Goal: Task Accomplishment & Management: Manage account settings

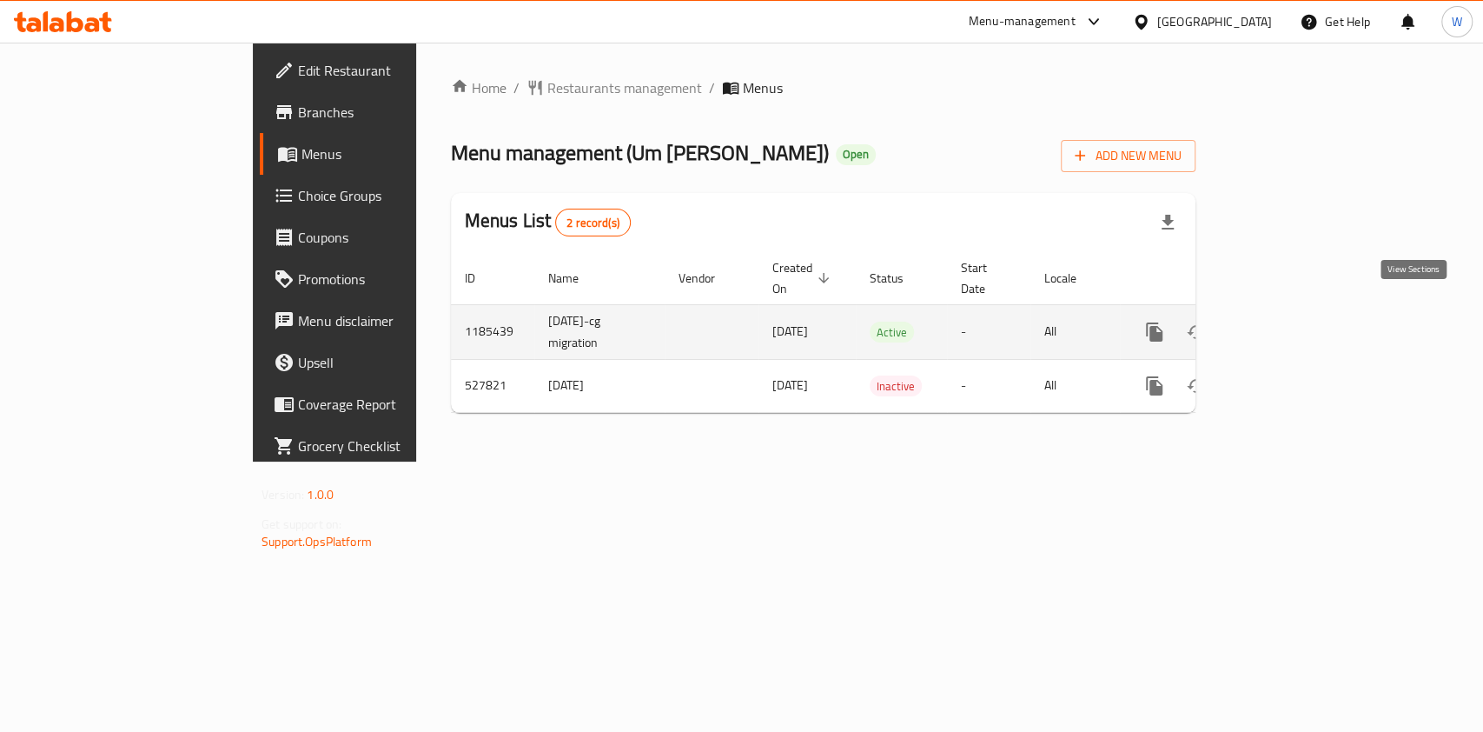
click at [1290, 321] on icon "enhanced table" at bounding box center [1279, 331] width 21 height 21
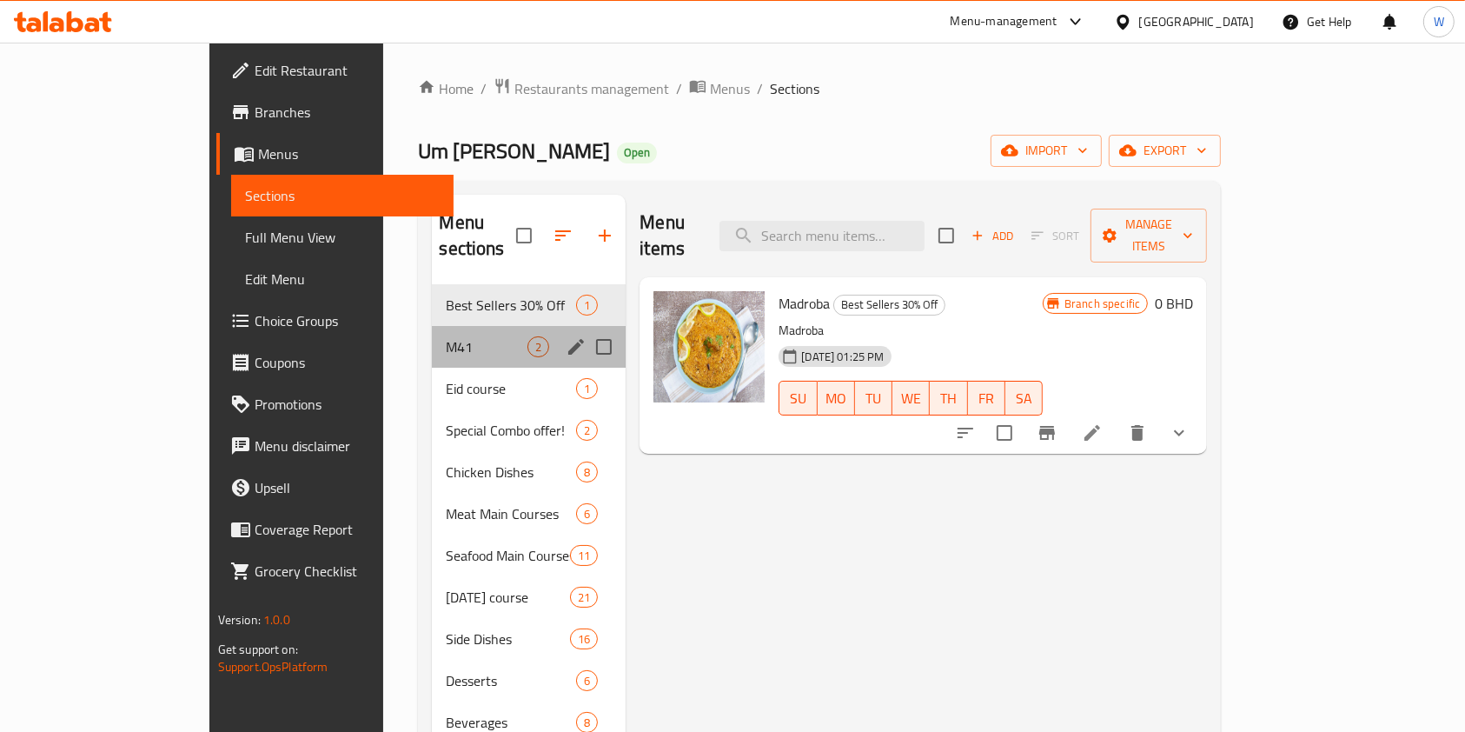
click at [432, 339] on div "M41 2" at bounding box center [529, 347] width 194 height 42
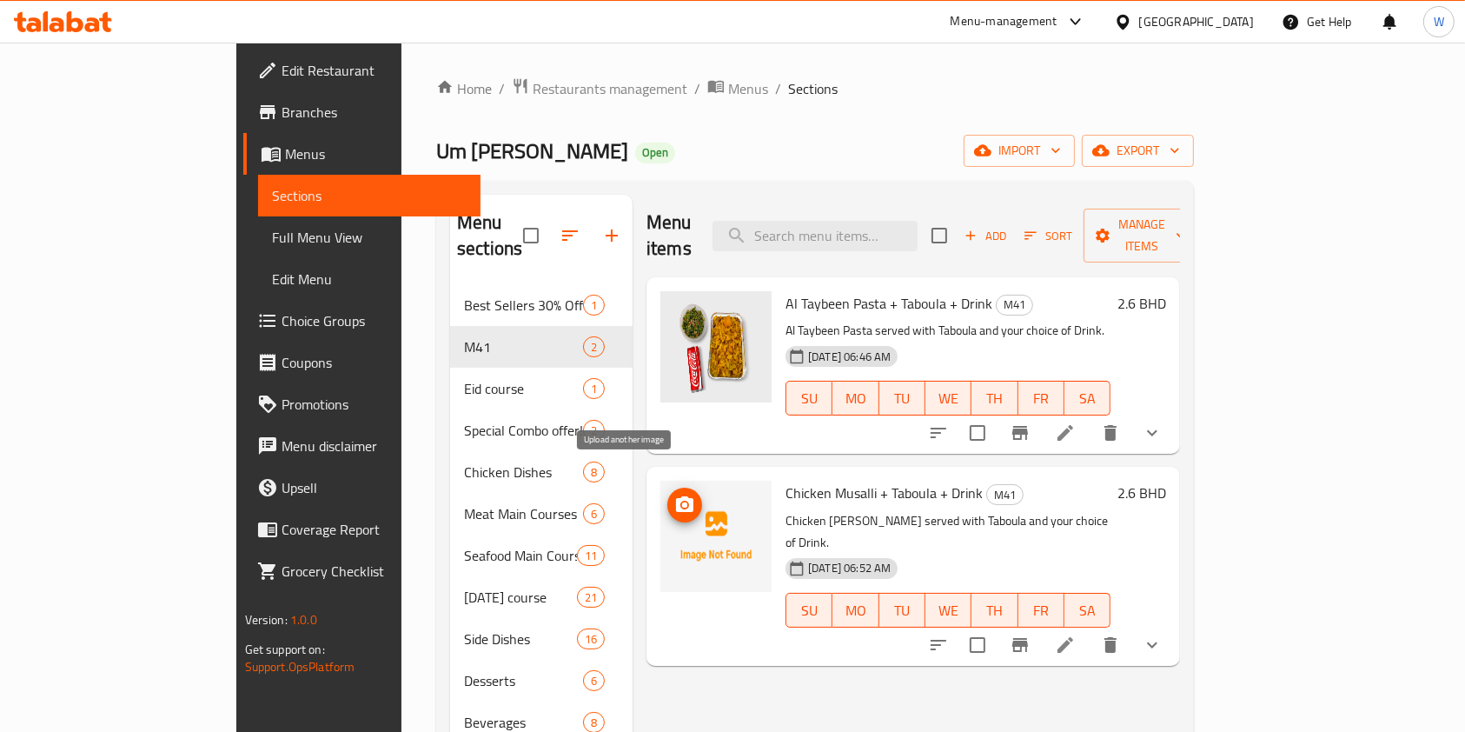
click at [676, 496] on icon "upload picture" at bounding box center [684, 504] width 17 height 16
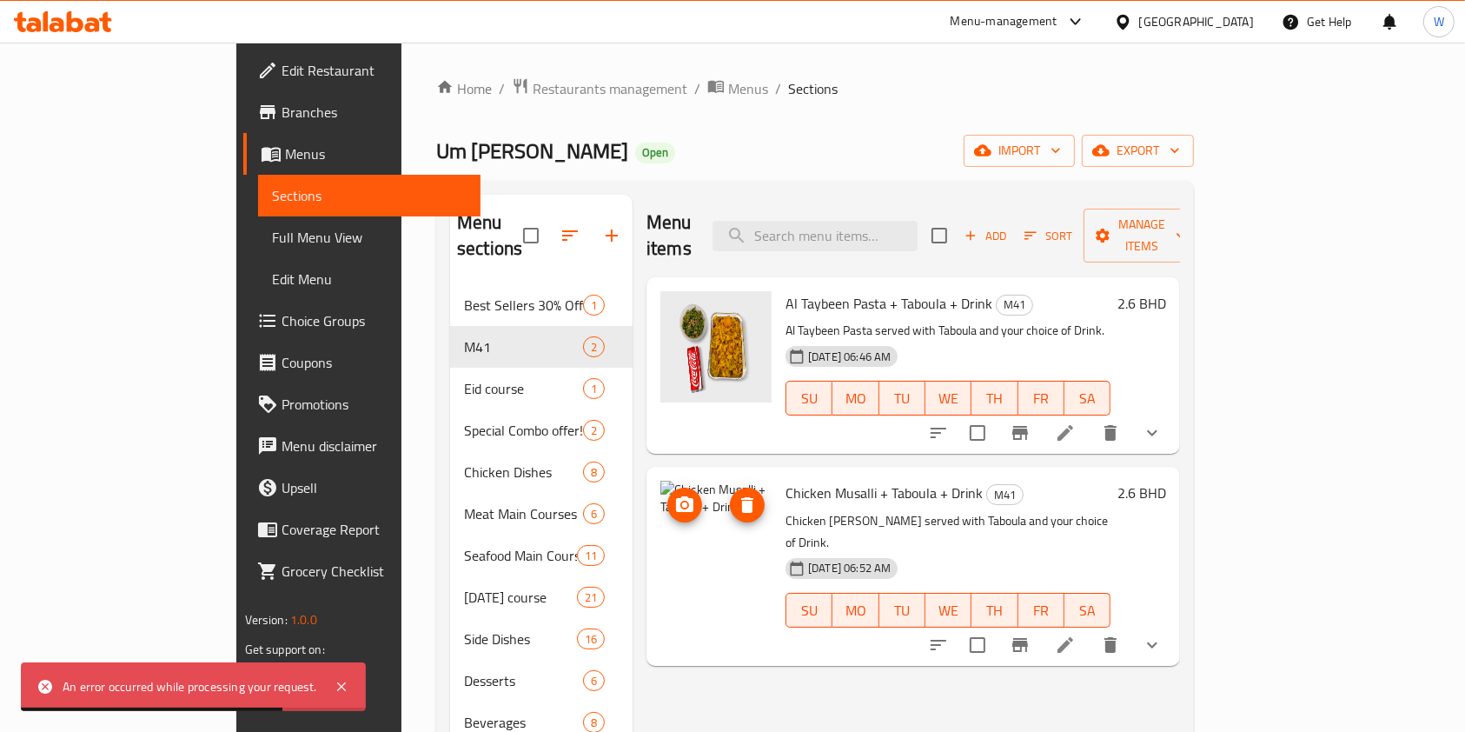
click at [667, 494] on span "upload picture" at bounding box center [684, 504] width 35 height 21
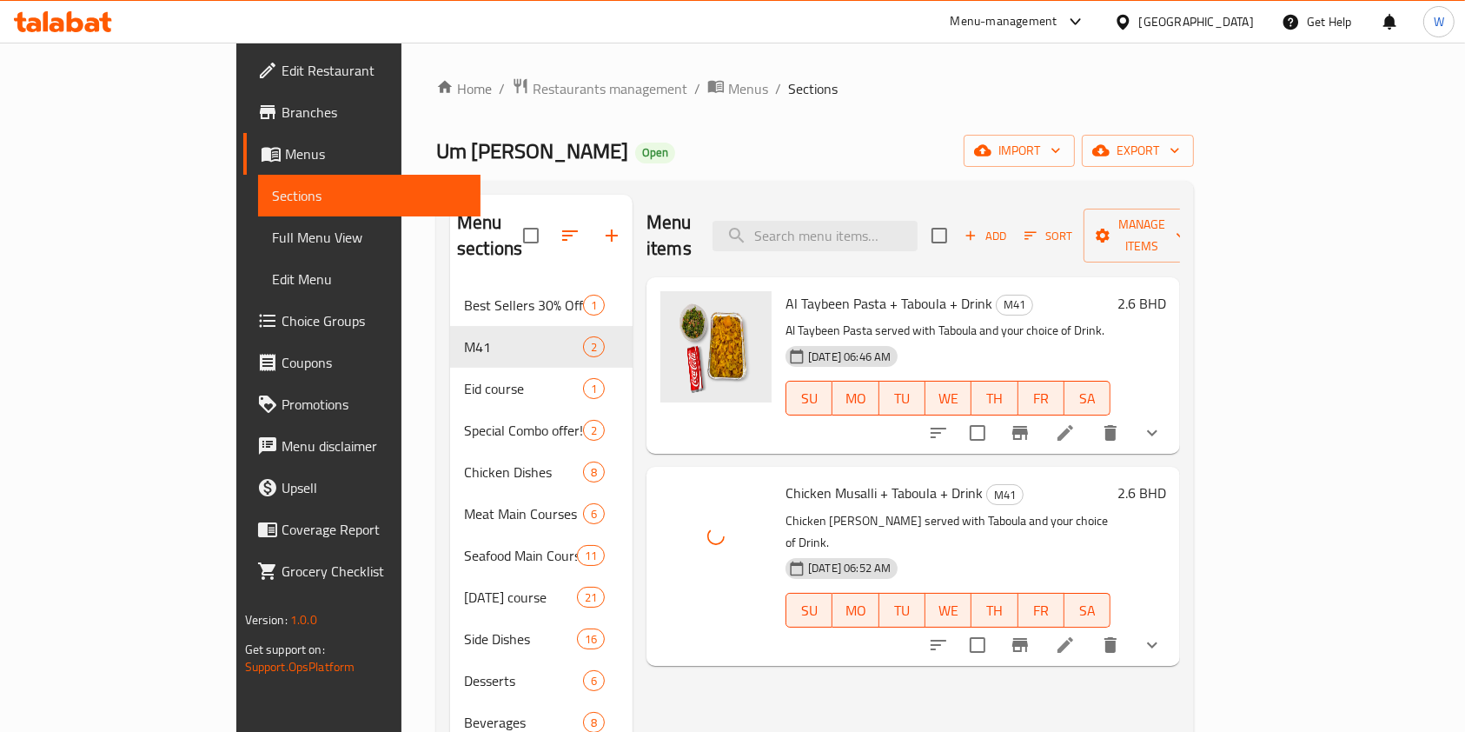
click at [820, 642] on div "Menu items Add Sort Manage items Al Taybeen Pasta + Taboula + Drink M41 Al Tayb…" at bounding box center [906, 561] width 547 height 732
click at [533, 83] on span "Restaurants management" at bounding box center [610, 88] width 155 height 21
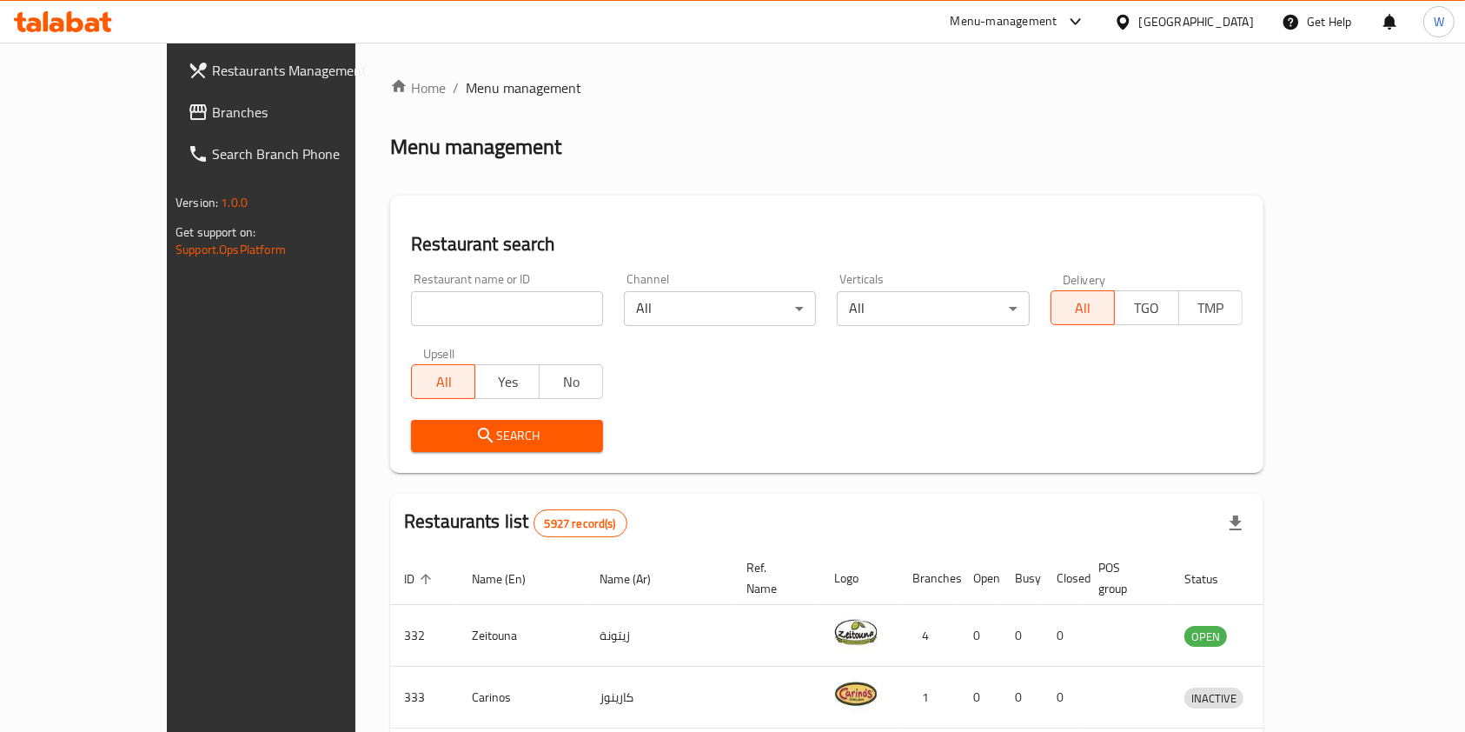
click at [487, 311] on input "search" at bounding box center [507, 308] width 192 height 35
paste input "Reef Alyemen"
click button "Search" at bounding box center [507, 436] width 192 height 32
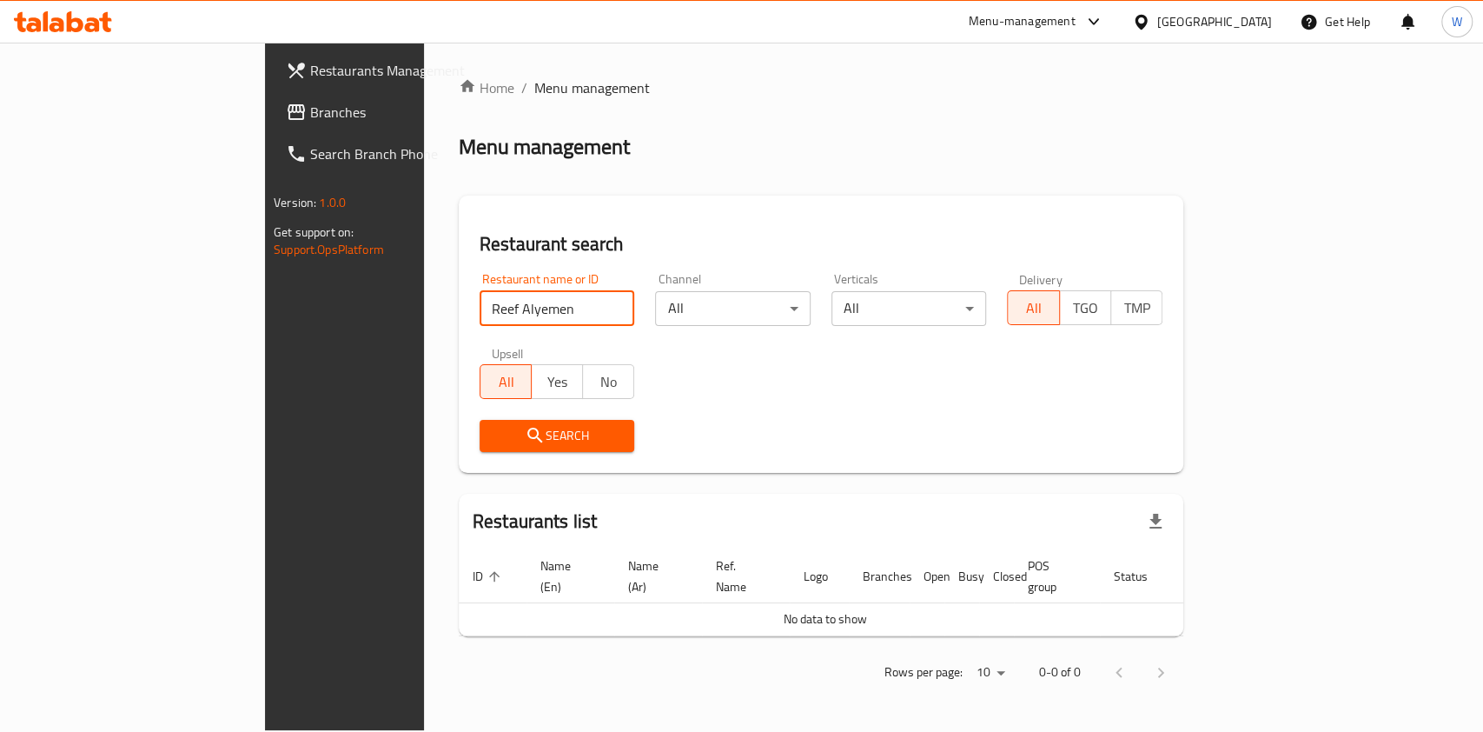
click button "Search" at bounding box center [558, 436] width 156 height 32
type input "Reef Al"
click button "Search" at bounding box center [558, 436] width 156 height 32
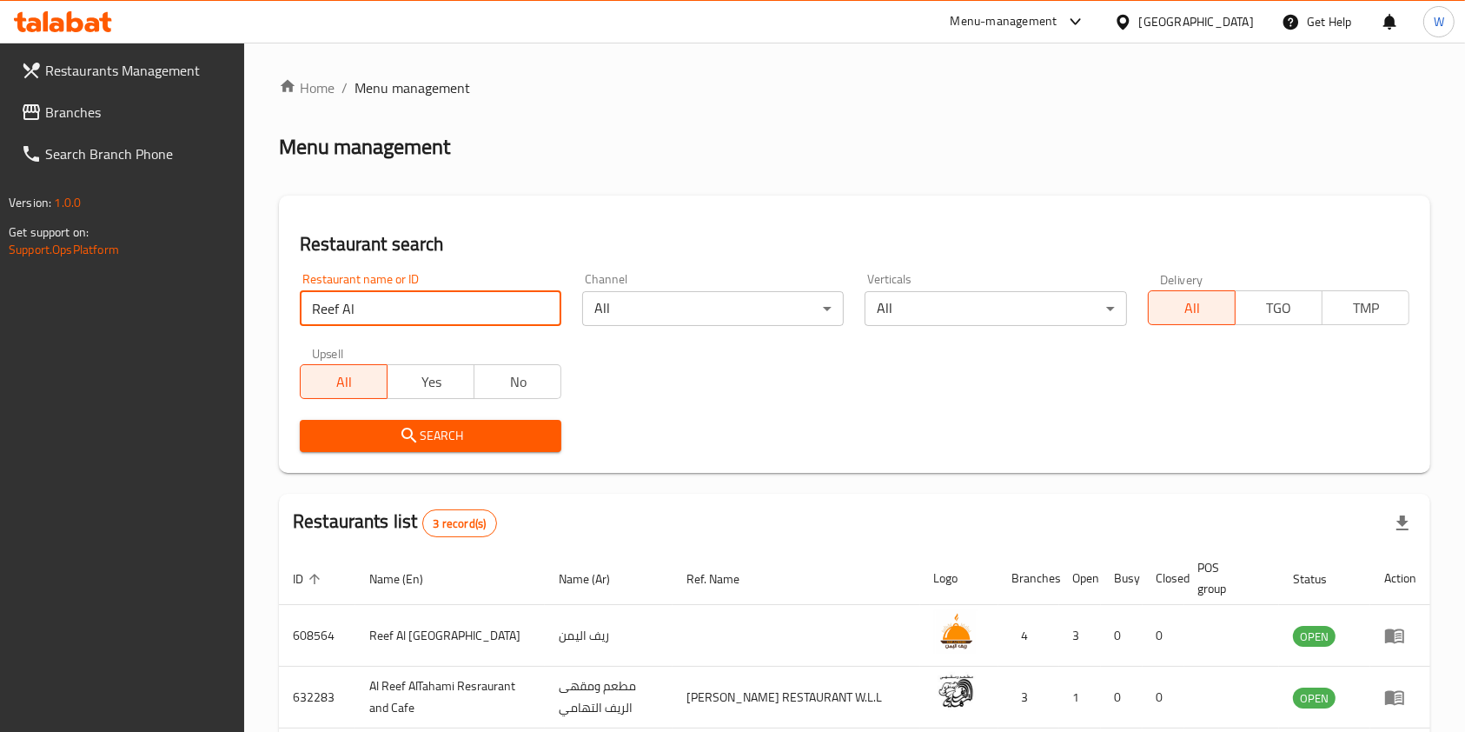
click at [1126, 473] on div "Home / Menu management Menu management Restaurant search Restaurant name or ID …" at bounding box center [854, 470] width 1151 height 786
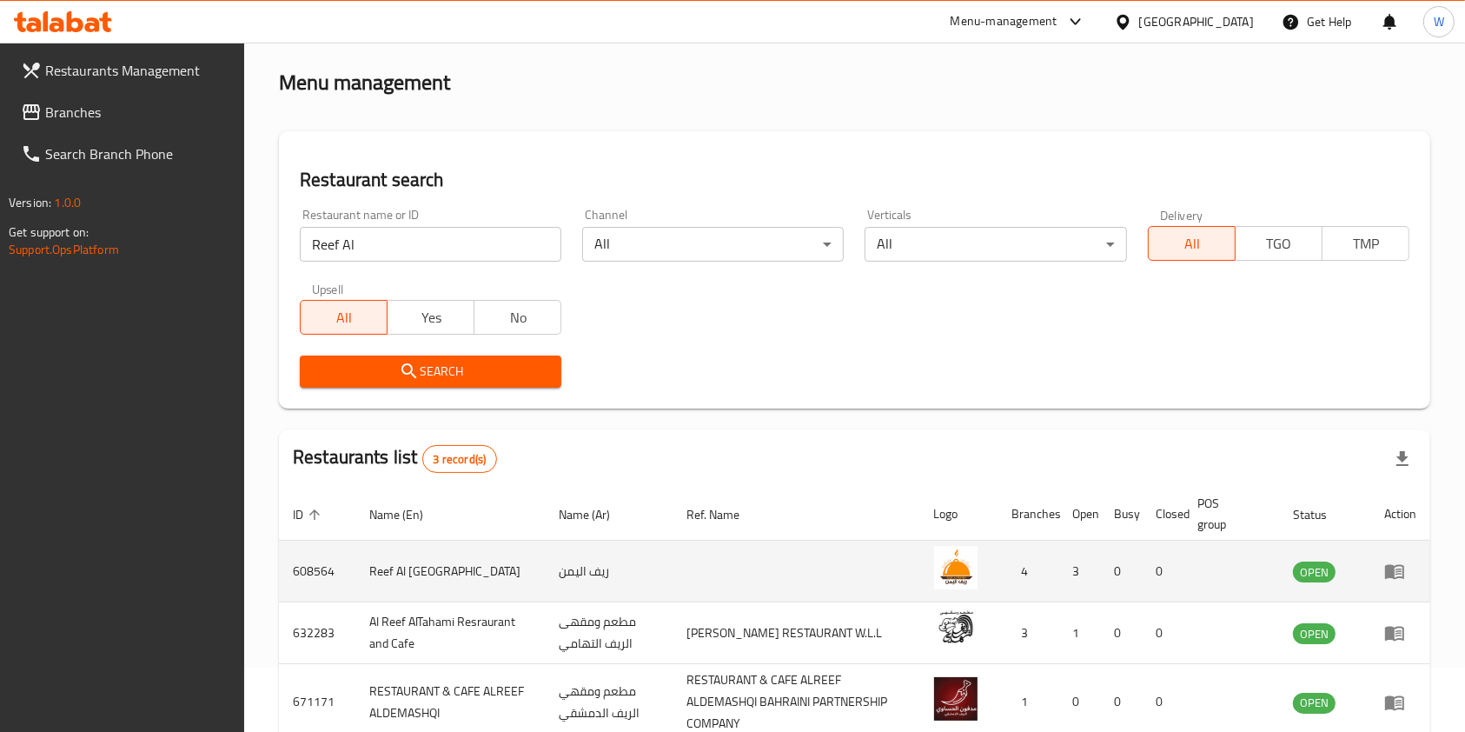
scroll to position [116, 0]
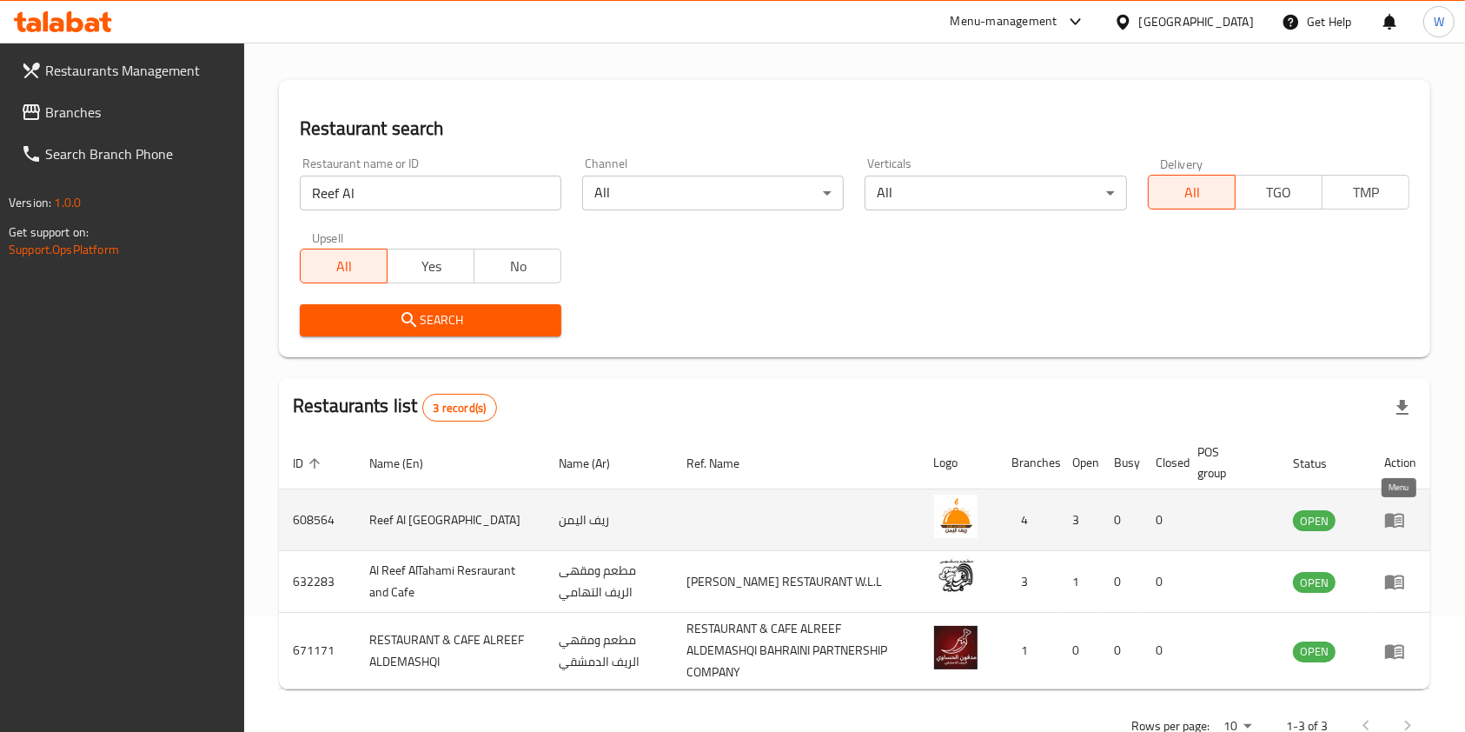
click at [1392, 520] on icon "enhanced table" at bounding box center [1394, 521] width 19 height 15
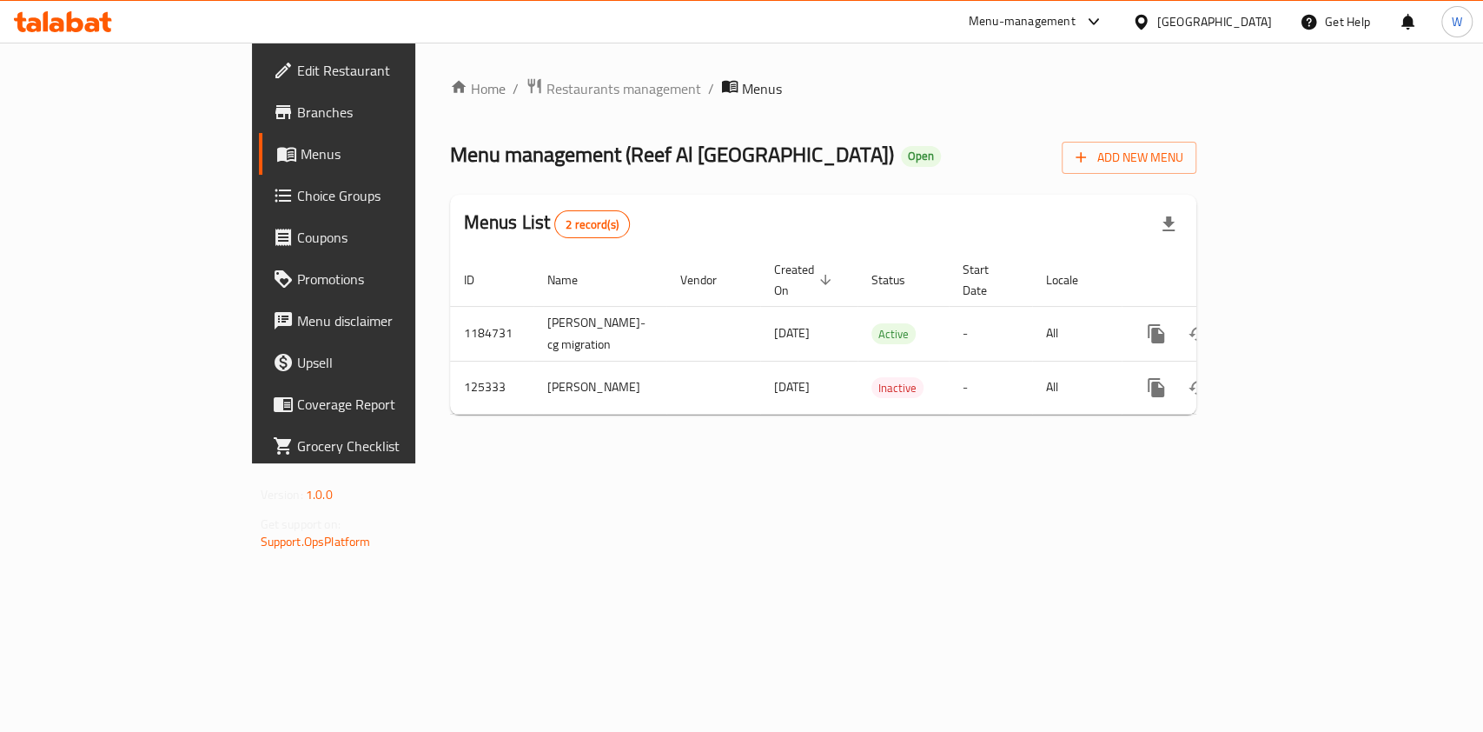
click at [297, 104] on span "Branches" at bounding box center [391, 112] width 189 height 21
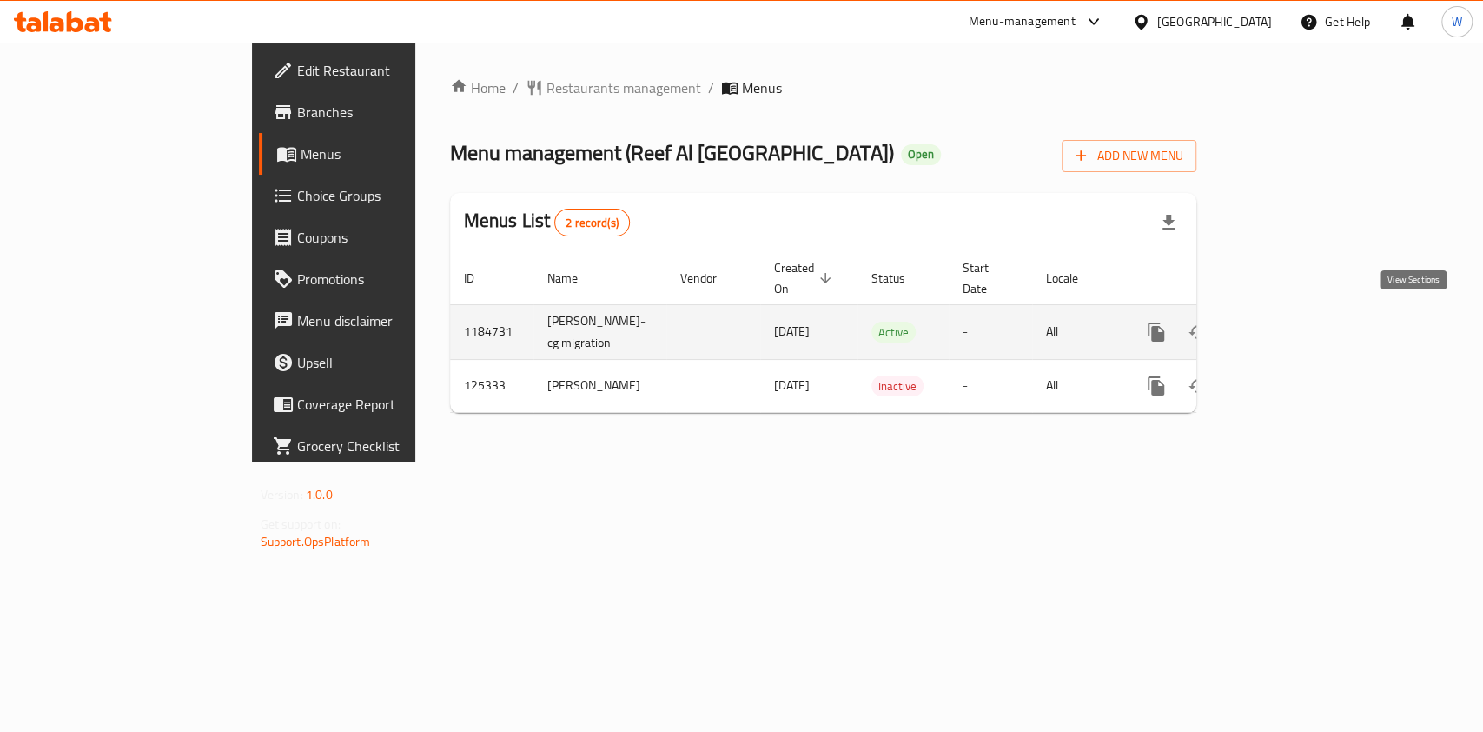
click at [1292, 321] on icon "enhanced table" at bounding box center [1281, 331] width 21 height 21
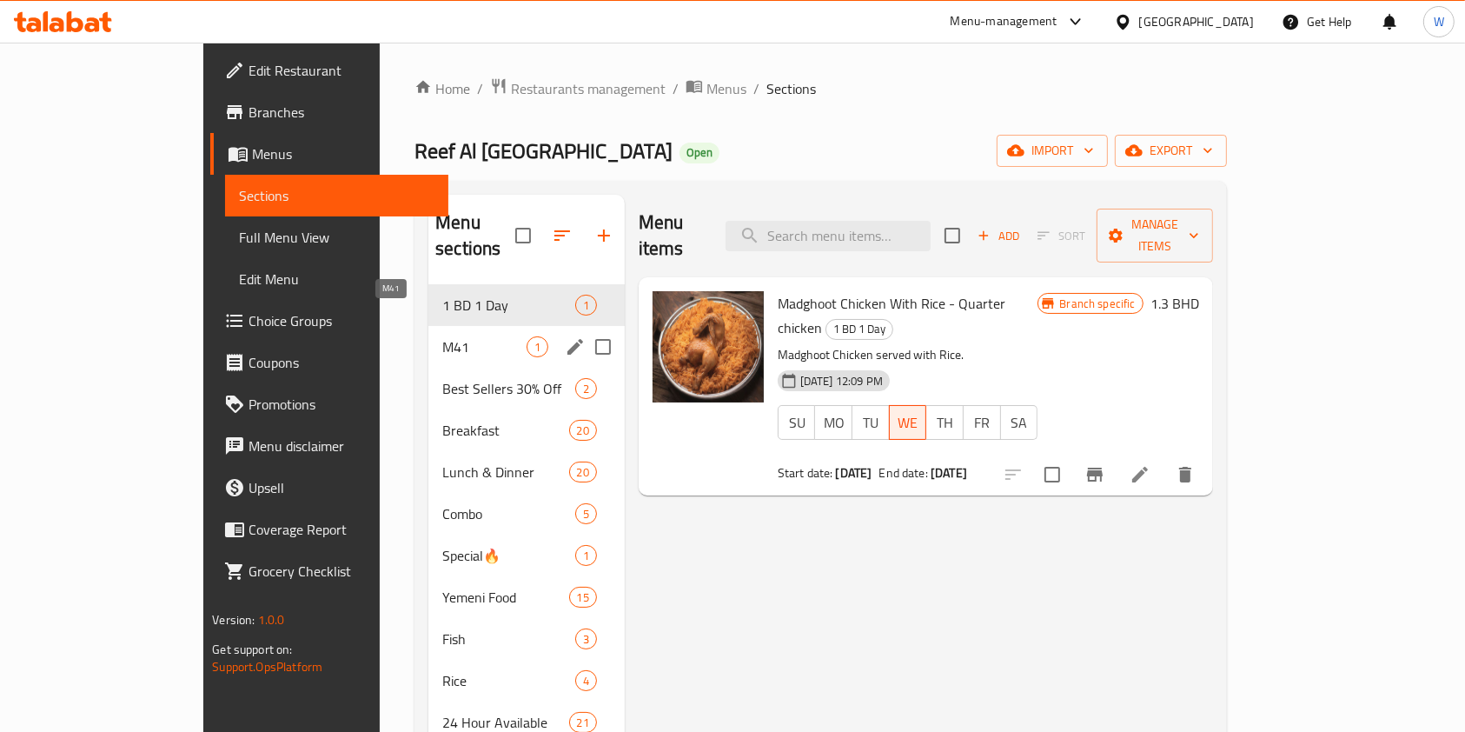
click at [442, 336] on span "M41" at bounding box center [483, 346] width 83 height 21
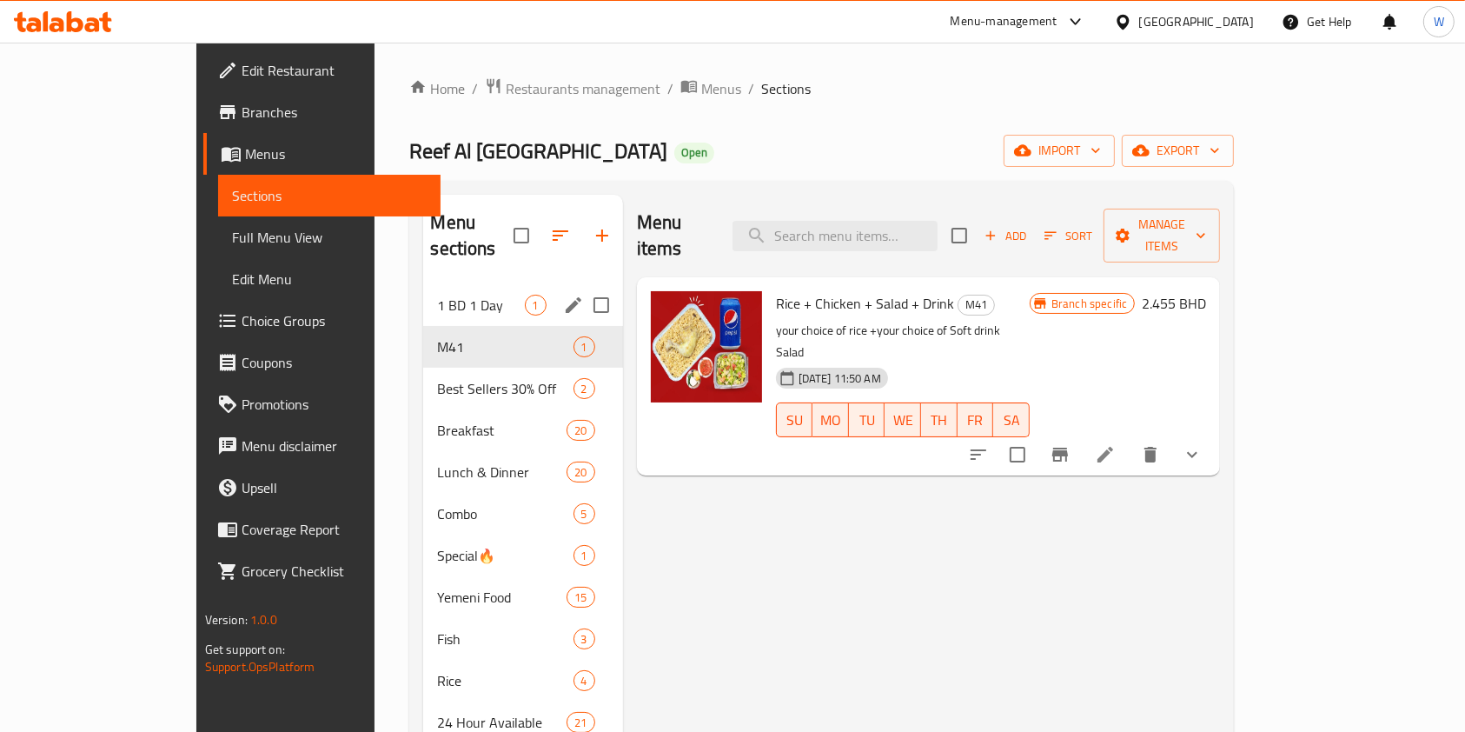
click at [437, 295] on span "1 BD 1 Day" at bounding box center [480, 305] width 87 height 21
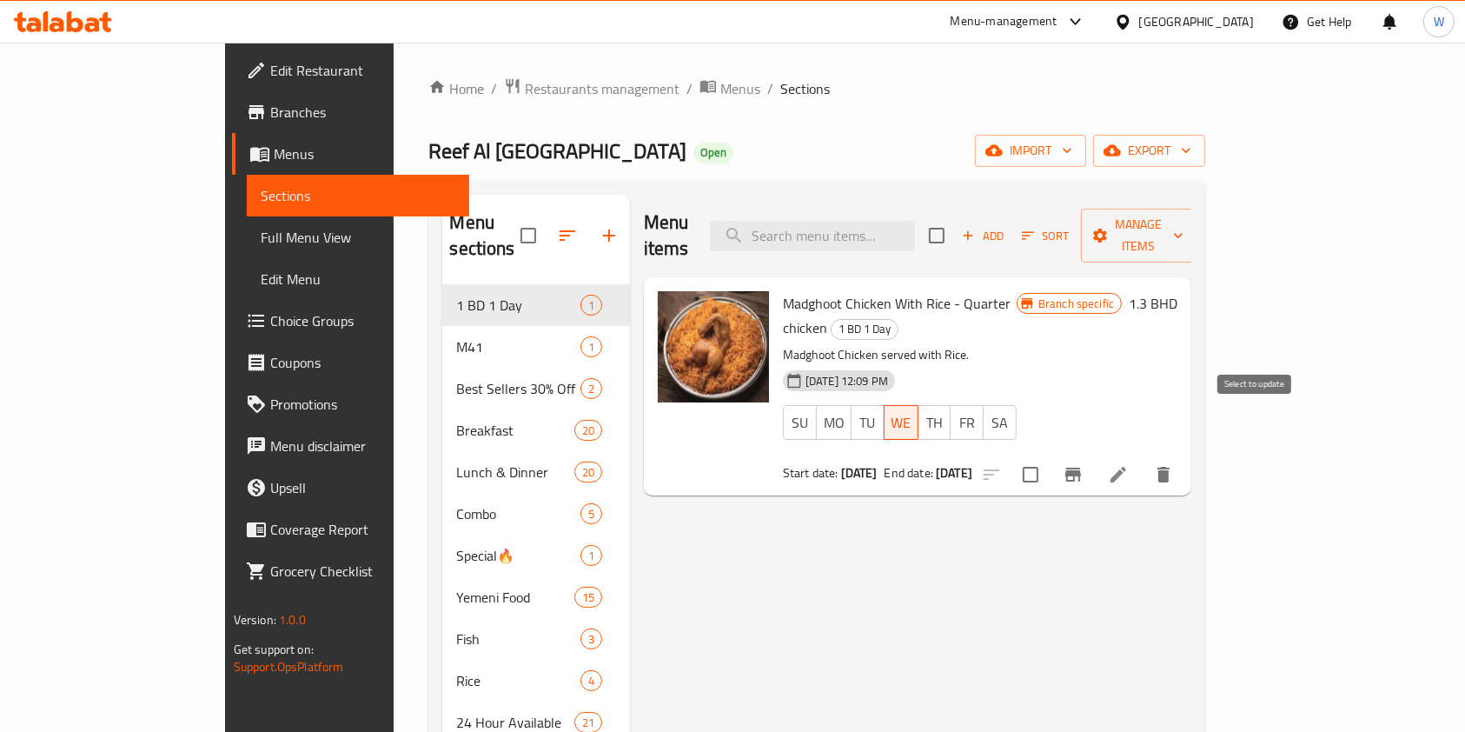
drag, startPoint x: 1262, startPoint y: 422, endPoint x: 1276, endPoint y: 410, distance: 18.5
click at [1049, 456] on input "checkbox" at bounding box center [1030, 474] width 36 height 36
checkbox input "true"
click at [1183, 223] on span "Manage items" at bounding box center [1139, 235] width 89 height 43
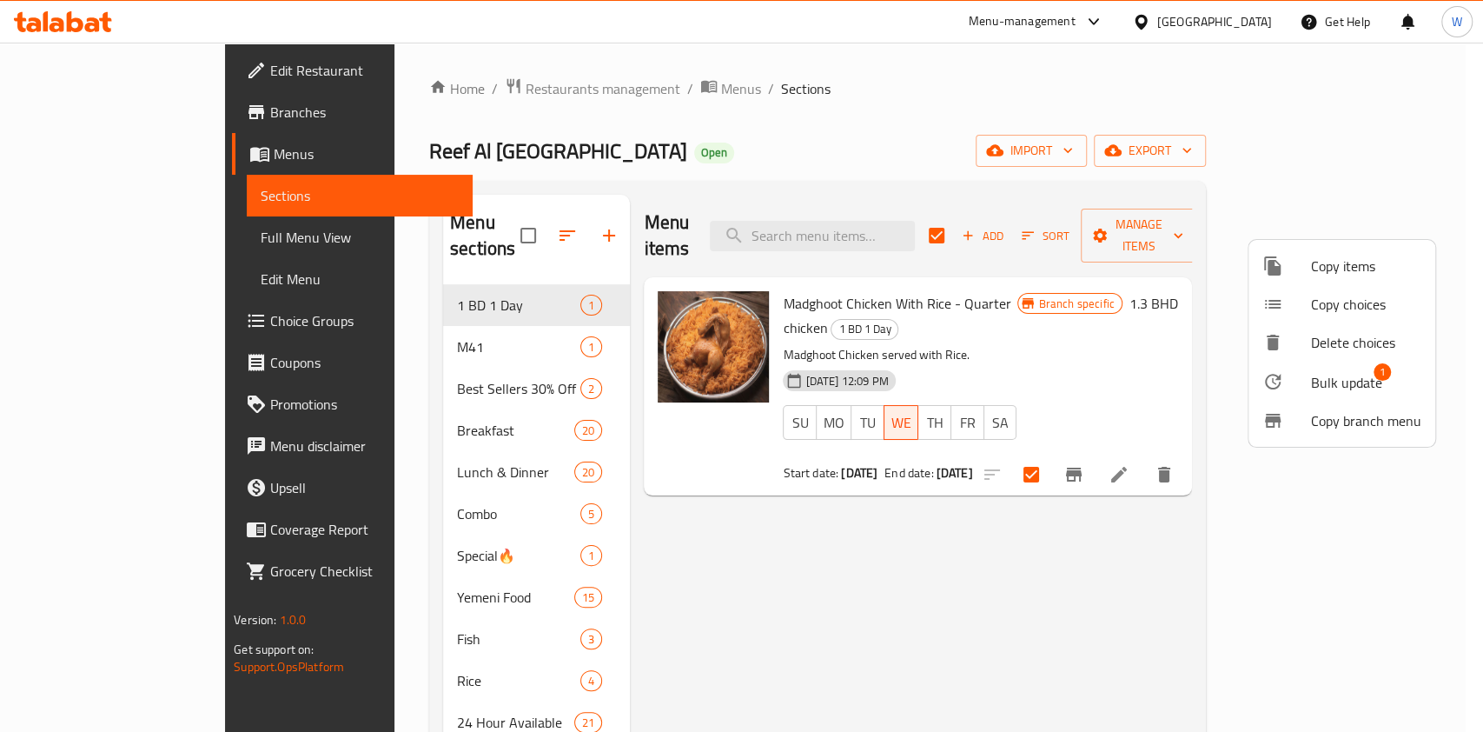
click at [1321, 375] on span "Bulk update" at bounding box center [1346, 382] width 71 height 21
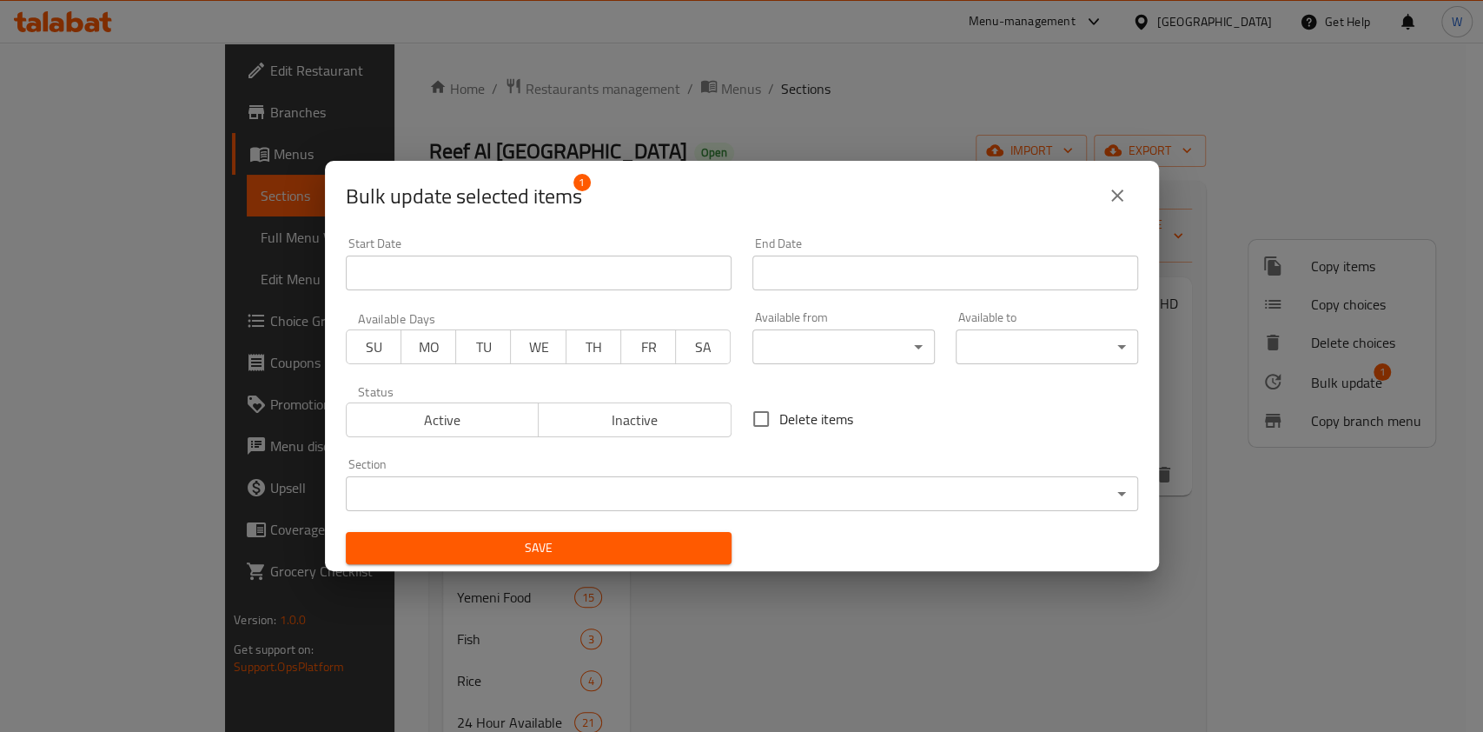
click at [874, 308] on div "Available from ​ ​" at bounding box center [843, 338] width 203 height 74
click at [865, 282] on input "Start Date" at bounding box center [945, 272] width 386 height 35
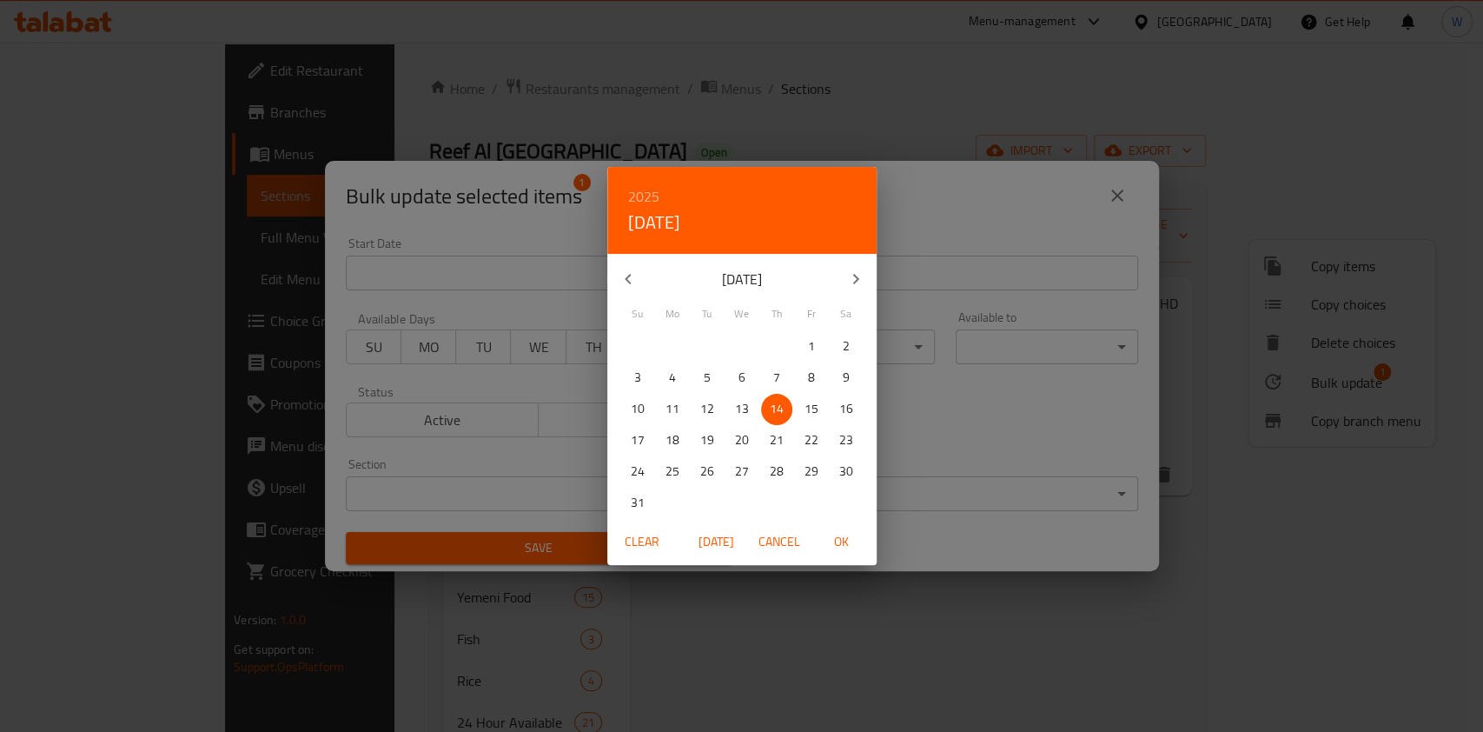
click at [806, 408] on p "15" at bounding box center [812, 409] width 14 height 22
click at [841, 541] on span "OK" at bounding box center [842, 542] width 42 height 22
type input "15-08-2025"
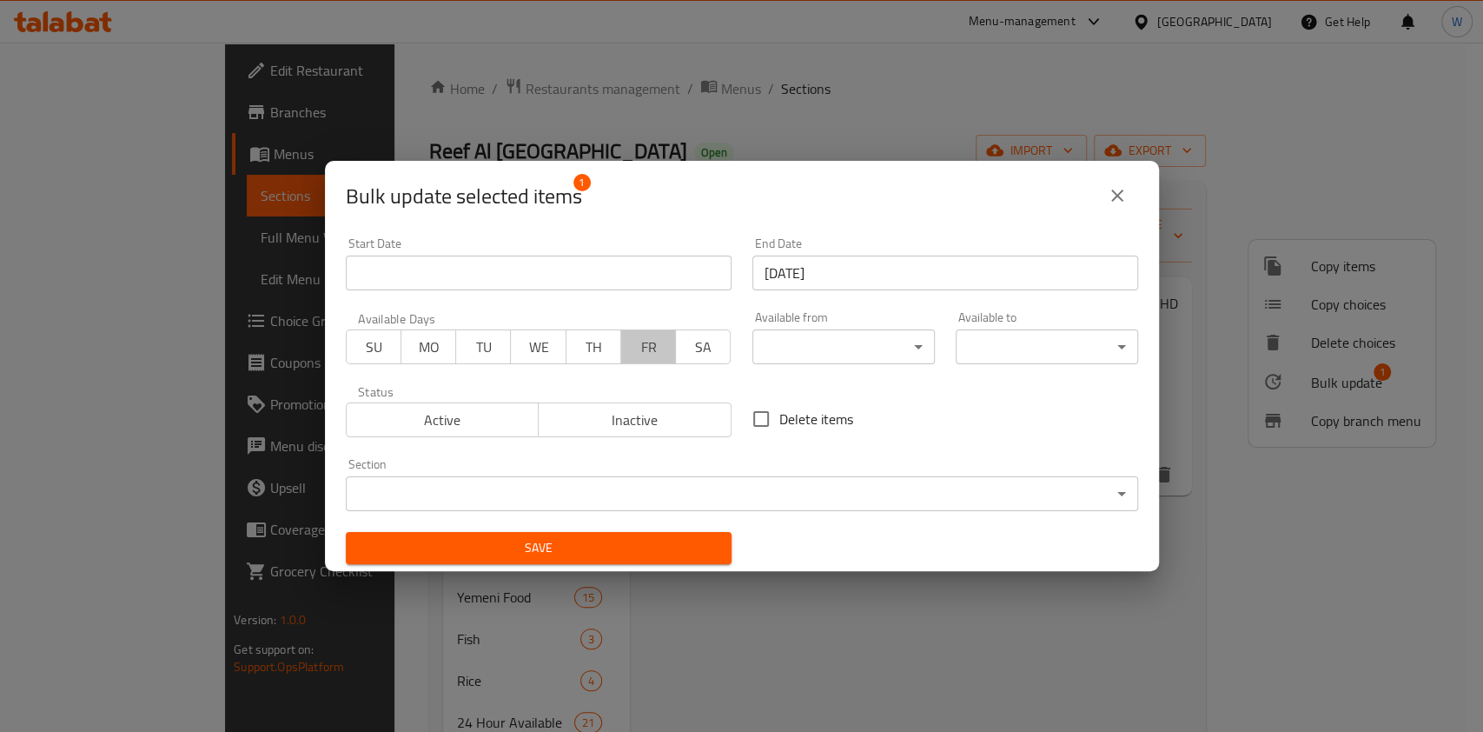
click at [646, 360] on button "FR" at bounding box center [648, 346] width 56 height 35
click at [654, 553] on span "Save" at bounding box center [539, 548] width 358 height 22
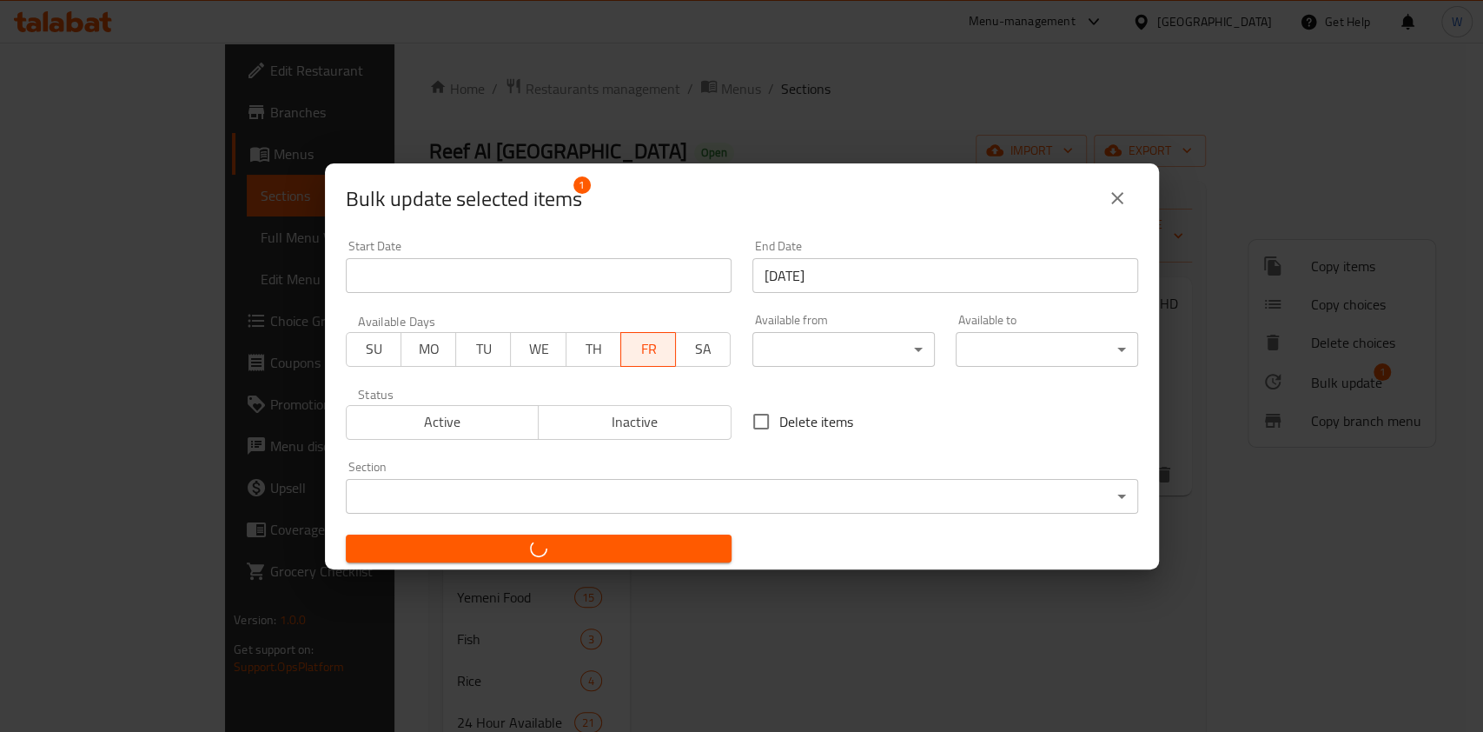
checkbox input "false"
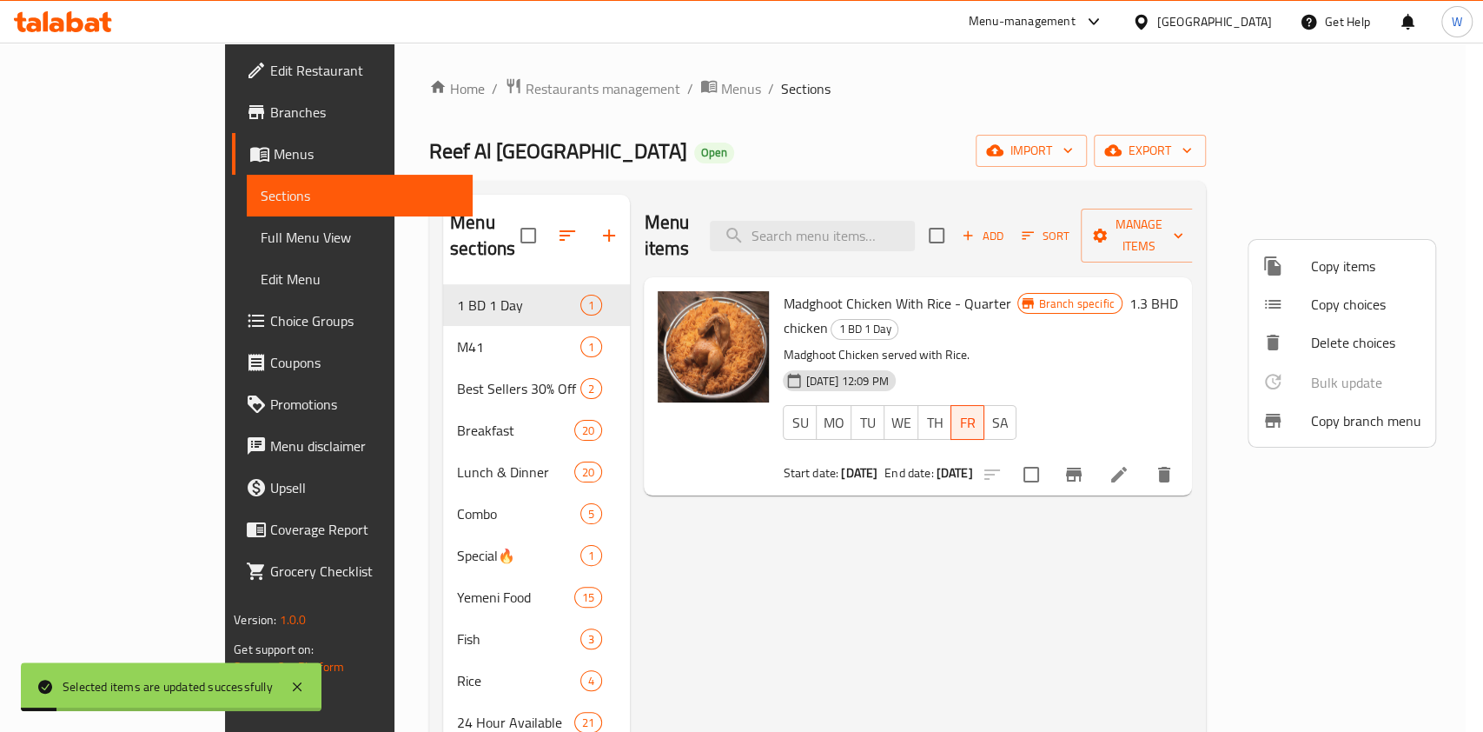
click at [984, 547] on div at bounding box center [741, 366] width 1483 height 732
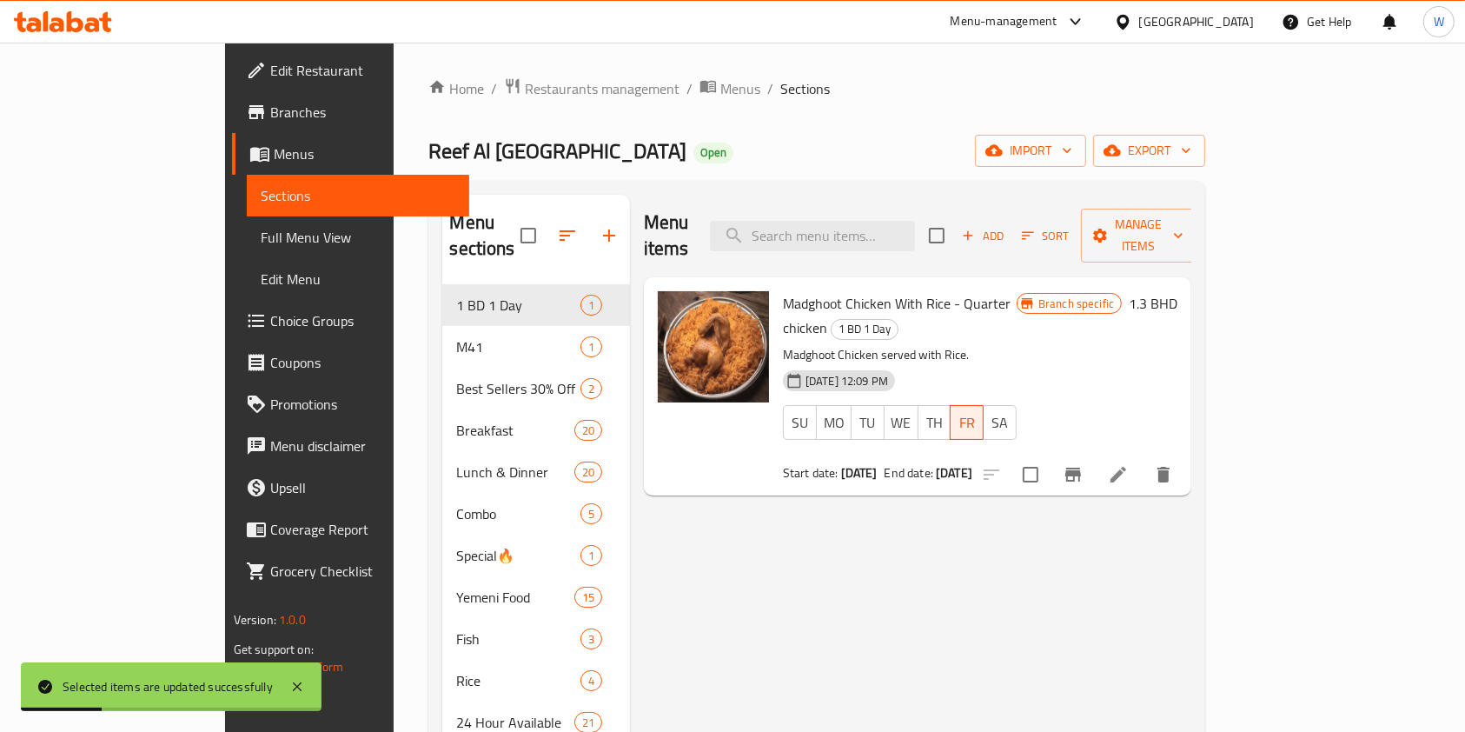
click at [1129, 464] on icon at bounding box center [1118, 474] width 21 height 21
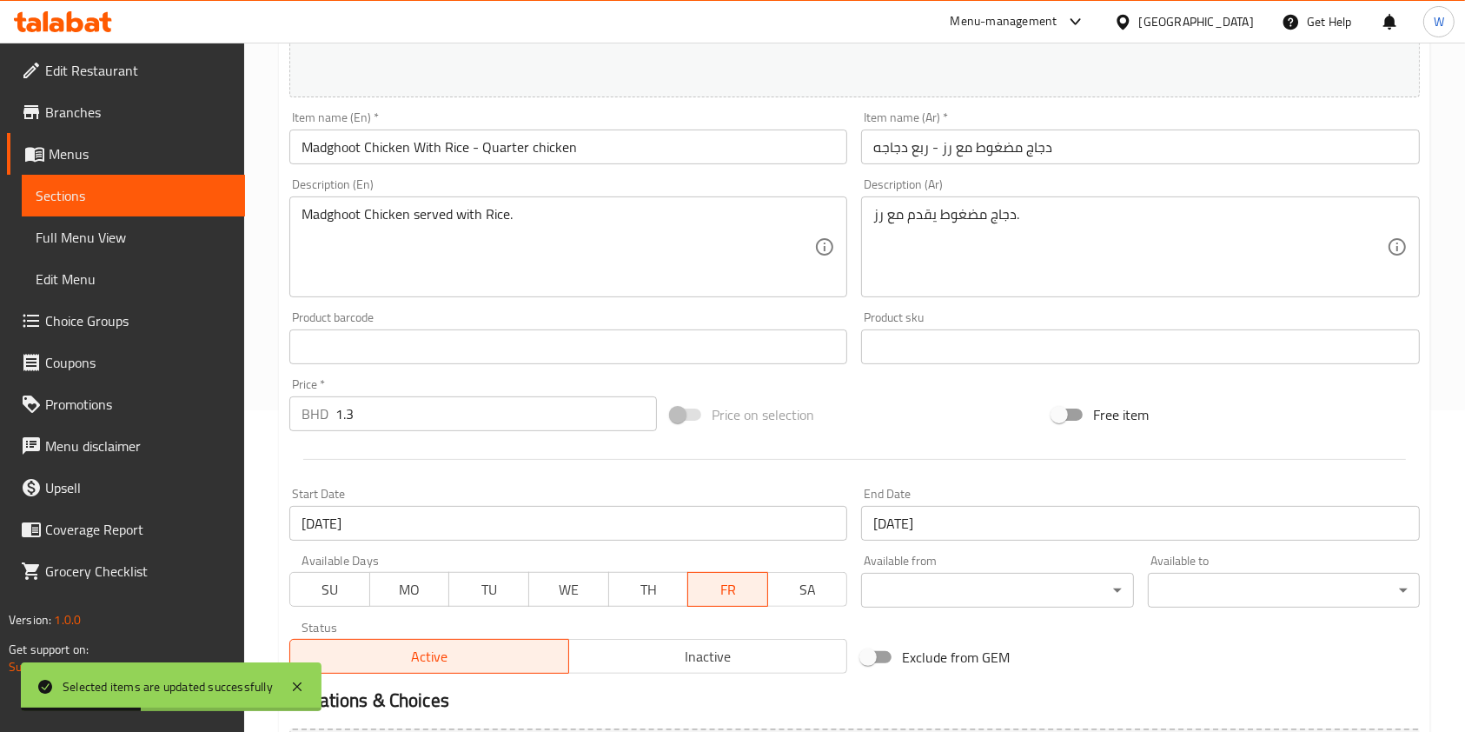
scroll to position [521, 0]
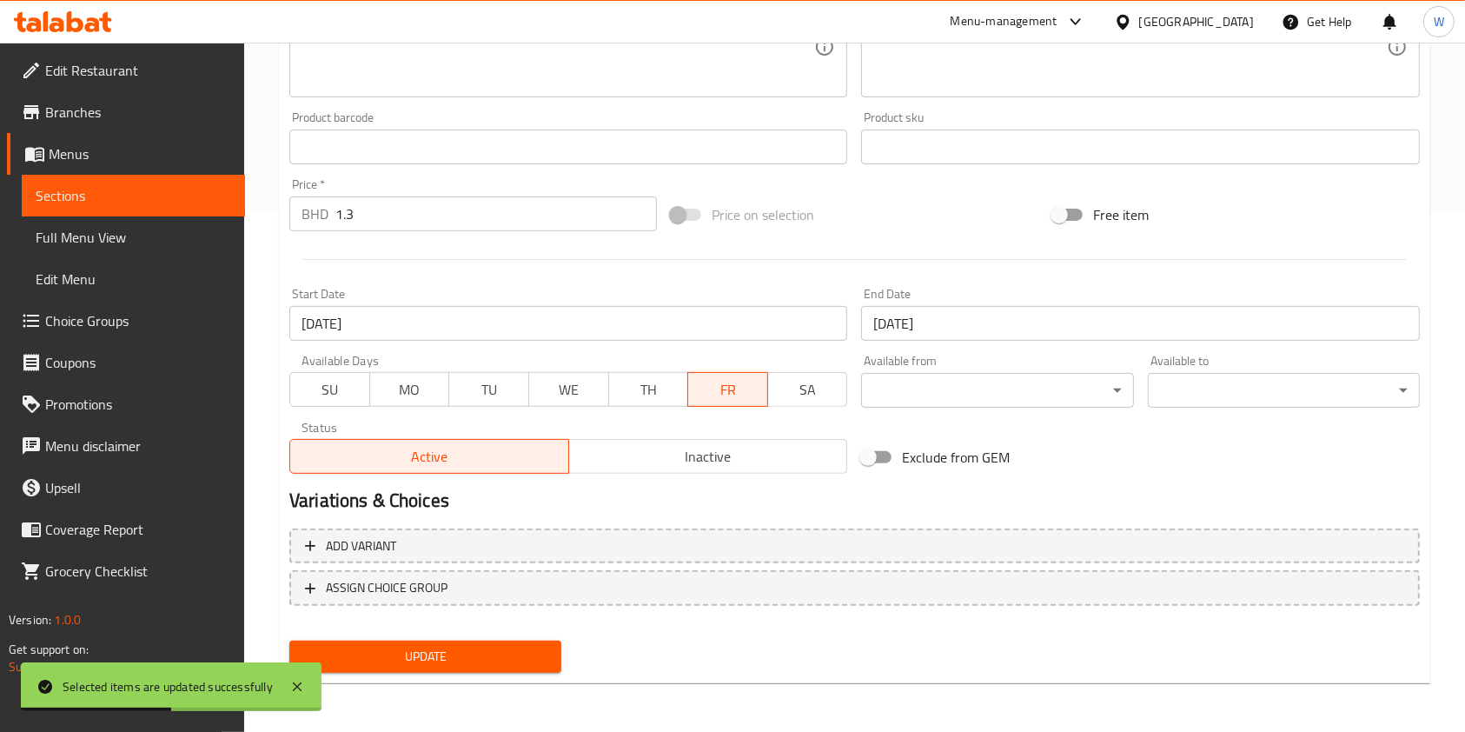
click at [410, 311] on input "19-07-2025" at bounding box center [568, 323] width 558 height 35
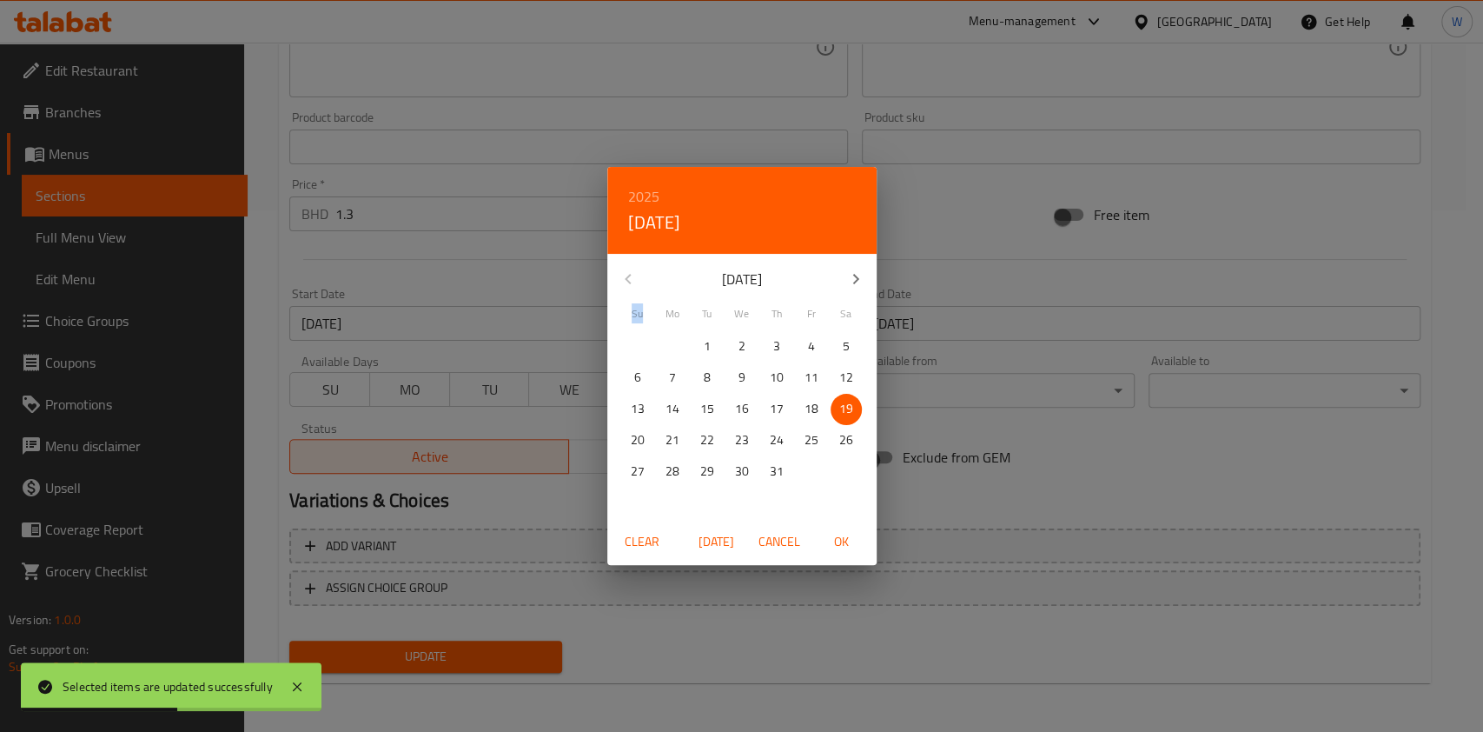
click at [410, 311] on div "2025 Sat, Jul 19 July 2025 Su Mo Tu We Th Fr Sa 29 30 1 2 3 4 5 6 7 8 9 10 11 1…" at bounding box center [741, 366] width 1483 height 732
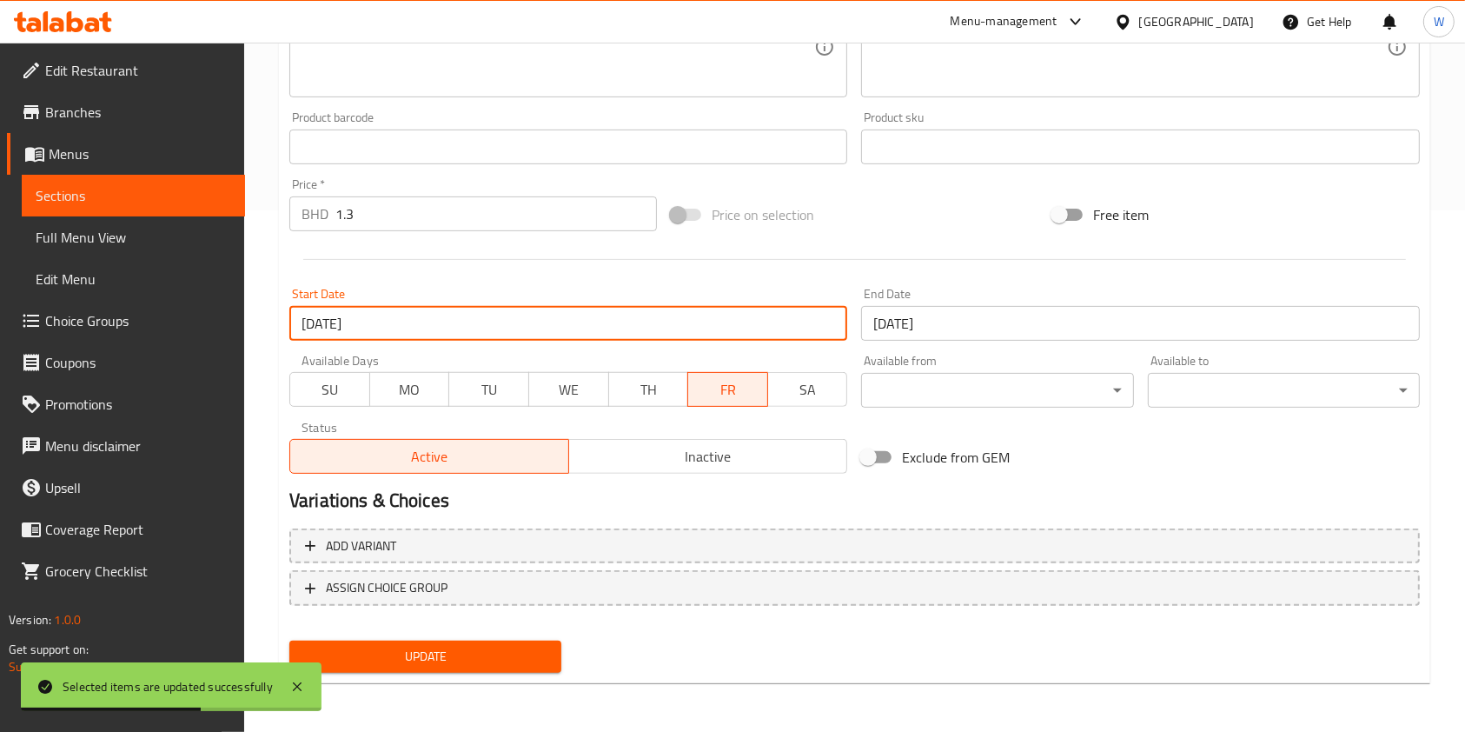
click at [556, 333] on input "19-07-2025" at bounding box center [568, 323] width 558 height 35
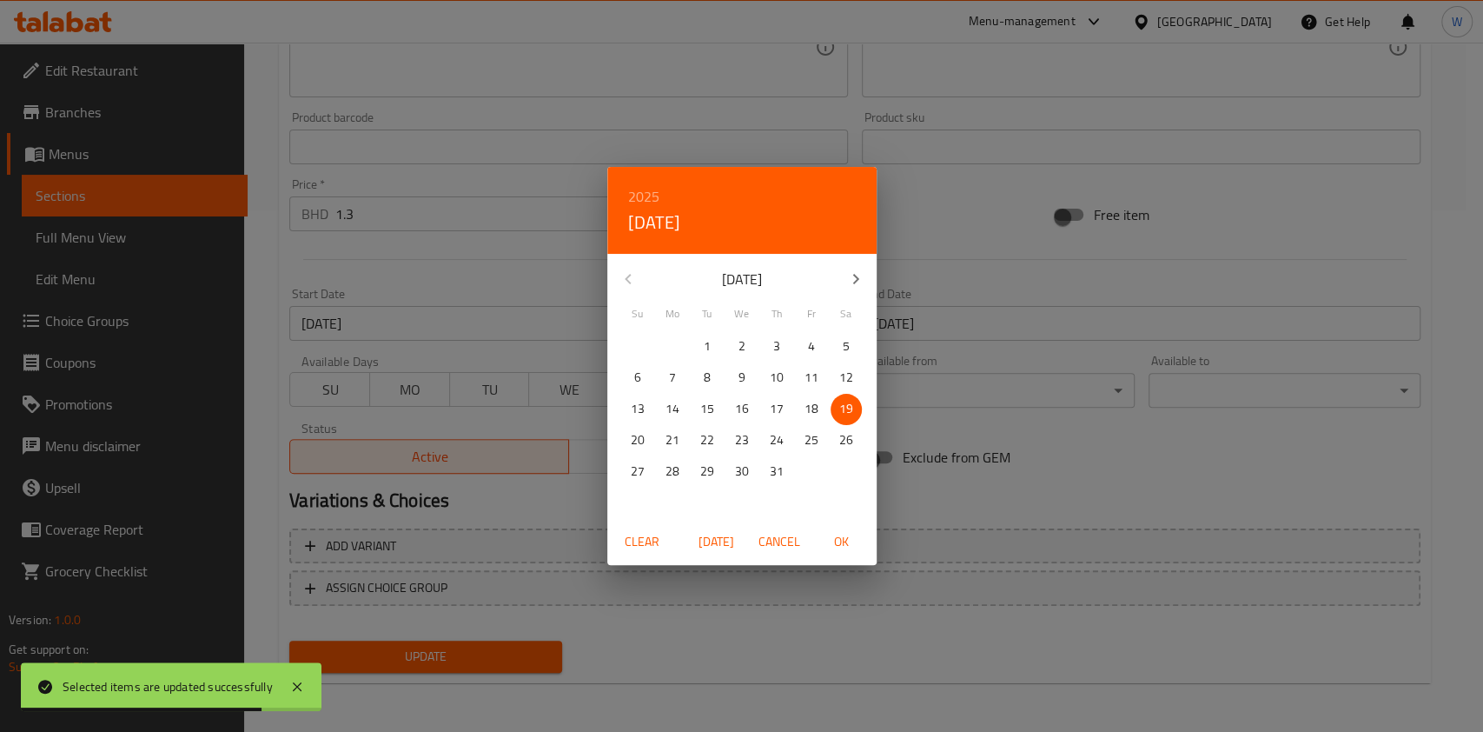
click at [649, 548] on span "Clear" at bounding box center [642, 542] width 42 height 22
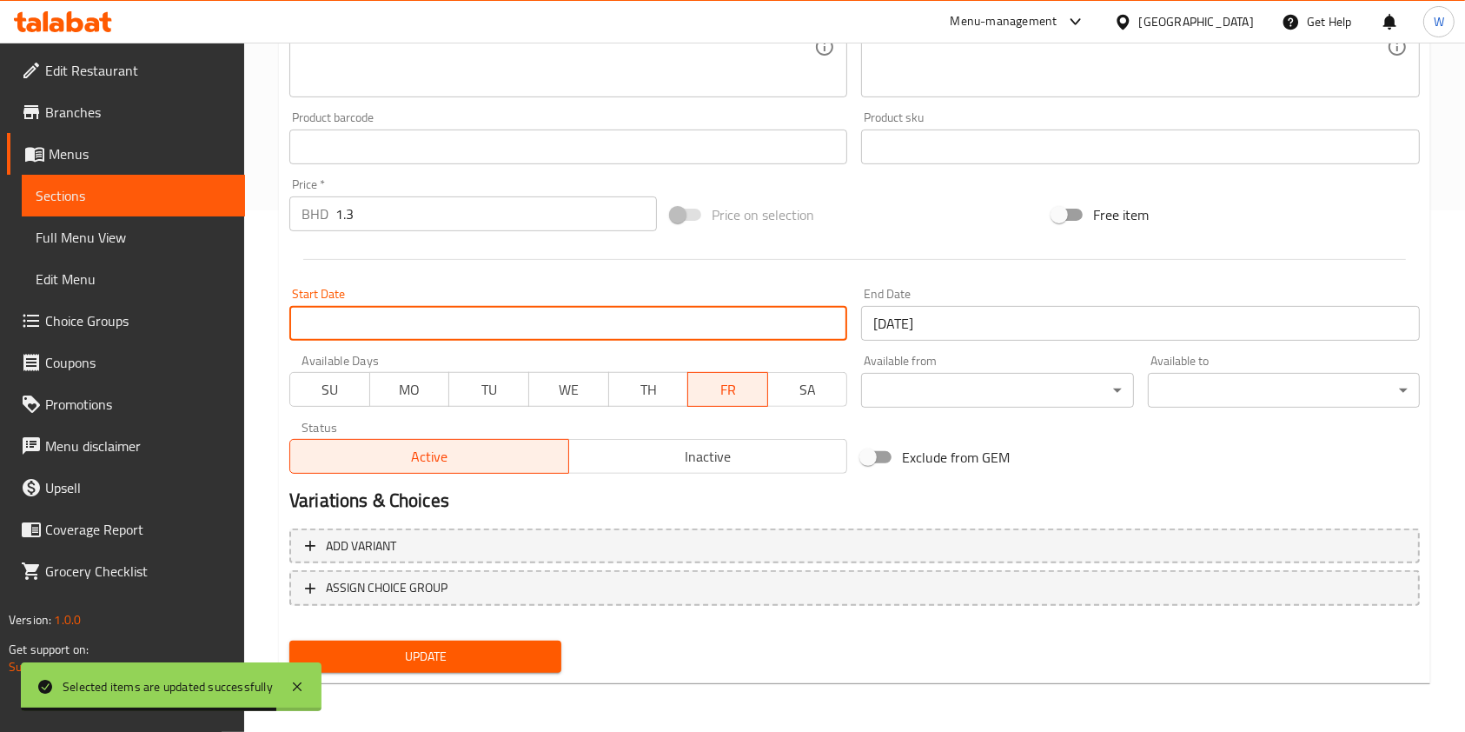
click at [492, 668] on button "Update" at bounding box center [425, 656] width 272 height 32
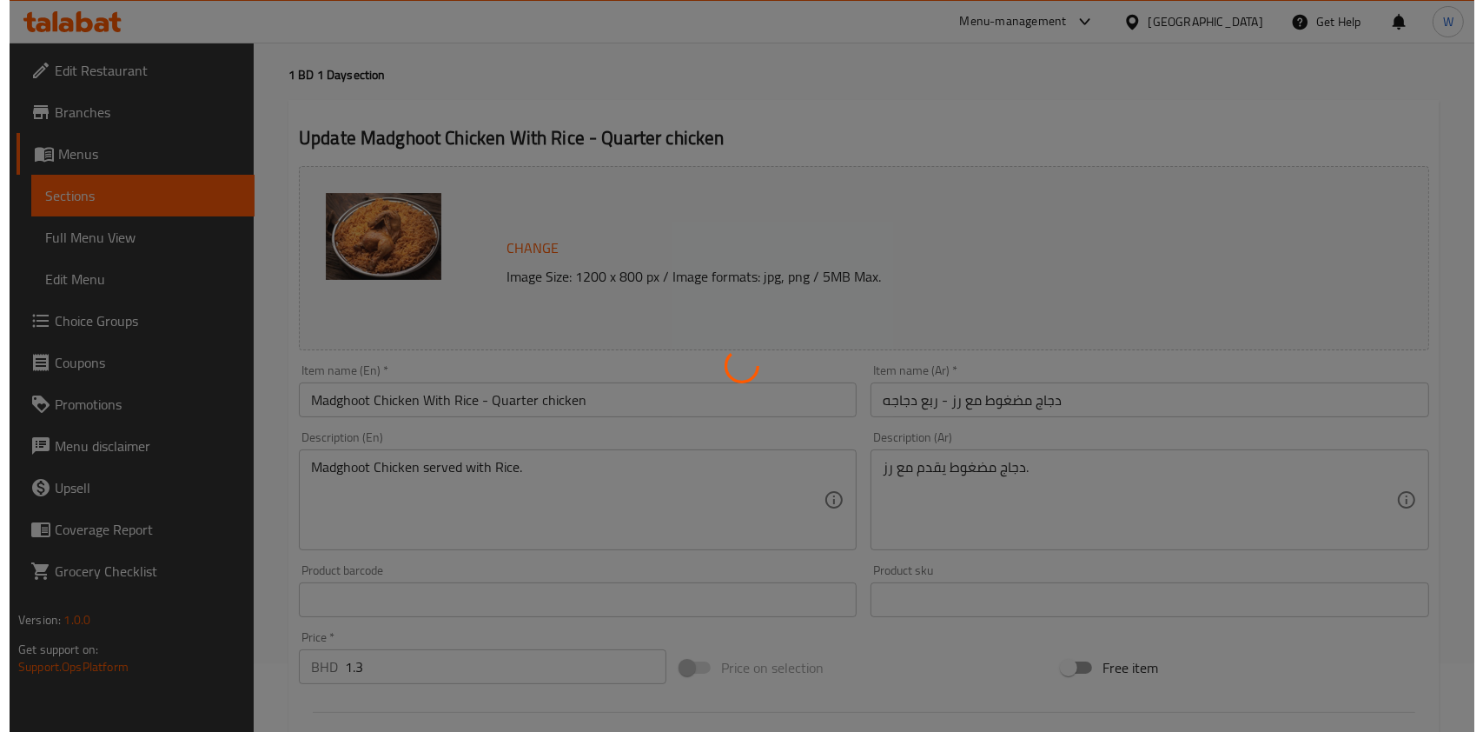
scroll to position [0, 0]
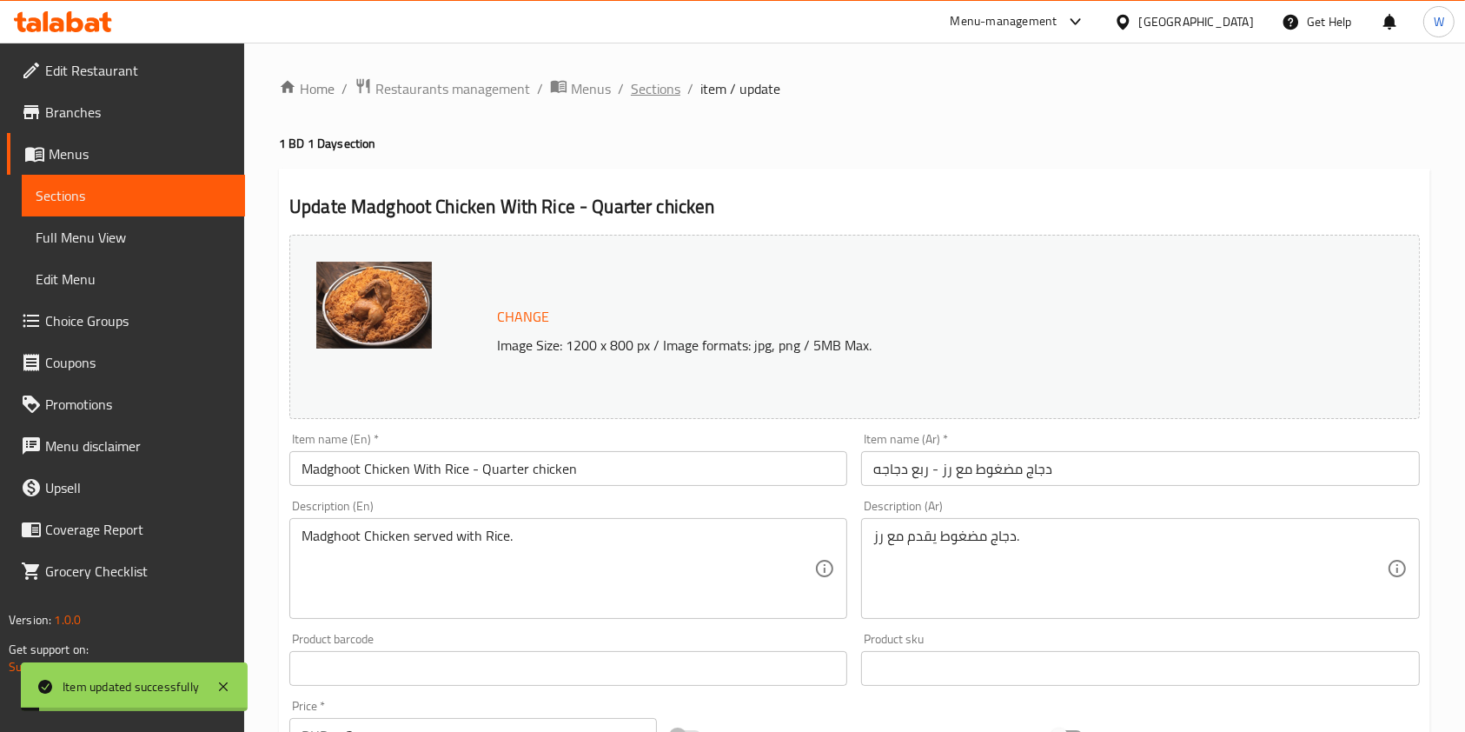
click at [665, 78] on span "Sections" at bounding box center [656, 88] width 50 height 21
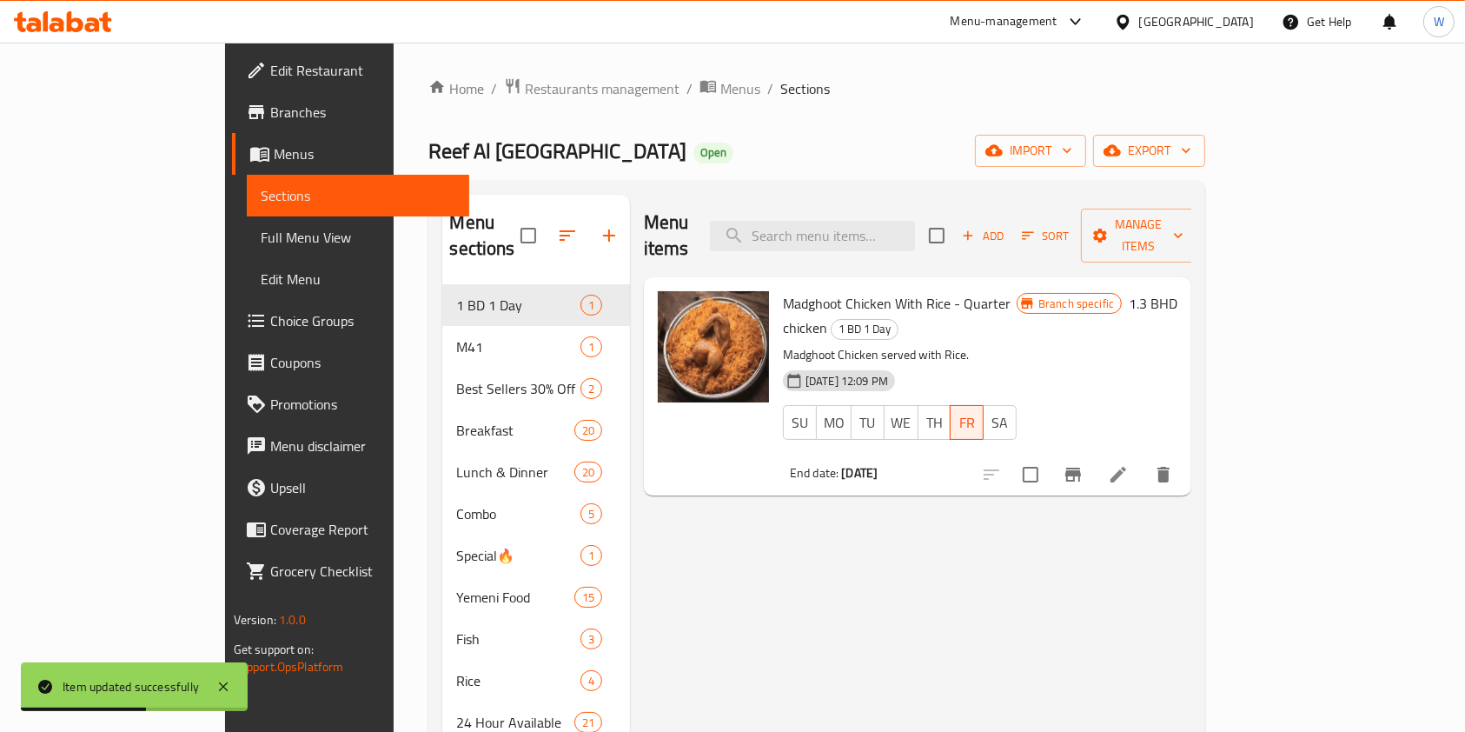
click at [998, 529] on div "Menu items Add Sort Manage items Madghoot Chicken With Rice - Quarter chicken 1…" at bounding box center [910, 639] width 561 height 889
click at [1143, 459] on li at bounding box center [1118, 474] width 49 height 31
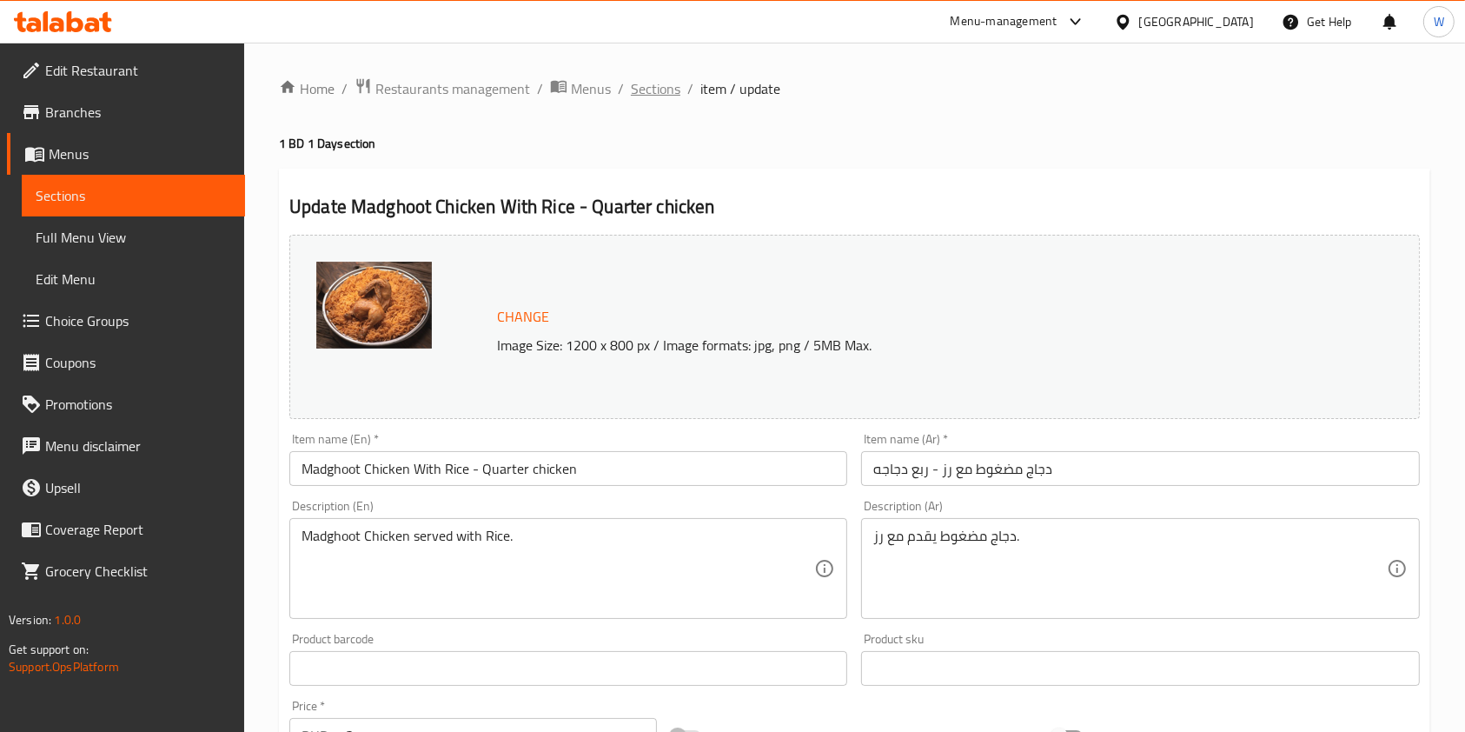
click at [651, 94] on span "Sections" at bounding box center [656, 88] width 50 height 21
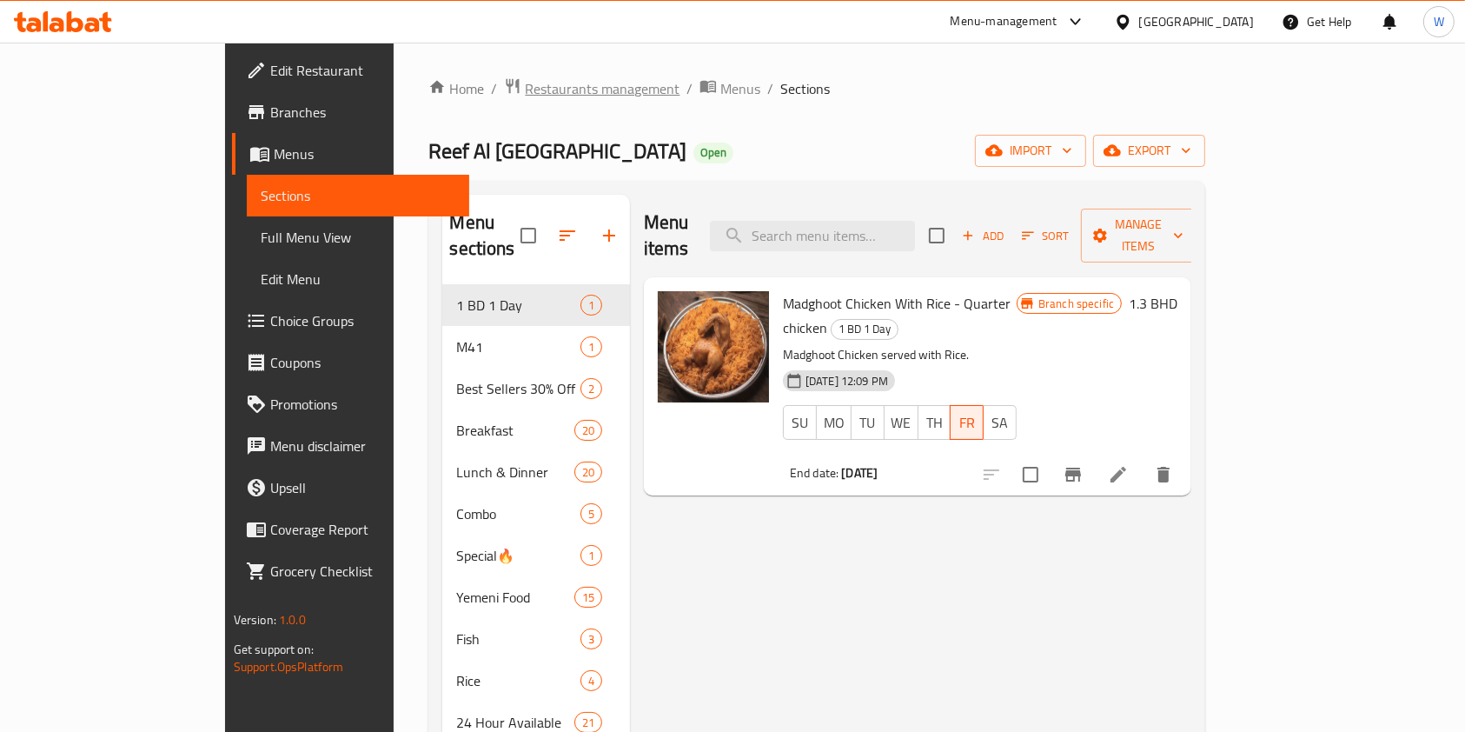
click at [525, 93] on span "Restaurants management" at bounding box center [602, 88] width 155 height 21
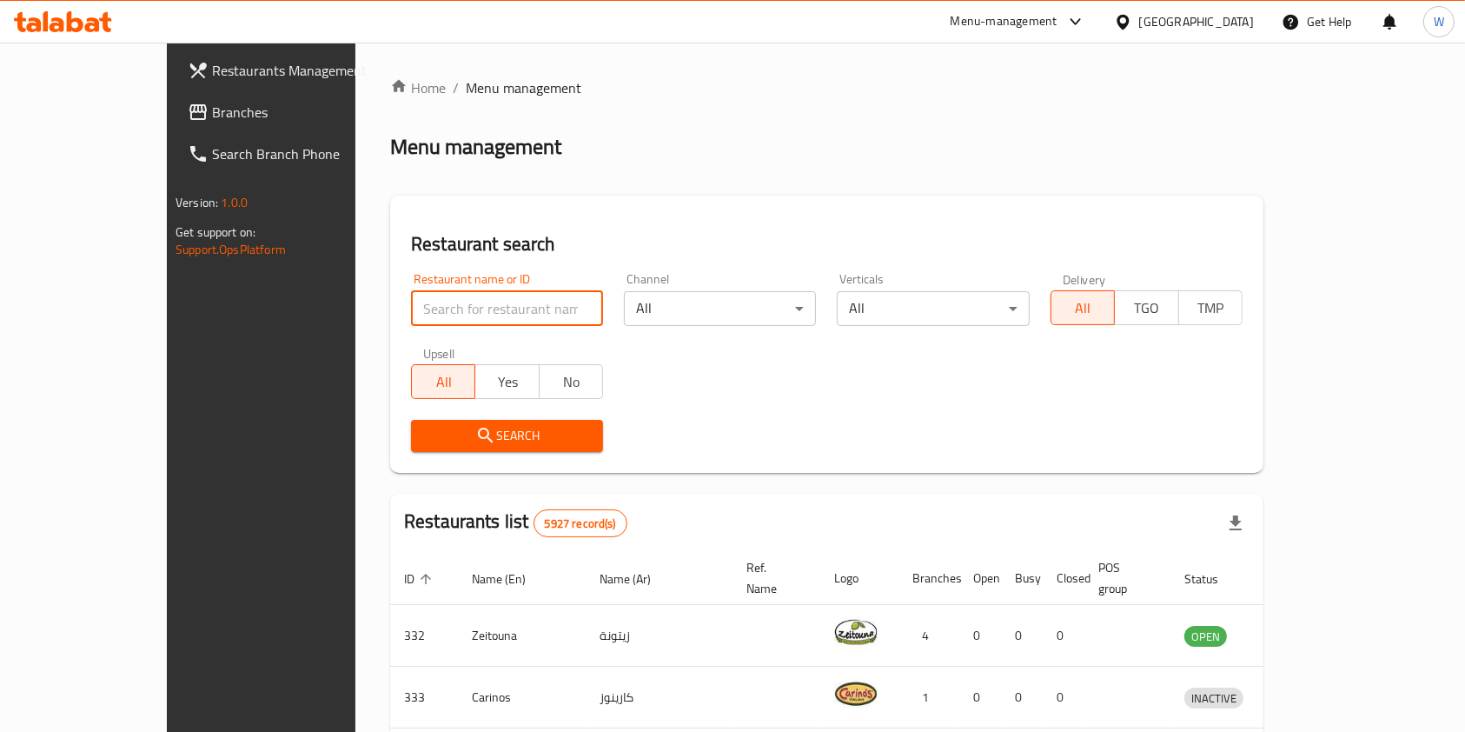
click at [457, 304] on input "search" at bounding box center [507, 308] width 192 height 35
paste input "Lofty Donuts Cafe"
type input "Lofty Donuts Cafe"
click button "Search" at bounding box center [507, 436] width 192 height 32
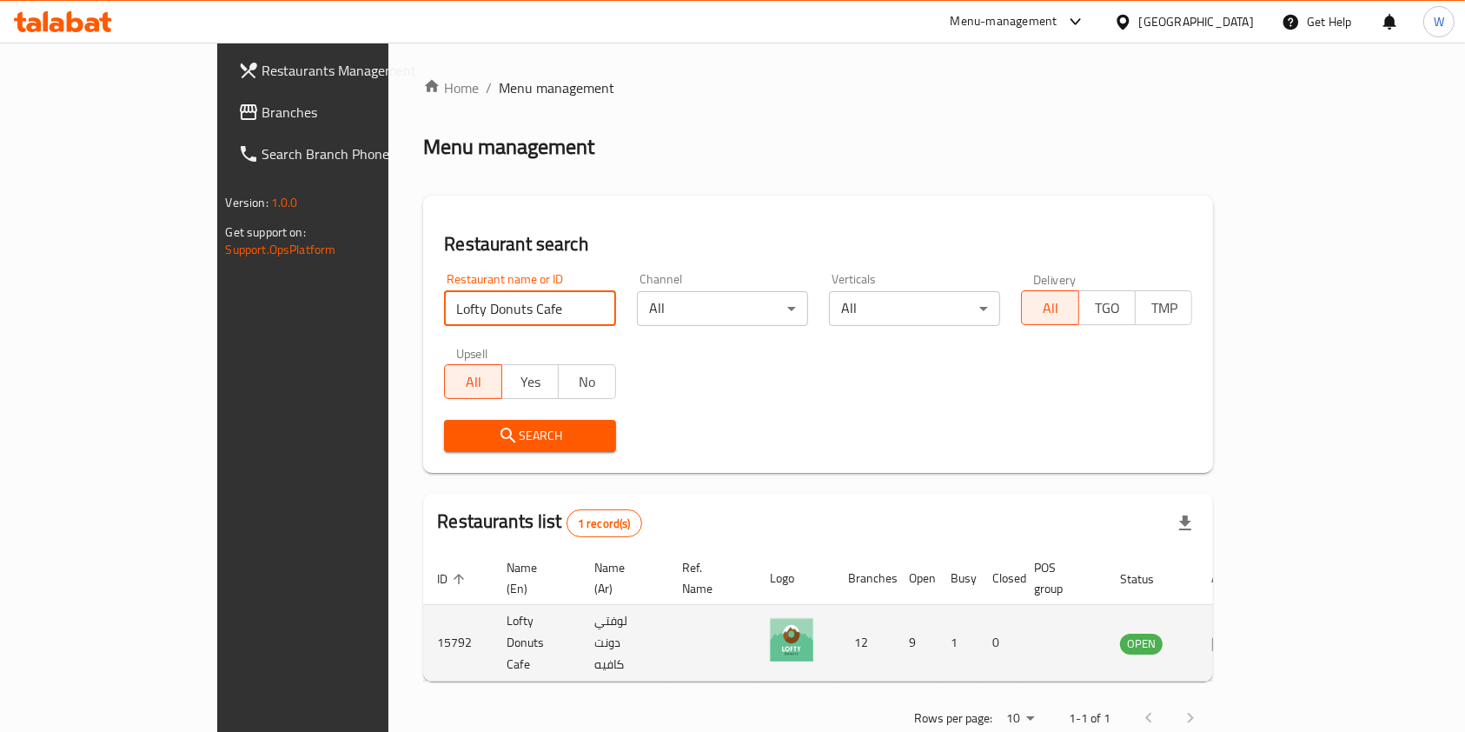
click at [1232, 633] on icon "enhanced table" at bounding box center [1221, 643] width 21 height 21
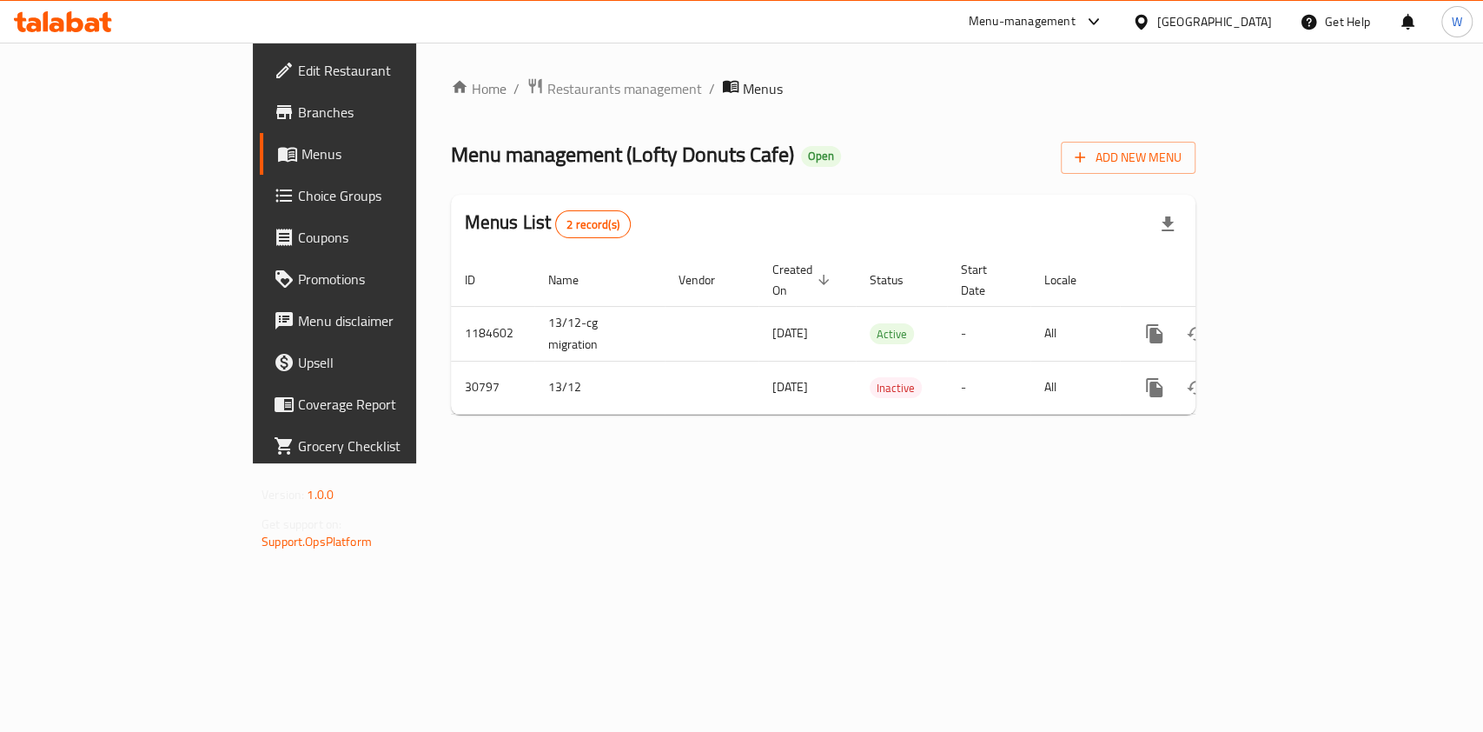
click at [298, 104] on span "Branches" at bounding box center [392, 112] width 189 height 21
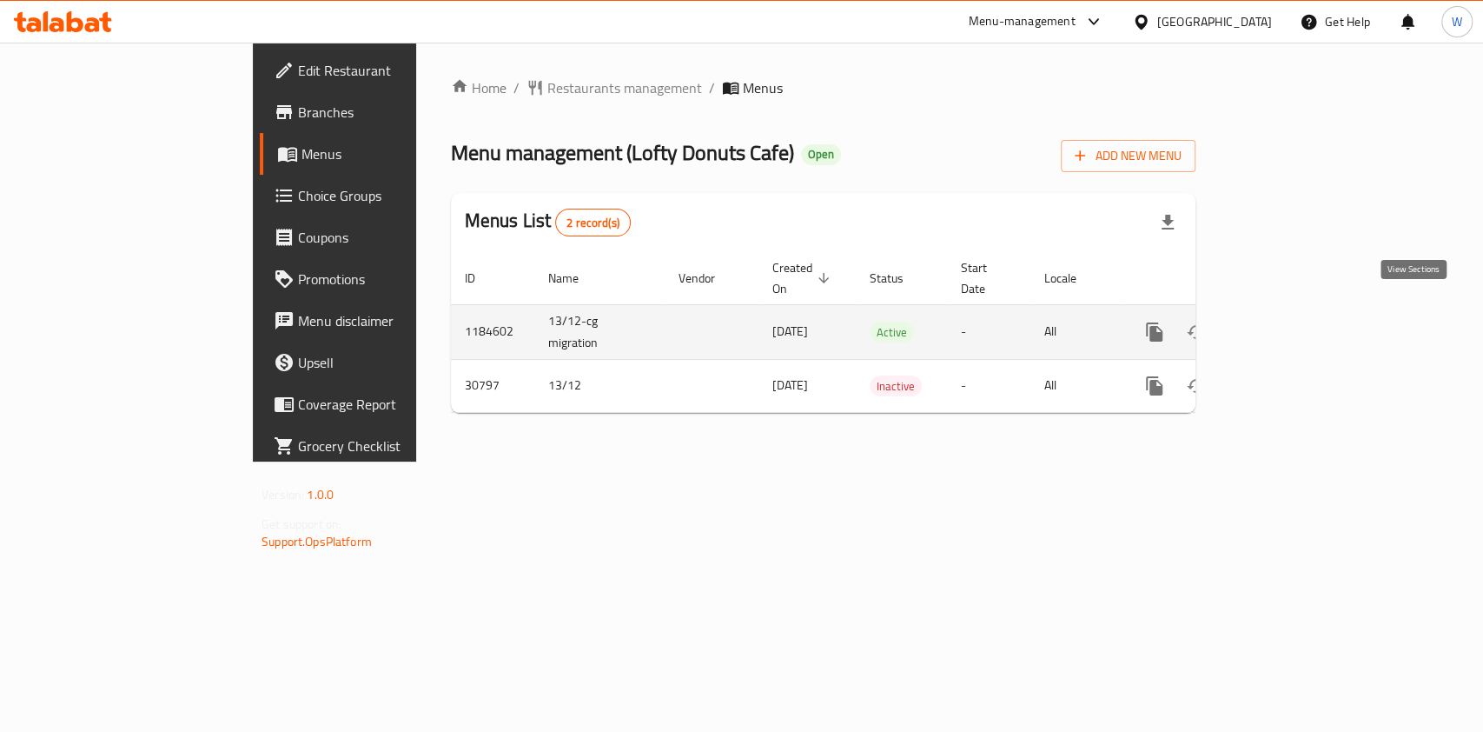
click at [1290, 321] on icon "enhanced table" at bounding box center [1279, 331] width 21 height 21
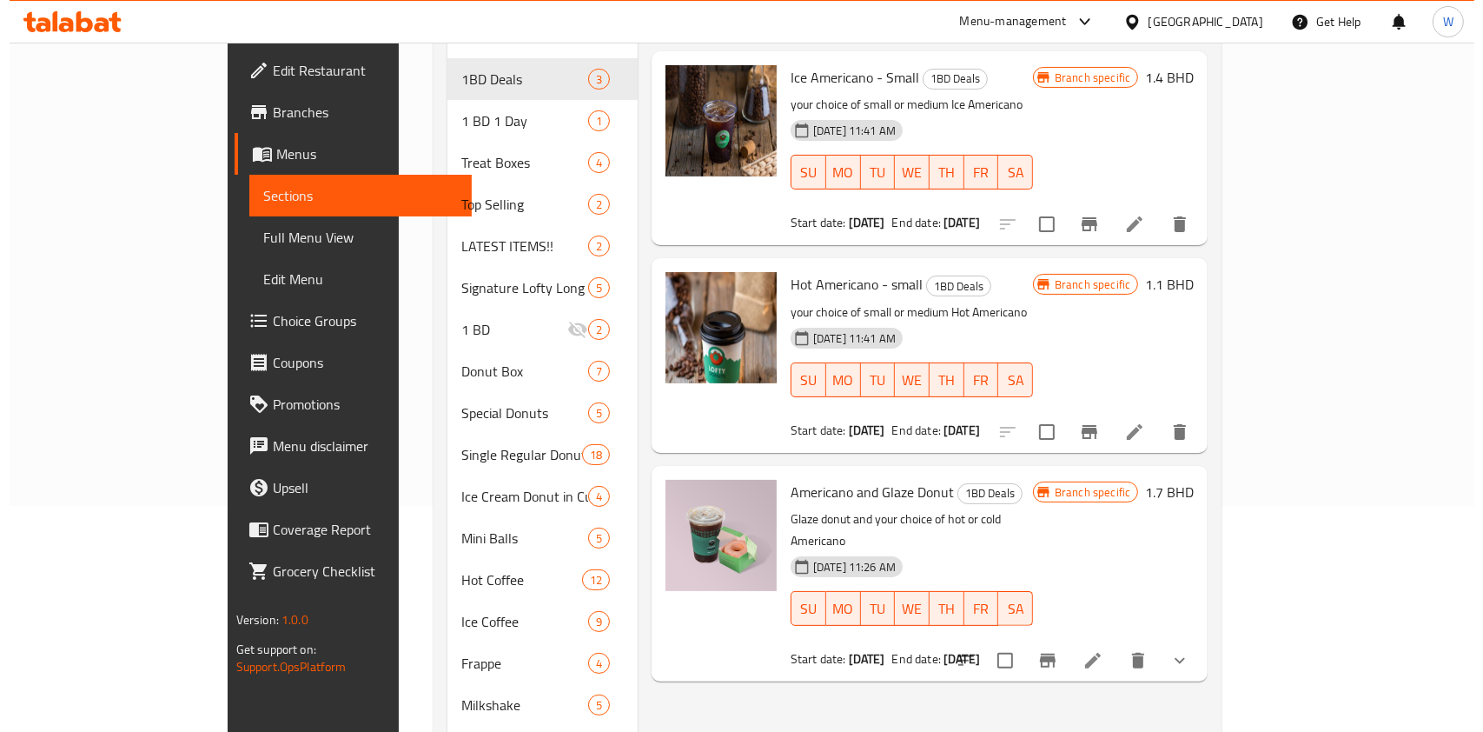
scroll to position [231, 0]
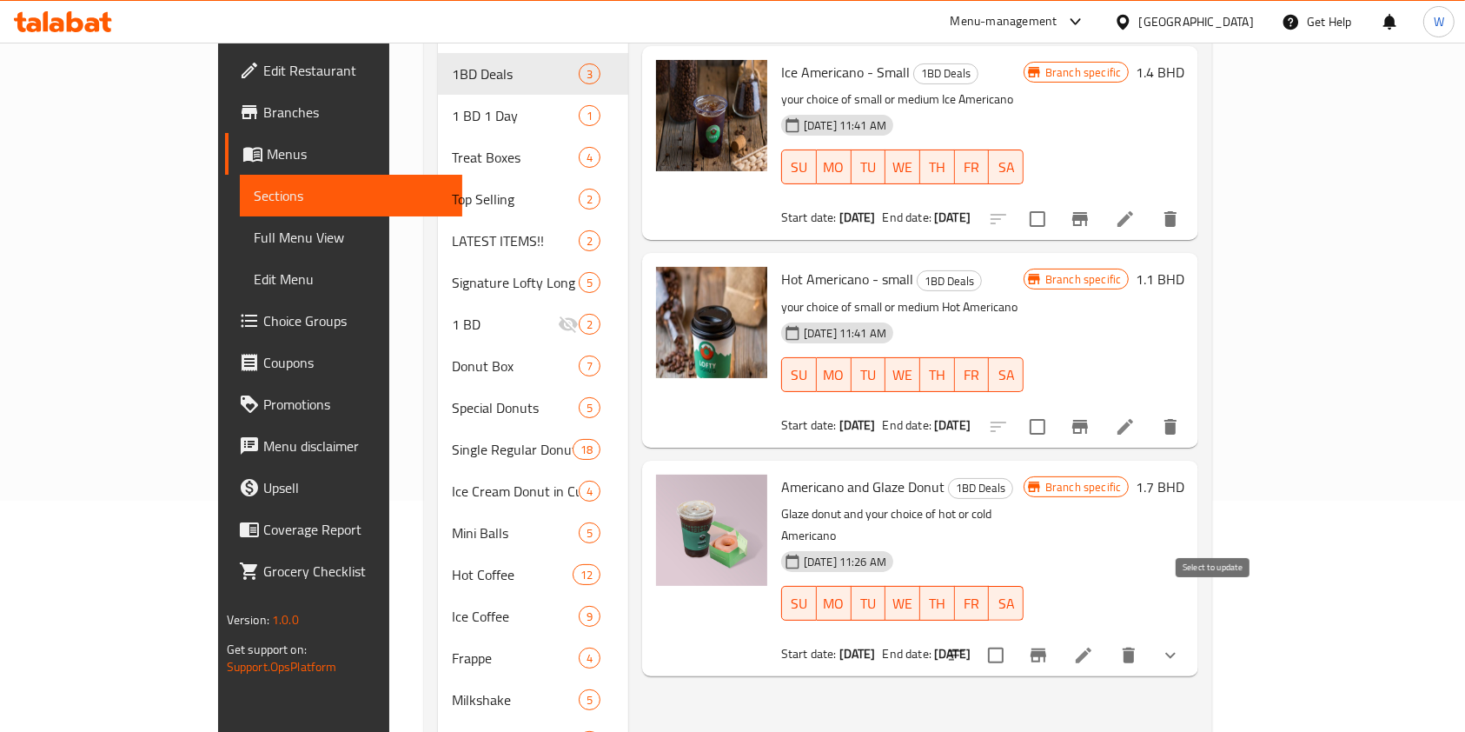
click at [1014, 637] on input "checkbox" at bounding box center [995, 655] width 36 height 36
checkbox input "true"
click at [1049, 645] on icon "Branch-specific-item" at bounding box center [1038, 655] width 21 height 21
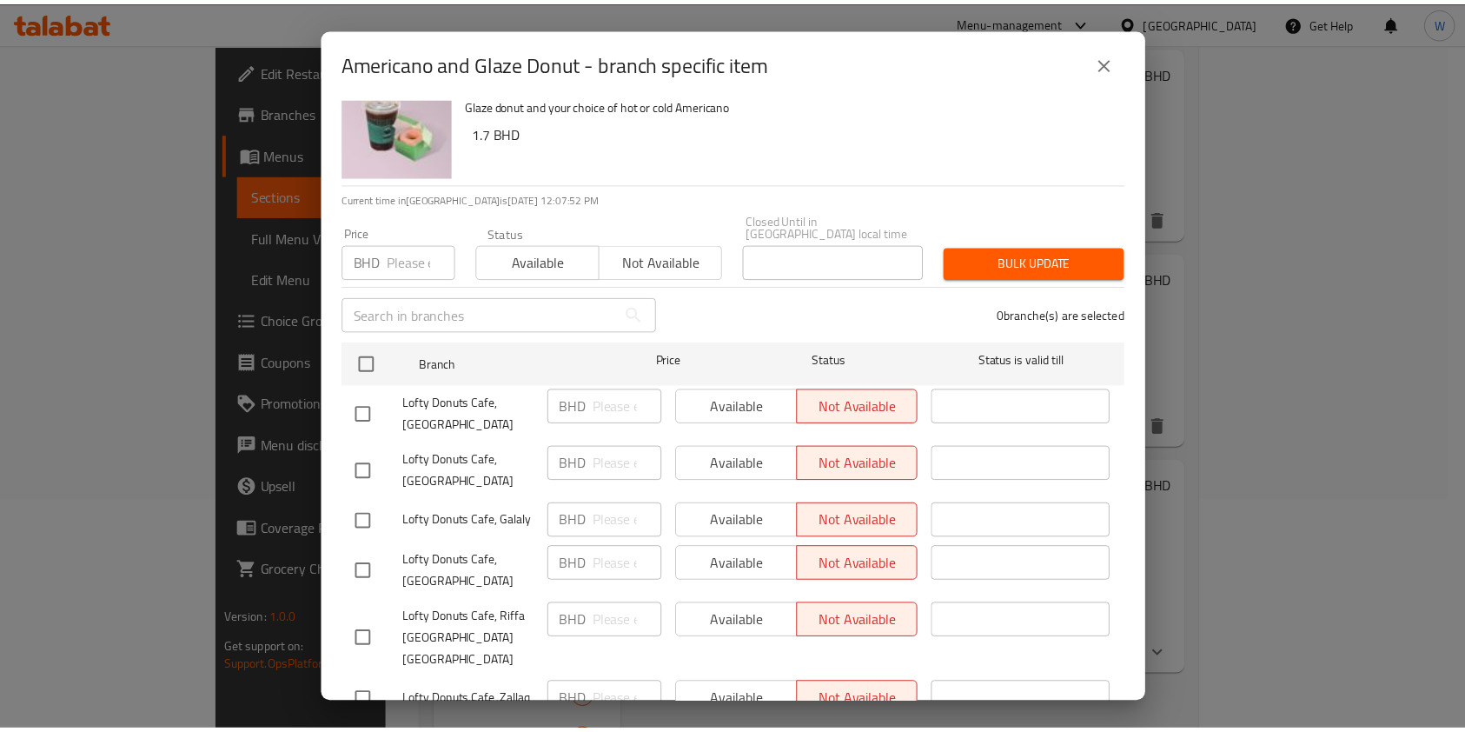
scroll to position [0, 0]
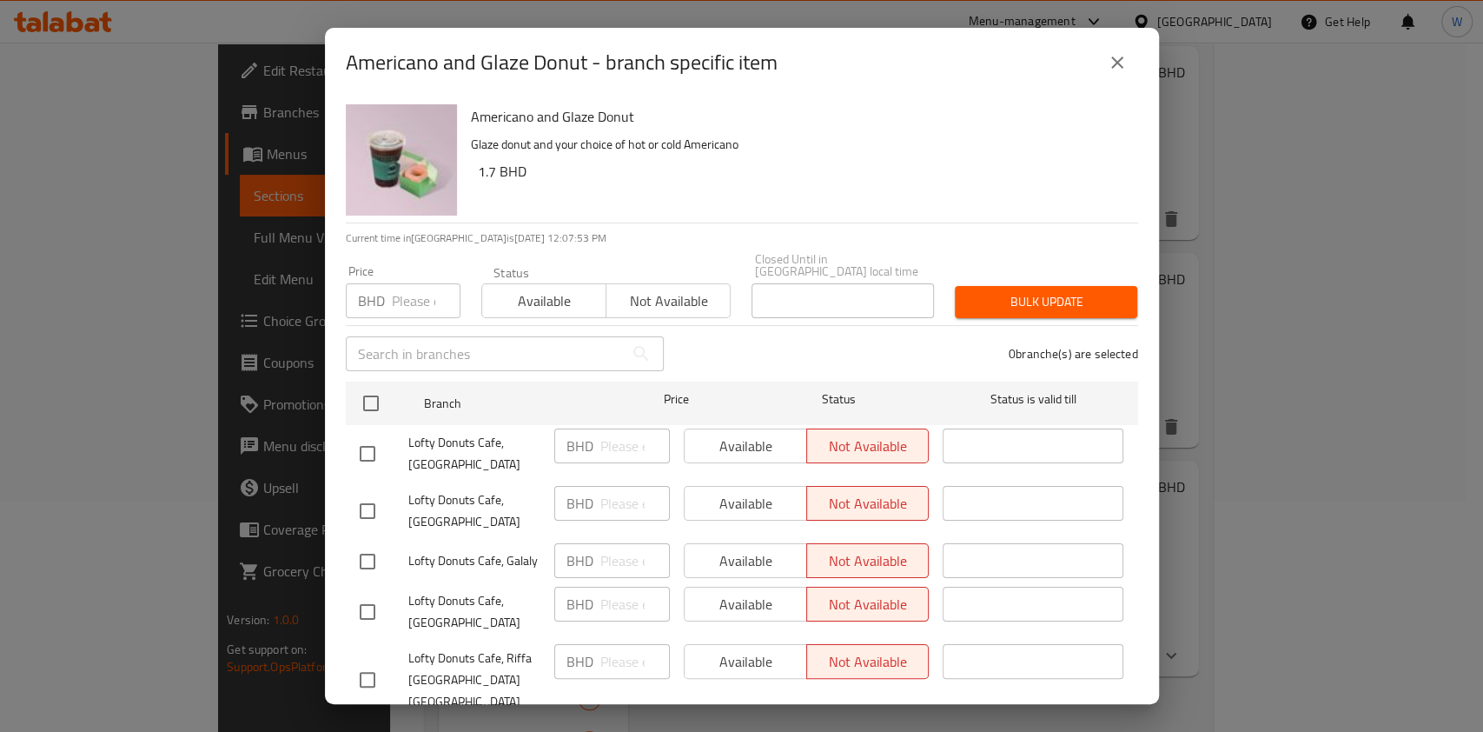
click at [418, 283] on input "number" at bounding box center [426, 300] width 69 height 35
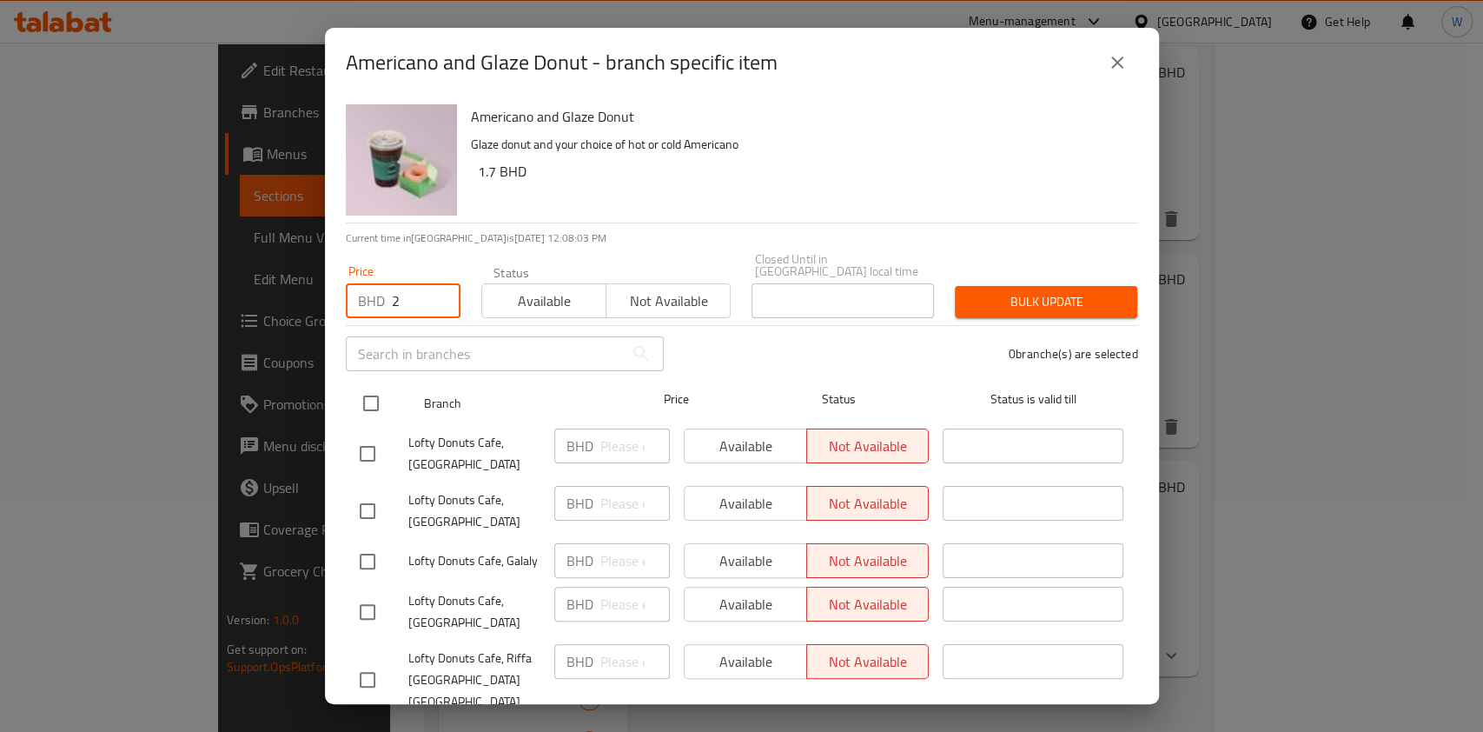
type input "2"
click at [386, 395] on input "checkbox" at bounding box center [371, 403] width 36 height 36
checkbox input "true"
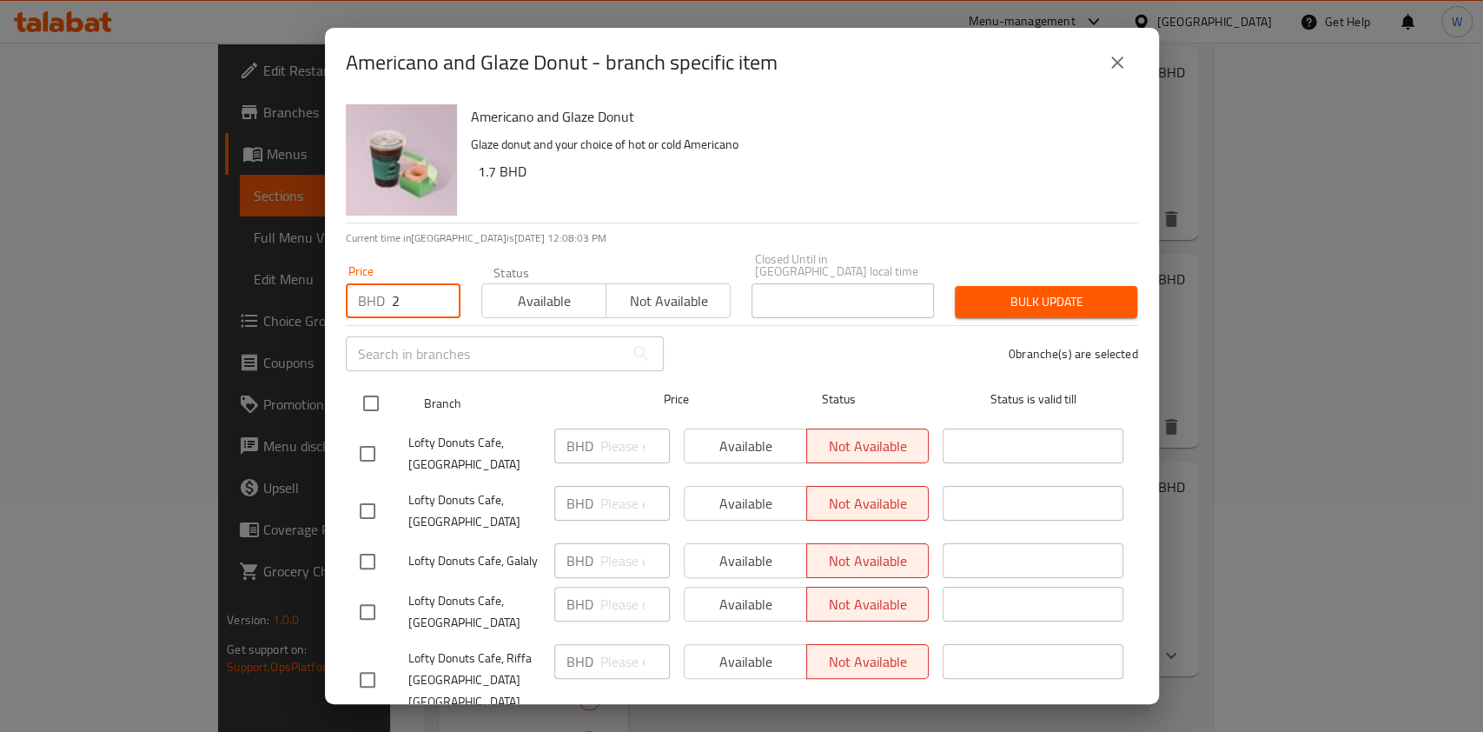
checkbox input "true"
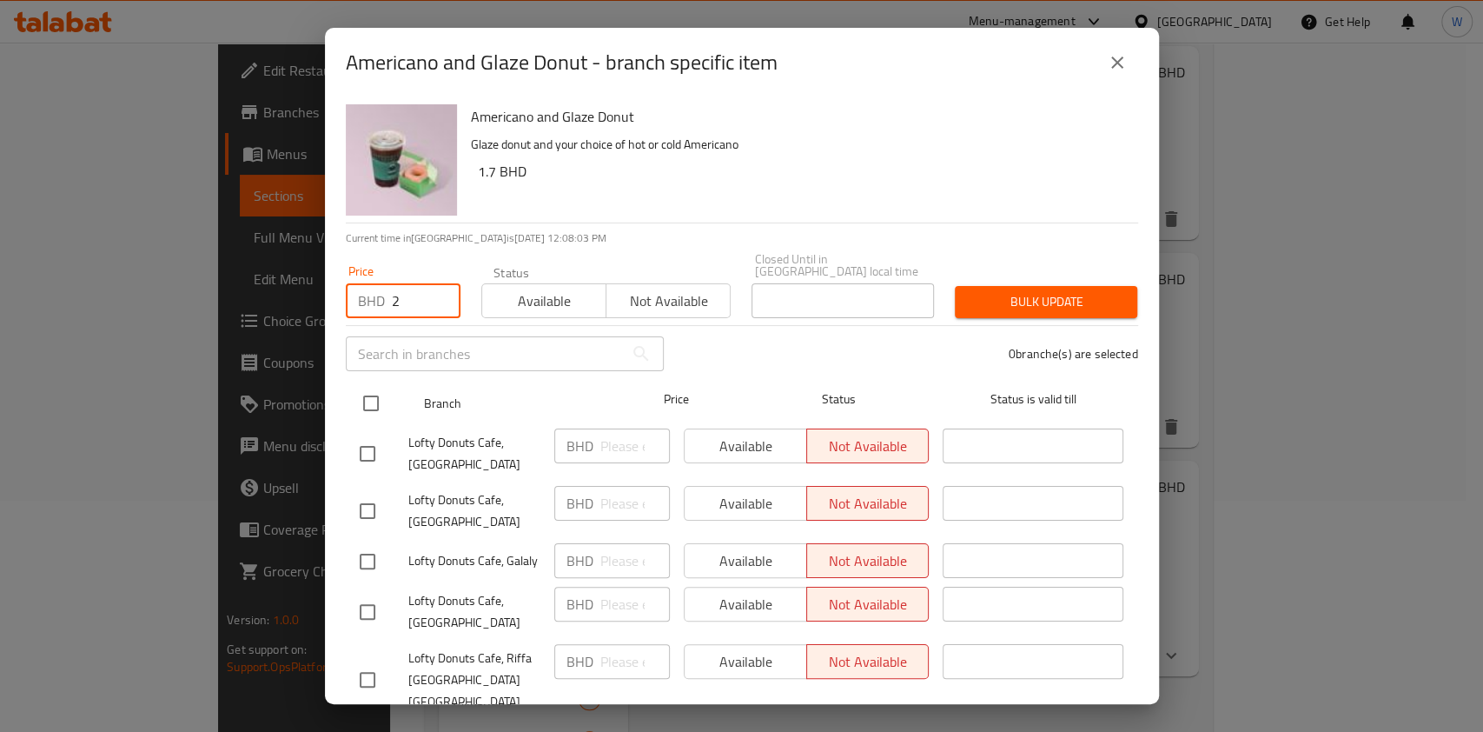
checkbox input "true"
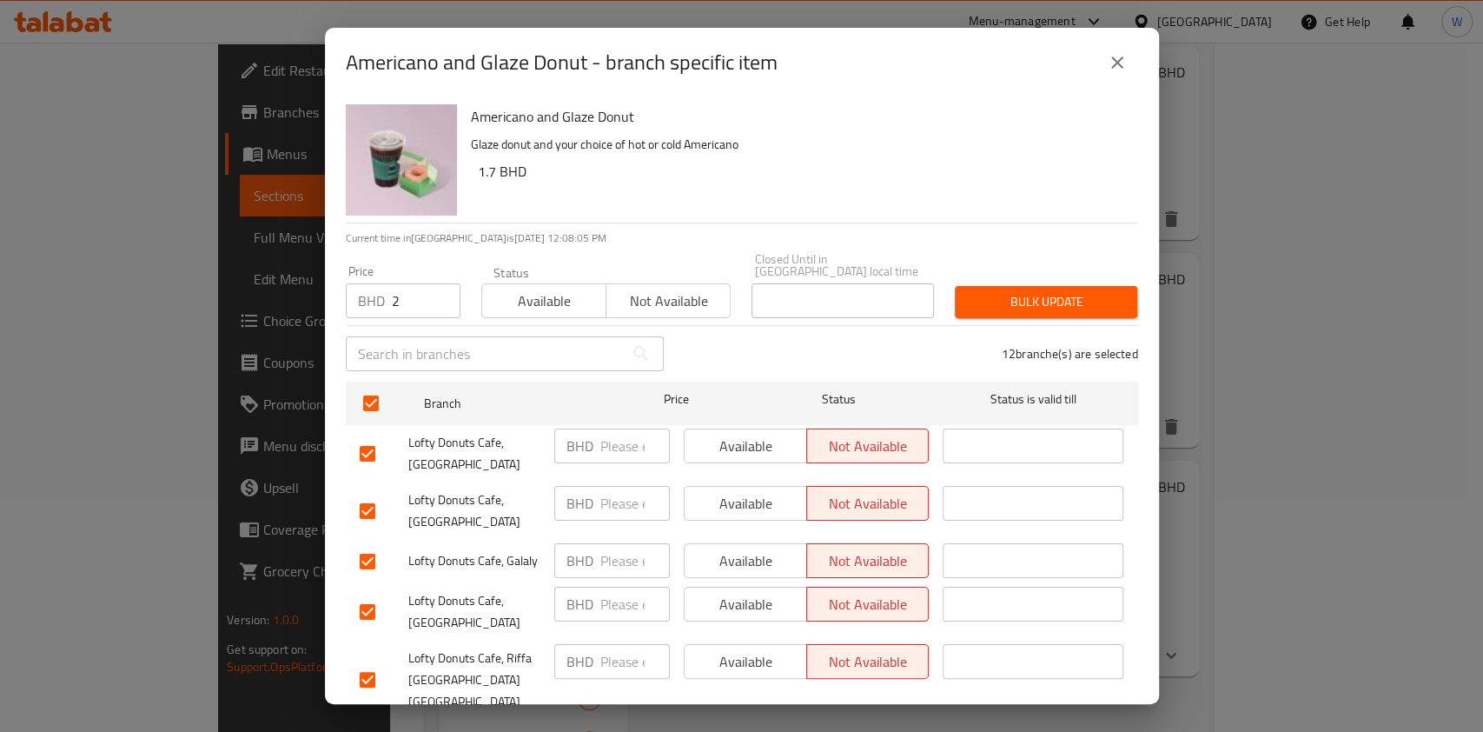
click at [542, 295] on span "Available" at bounding box center [544, 300] width 110 height 25
click at [1064, 291] on span "Bulk update" at bounding box center [1046, 302] width 155 height 22
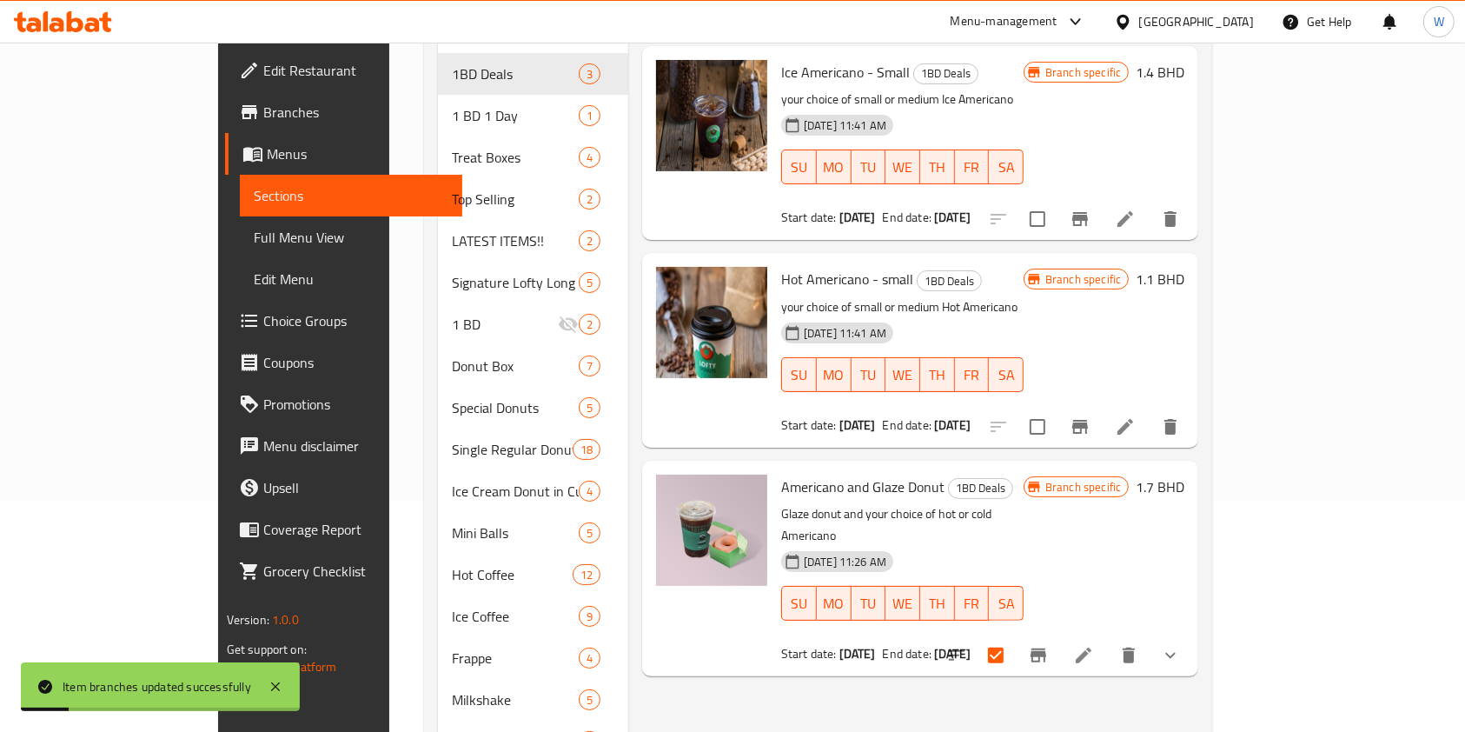
click at [1184, 474] on h6 "1.7 BHD" at bounding box center [1160, 486] width 49 height 24
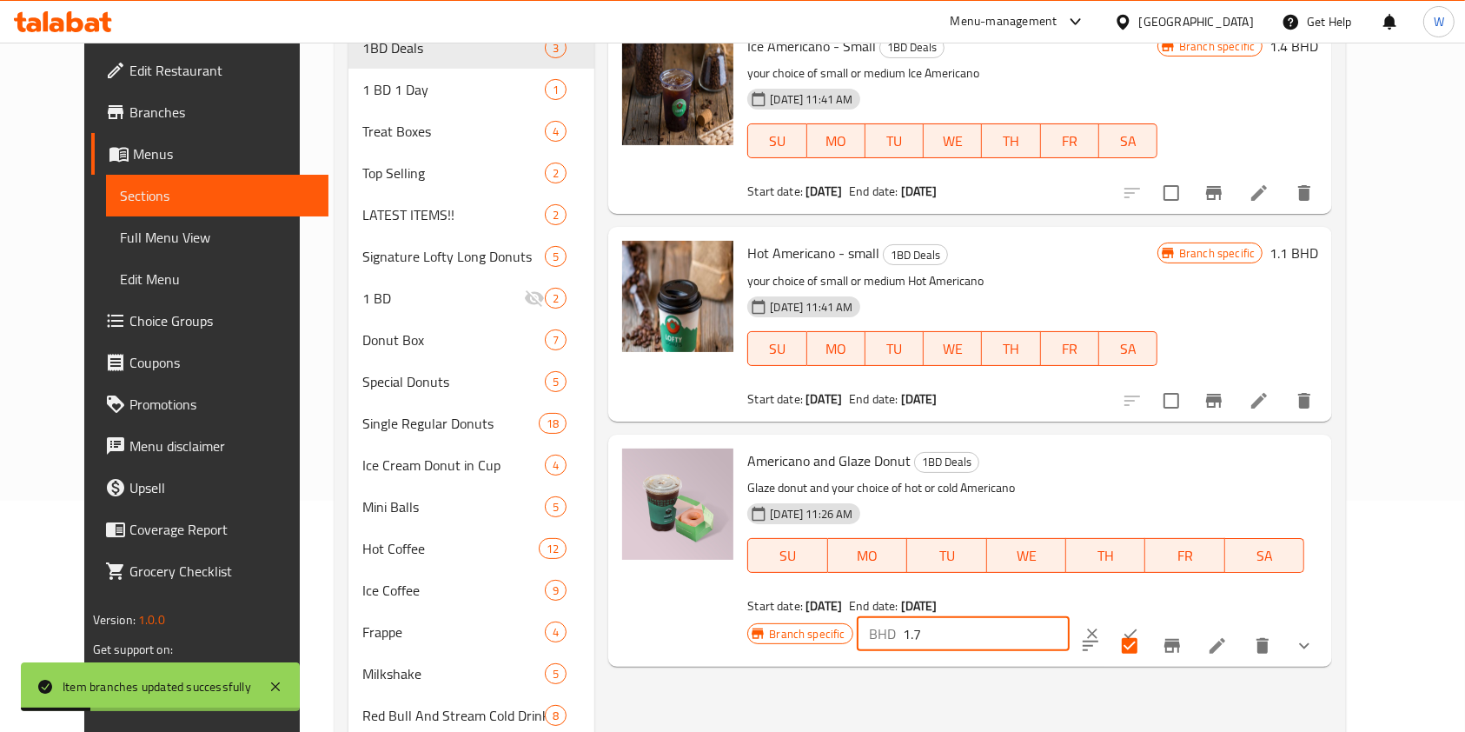
drag, startPoint x: 1231, startPoint y: 464, endPoint x: 1066, endPoint y: 467, distance: 165.1
click at [1066, 614] on div "Branch specific BHD 1.7 ​" at bounding box center [961, 633] width 428 height 38
type input "2"
click at [1139, 625] on icon "ok" at bounding box center [1130, 633] width 17 height 17
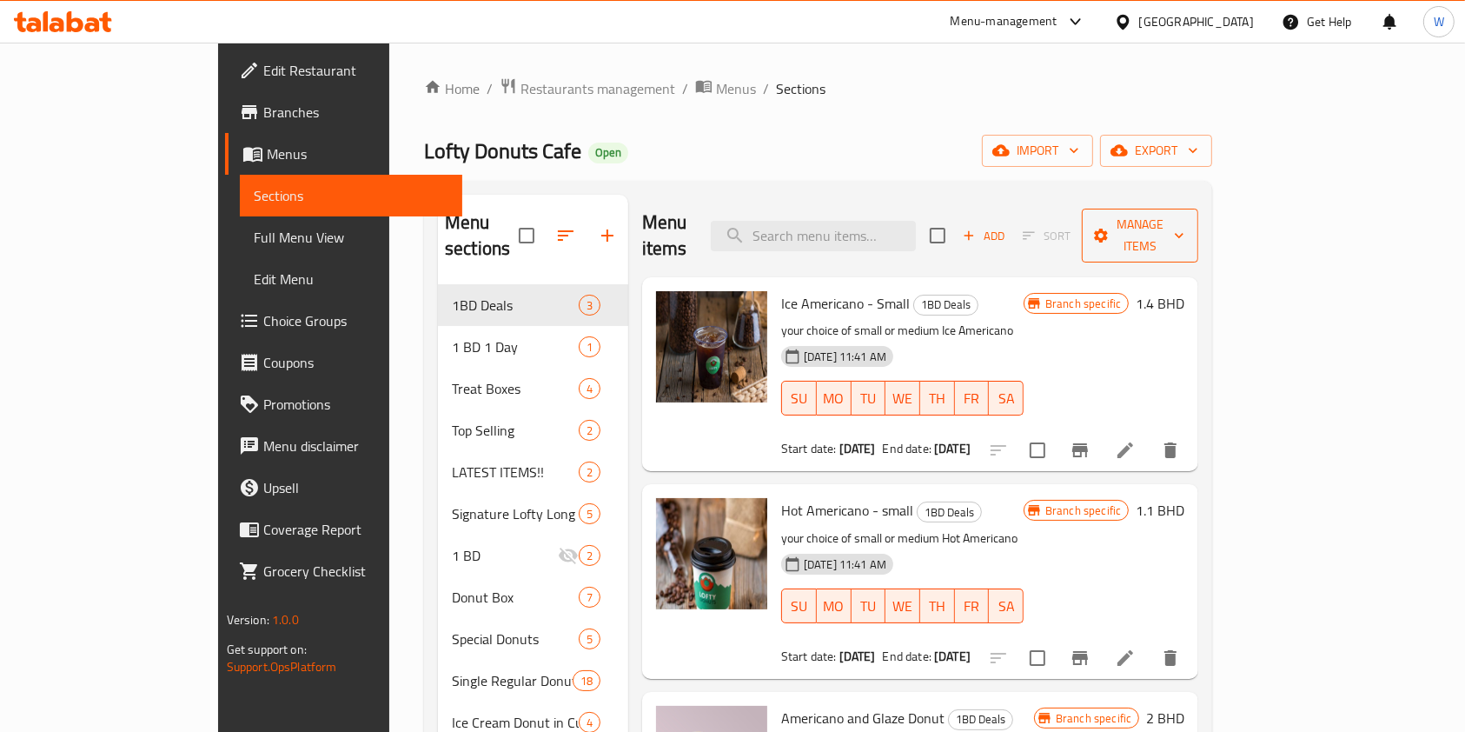
click at [1198, 234] on button "Manage items" at bounding box center [1140, 236] width 116 height 54
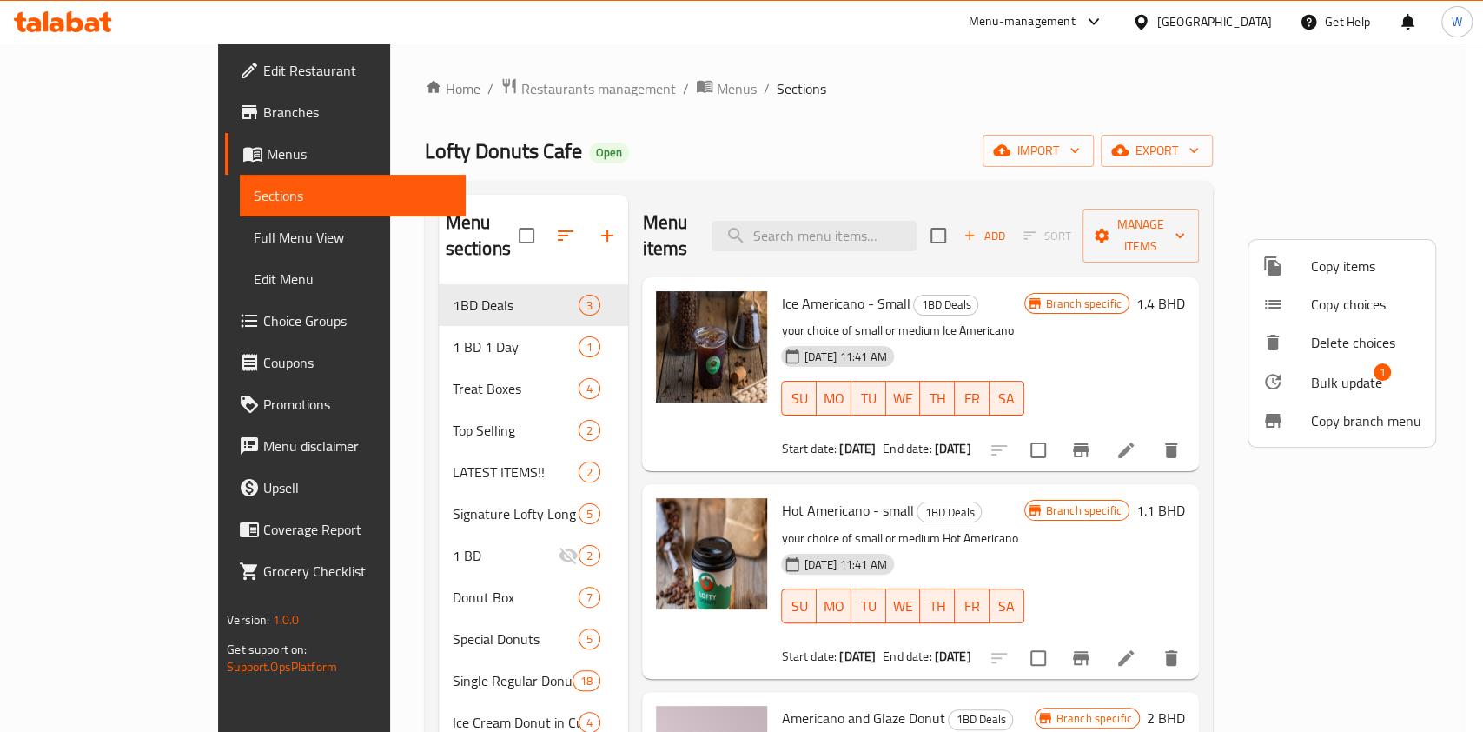
click at [1335, 372] on span "Bulk update" at bounding box center [1346, 382] width 71 height 21
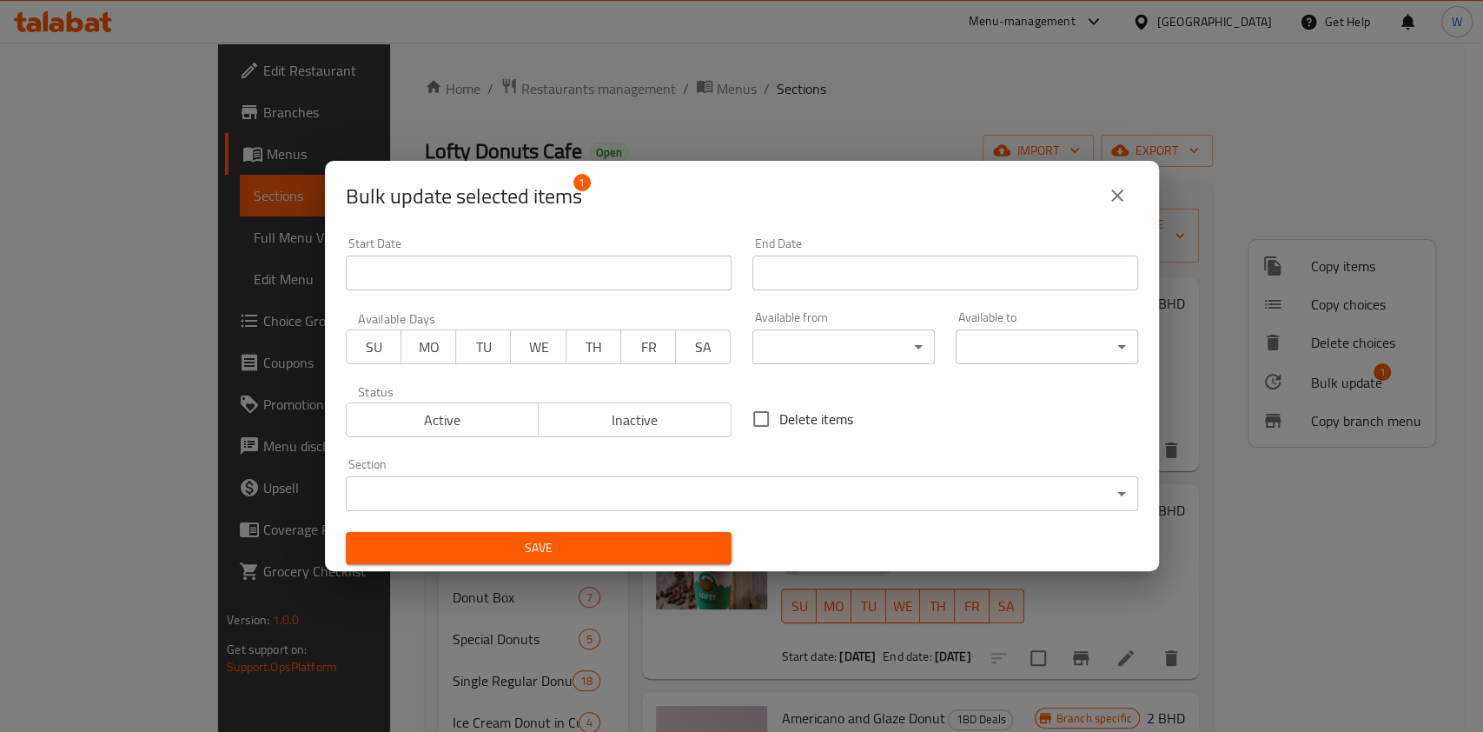
click at [850, 251] on div "End Date End Date" at bounding box center [945, 263] width 386 height 53
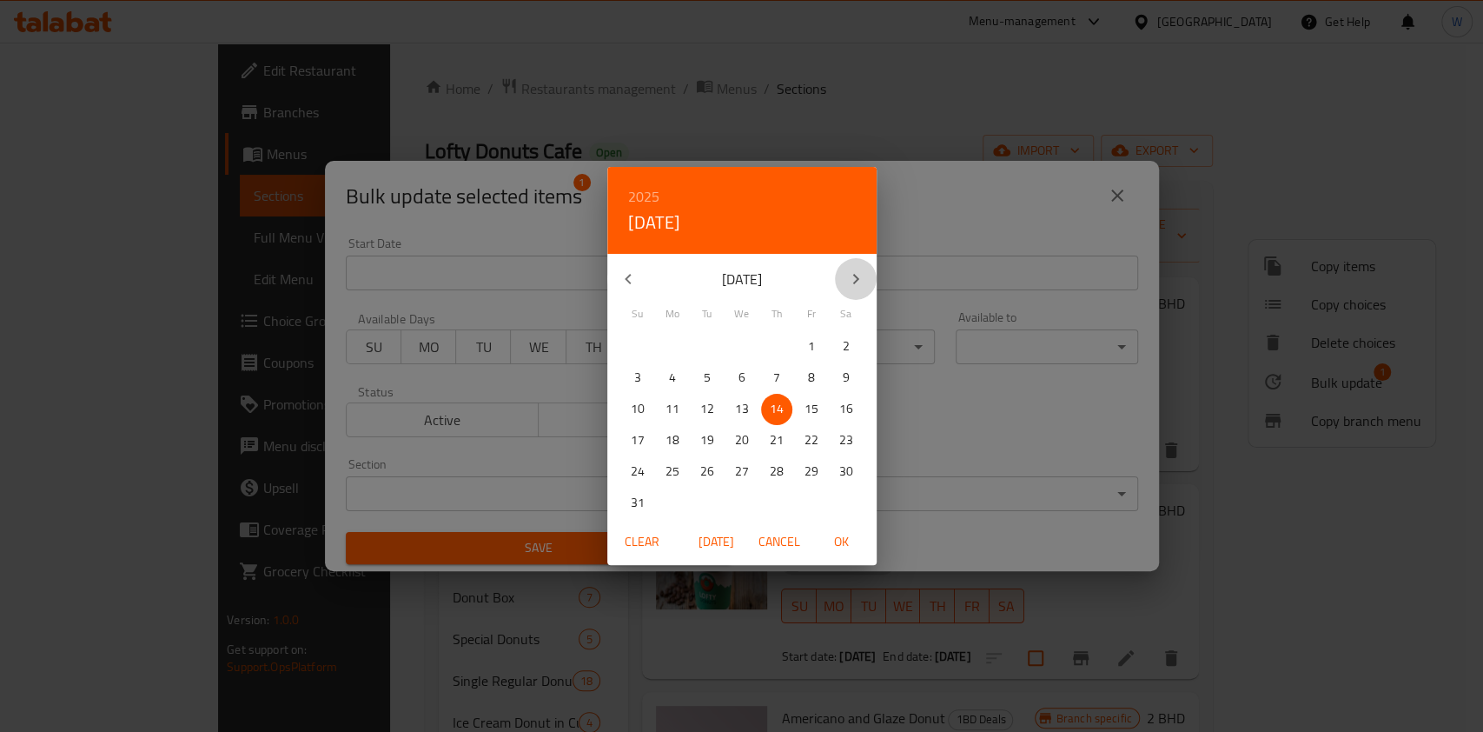
click at [843, 266] on button "button" at bounding box center [856, 279] width 42 height 42
click at [649, 273] on p "September 2025" at bounding box center [742, 278] width 186 height 21
click at [628, 271] on icon "button" at bounding box center [628, 278] width 21 height 21
click at [841, 411] on p "16" at bounding box center [846, 409] width 14 height 22
click at [844, 542] on span "OK" at bounding box center [842, 542] width 42 height 22
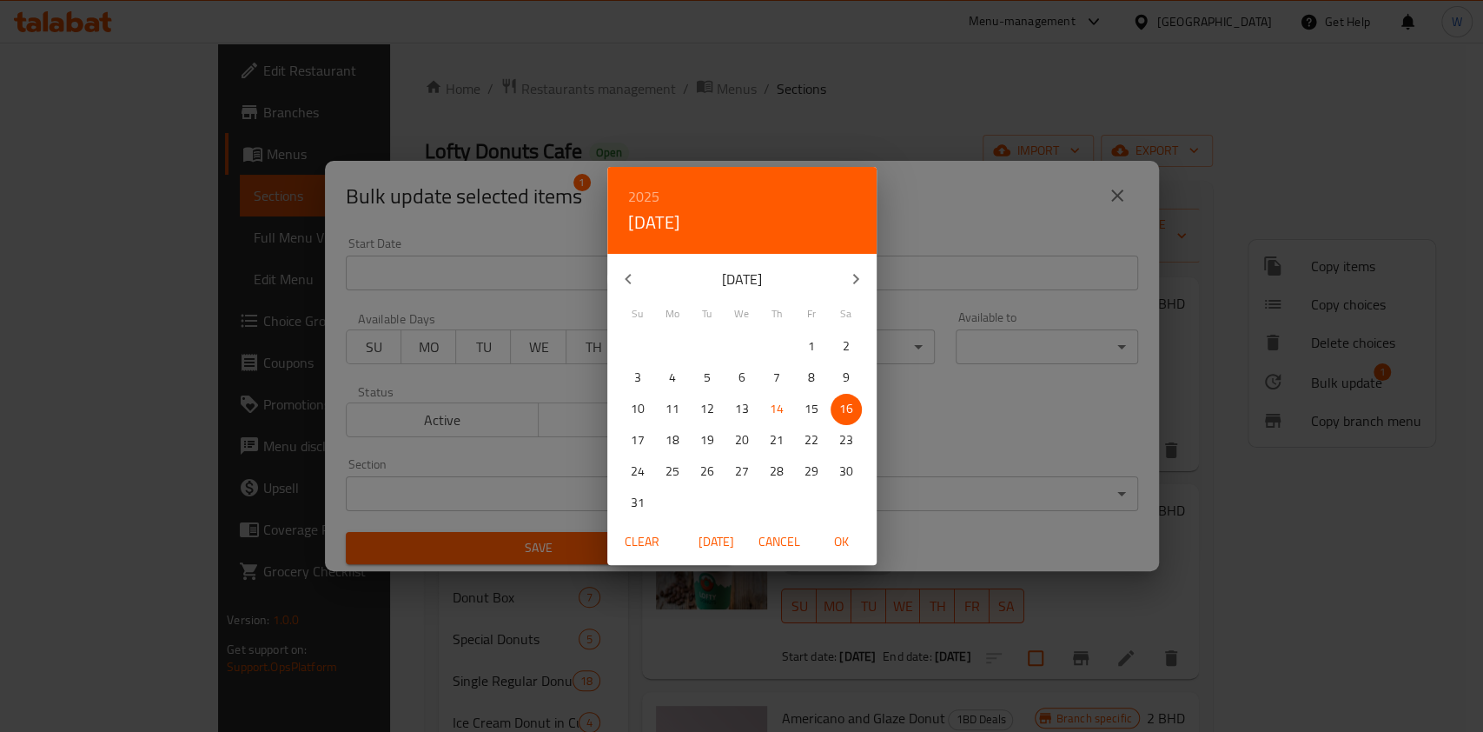
type input "16-08-2025"
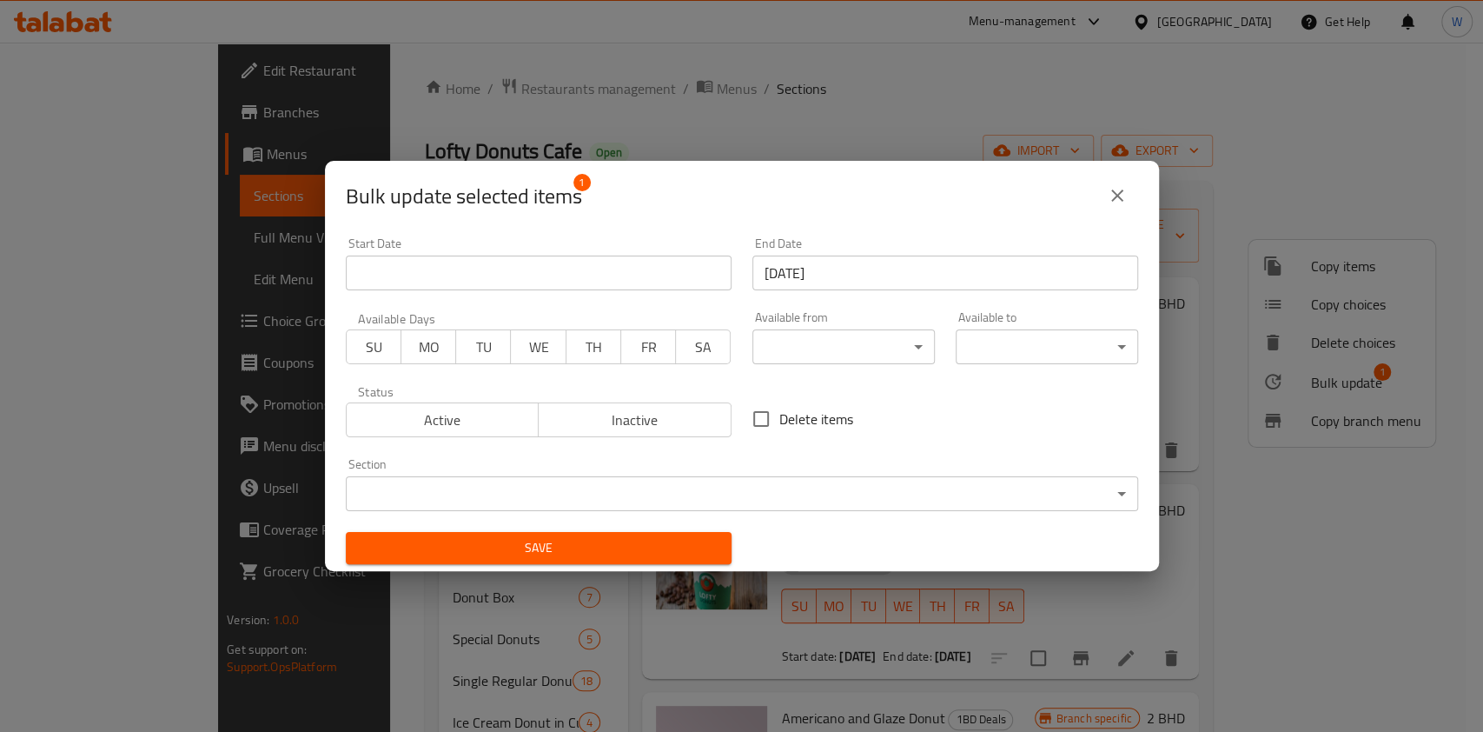
click at [688, 353] on span "SA" at bounding box center [703, 347] width 41 height 25
click at [666, 551] on span "Save" at bounding box center [539, 548] width 358 height 22
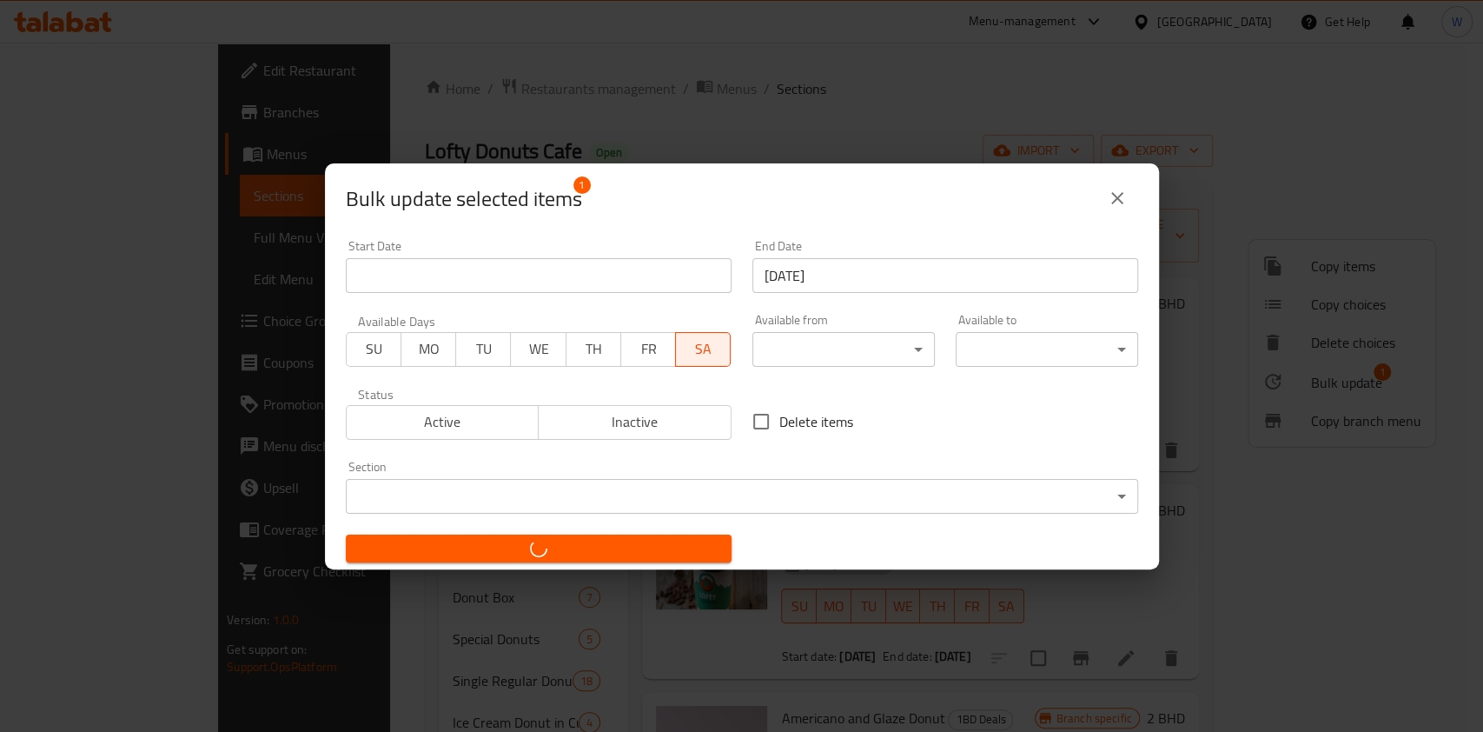
checkbox input "false"
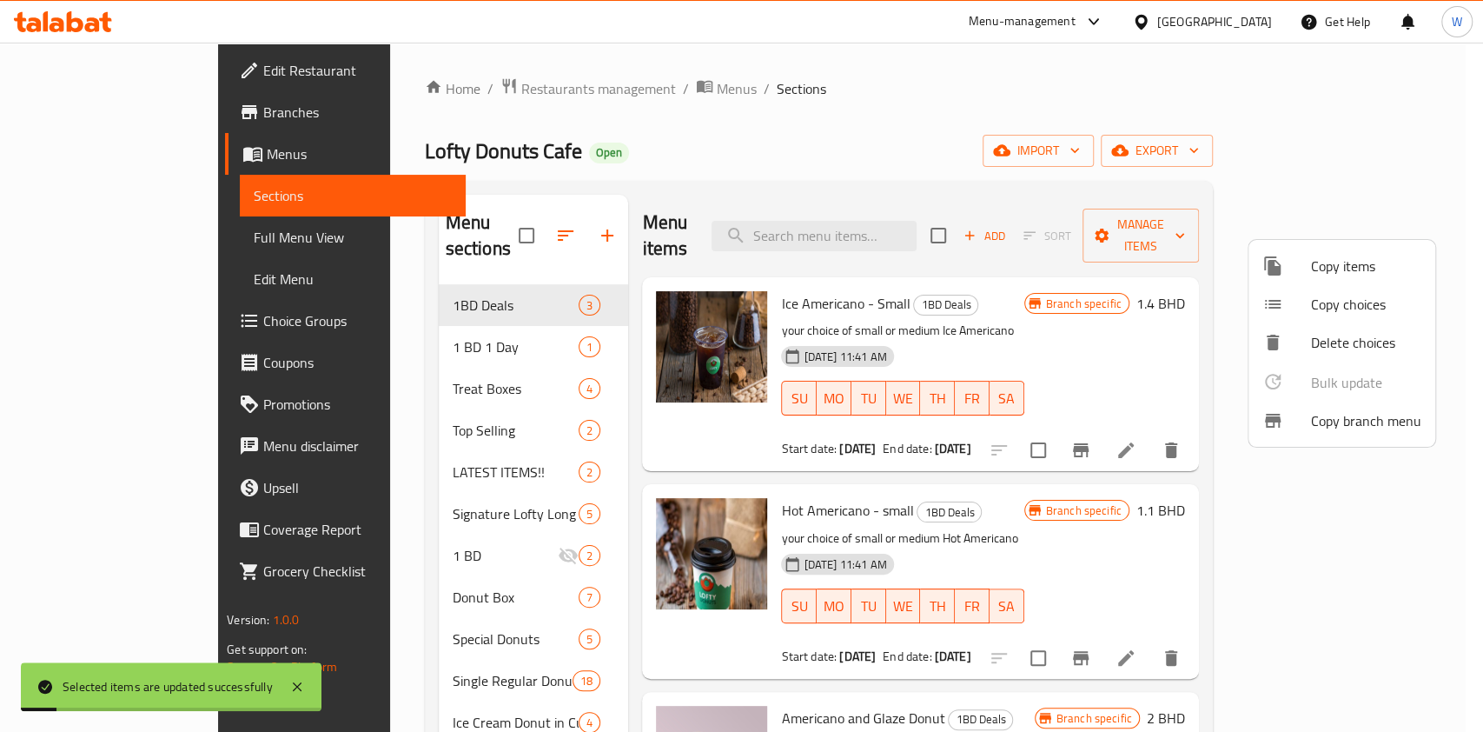
click at [1229, 515] on div at bounding box center [741, 366] width 1483 height 732
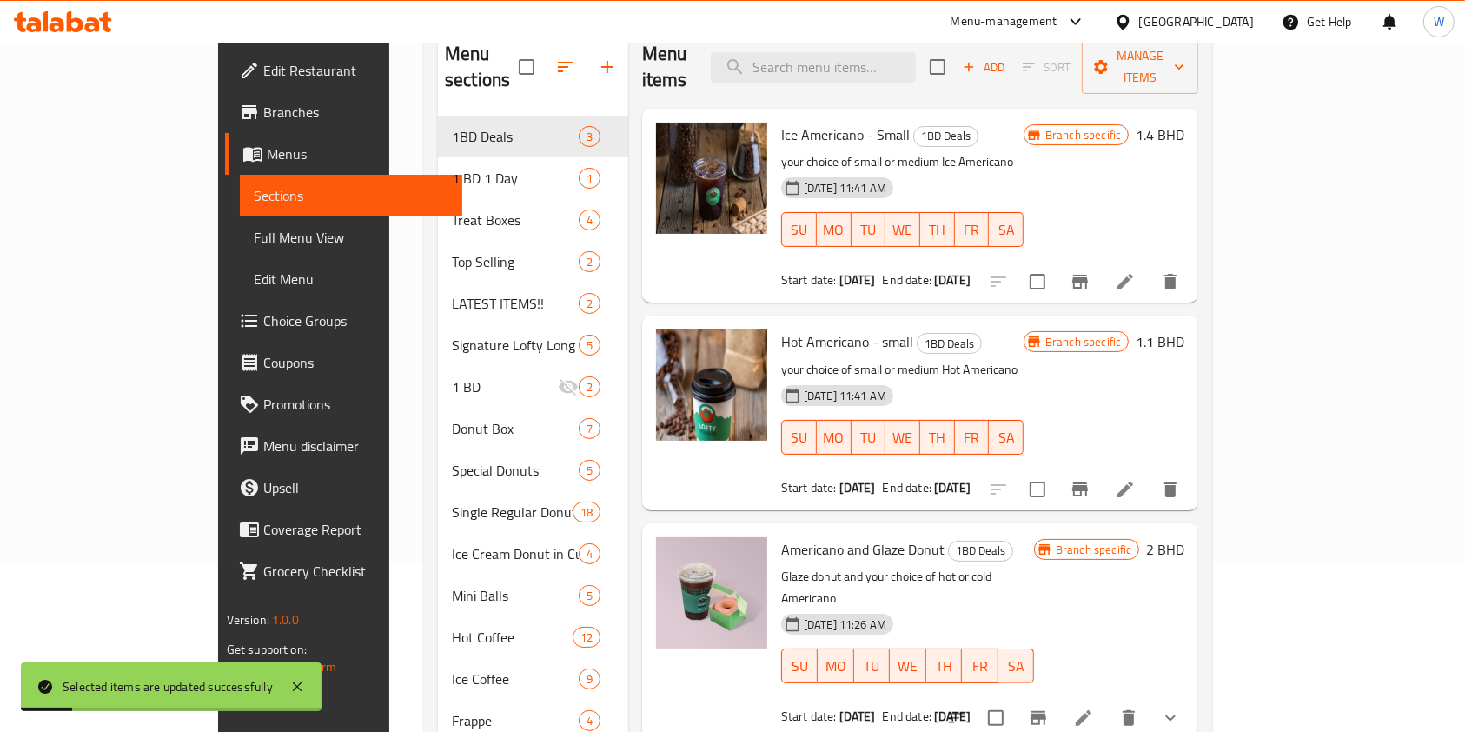
scroll to position [348, 0]
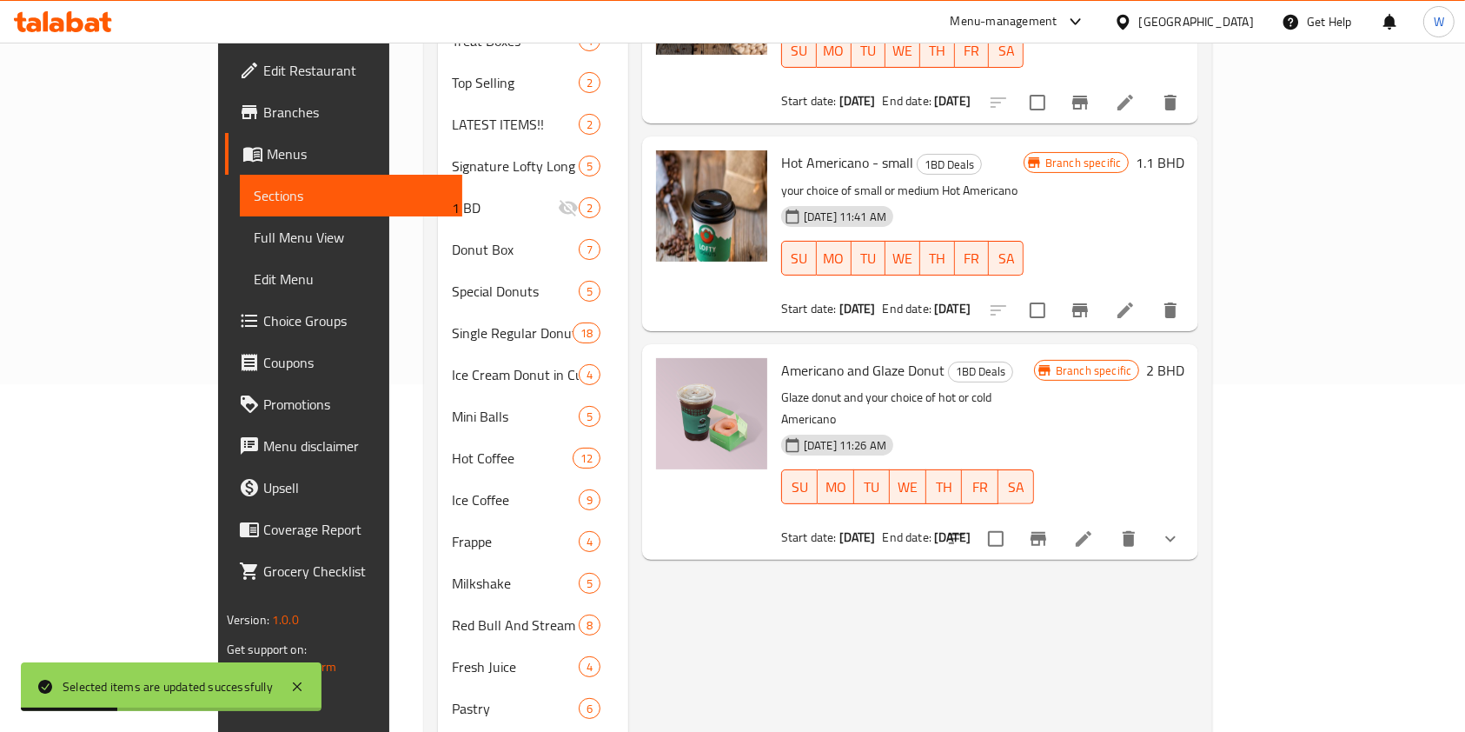
click at [1108, 523] on li at bounding box center [1083, 538] width 49 height 31
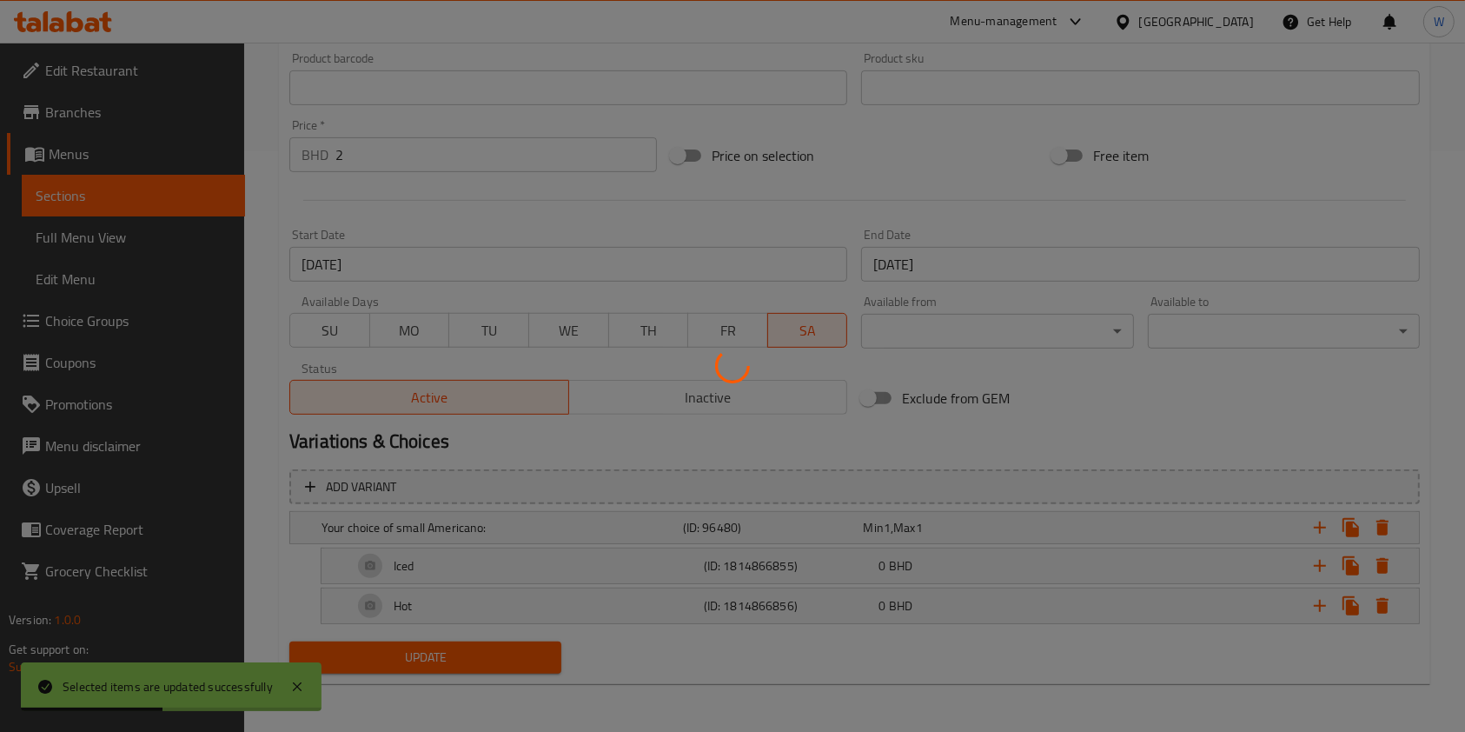
scroll to position [549, 0]
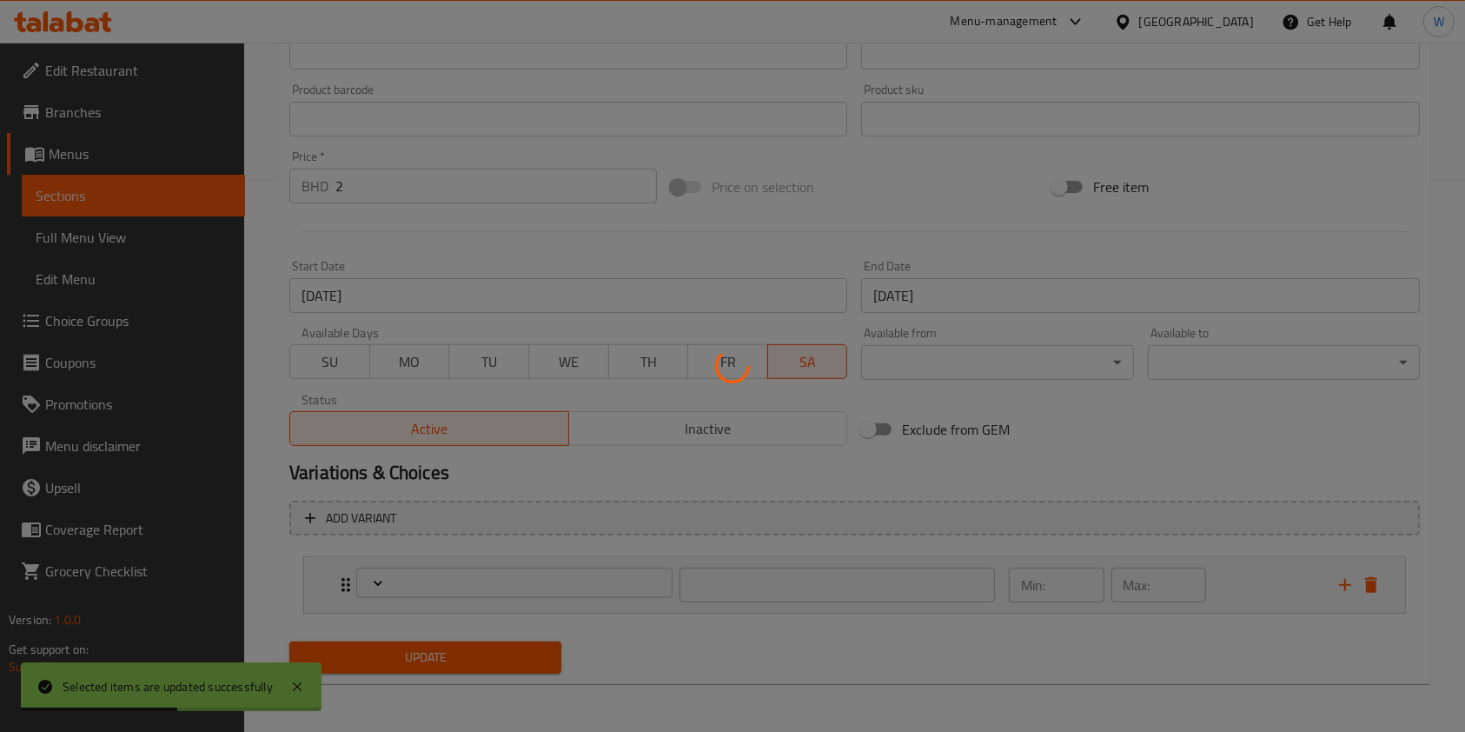
type input ":اختيارك من أمريكانو صغير"
type input "1"
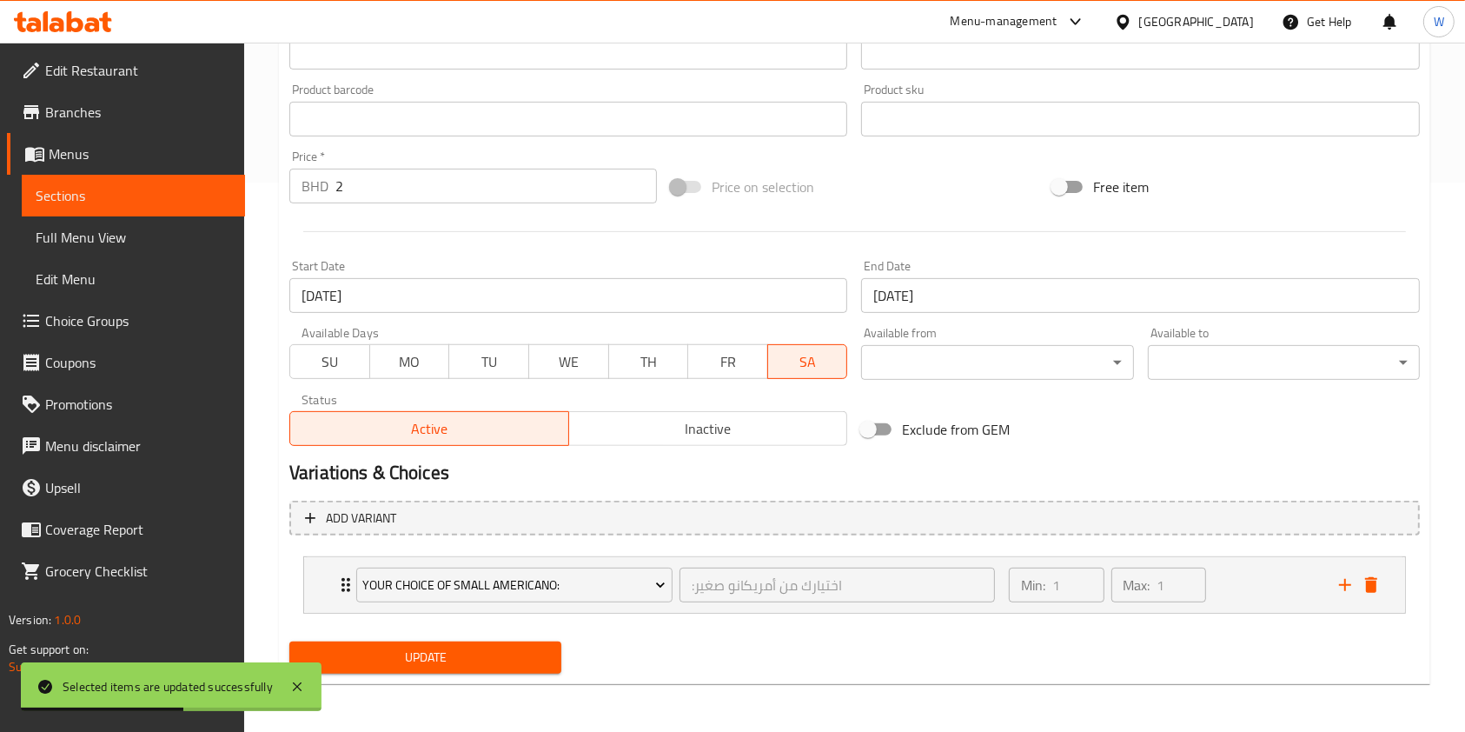
click at [408, 288] on input "20-04-2025" at bounding box center [568, 295] width 558 height 35
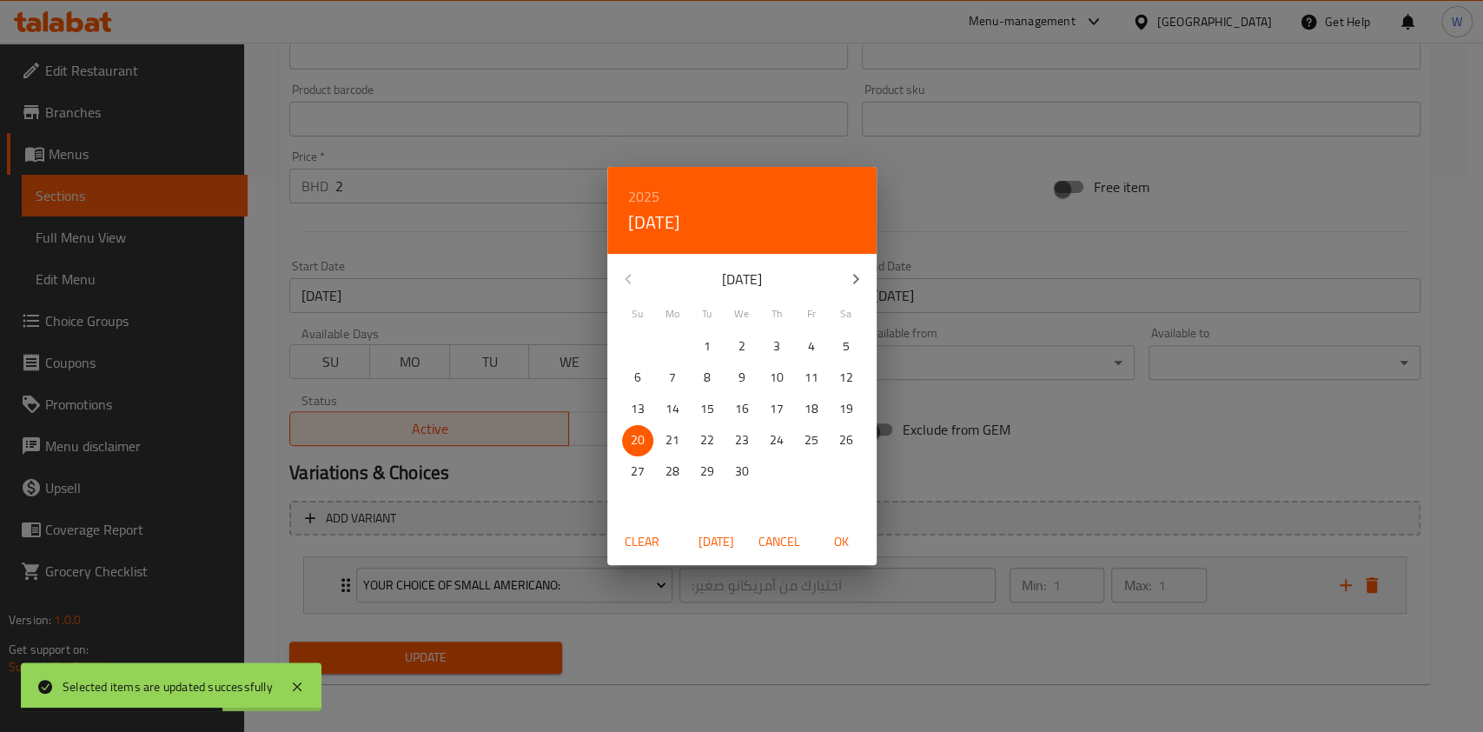
click at [655, 540] on span "Clear" at bounding box center [642, 542] width 42 height 22
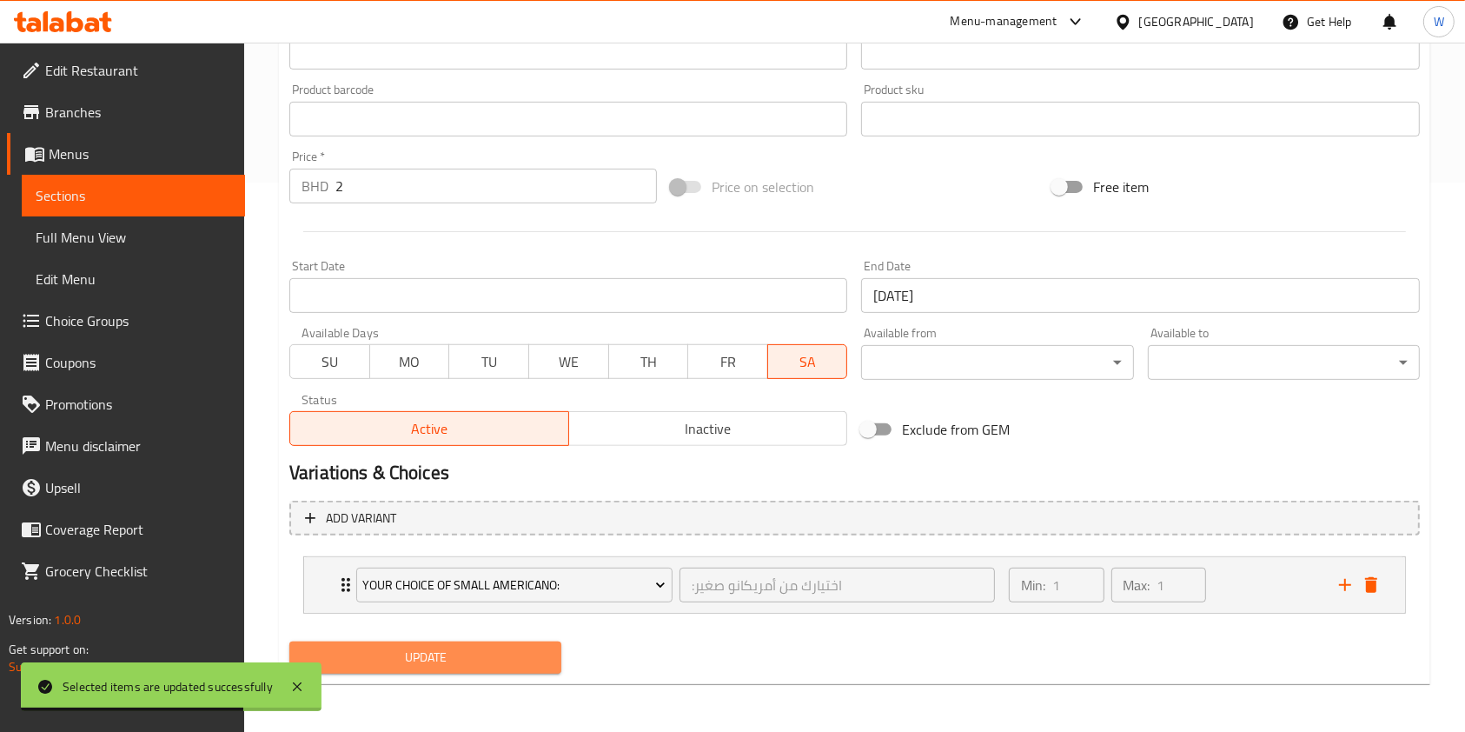
click at [517, 657] on span "Update" at bounding box center [425, 657] width 244 height 22
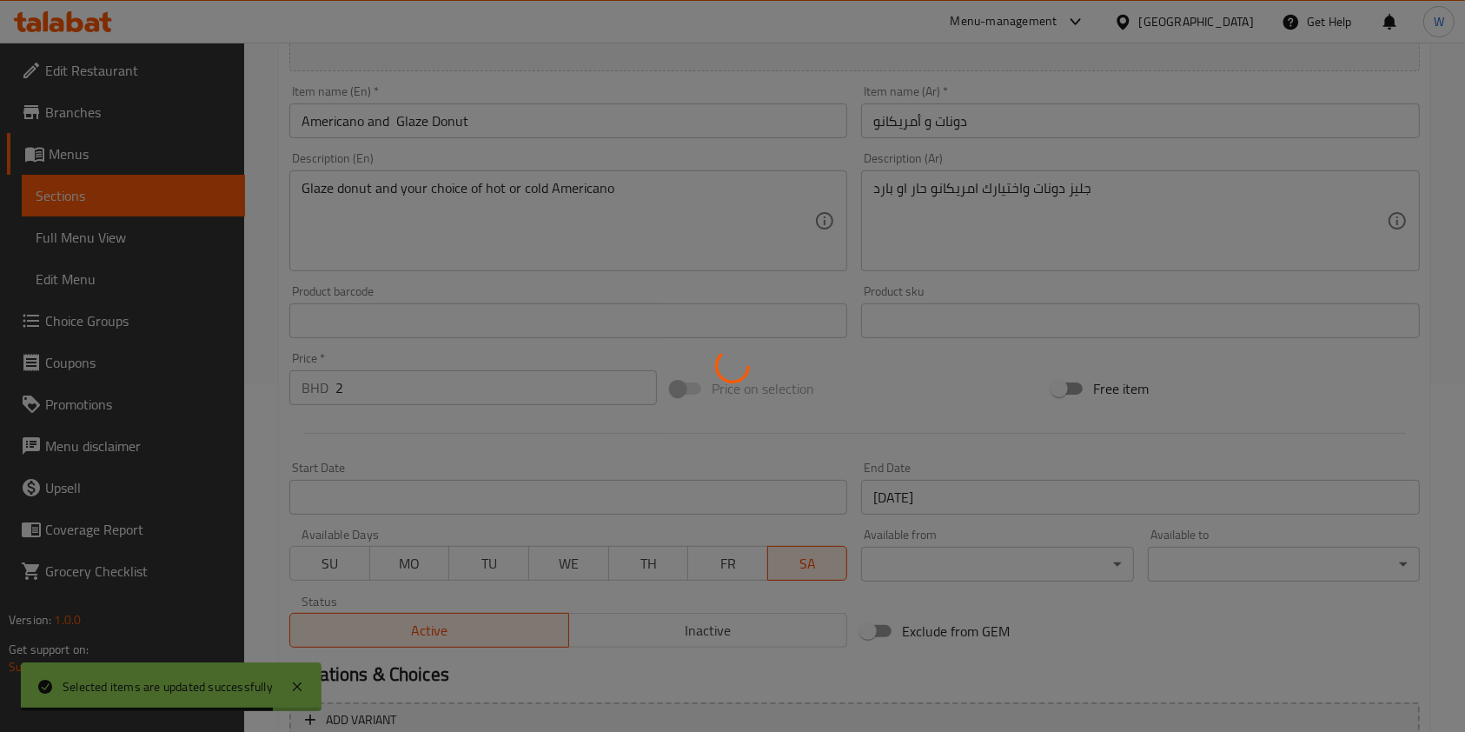
scroll to position [0, 0]
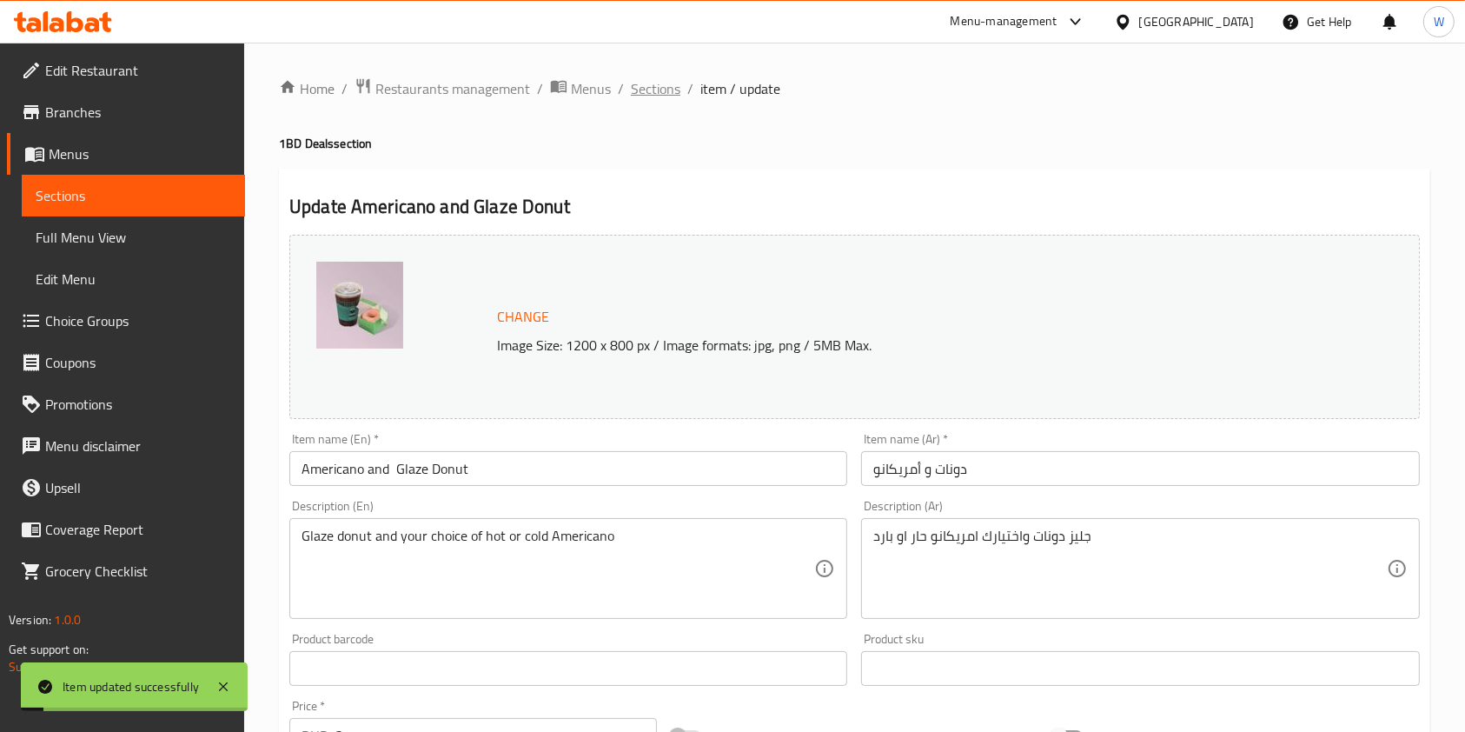
click at [668, 98] on span "Sections" at bounding box center [656, 88] width 50 height 21
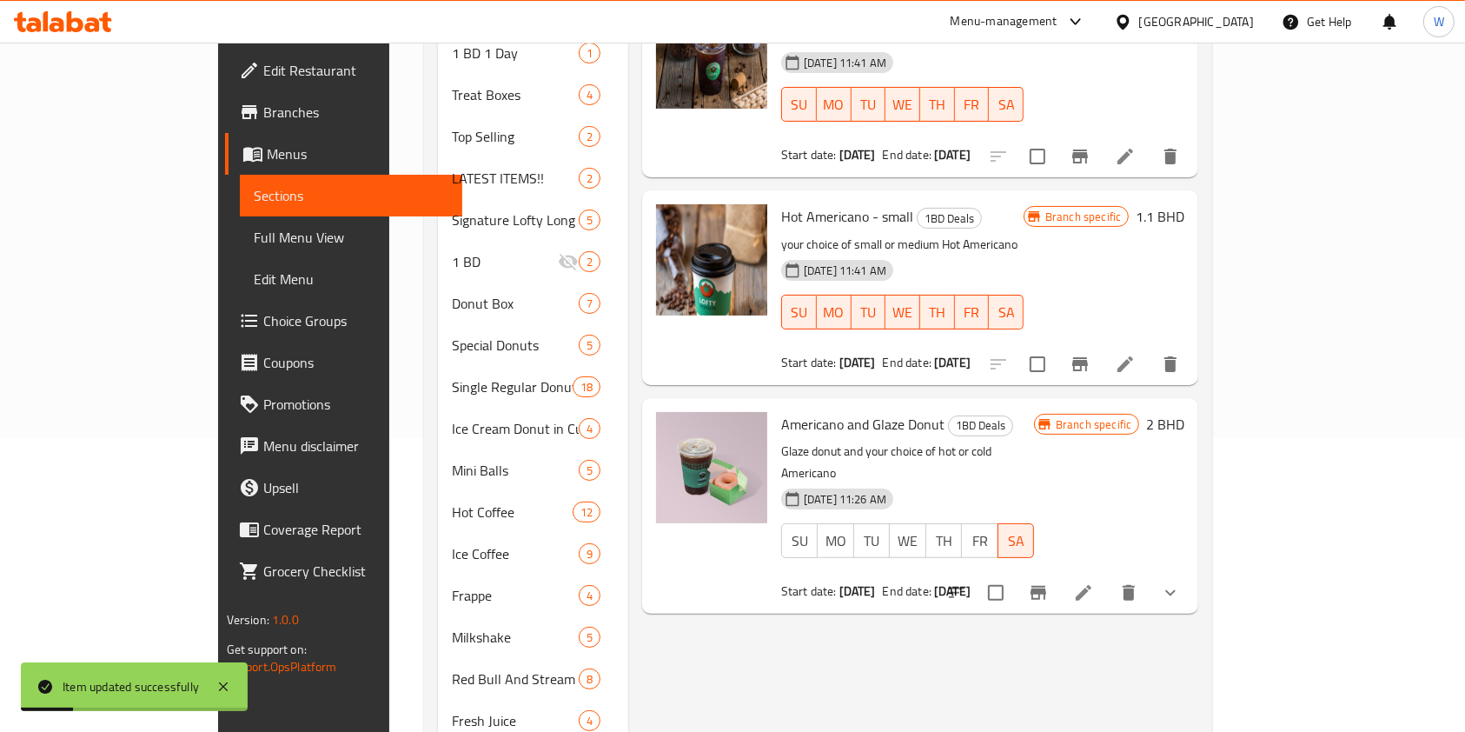
scroll to position [458, 0]
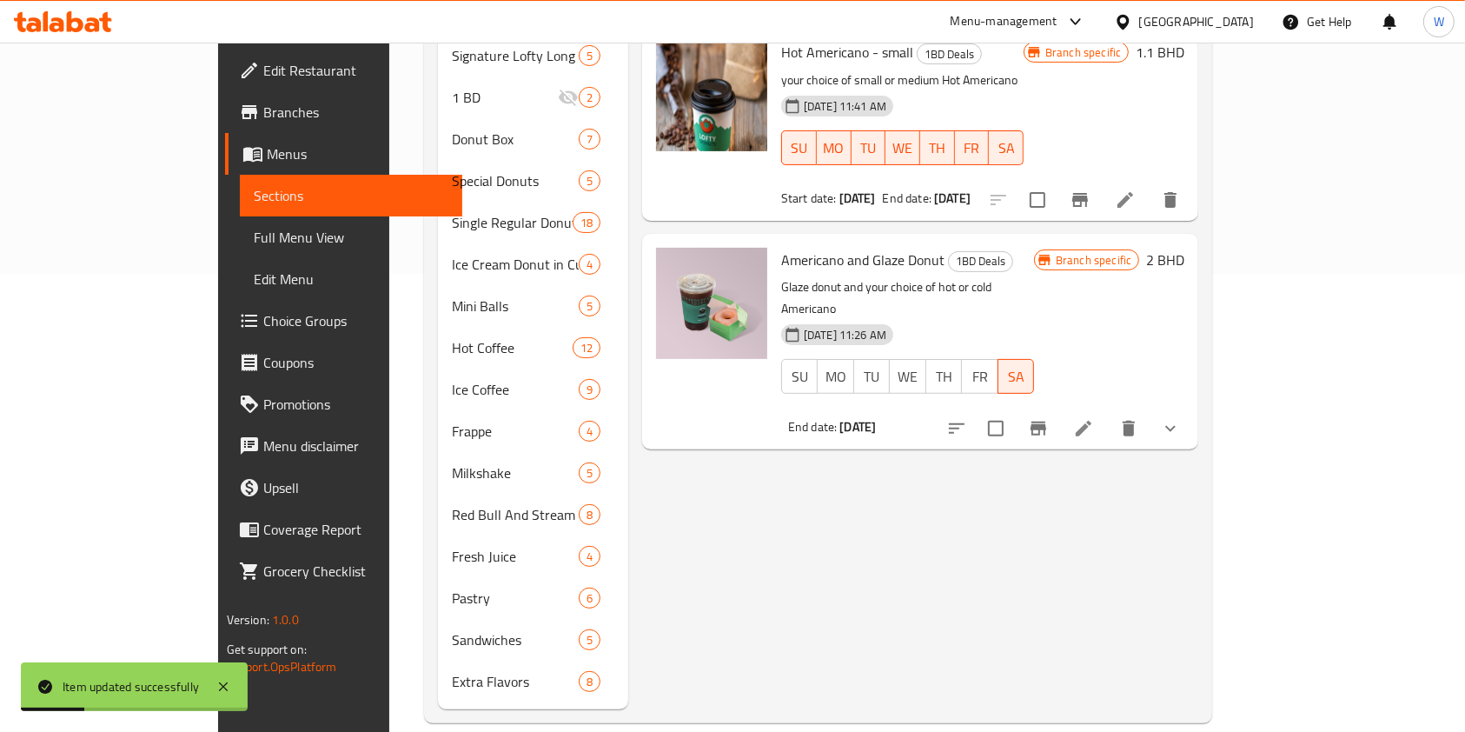
click at [1087, 529] on div "Menu items Add Sort Manage items Ice Americano - Small 1BD Deals your choice of…" at bounding box center [913, 223] width 570 height 972
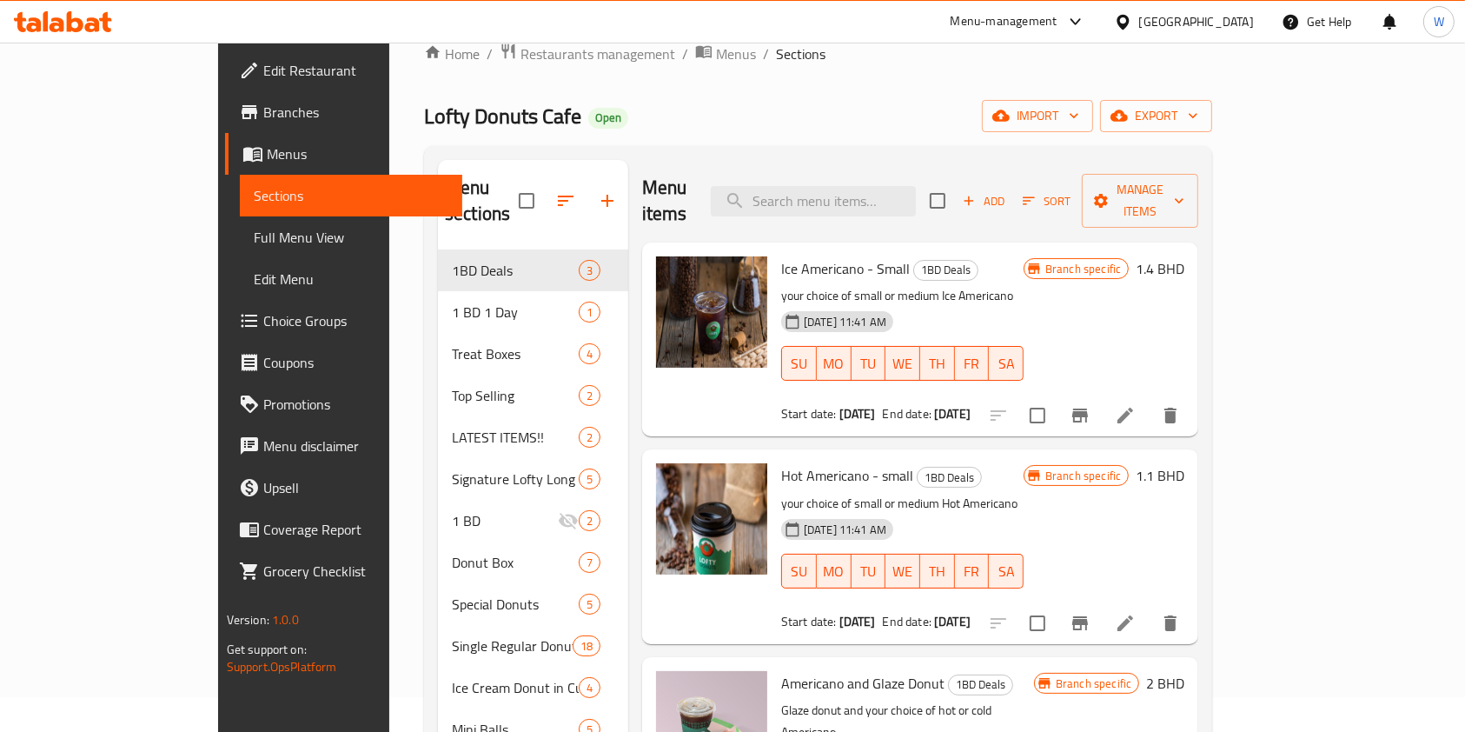
scroll to position [0, 0]
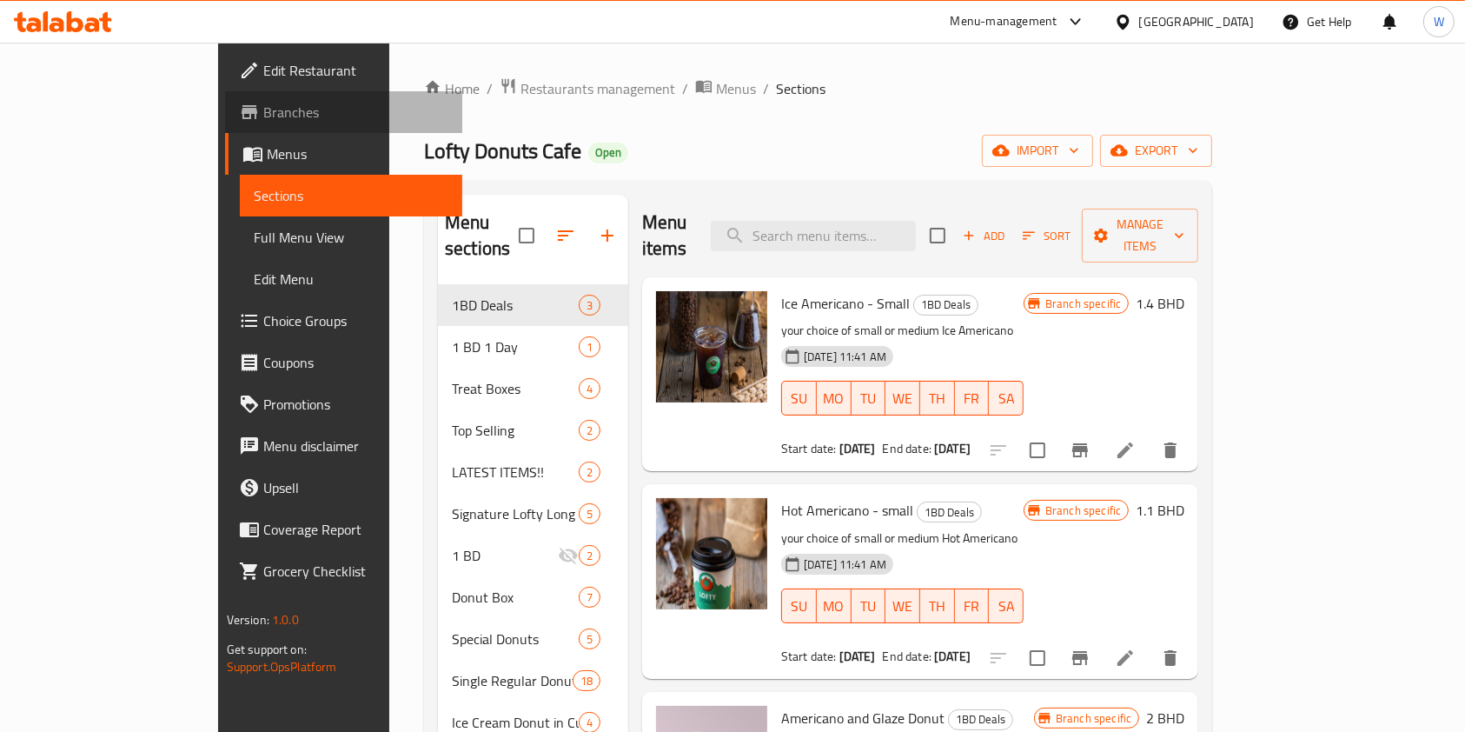
click at [263, 102] on span "Branches" at bounding box center [356, 112] width 186 height 21
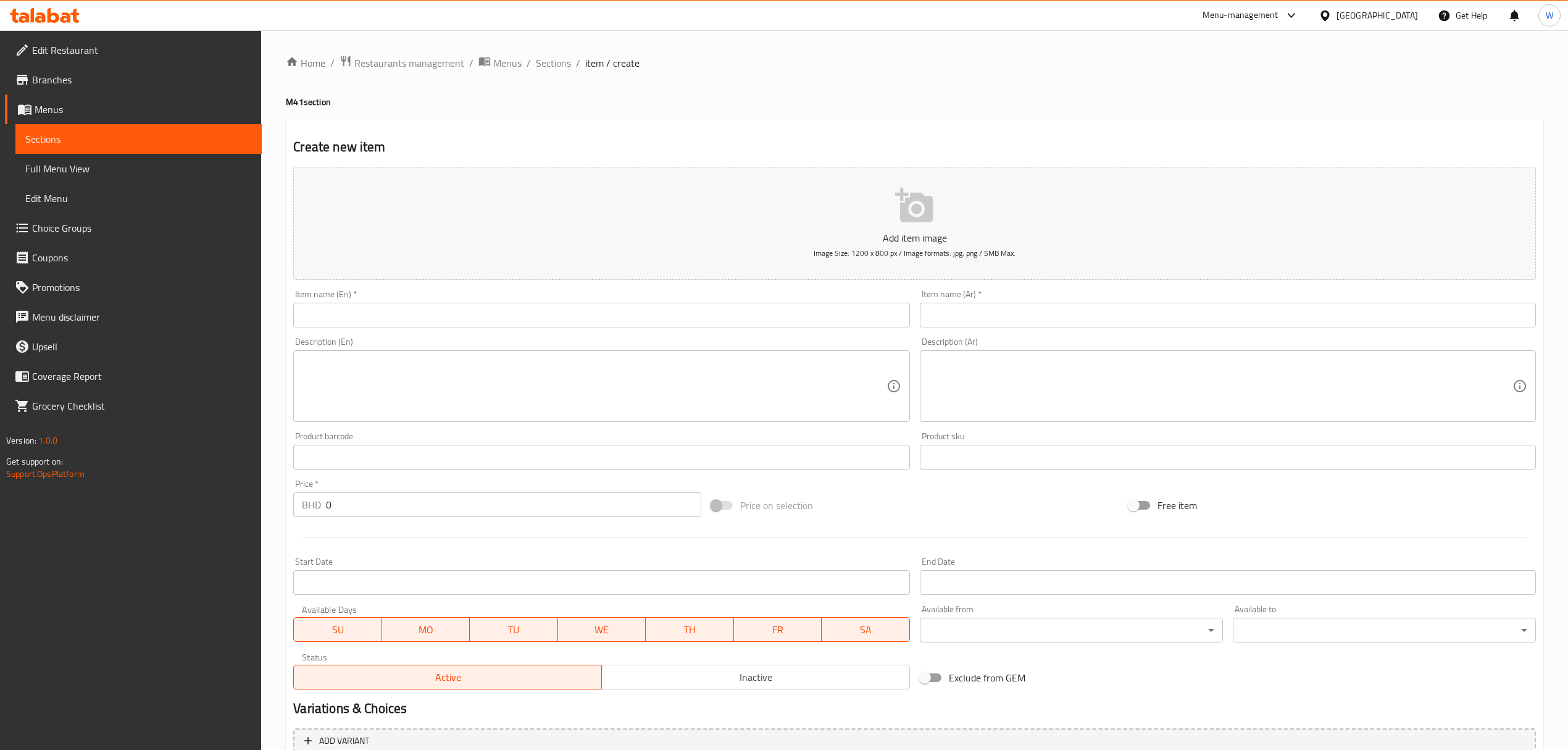
click at [64, 23] on div at bounding box center [45, 15] width 90 height 25
click at [64, 21] on icon at bounding box center [65, 17] width 11 height 11
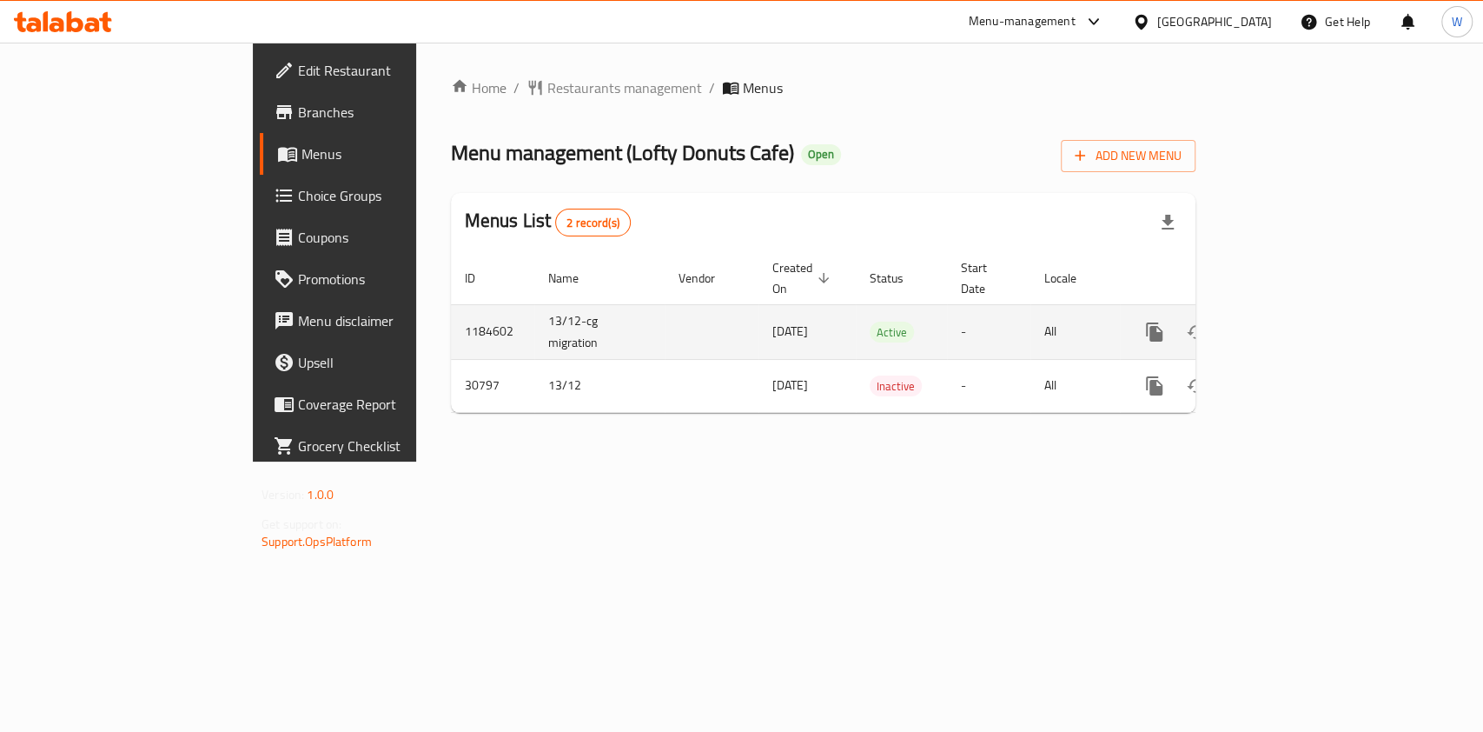
click at [1290, 321] on icon "enhanced table" at bounding box center [1279, 331] width 21 height 21
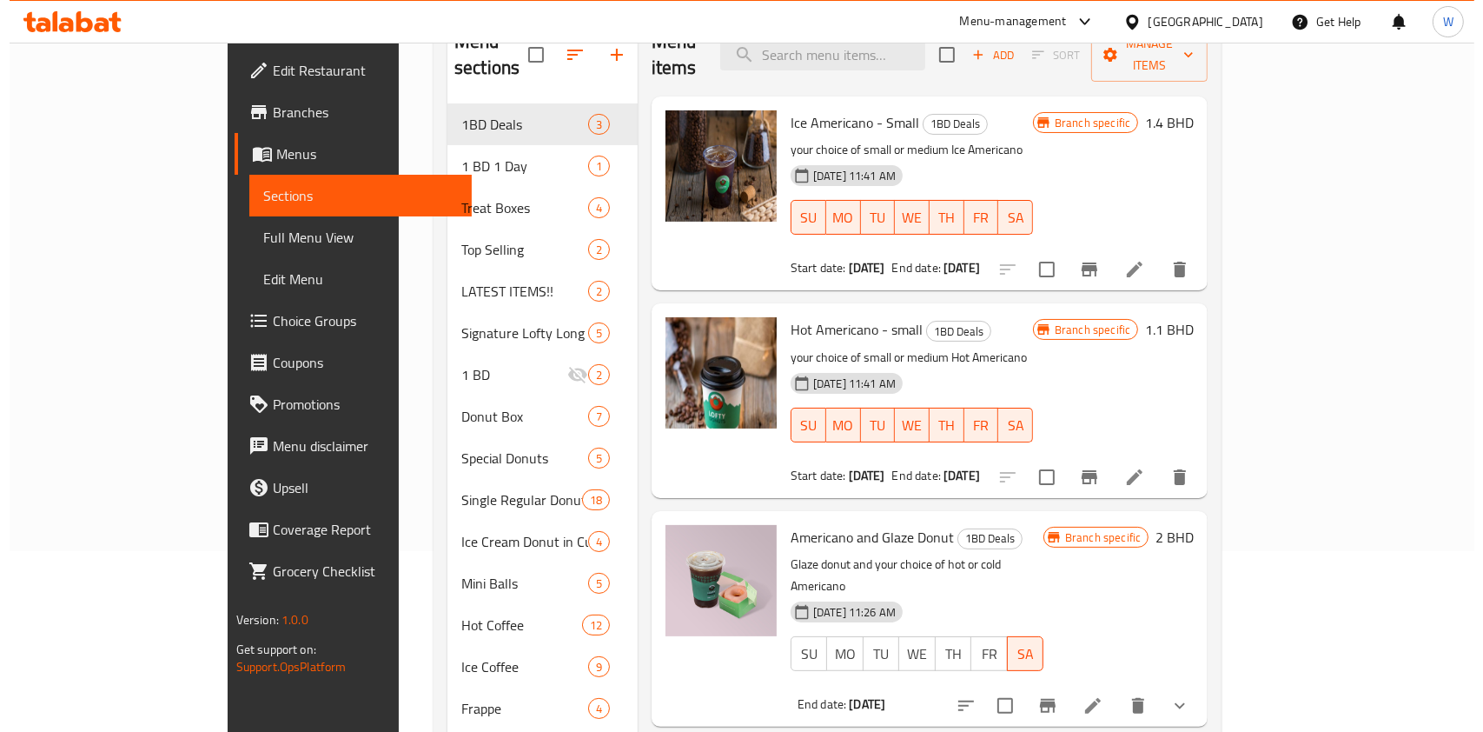
scroll to position [458, 0]
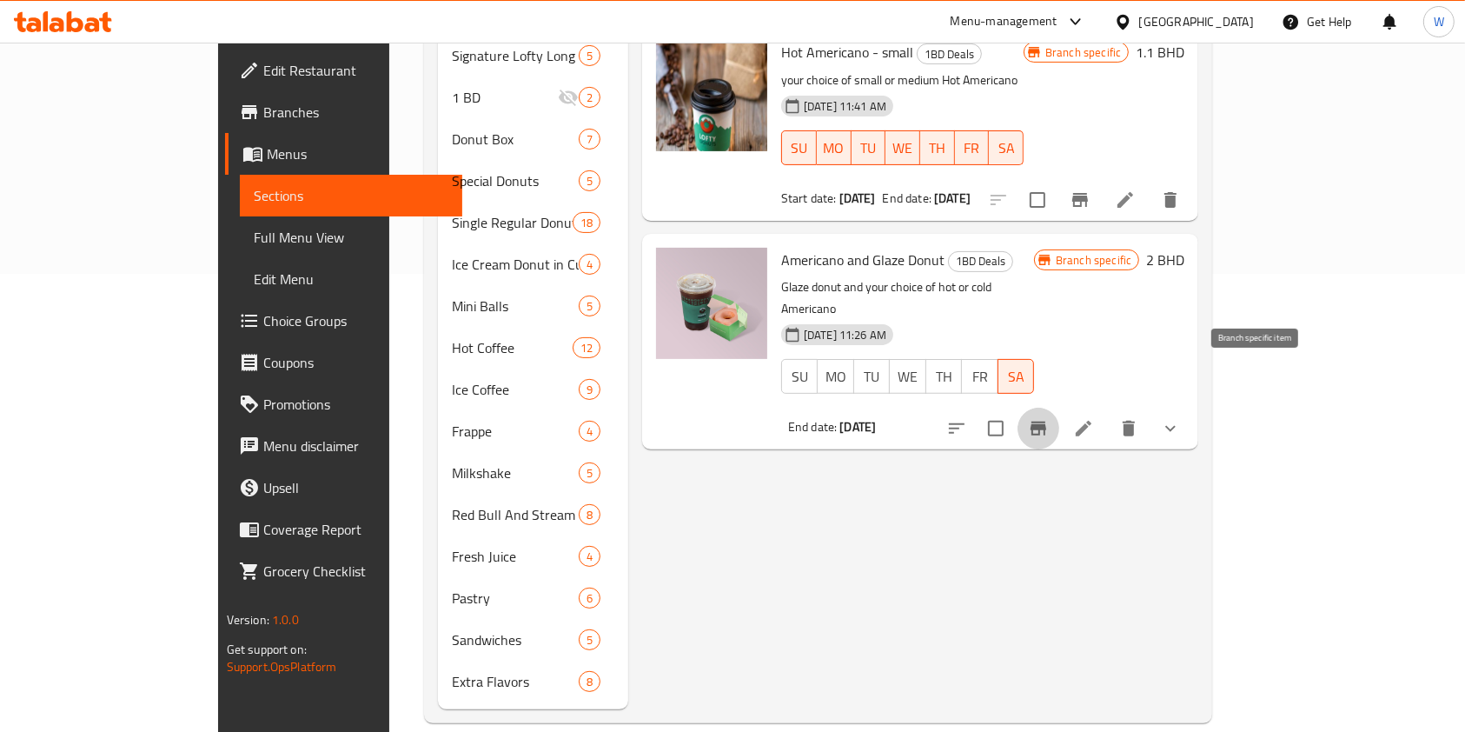
click at [1049, 418] on icon "Branch-specific-item" at bounding box center [1038, 428] width 21 height 21
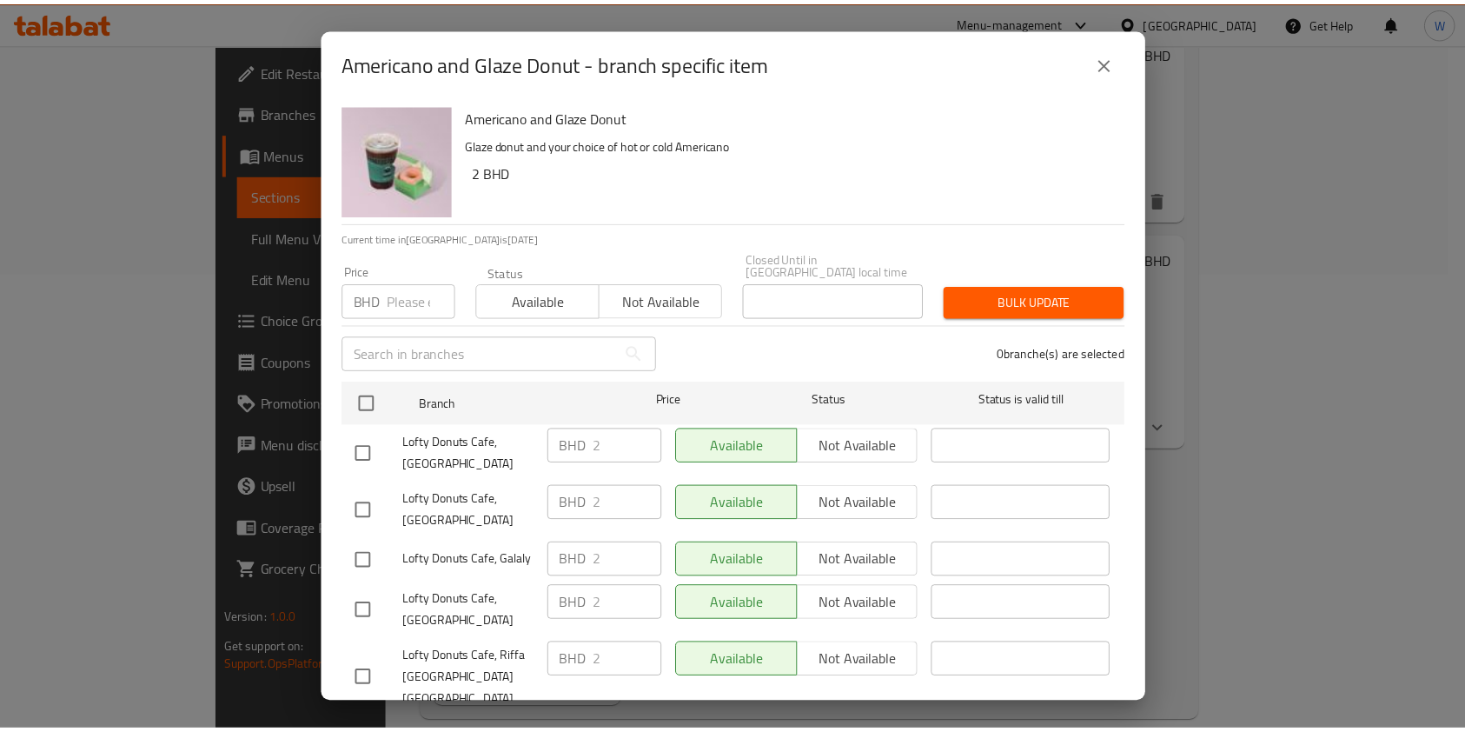
scroll to position [388, 0]
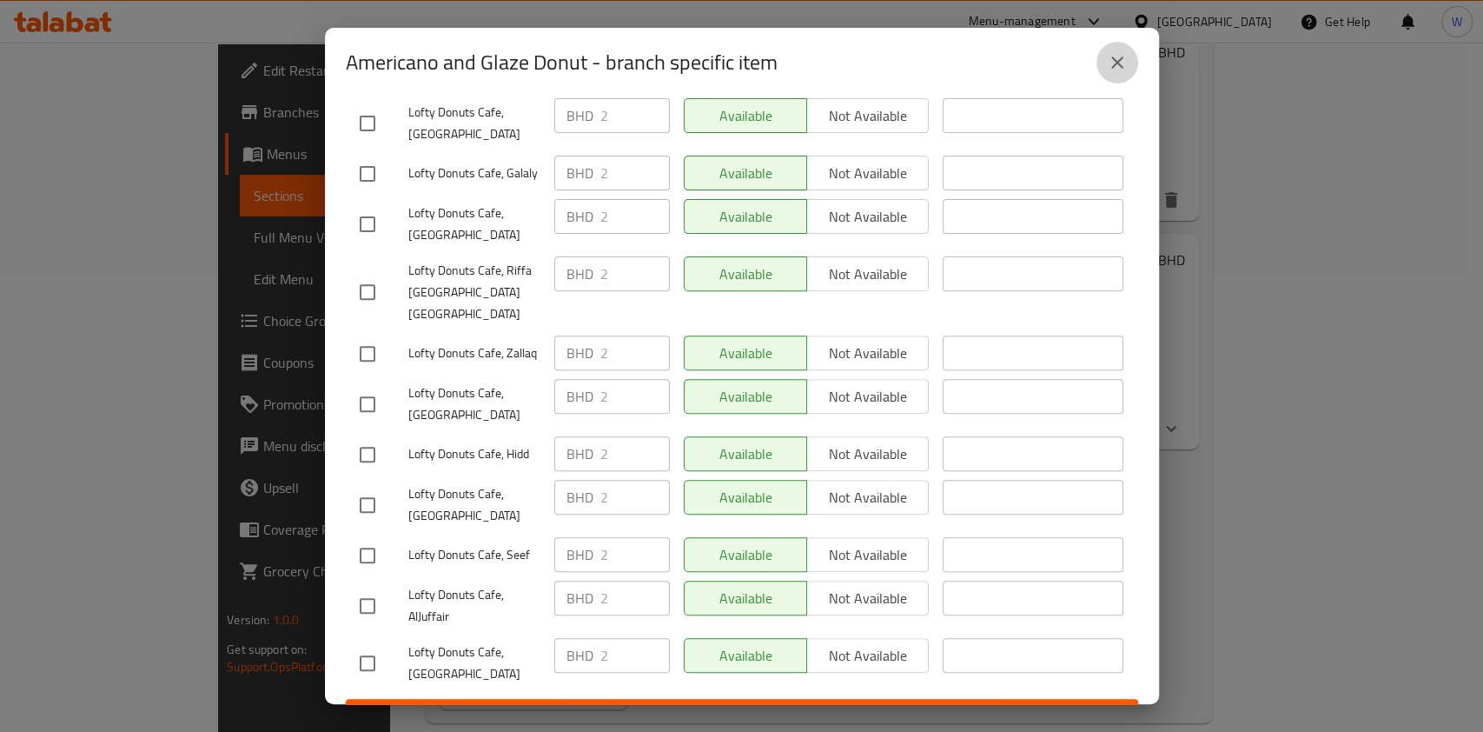
click at [1122, 55] on icon "close" at bounding box center [1117, 62] width 21 height 21
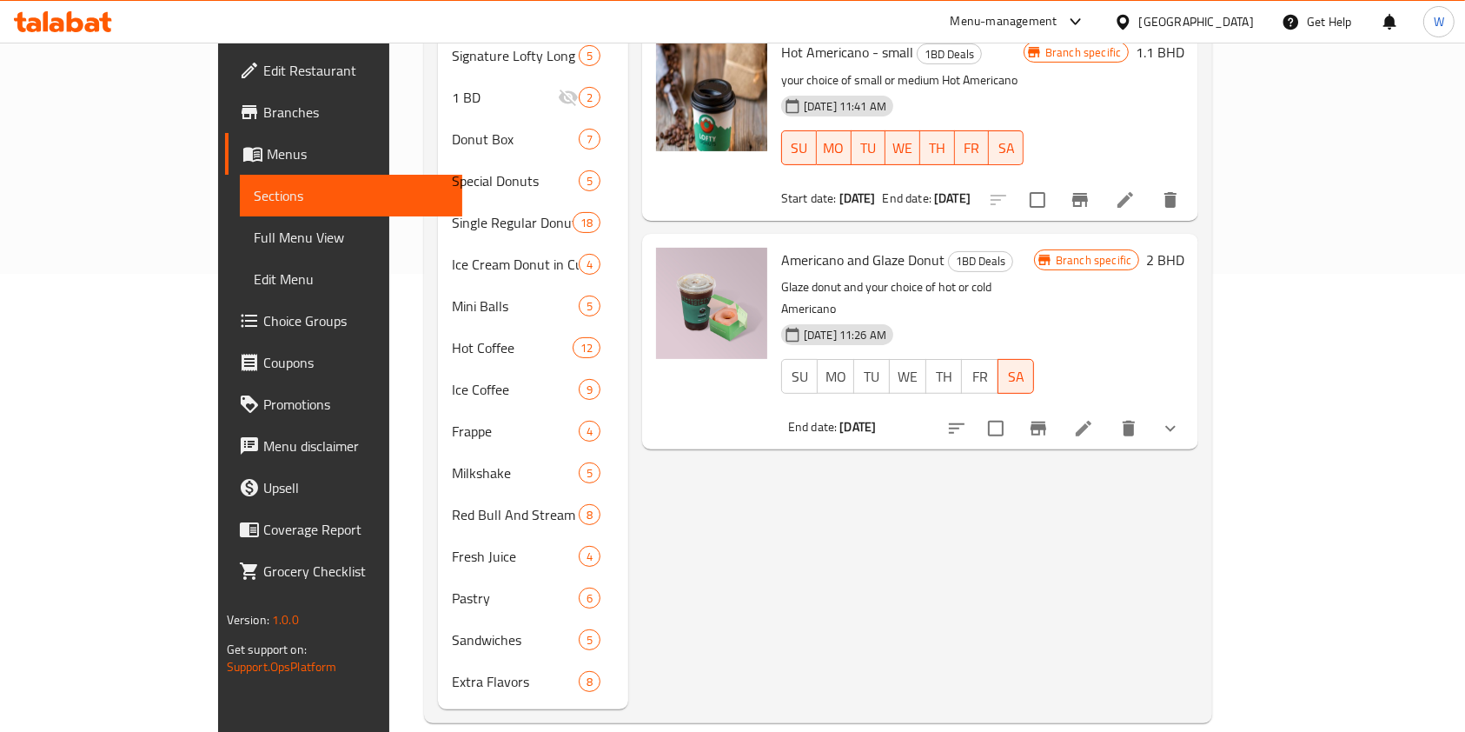
drag, startPoint x: 876, startPoint y: 601, endPoint x: 899, endPoint y: 586, distance: 27.7
click at [878, 601] on div "Menu items Add Sort Manage items Ice Americano - Small 1BD Deals your choice of…" at bounding box center [913, 223] width 570 height 972
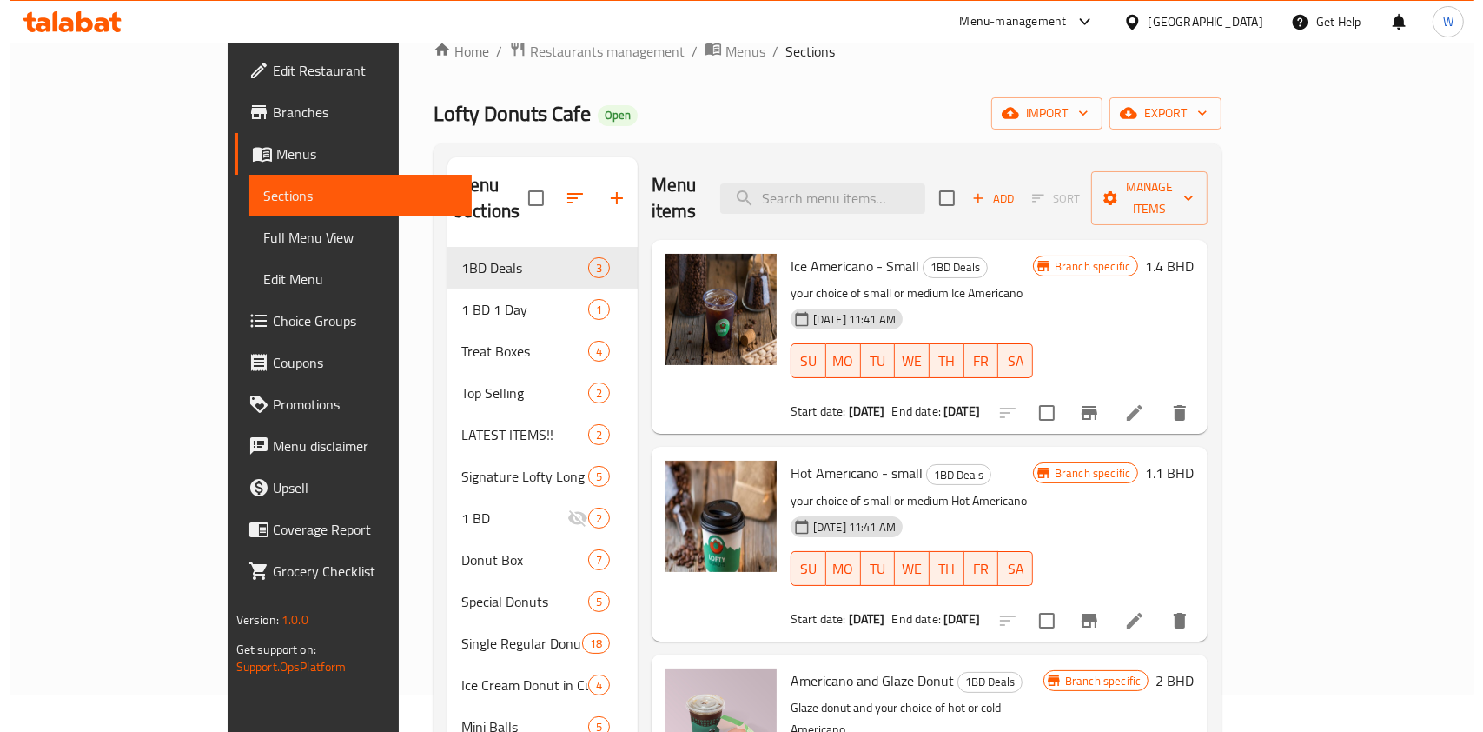
scroll to position [231, 0]
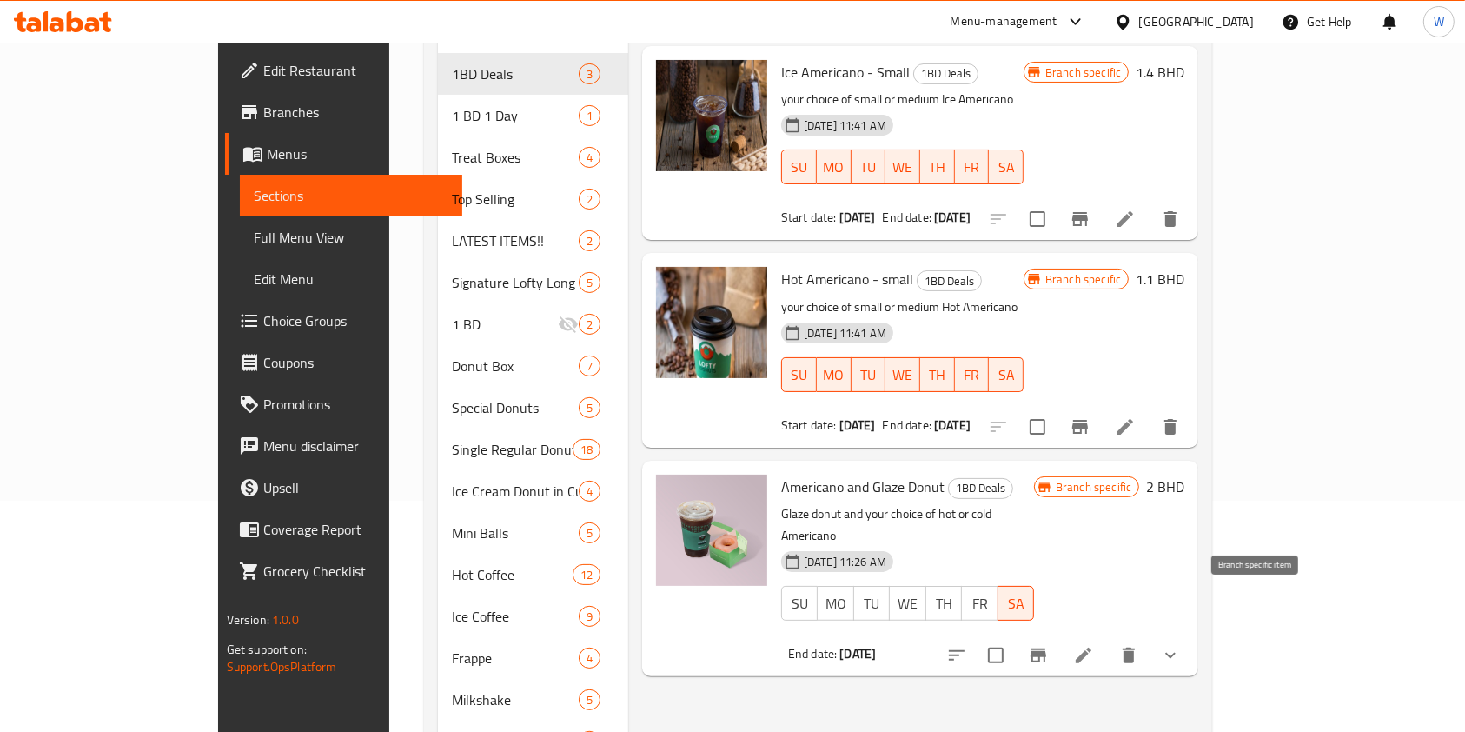
click at [1059, 634] on button "Branch-specific-item" at bounding box center [1038, 655] width 42 height 42
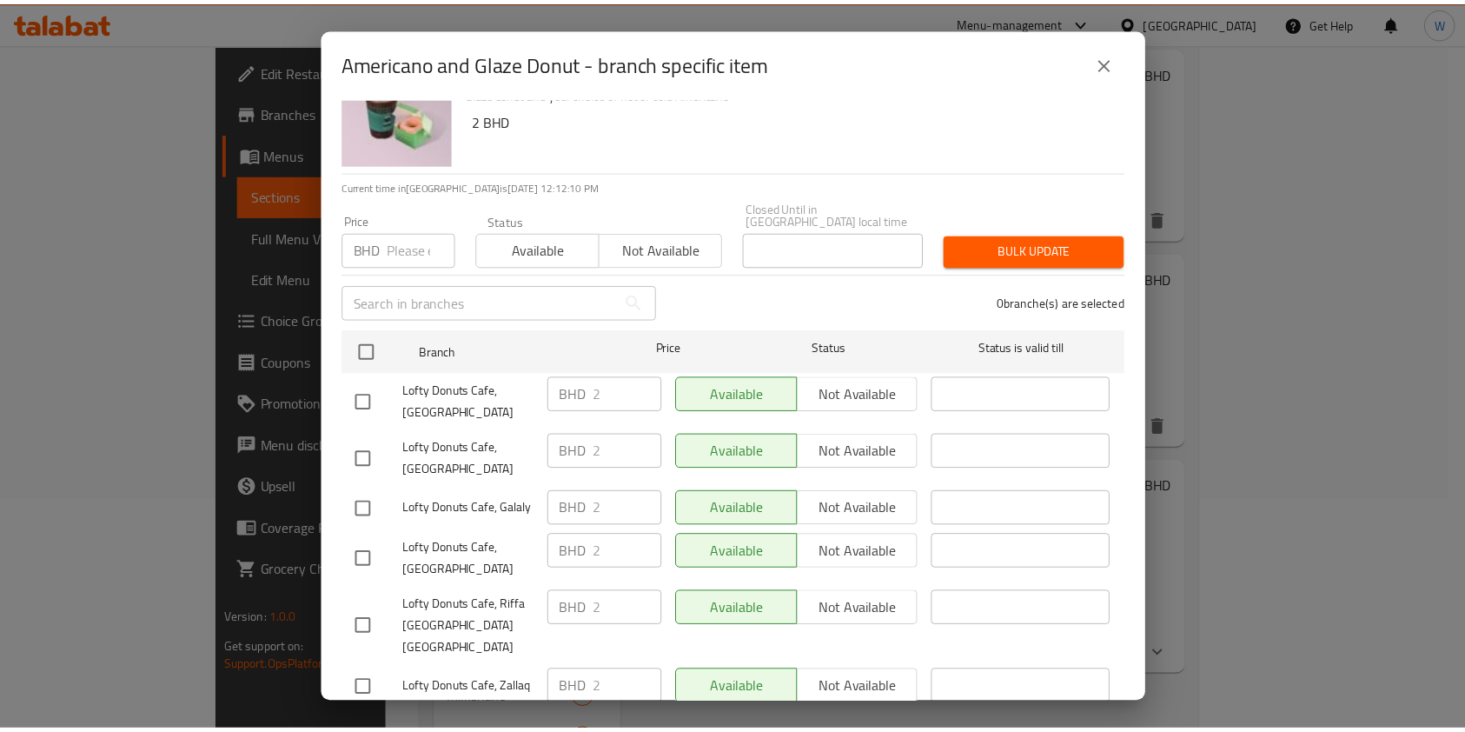
scroll to position [0, 0]
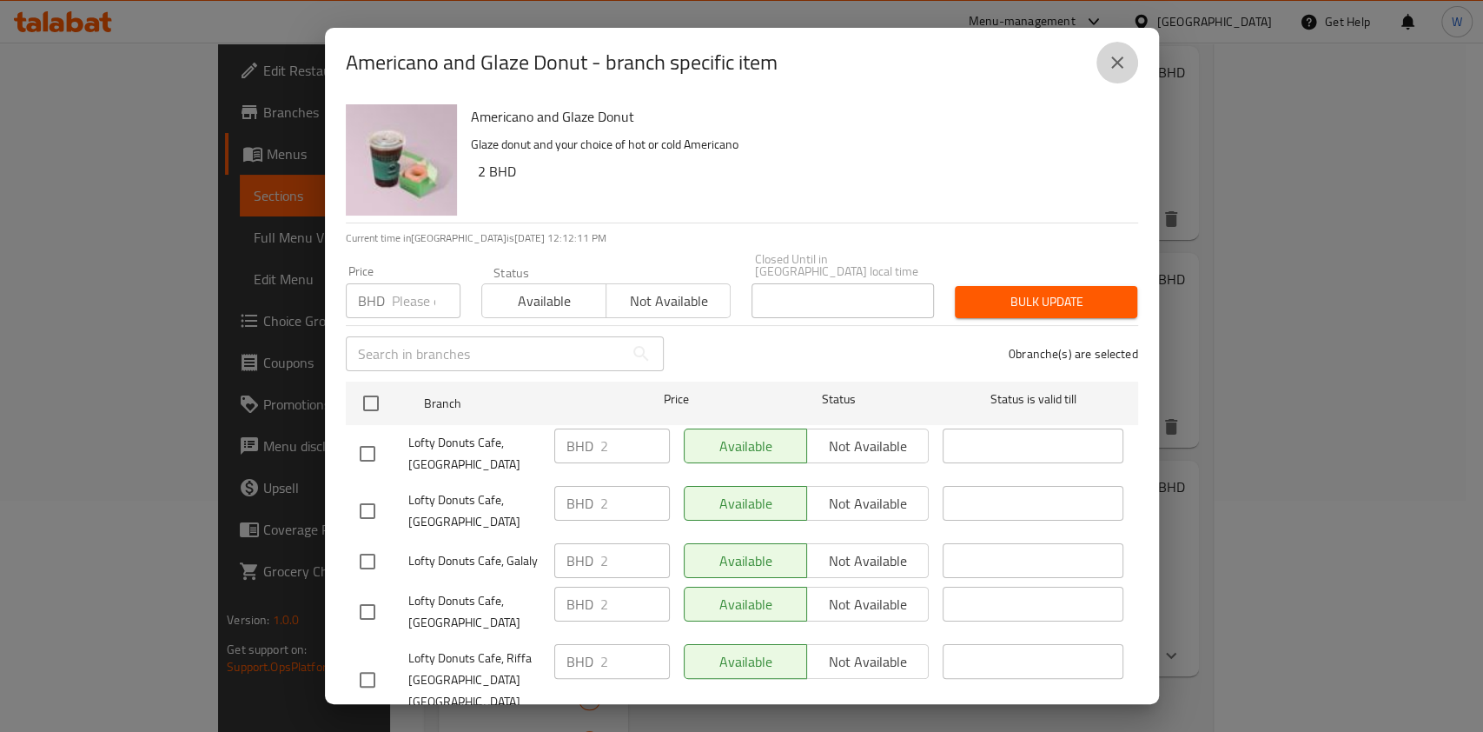
click at [1105, 74] on button "close" at bounding box center [1118, 63] width 42 height 42
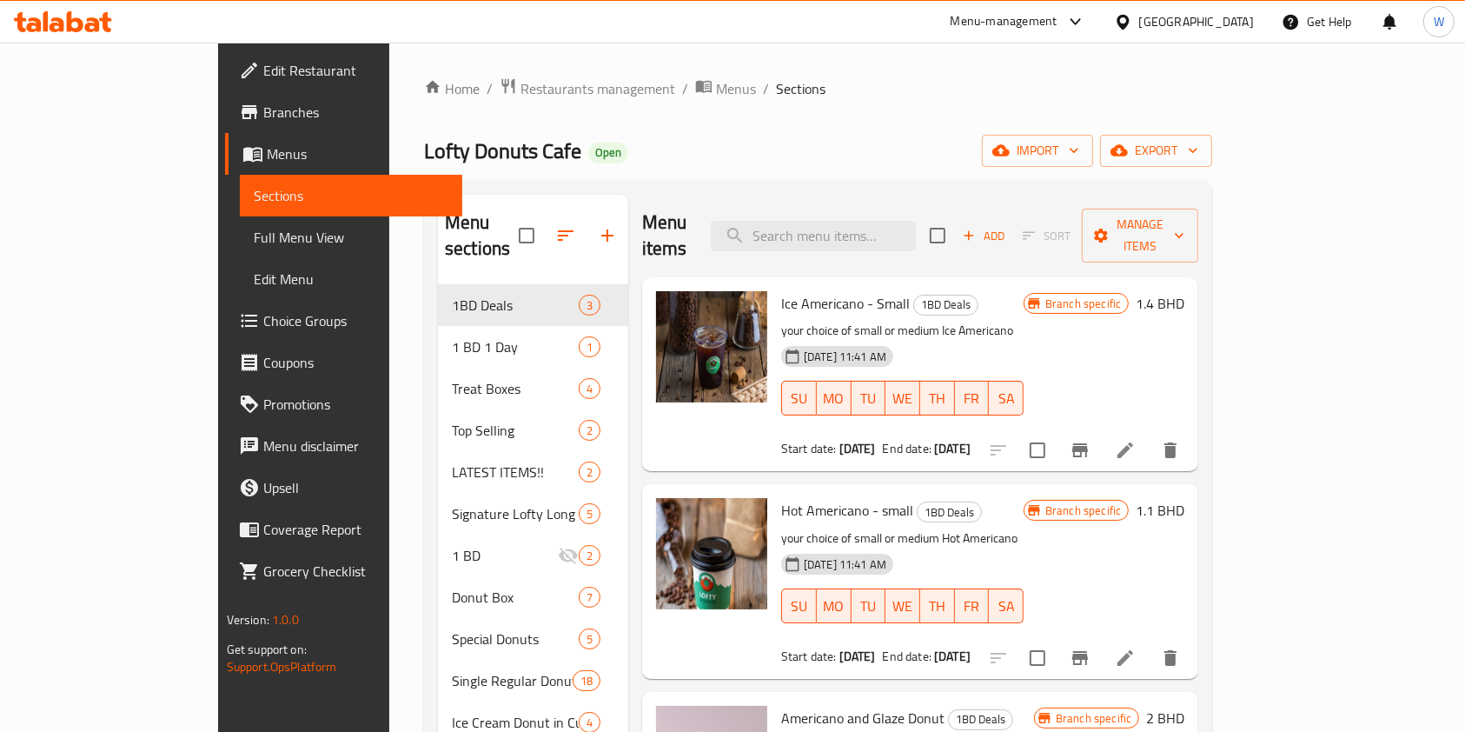
click at [424, 135] on span "Lofty Donuts Cafe" at bounding box center [502, 150] width 157 height 39
copy span "Lofty Donuts Cafe"
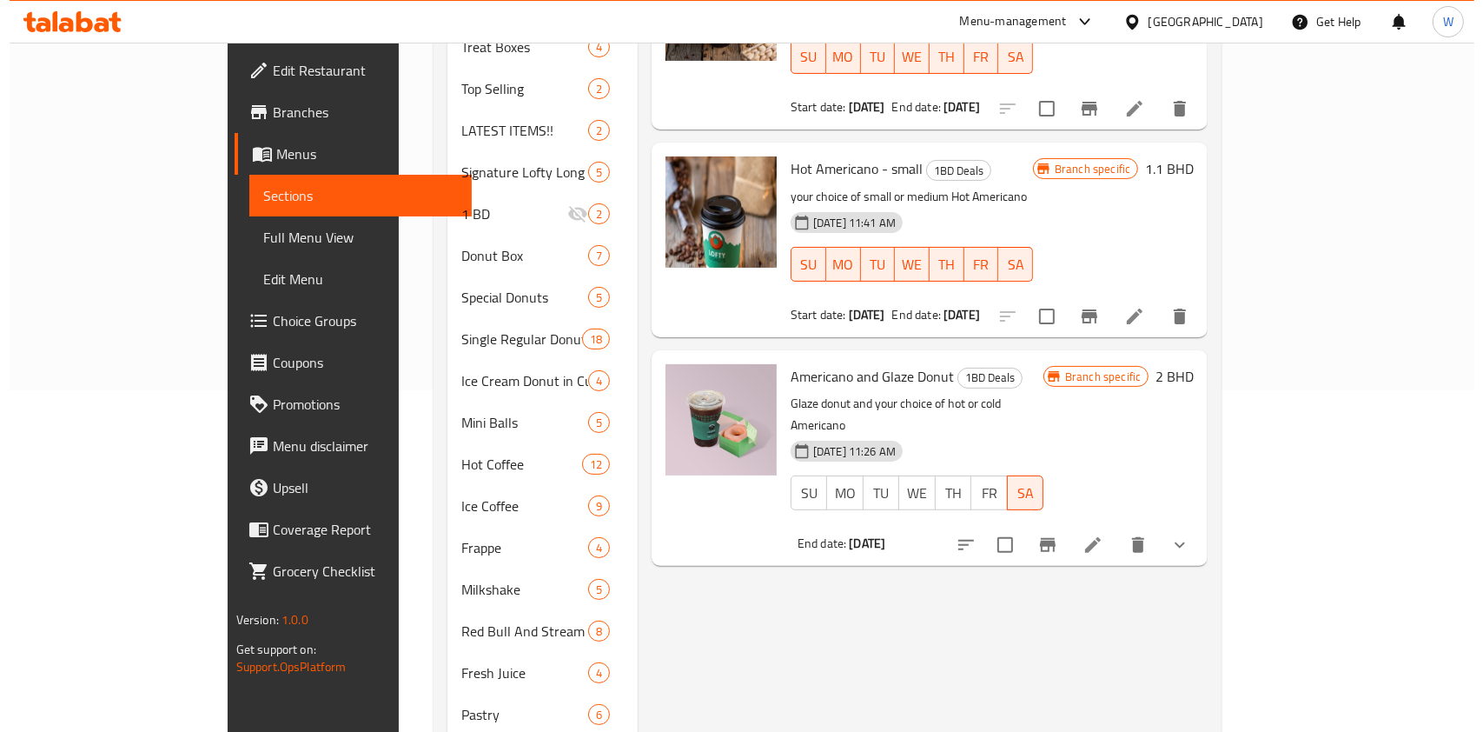
scroll to position [458, 0]
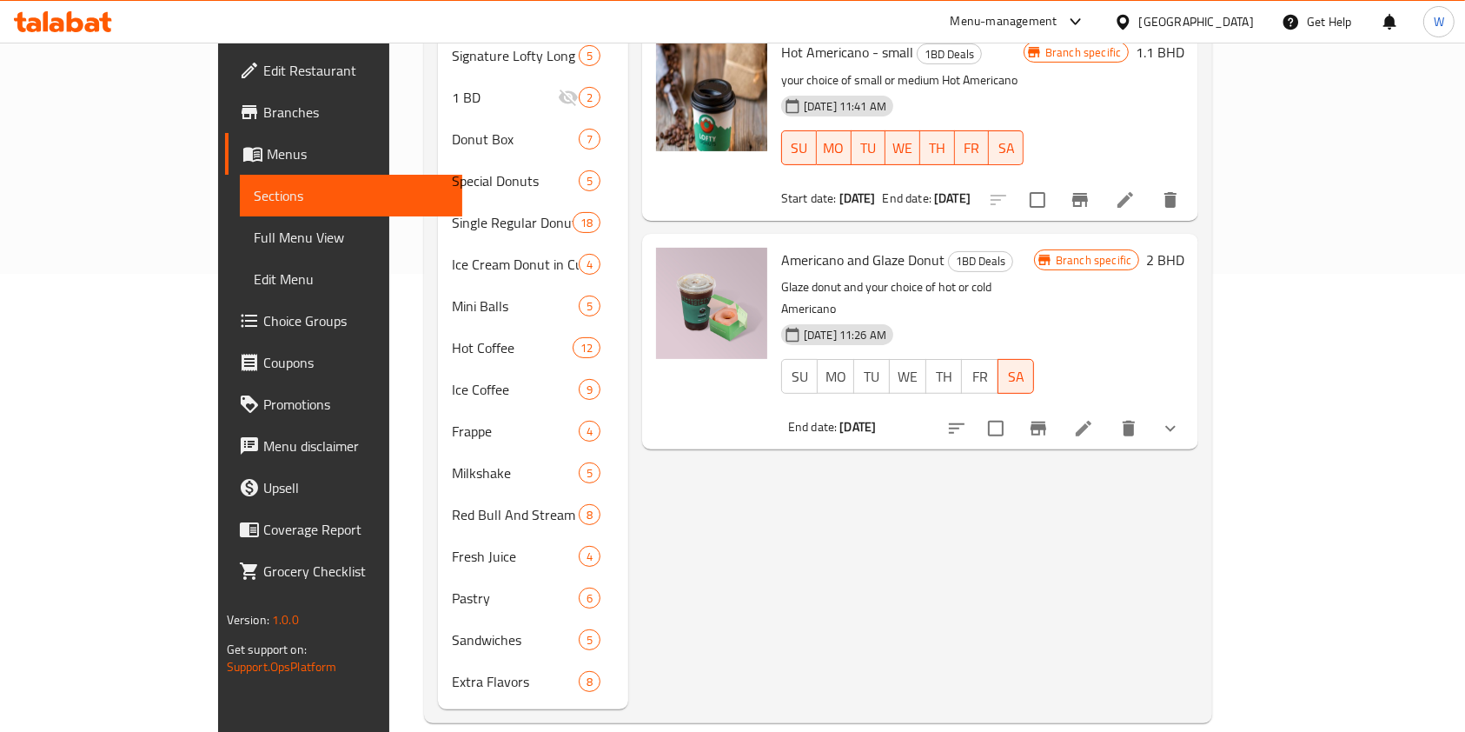
click at [1053, 491] on div "Menu items Add Sort Manage items Ice Americano - Small 1BD Deals your choice of…" at bounding box center [913, 223] width 570 height 972
click at [1049, 418] on icon "Branch-specific-item" at bounding box center [1038, 428] width 21 height 21
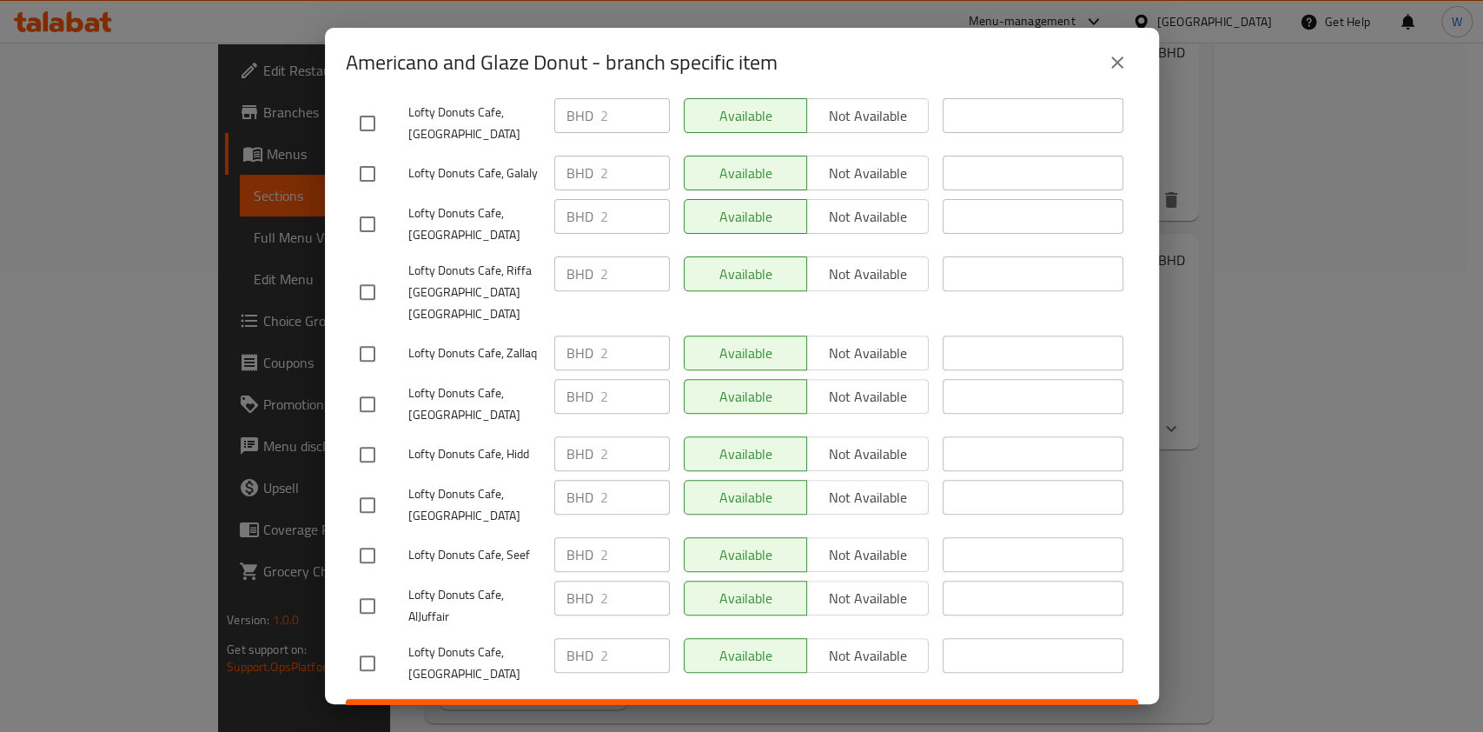
scroll to position [0, 0]
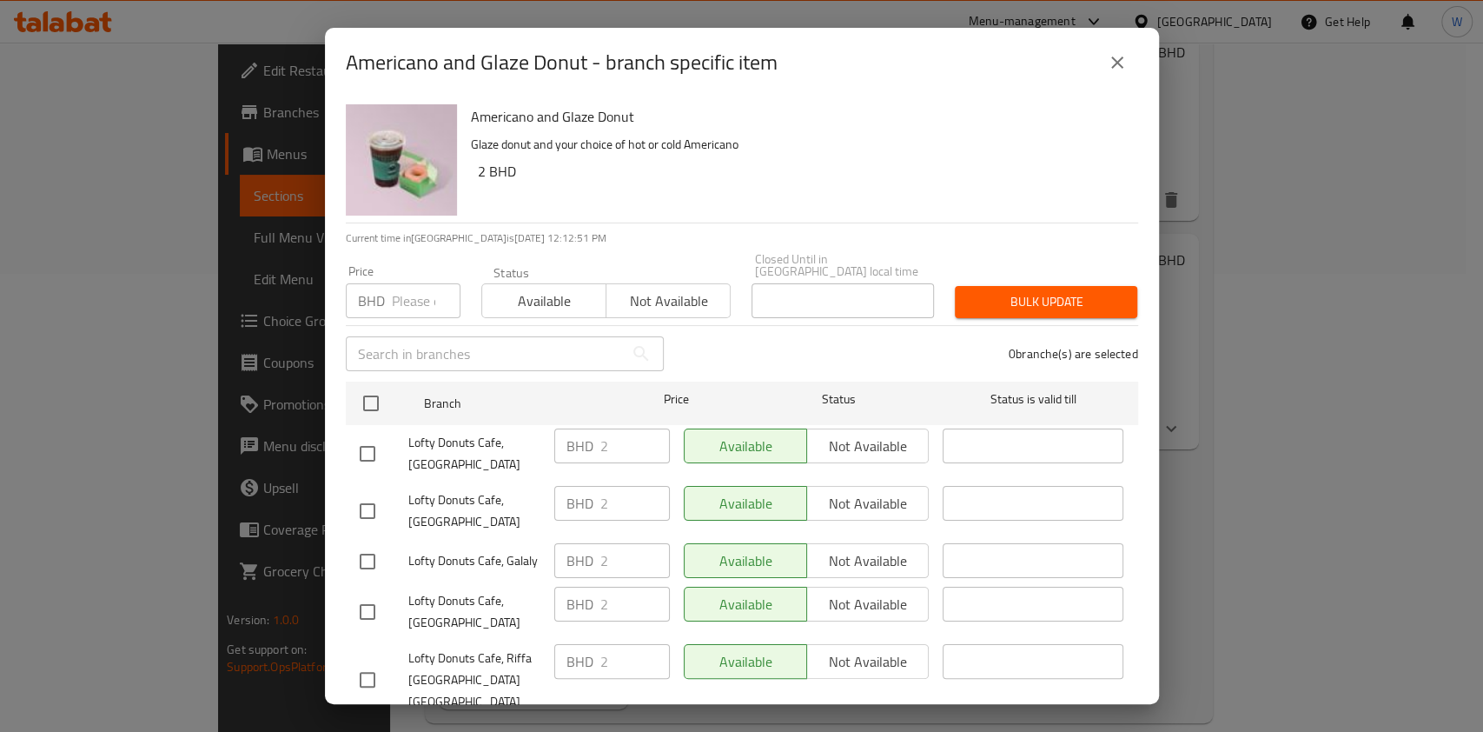
click at [1110, 60] on icon "close" at bounding box center [1117, 62] width 21 height 21
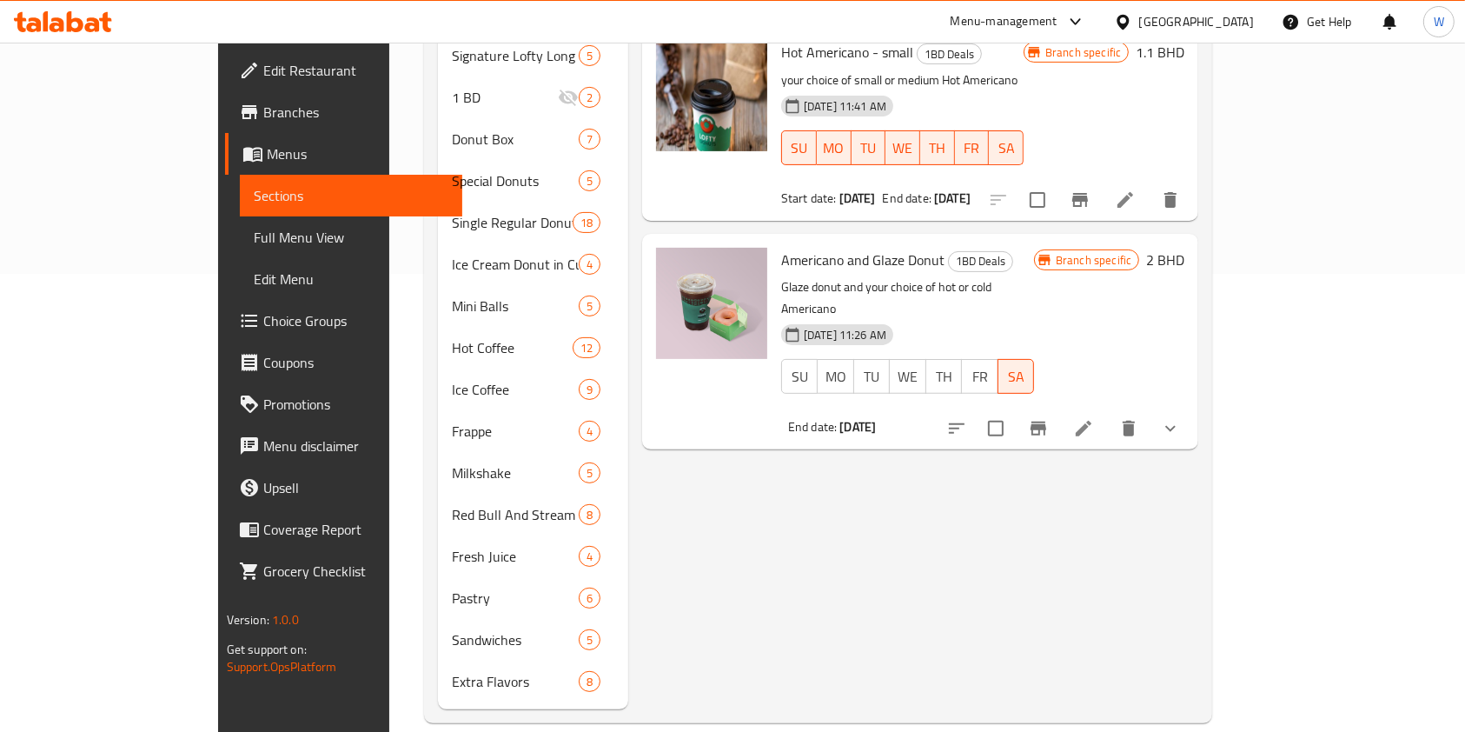
click at [1184, 248] on h6 "2 BHD" at bounding box center [1165, 260] width 38 height 24
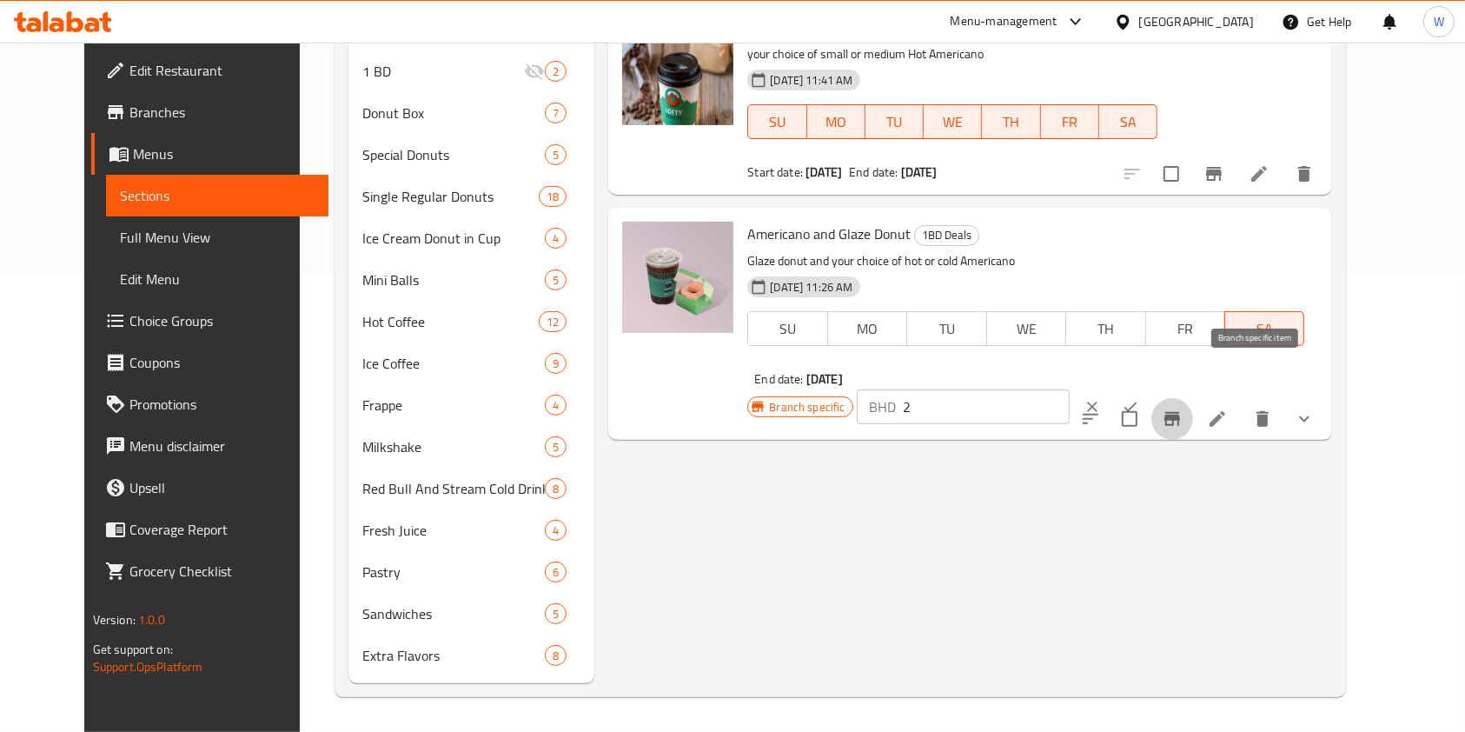
click at [1193, 398] on button "Branch-specific-item" at bounding box center [1172, 419] width 42 height 42
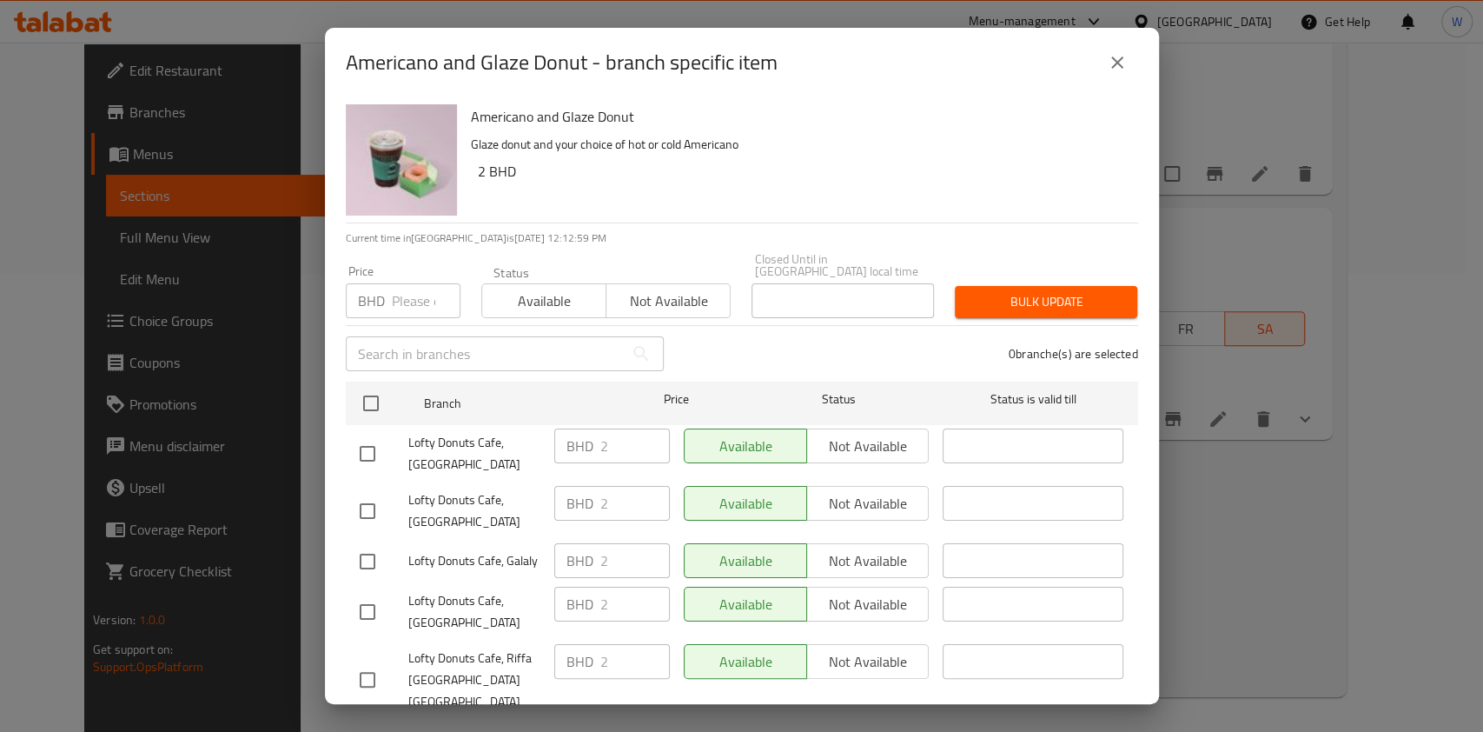
click at [1122, 68] on icon "close" at bounding box center [1117, 62] width 21 height 21
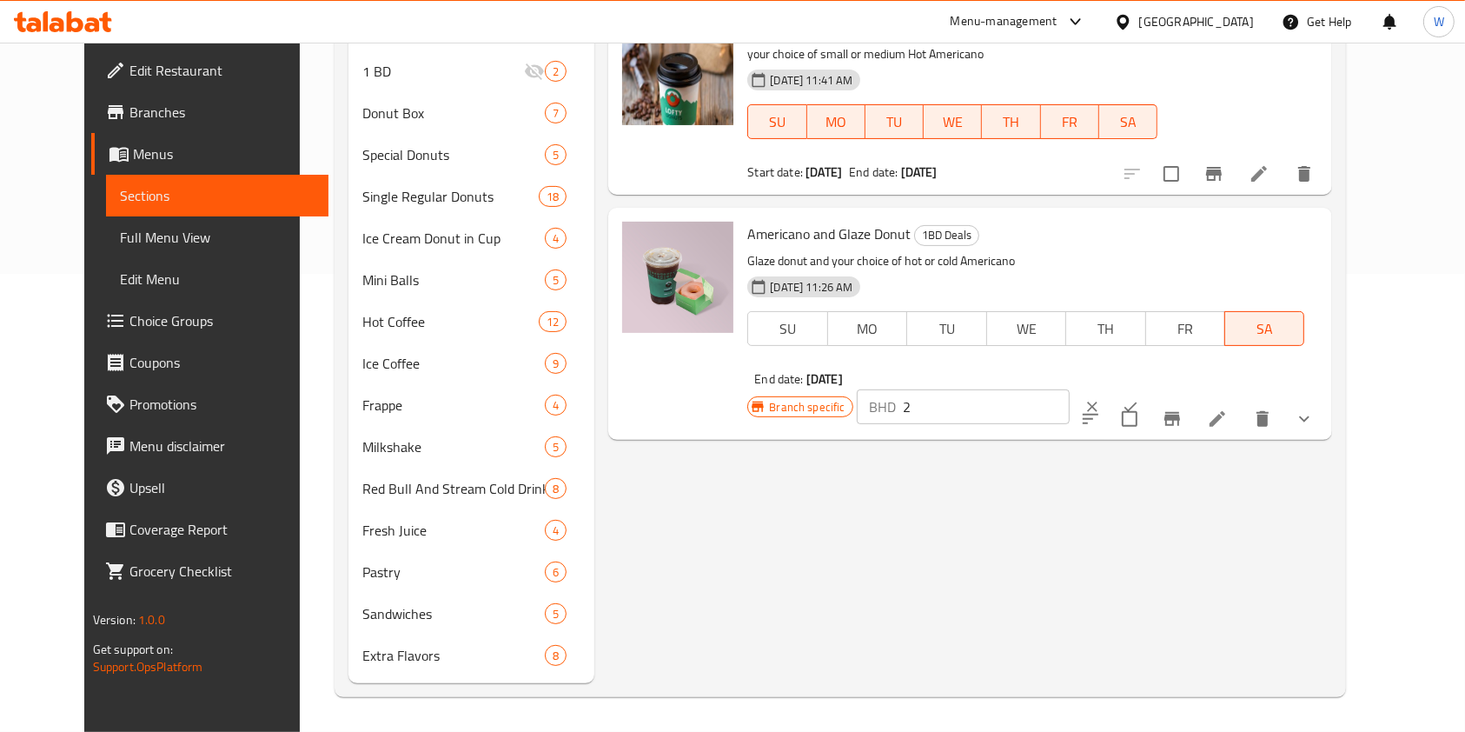
click at [1139, 398] on icon "ok" at bounding box center [1130, 406] width 17 height 17
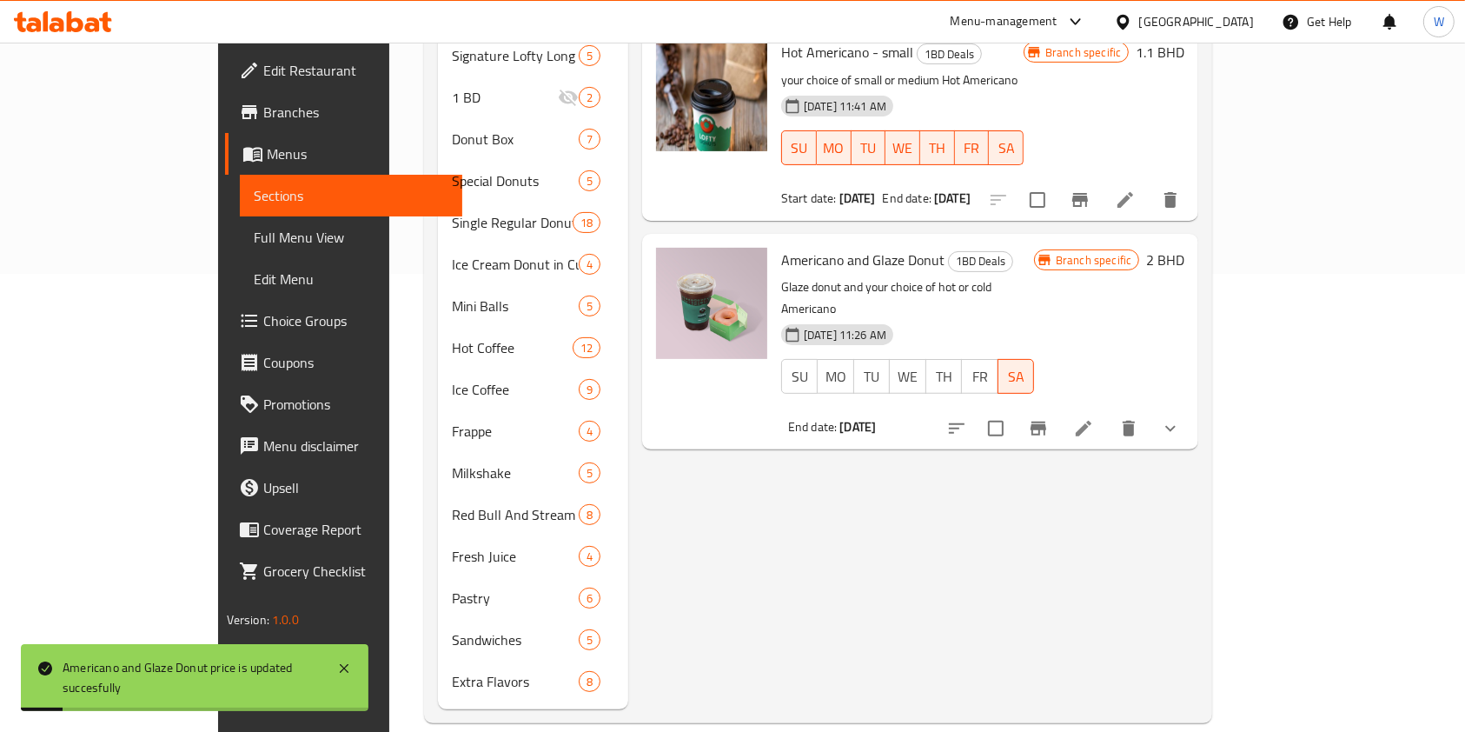
click at [1098, 485] on div "Menu items Add Sort Manage items Ice Americano - Small 1BD Deals your choice of…" at bounding box center [913, 223] width 570 height 972
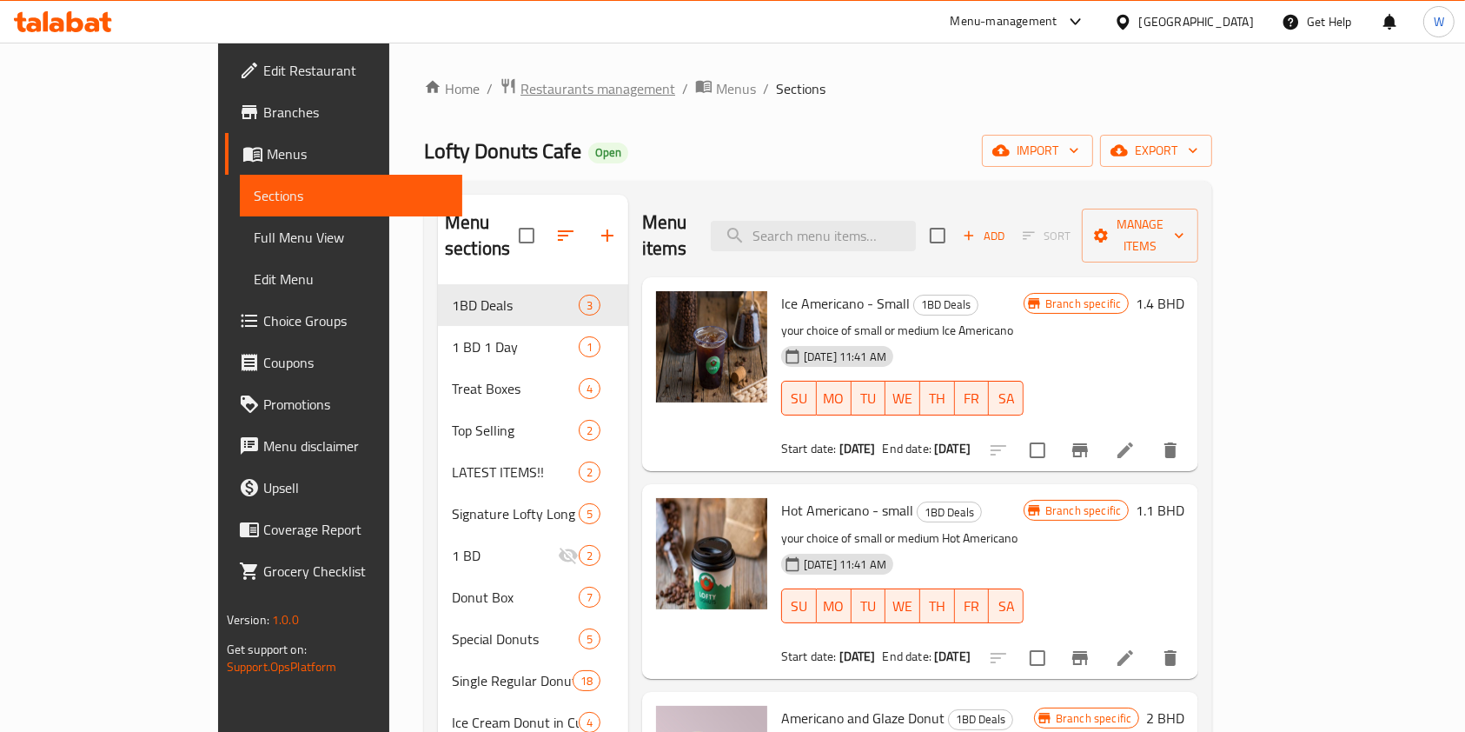
click at [520, 95] on span "Restaurants management" at bounding box center [597, 88] width 155 height 21
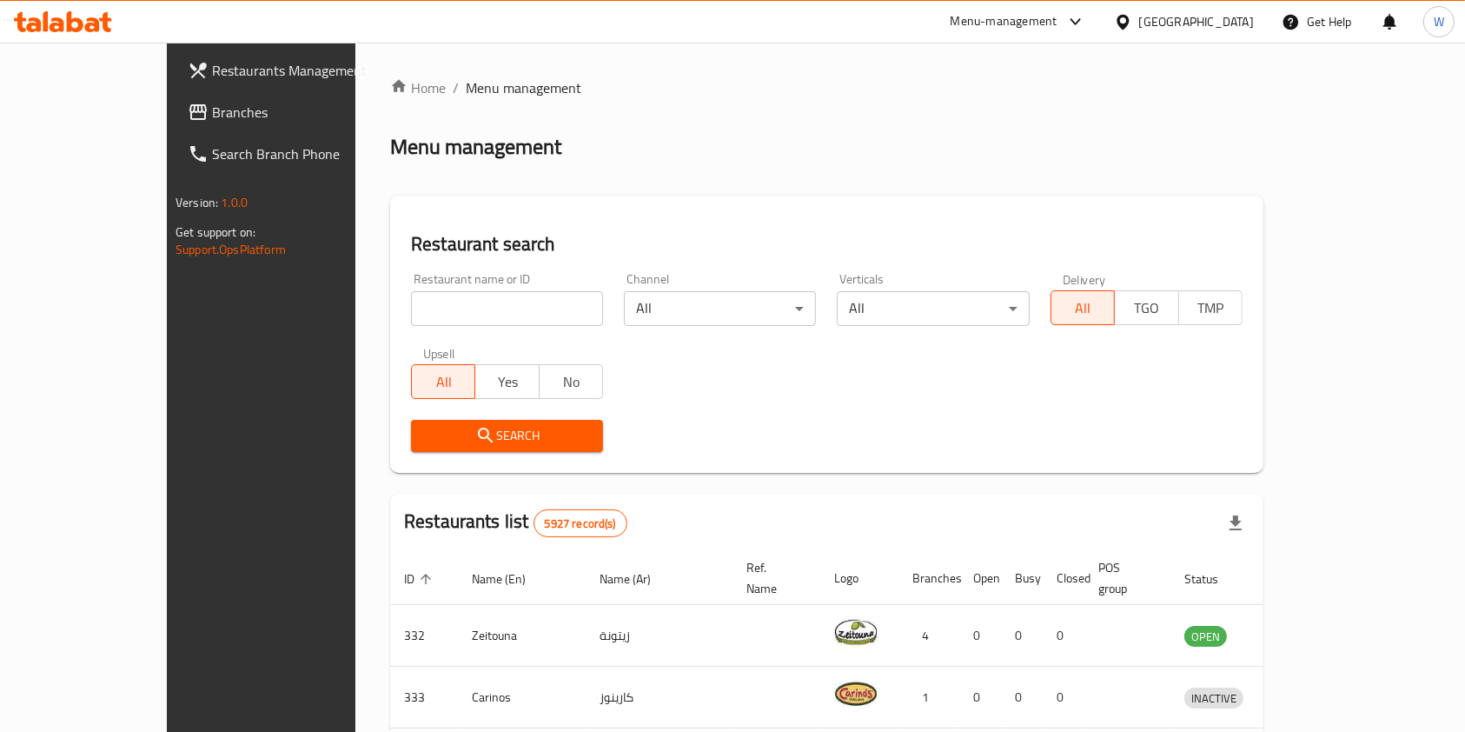
click at [483, 305] on input "search" at bounding box center [507, 308] width 192 height 35
paste input "Caloria Restaurant"
type input "Caloria Restaurant"
click button "Search" at bounding box center [507, 436] width 192 height 32
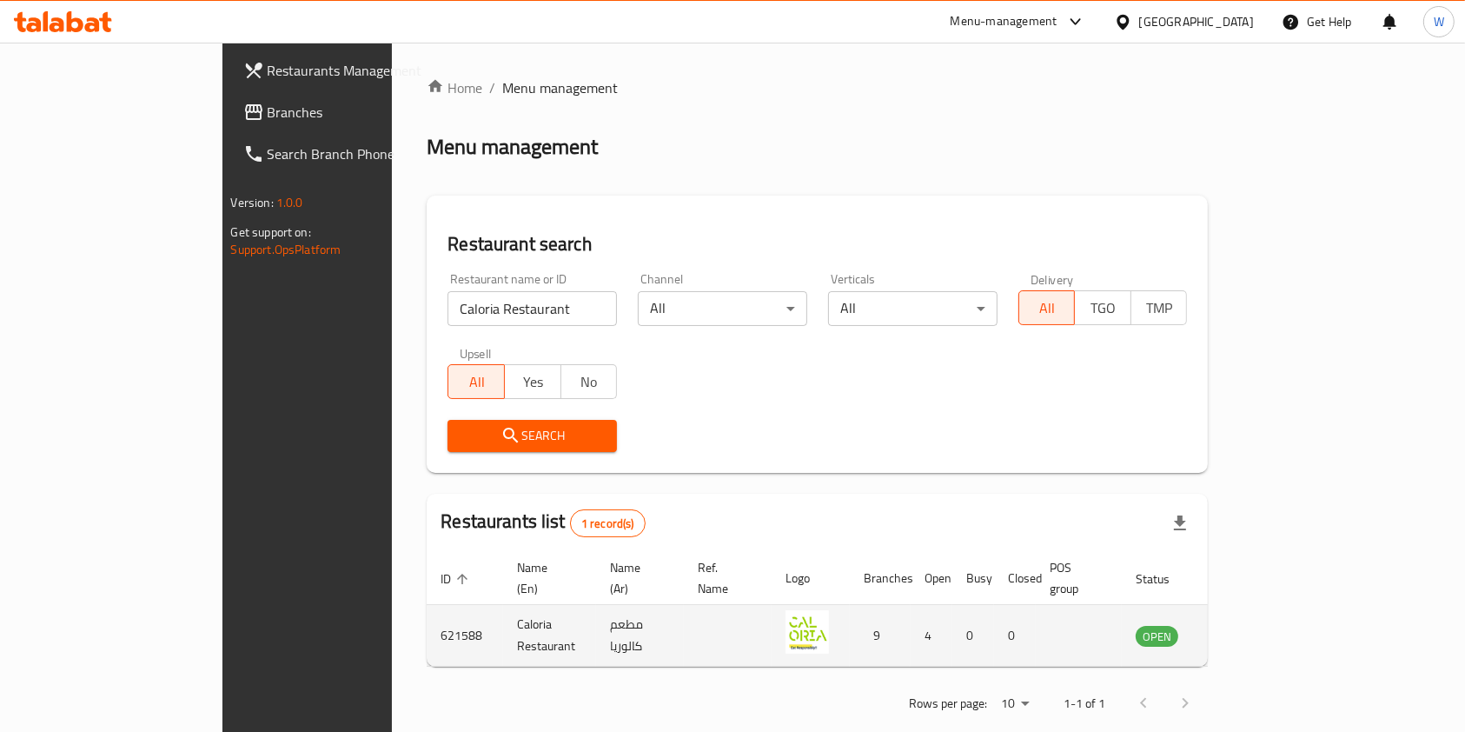
click at [1248, 625] on icon "enhanced table" at bounding box center [1237, 635] width 21 height 21
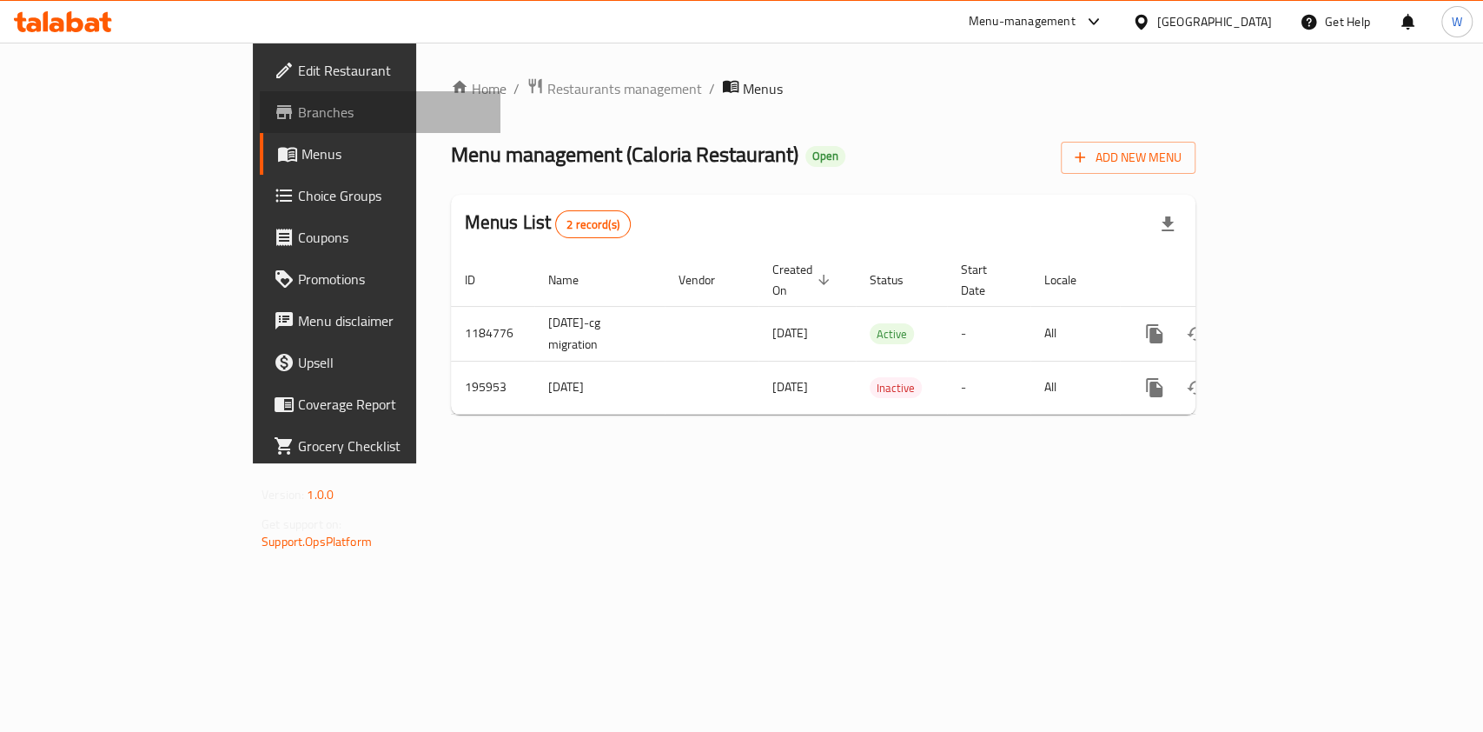
click at [298, 102] on span "Branches" at bounding box center [392, 112] width 189 height 21
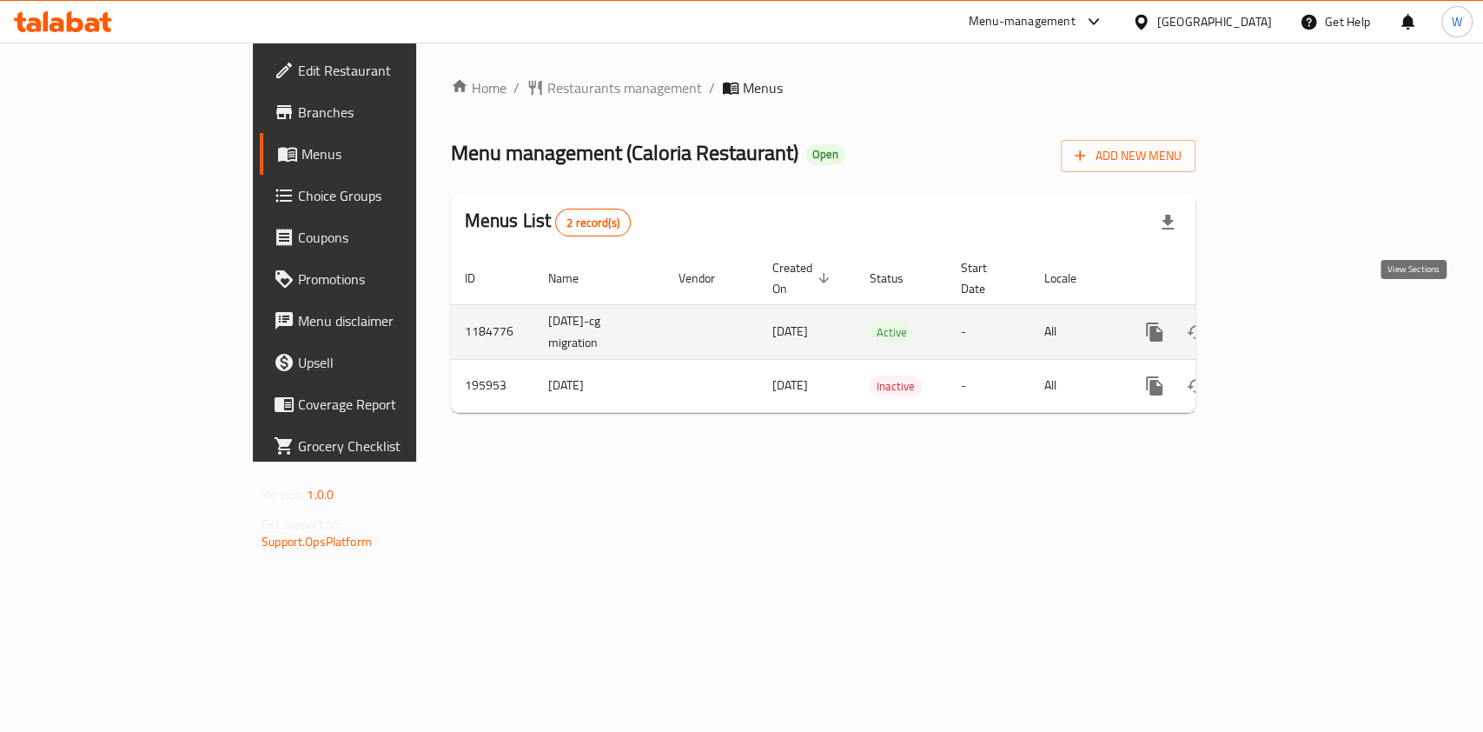
click at [1290, 321] on icon "enhanced table" at bounding box center [1279, 331] width 21 height 21
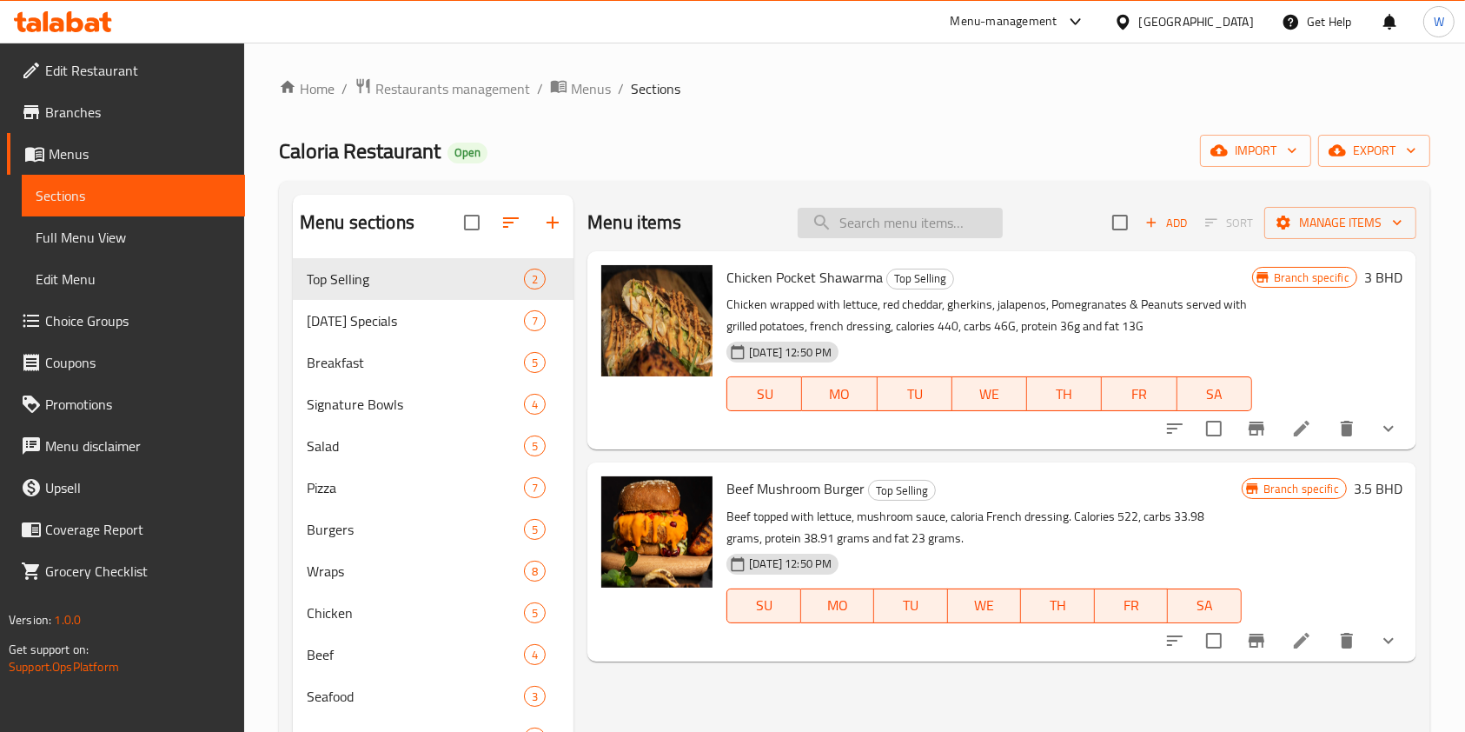
click at [876, 226] on input "search" at bounding box center [900, 223] width 205 height 30
paste input "Falafel Wrap"
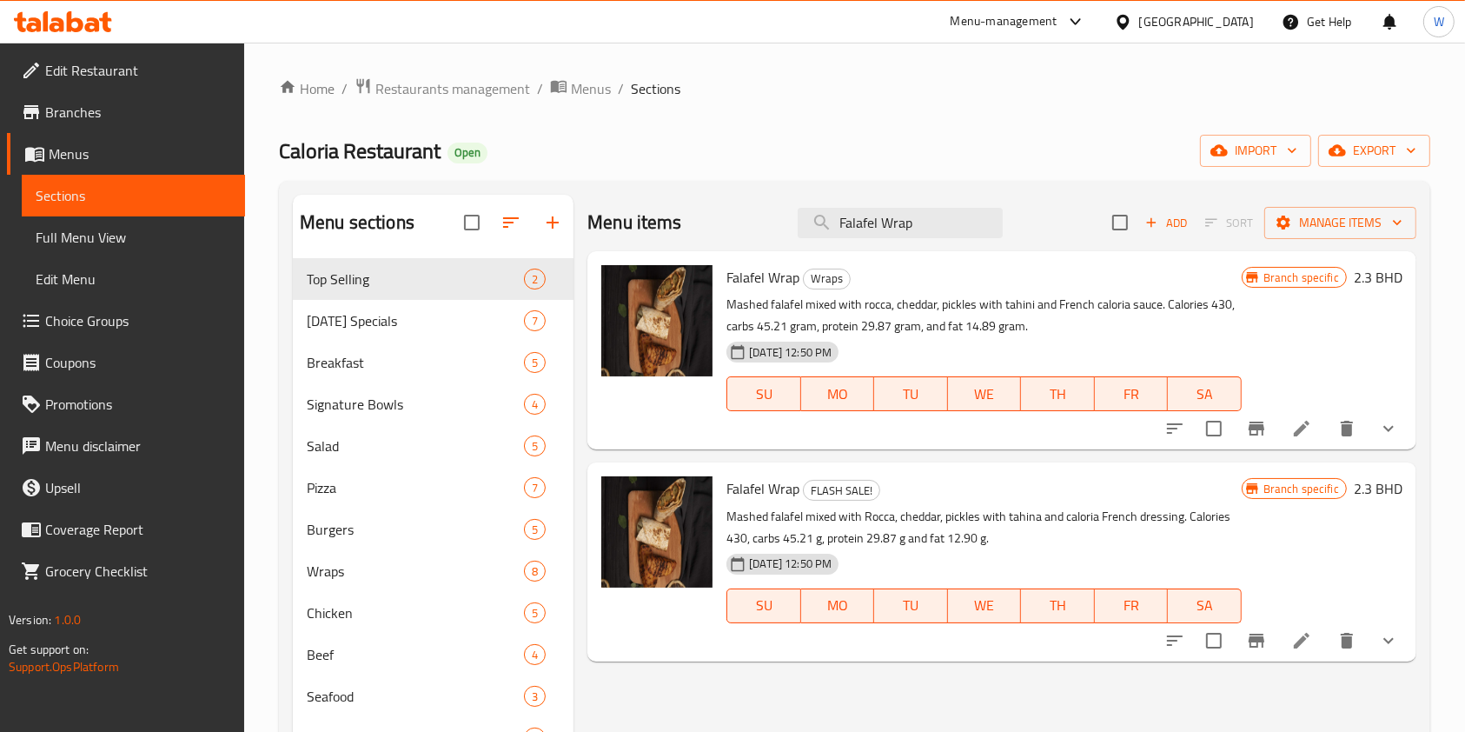
type input "Falafel Wrap"
click at [1261, 434] on icon "Branch-specific-item" at bounding box center [1256, 428] width 21 height 21
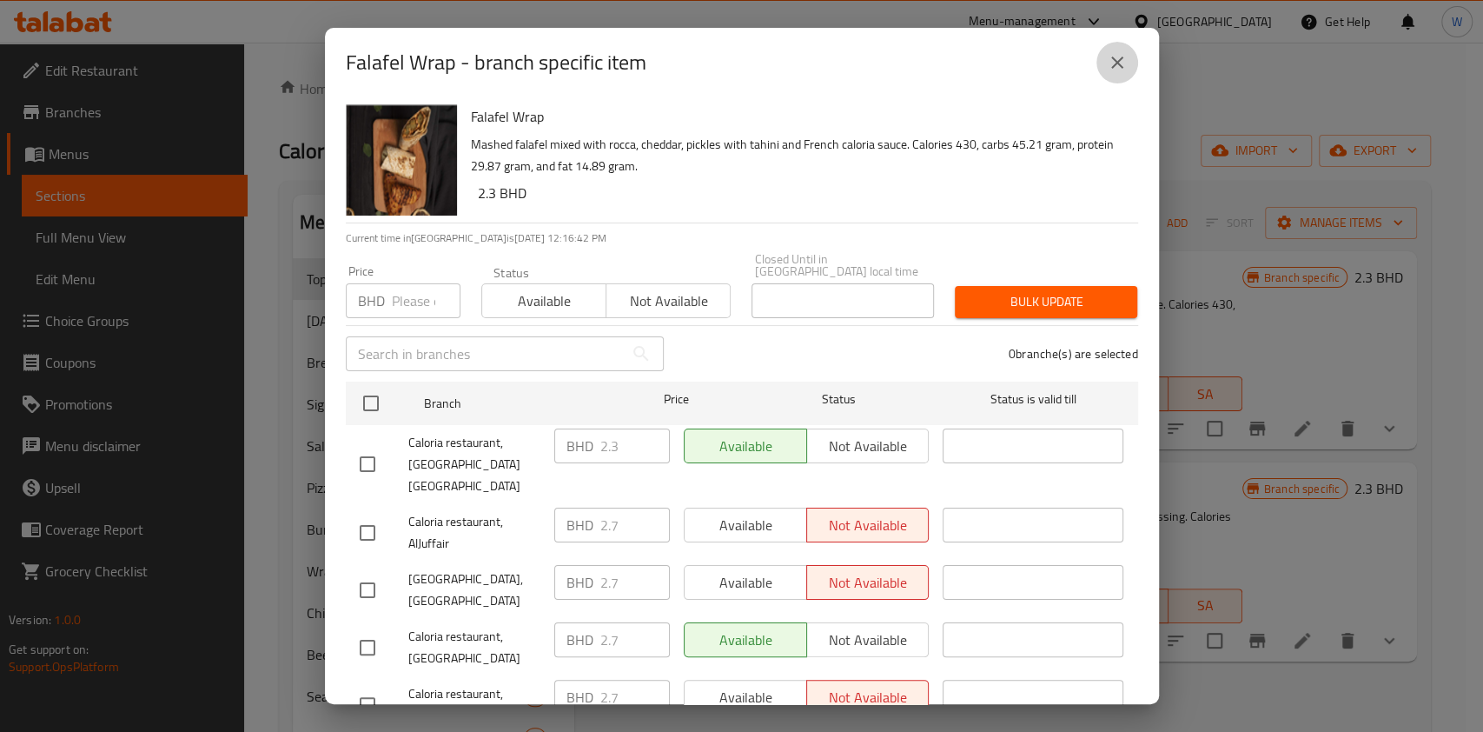
click at [1134, 69] on button "close" at bounding box center [1118, 63] width 42 height 42
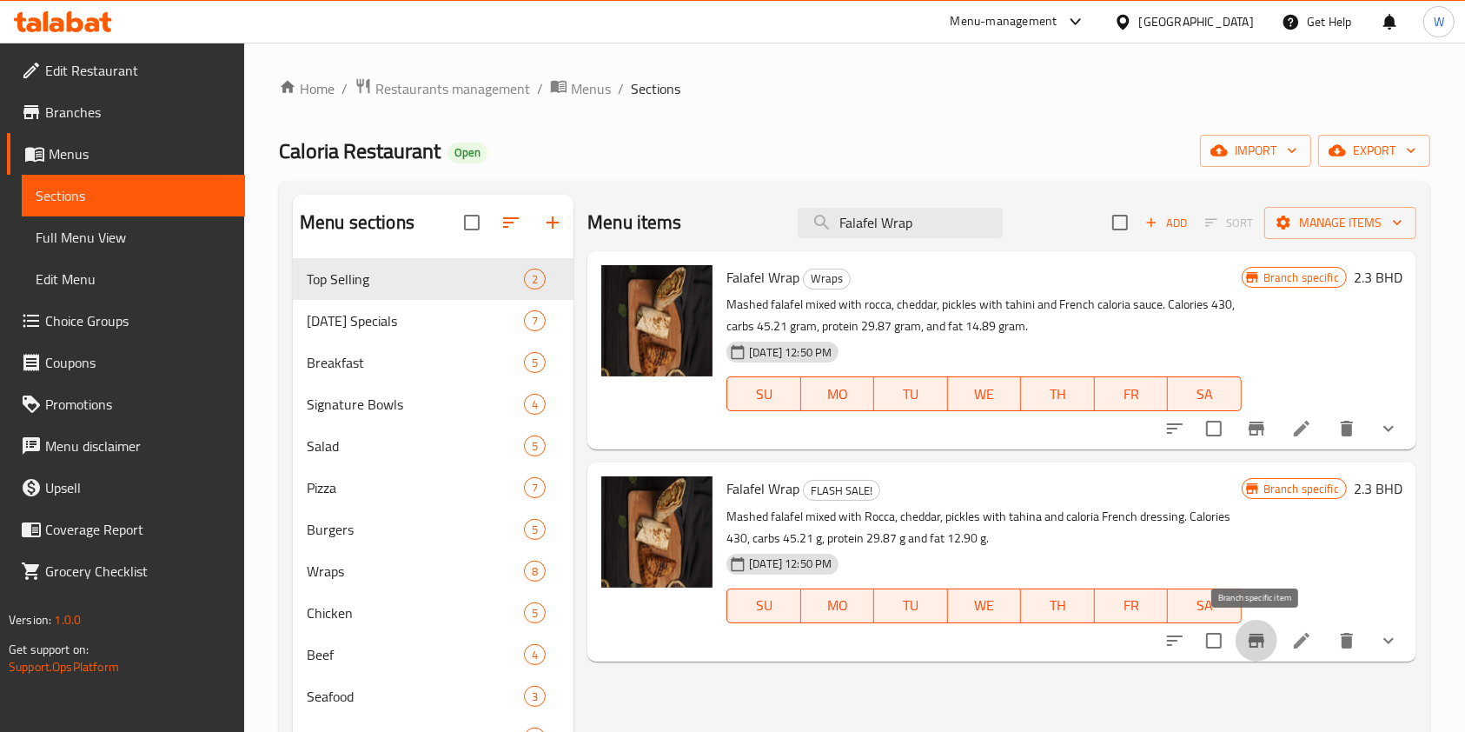
click at [1249, 654] on button "Branch-specific-item" at bounding box center [1257, 641] width 42 height 42
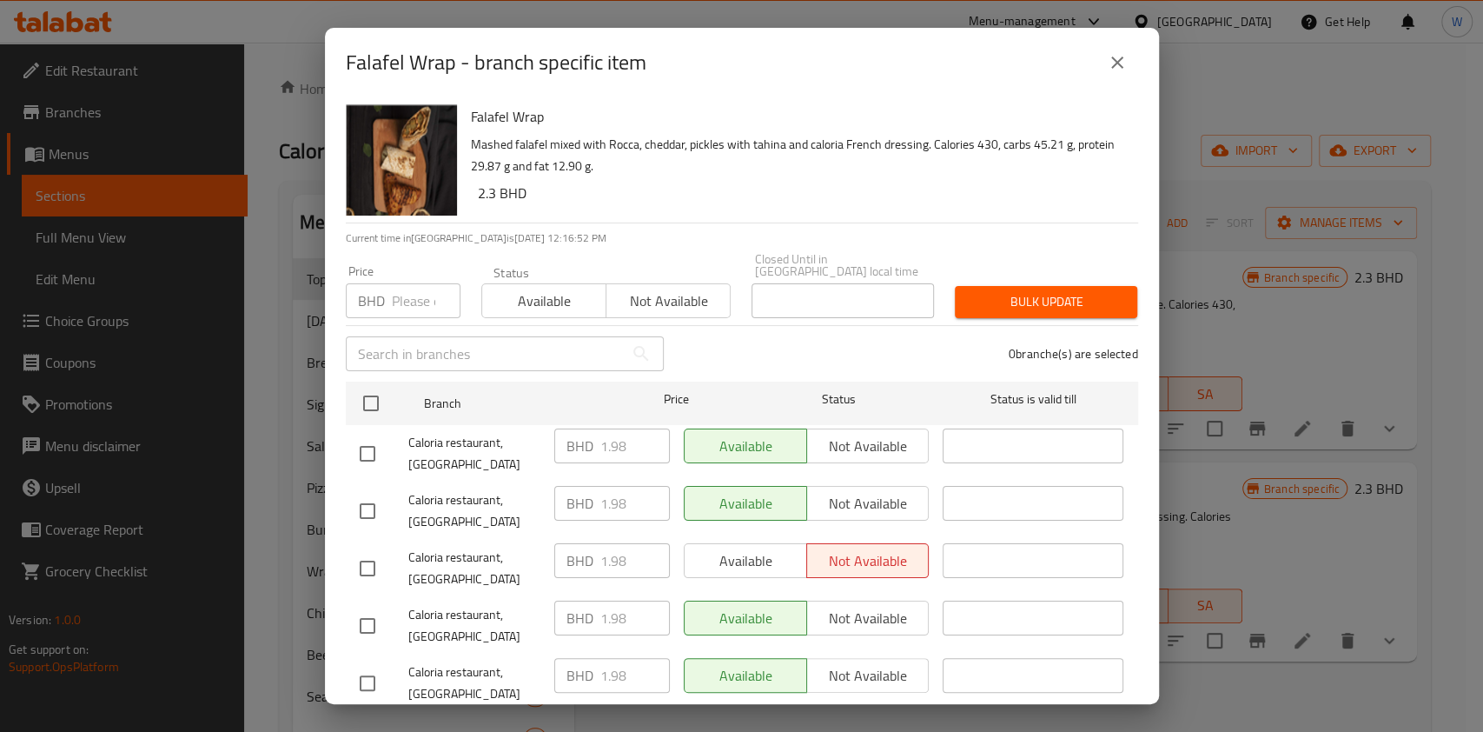
click at [1108, 57] on icon "close" at bounding box center [1117, 62] width 21 height 21
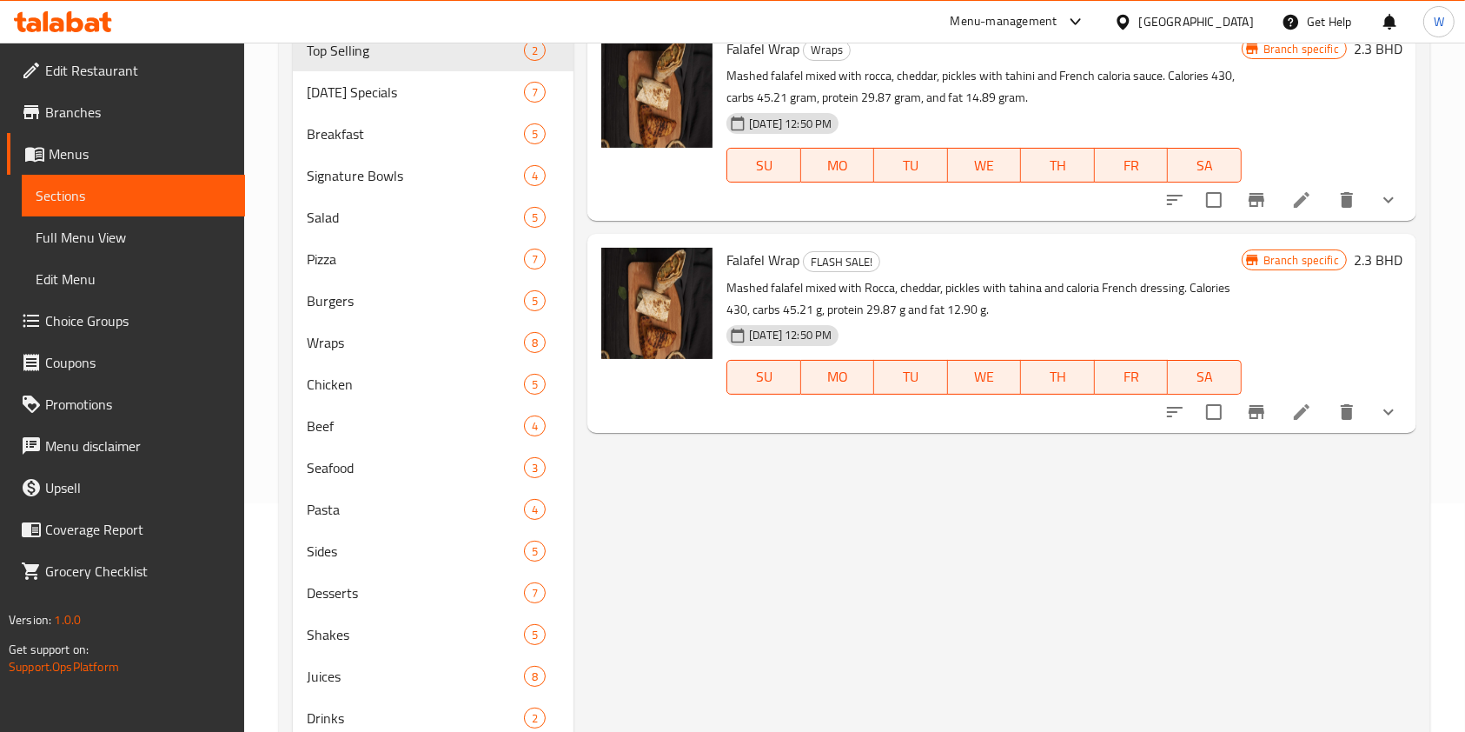
scroll to position [226, 0]
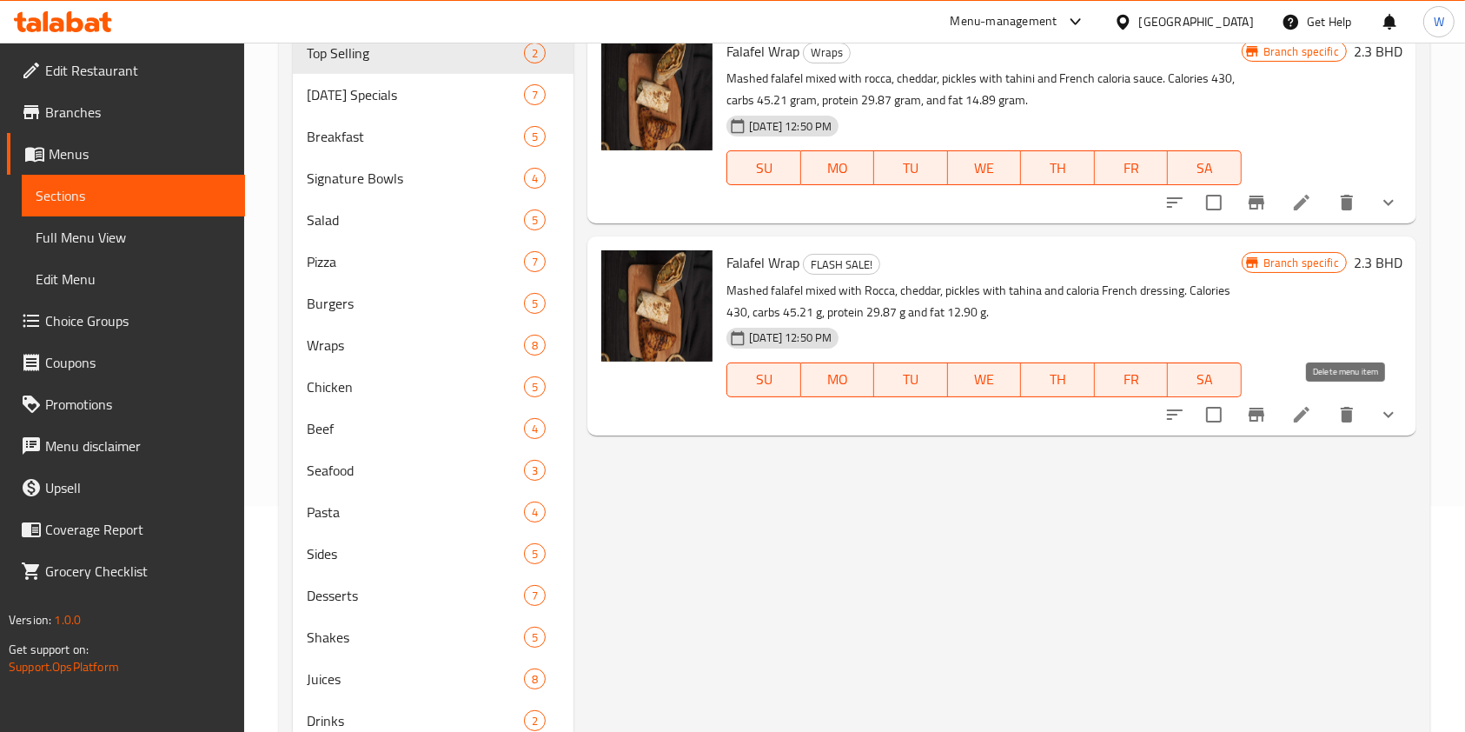
click at [1345, 421] on icon "delete" at bounding box center [1347, 415] width 12 height 16
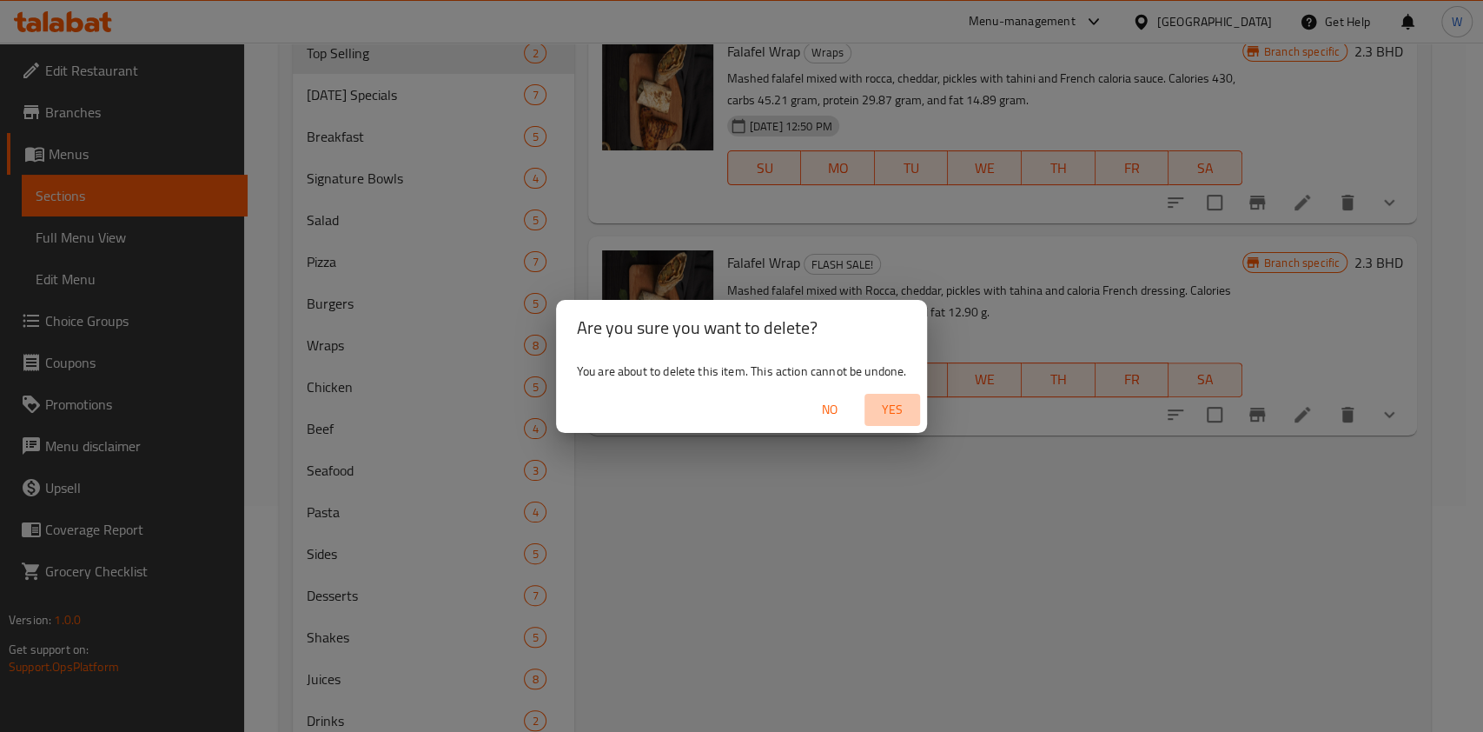
click at [901, 416] on span "Yes" at bounding box center [892, 410] width 42 height 22
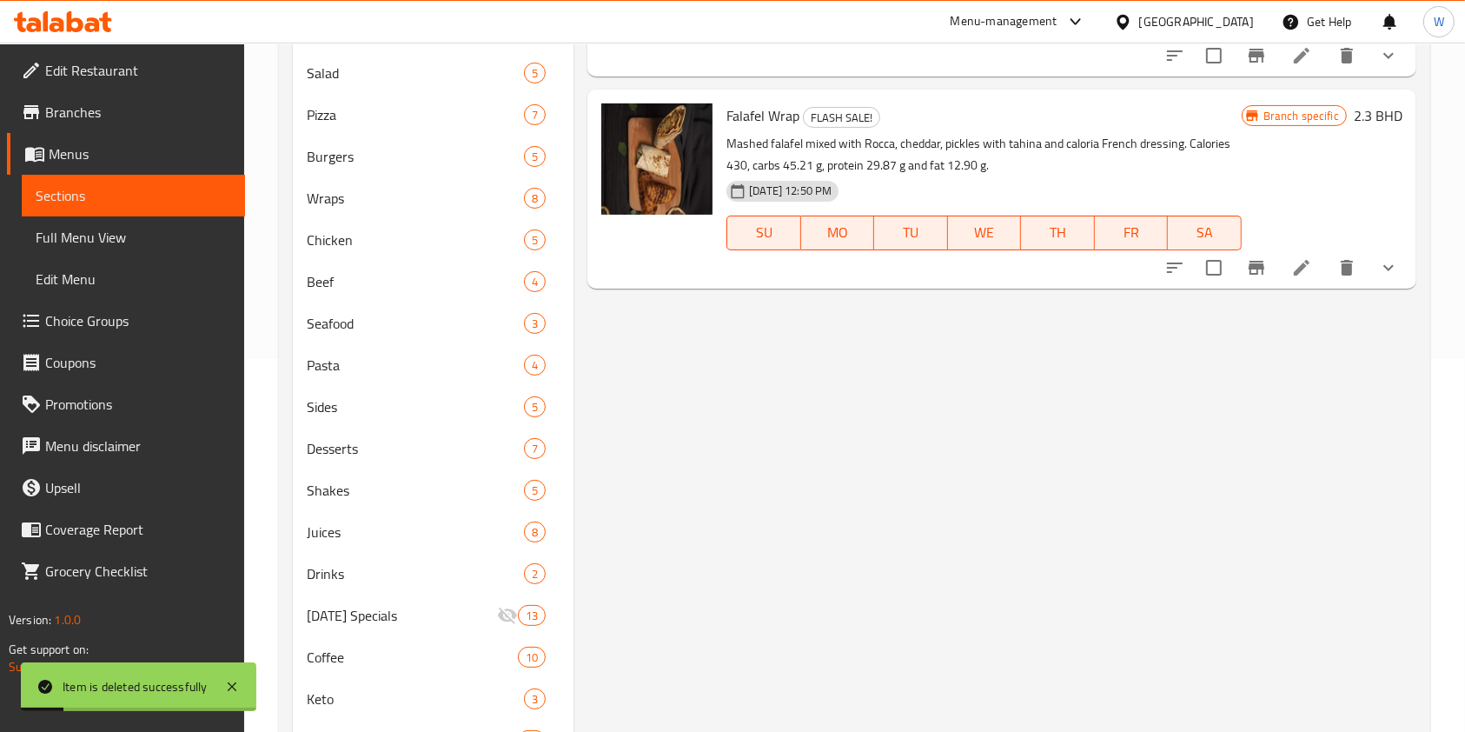
scroll to position [458, 0]
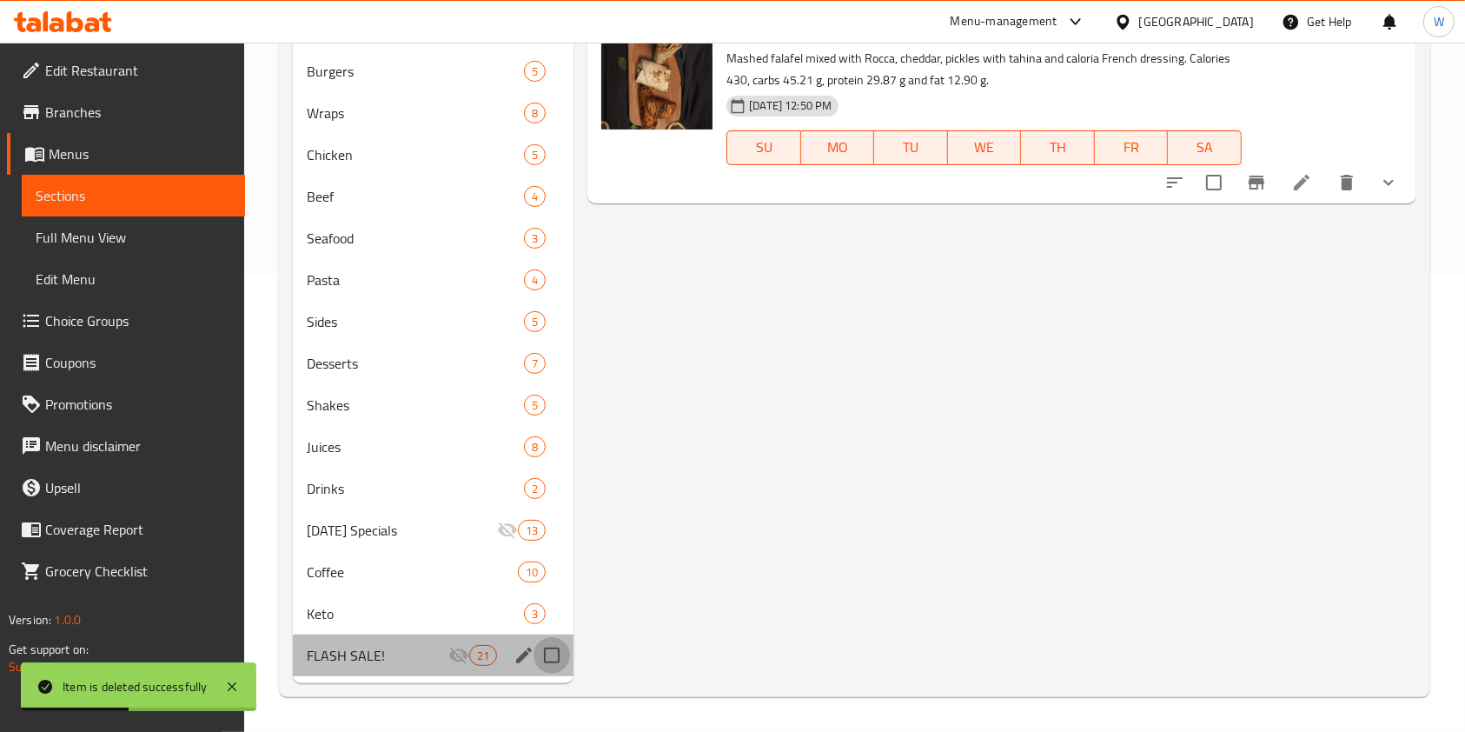
click at [542, 658] on input "Menu sections" at bounding box center [551, 655] width 36 height 36
checkbox input "true"
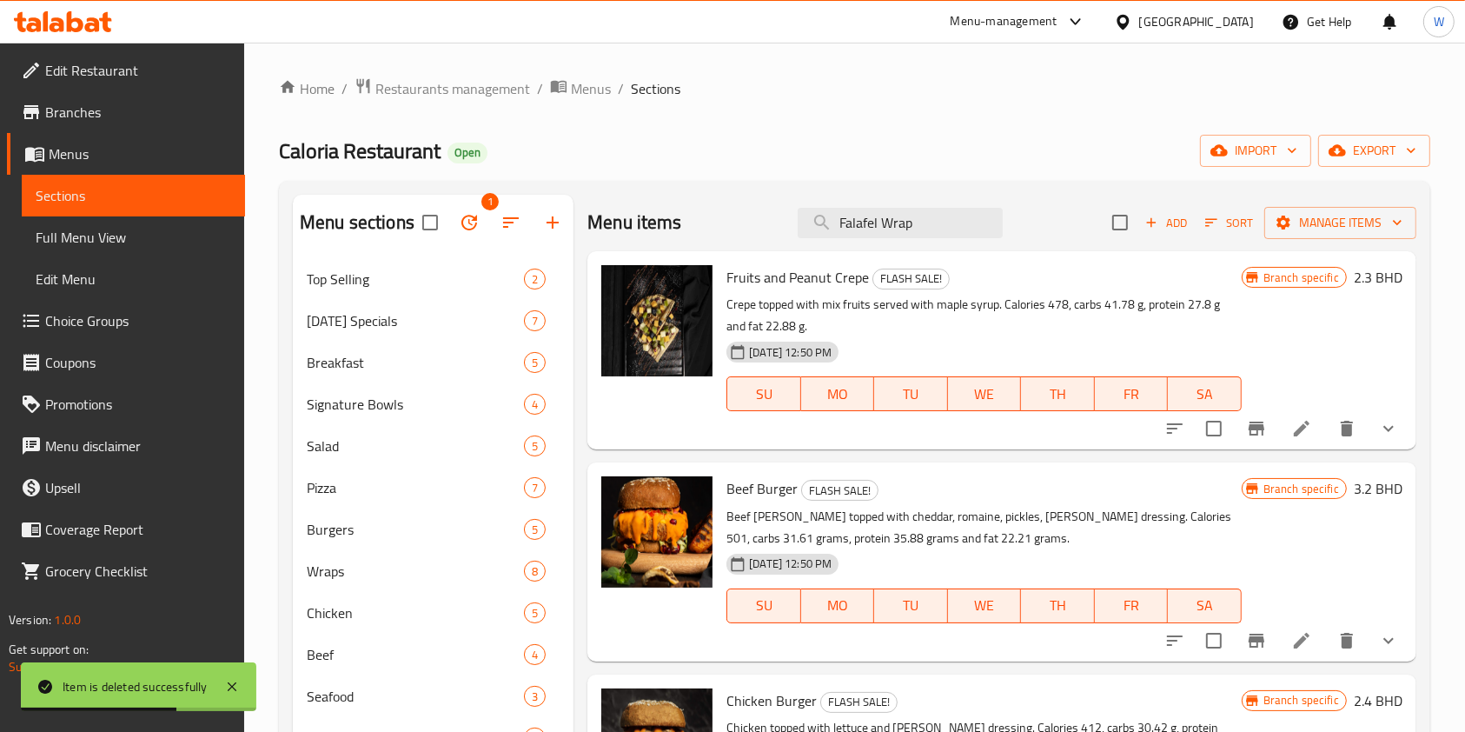
click at [479, 218] on icon "button" at bounding box center [469, 222] width 21 height 21
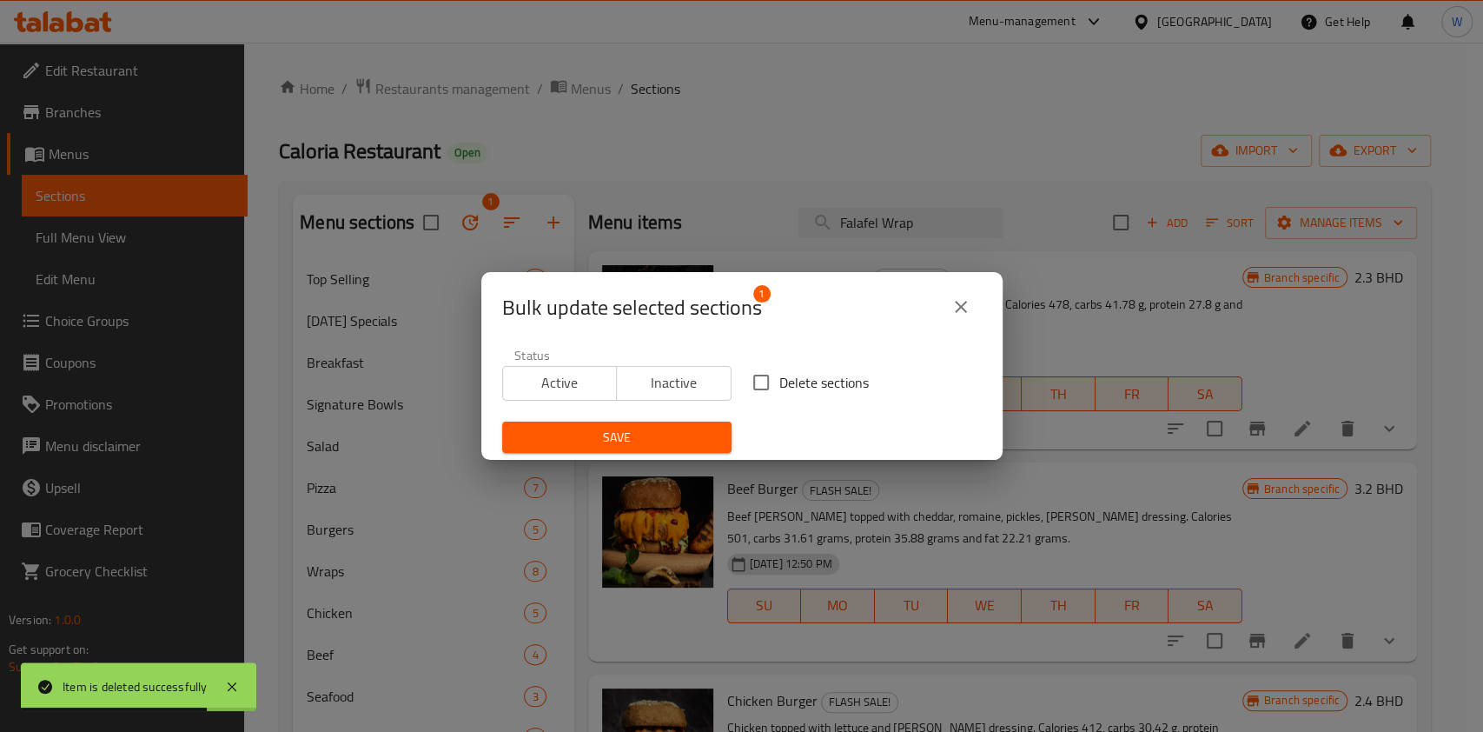
click at [756, 387] on input "Delete sections" at bounding box center [761, 382] width 36 height 36
checkbox input "true"
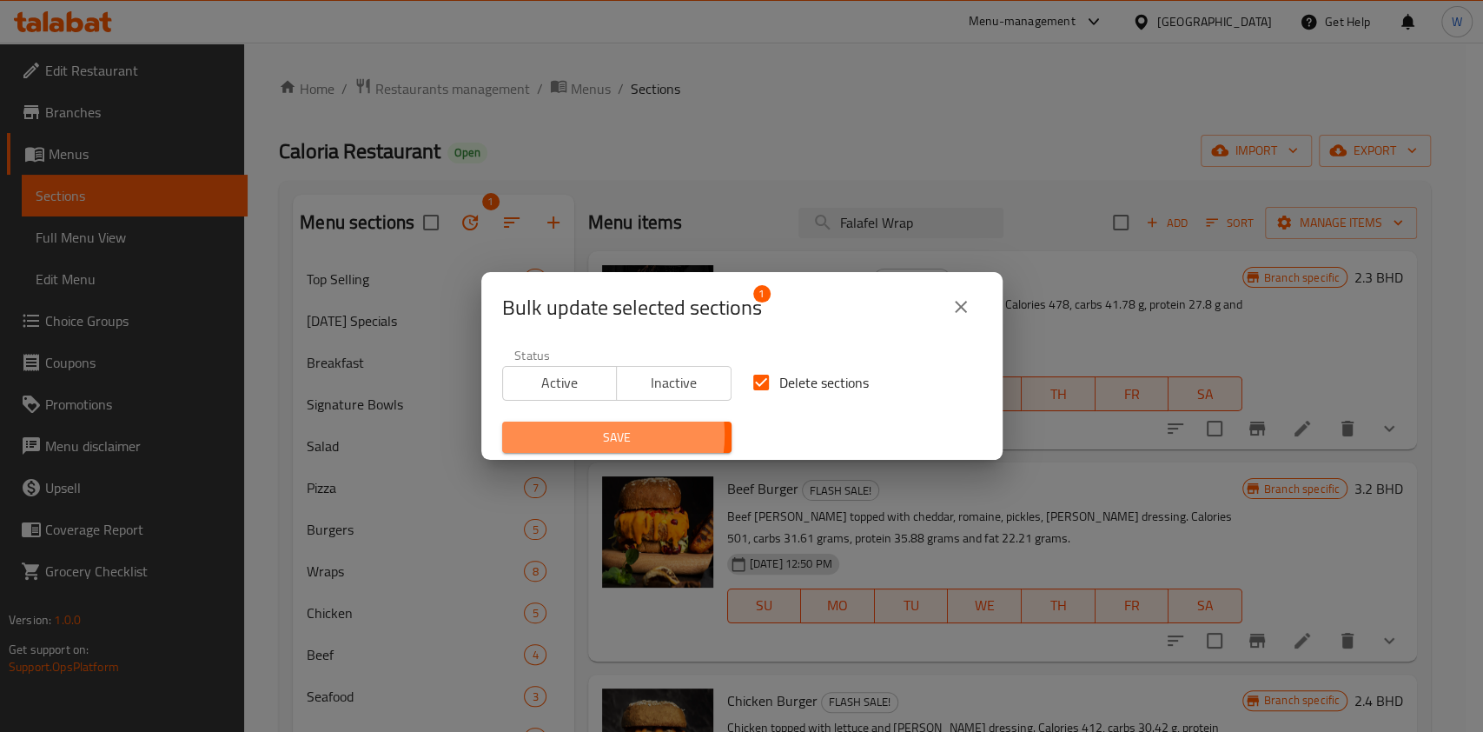
click at [586, 434] on span "Save" at bounding box center [617, 438] width 202 height 22
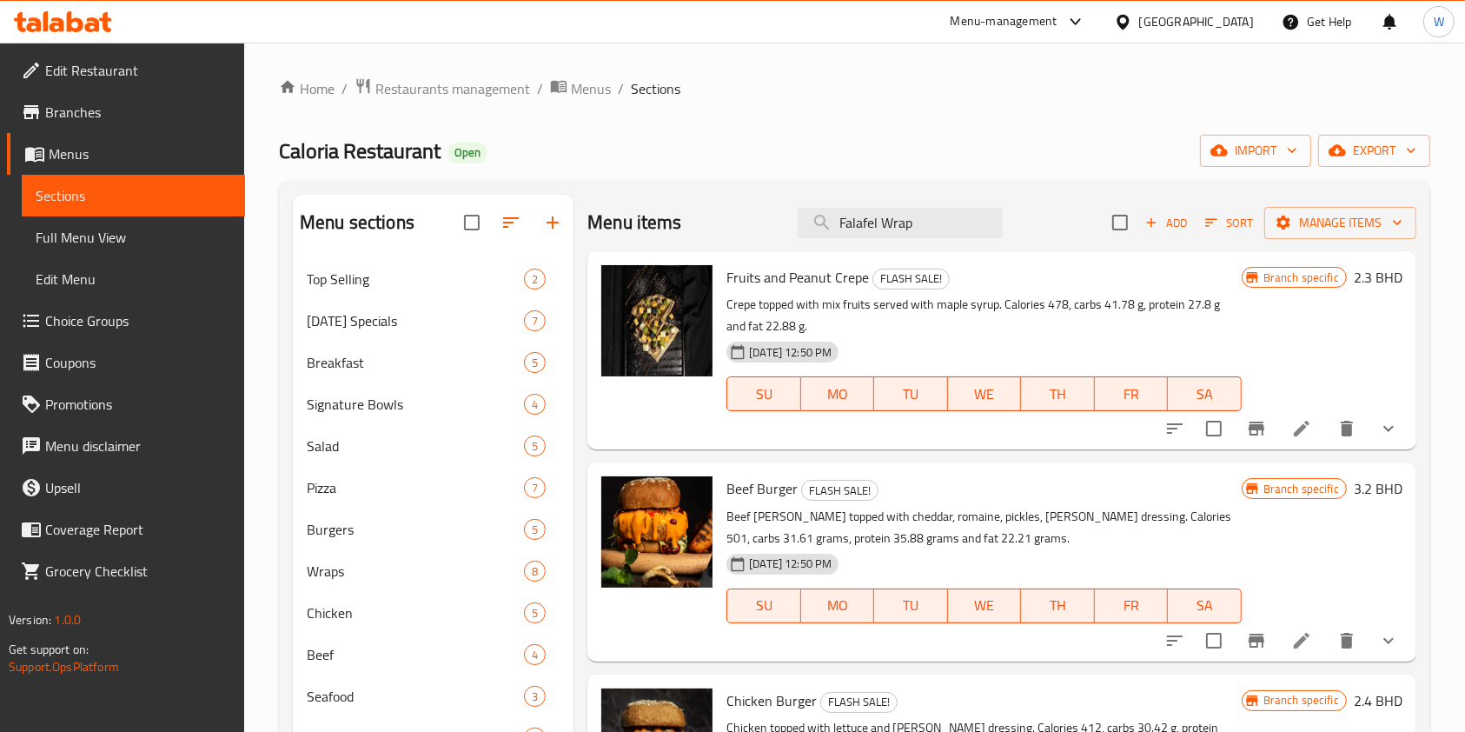
click at [957, 243] on div "Menu items Falafel Wrap Add Sort Manage items" at bounding box center [1001, 223] width 829 height 56
click at [934, 228] on input "Falafel Wrap" at bounding box center [900, 223] width 205 height 30
click at [934, 227] on input "Falafel Wrap" at bounding box center [900, 223] width 205 height 30
paste input "search"
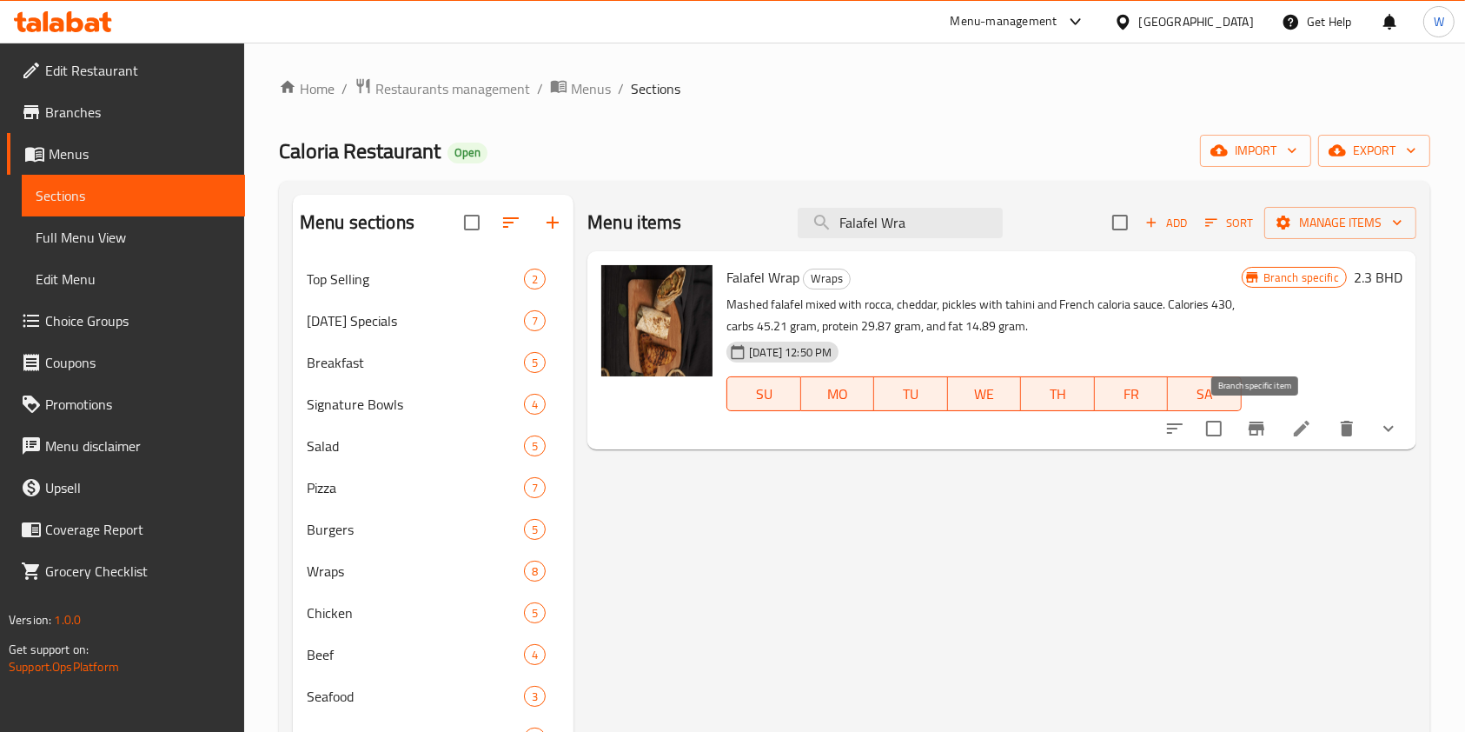
type input "Falafel Wra"
click at [1268, 433] on button "Branch-specific-item" at bounding box center [1257, 429] width 42 height 42
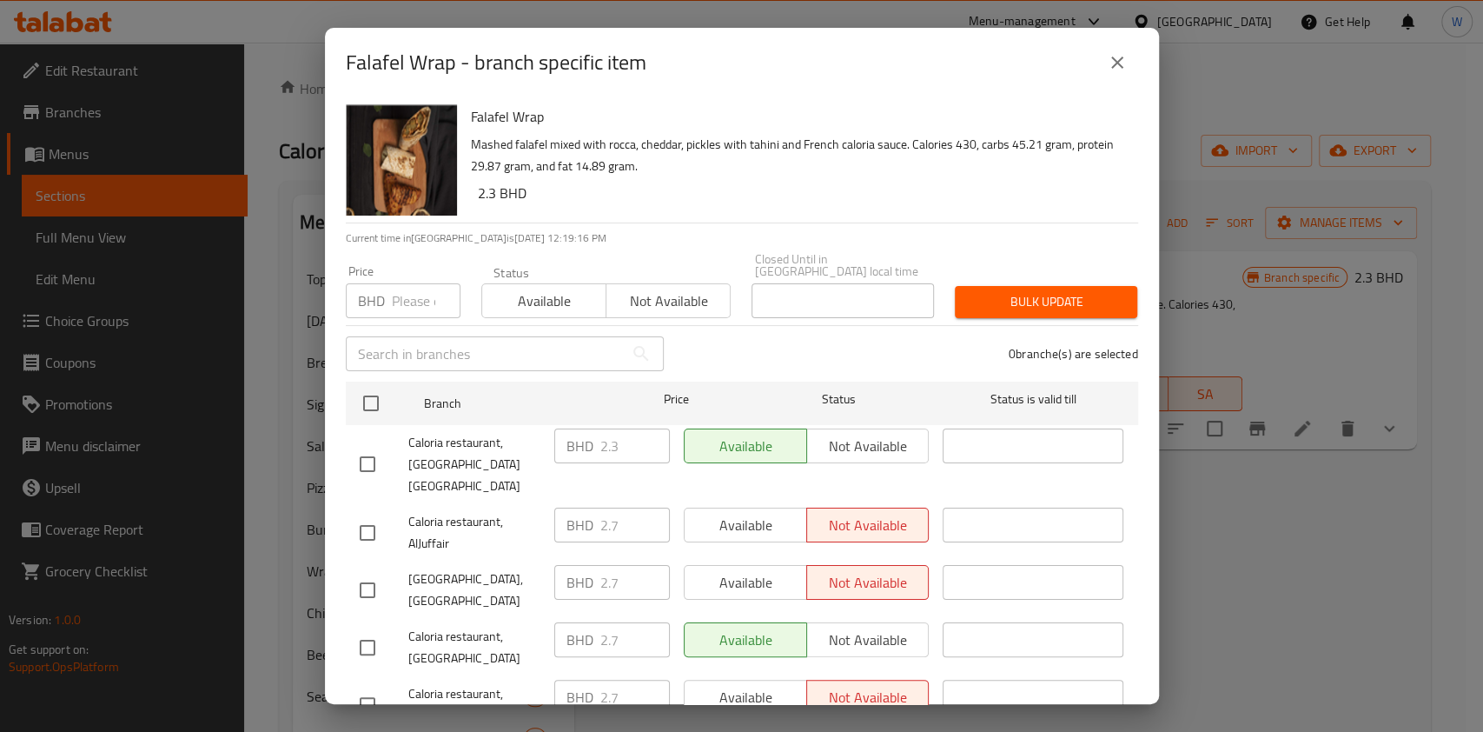
click at [421, 283] on input "number" at bounding box center [426, 300] width 69 height 35
type input "2.3"
click at [362, 421] on div "Caloria restaurant, Riffa Alshamali North Riffa" at bounding box center [450, 464] width 195 height 86
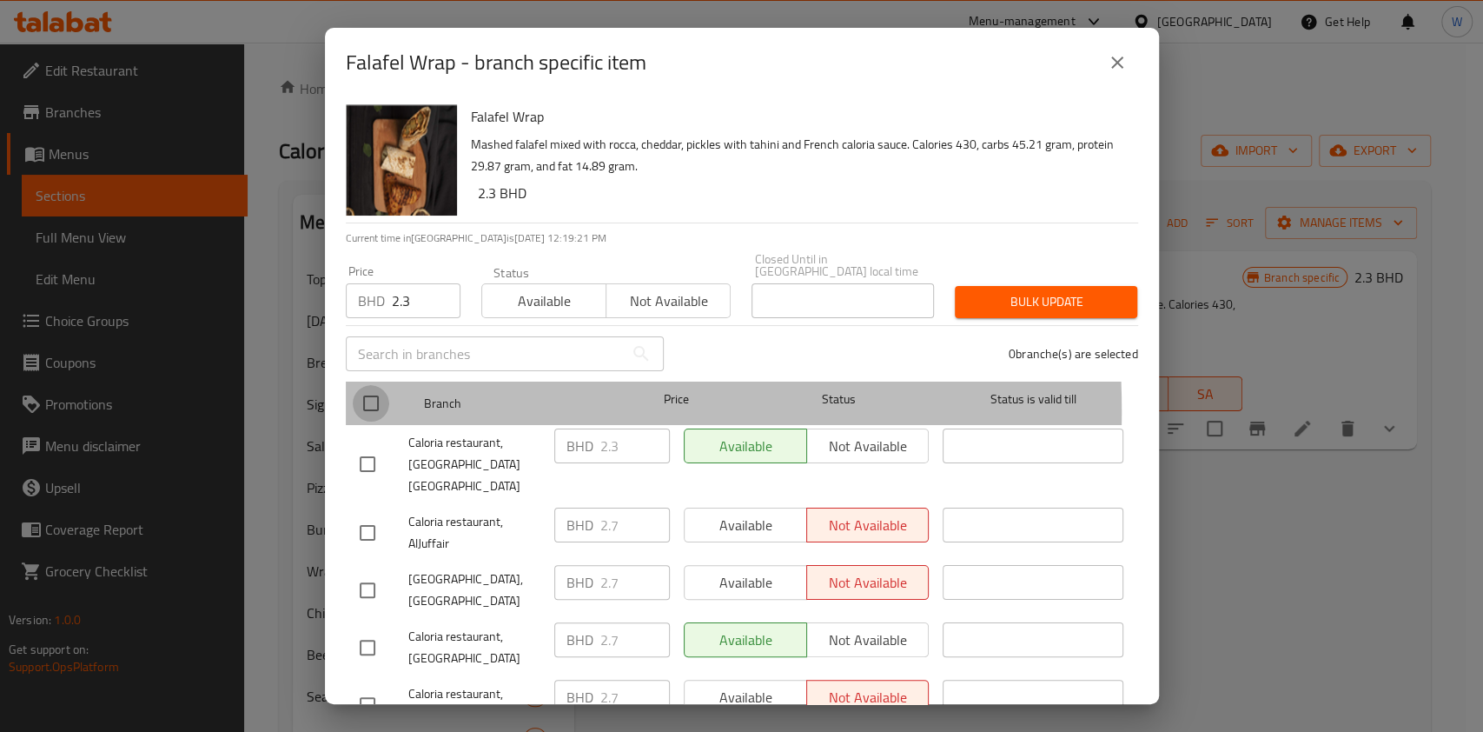
click at [364, 399] on input "checkbox" at bounding box center [371, 403] width 36 height 36
checkbox input "true"
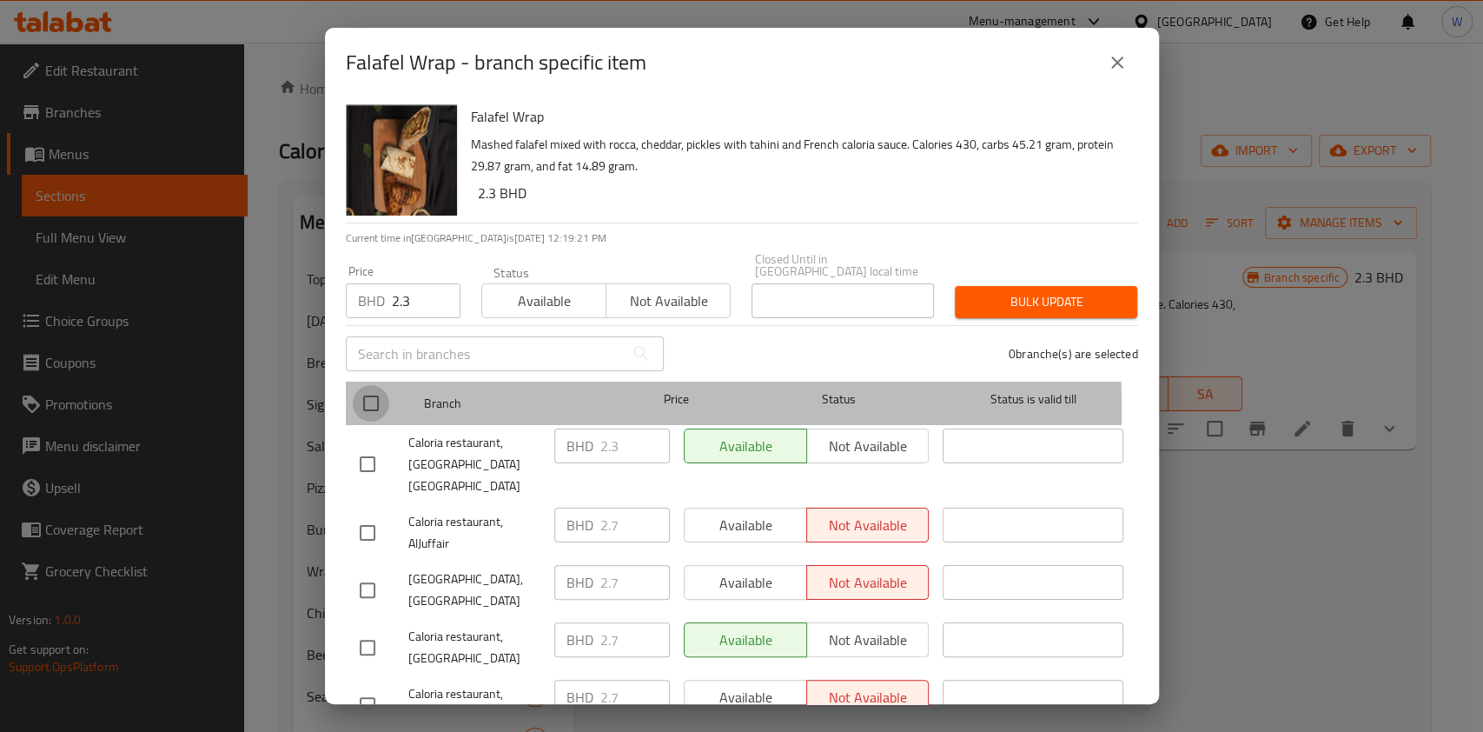
checkbox input "true"
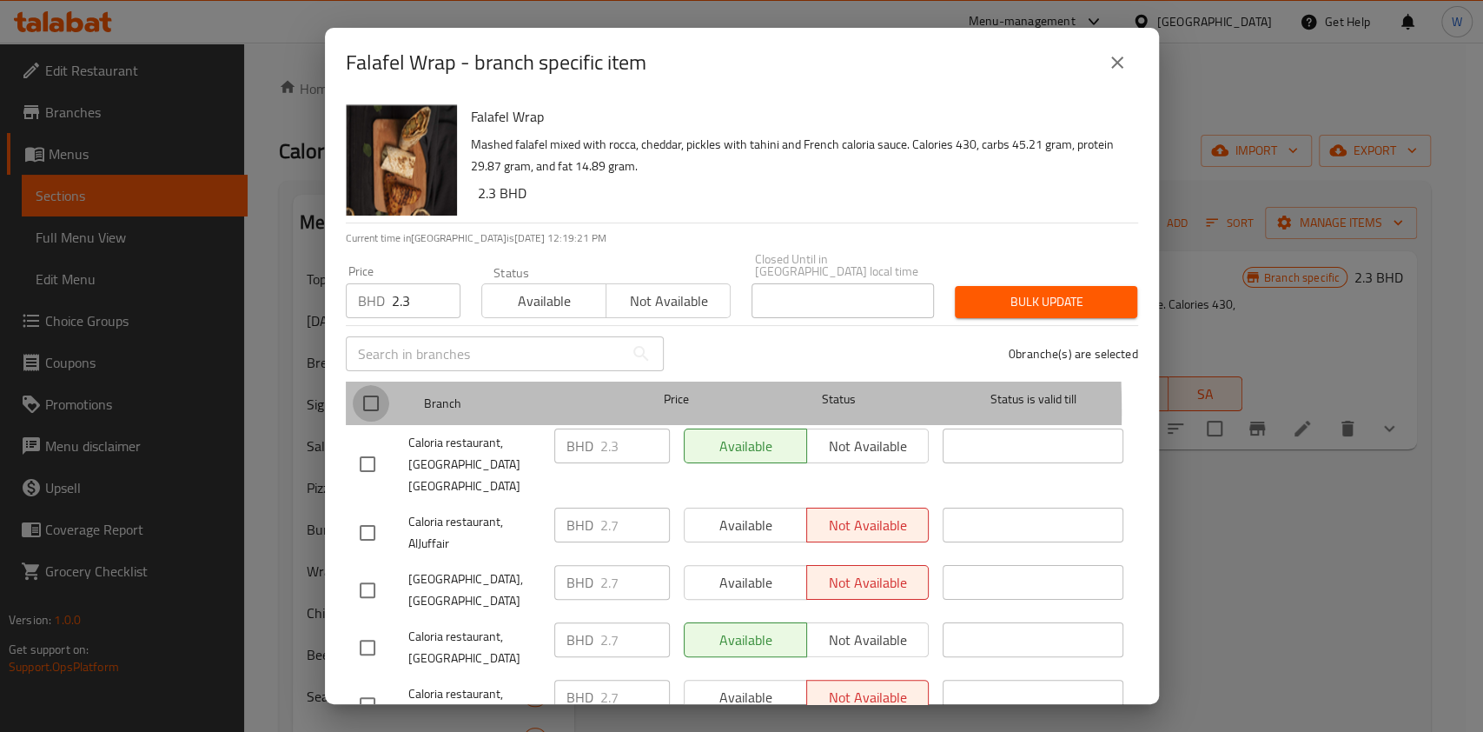
checkbox input "true"
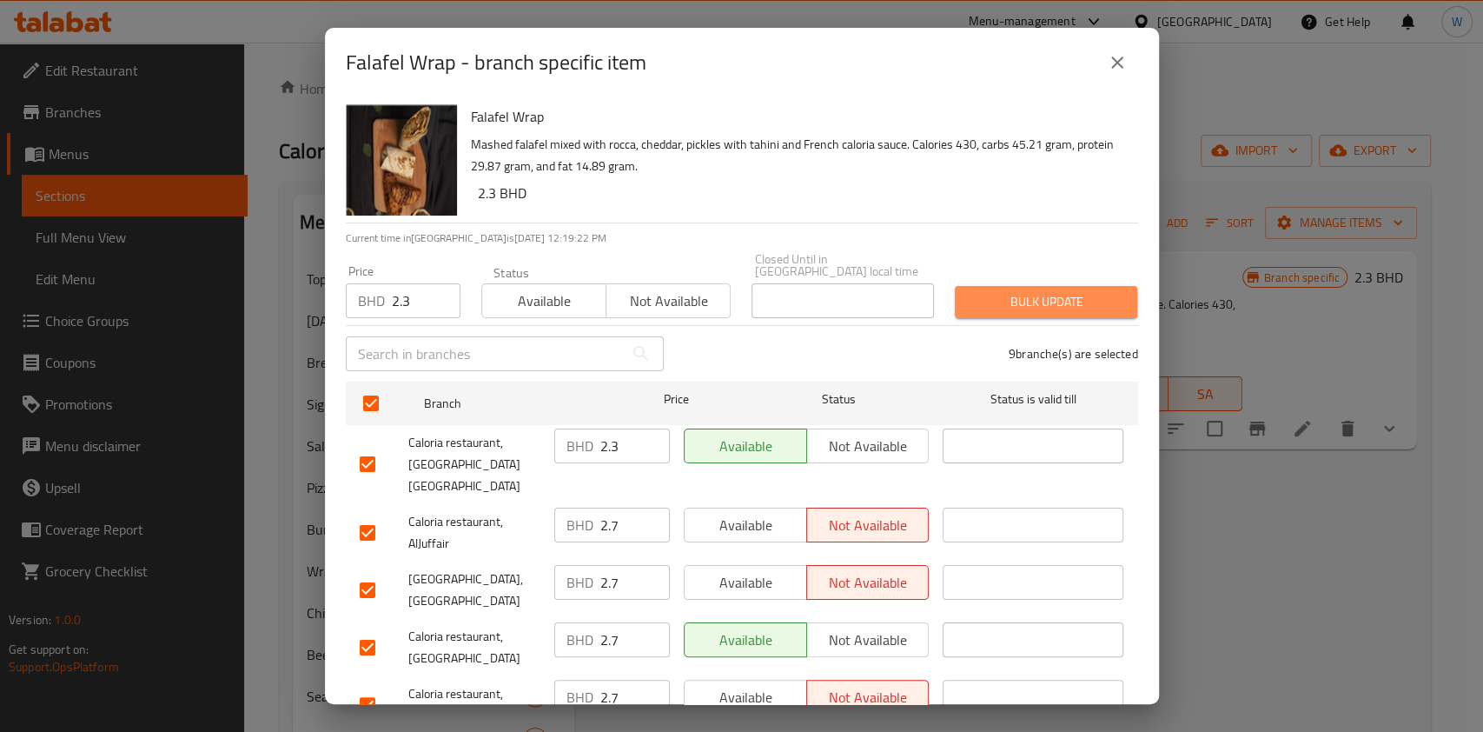
click at [1043, 302] on button "Bulk update" at bounding box center [1046, 302] width 182 height 32
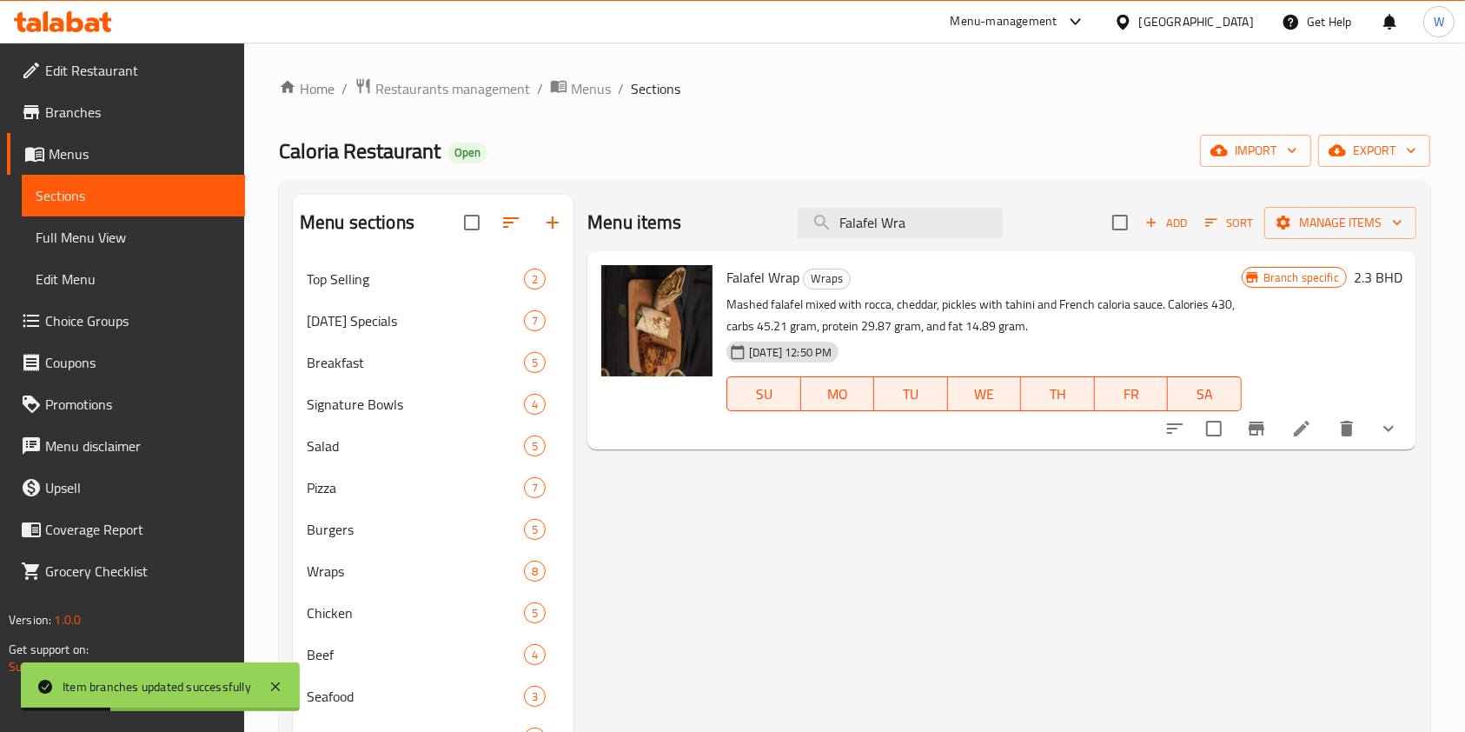
click at [1266, 427] on icon "Branch-specific-item" at bounding box center [1256, 428] width 21 height 21
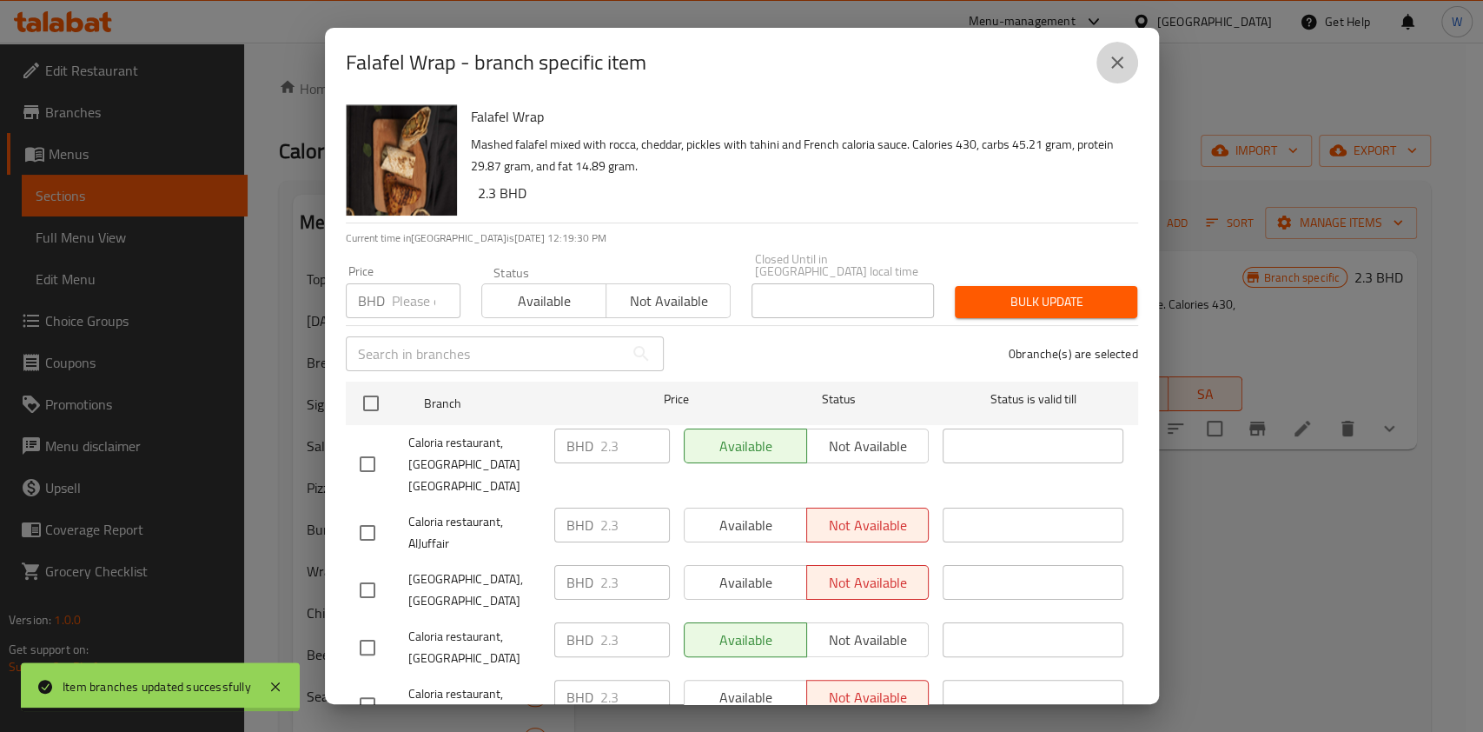
click at [1110, 60] on icon "close" at bounding box center [1117, 62] width 21 height 21
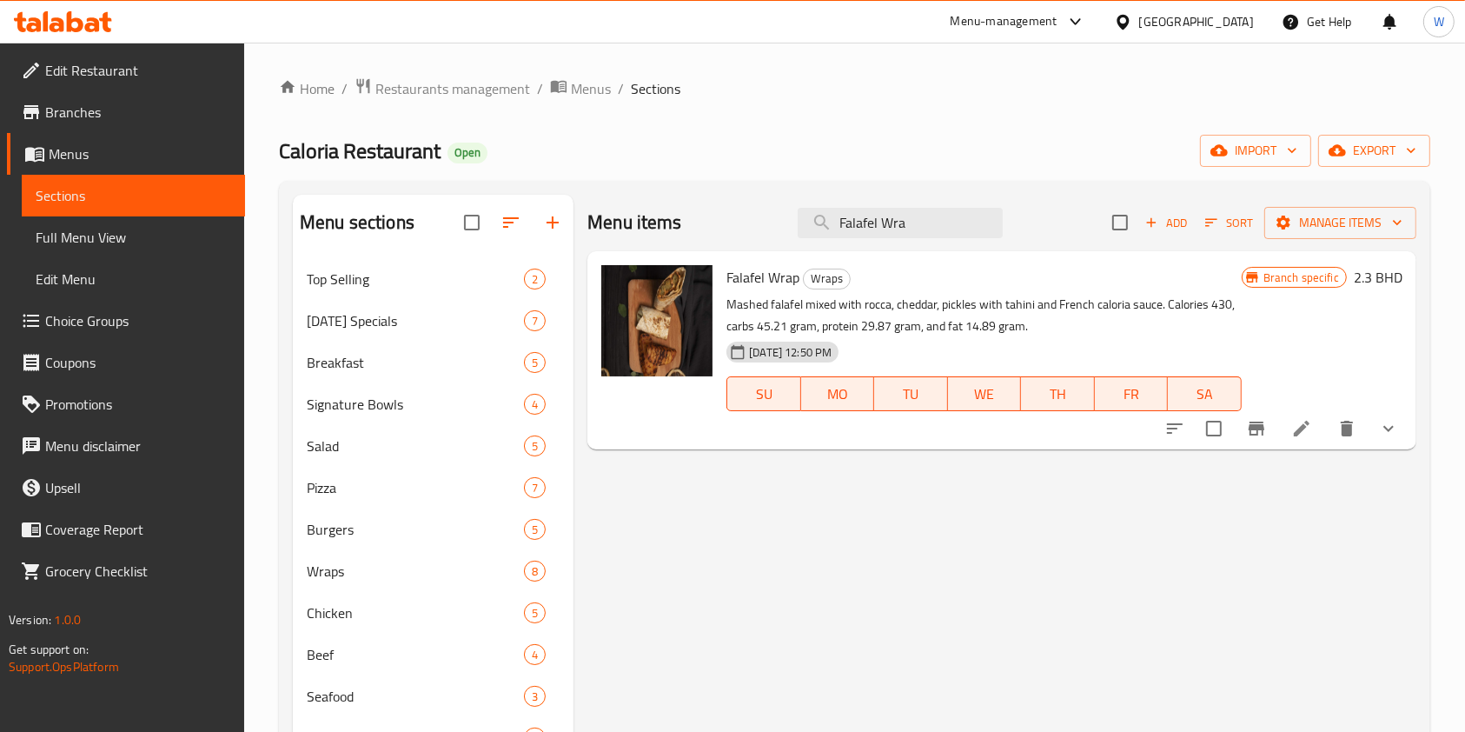
click at [771, 276] on span "Falafel Wrap" at bounding box center [762, 277] width 73 height 26
click at [562, 229] on icon "button" at bounding box center [552, 222] width 21 height 21
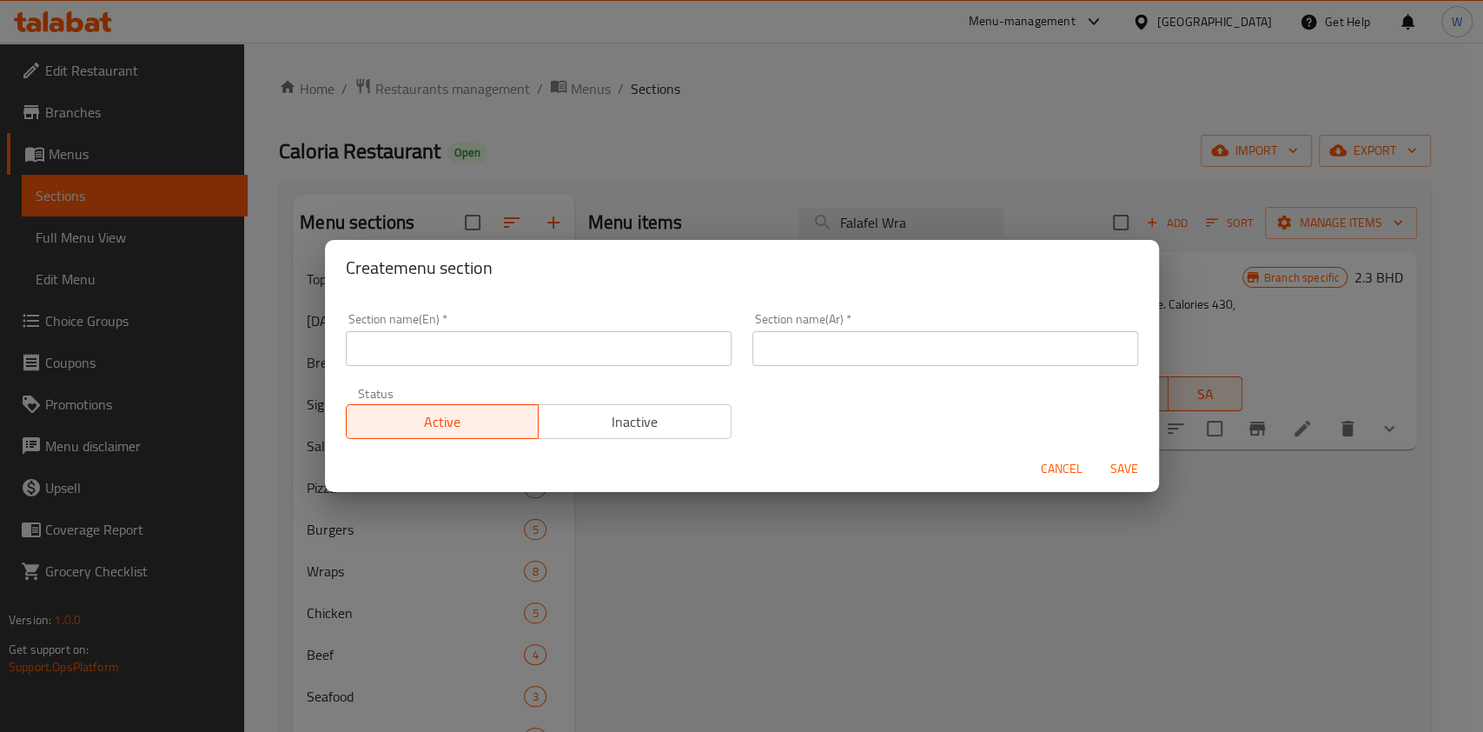
click at [439, 320] on div "Section name(En)   * Section name(En) *" at bounding box center [539, 339] width 386 height 53
click at [428, 332] on input "text" at bounding box center [539, 348] width 386 height 35
type input "1 BD 1 Day"
click at [832, 350] on input "text" at bounding box center [945, 348] width 386 height 35
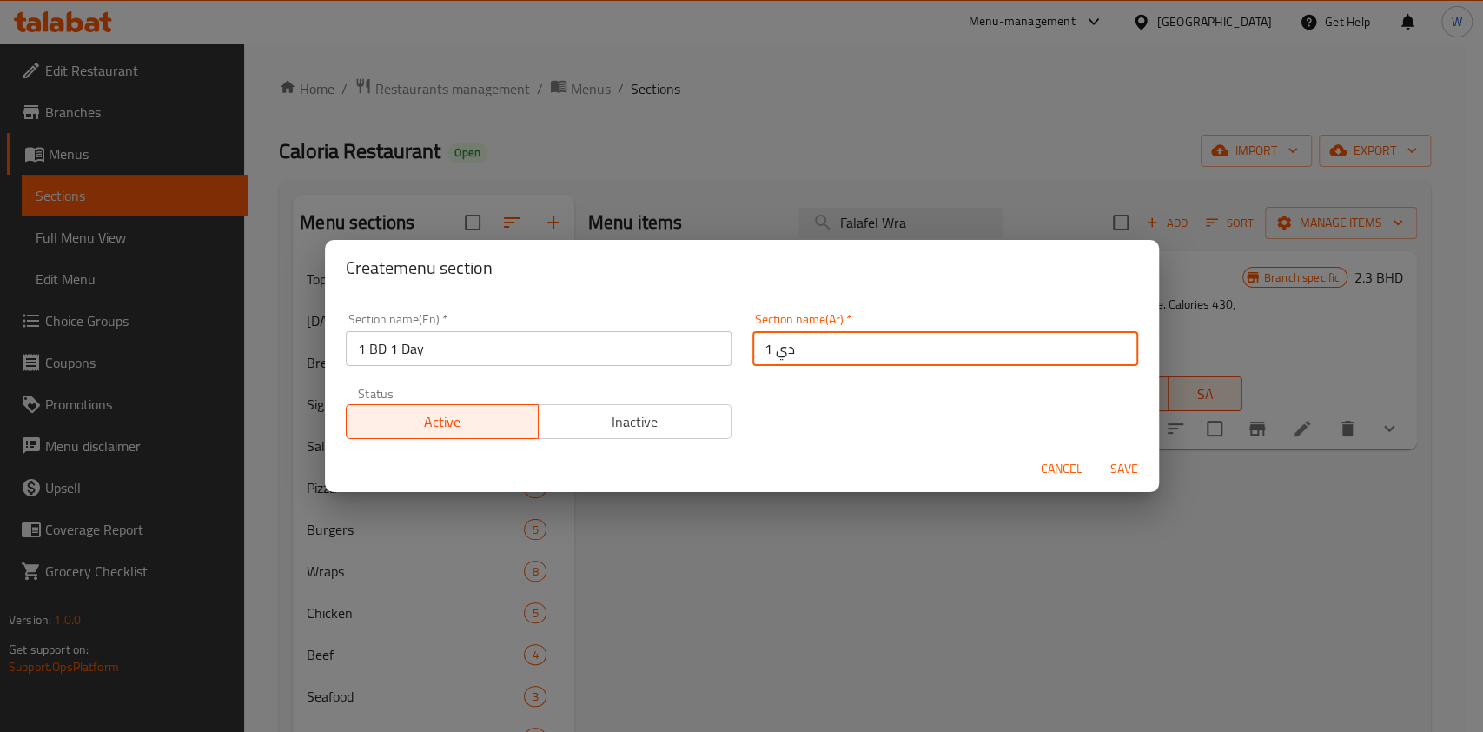
type input "1 دينار يوم1"
click at [1123, 472] on span "Save" at bounding box center [1124, 469] width 42 height 22
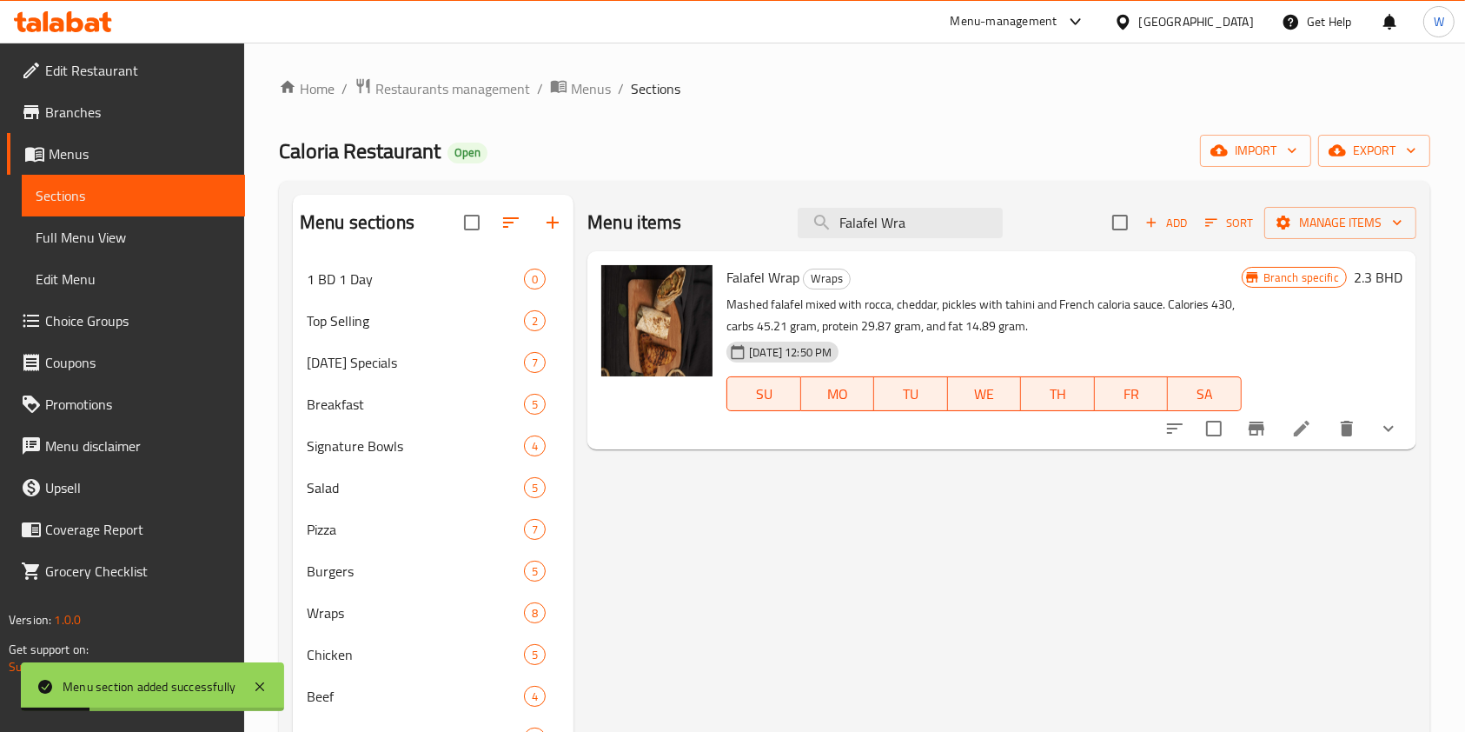
click at [770, 280] on span "Falafel Wrap" at bounding box center [762, 277] width 73 height 26
click at [771, 278] on span "Falafel Wrap" at bounding box center [762, 277] width 73 height 26
copy h6 "Falafel Wrap"
click at [1362, 240] on div "Add Sort Manage items" at bounding box center [1264, 222] width 304 height 36
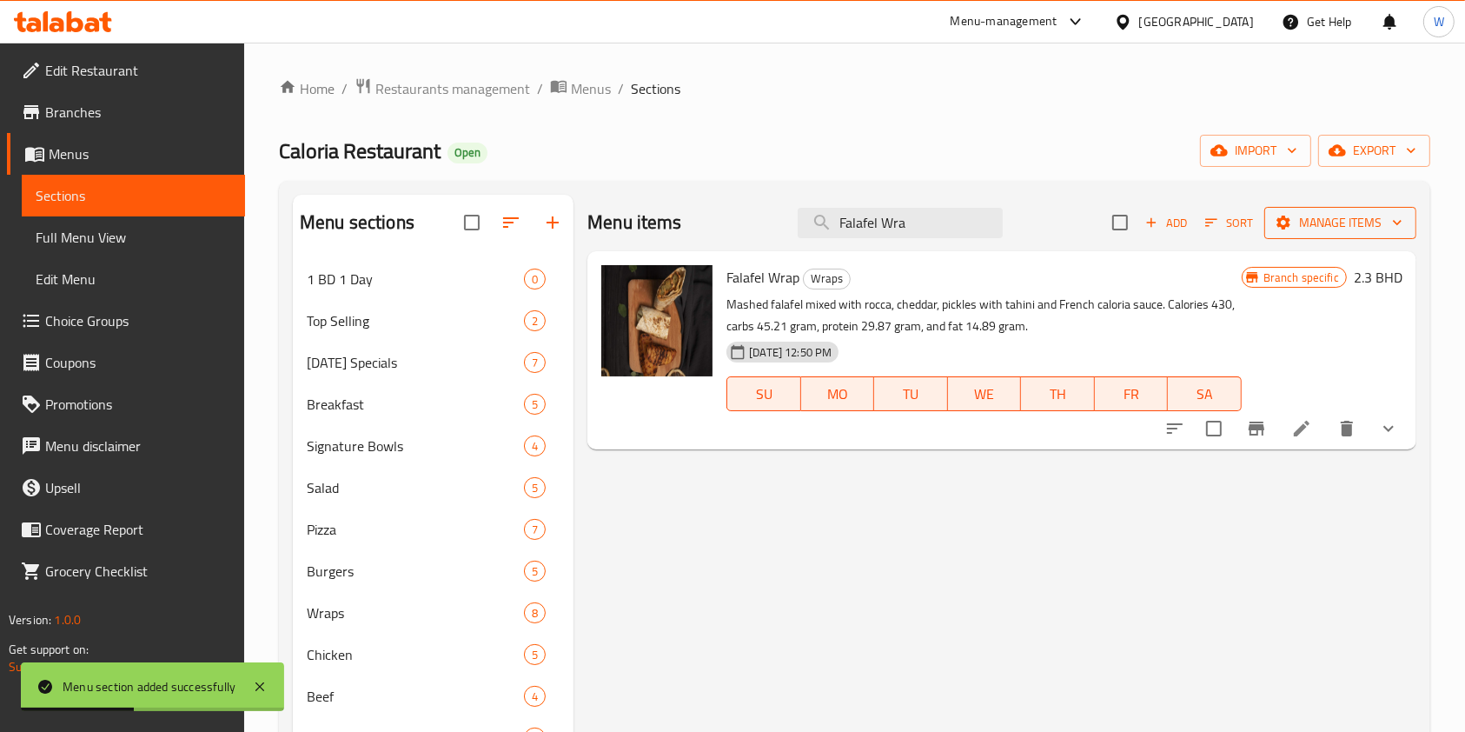
click at [1365, 227] on span "Manage items" at bounding box center [1340, 223] width 124 height 22
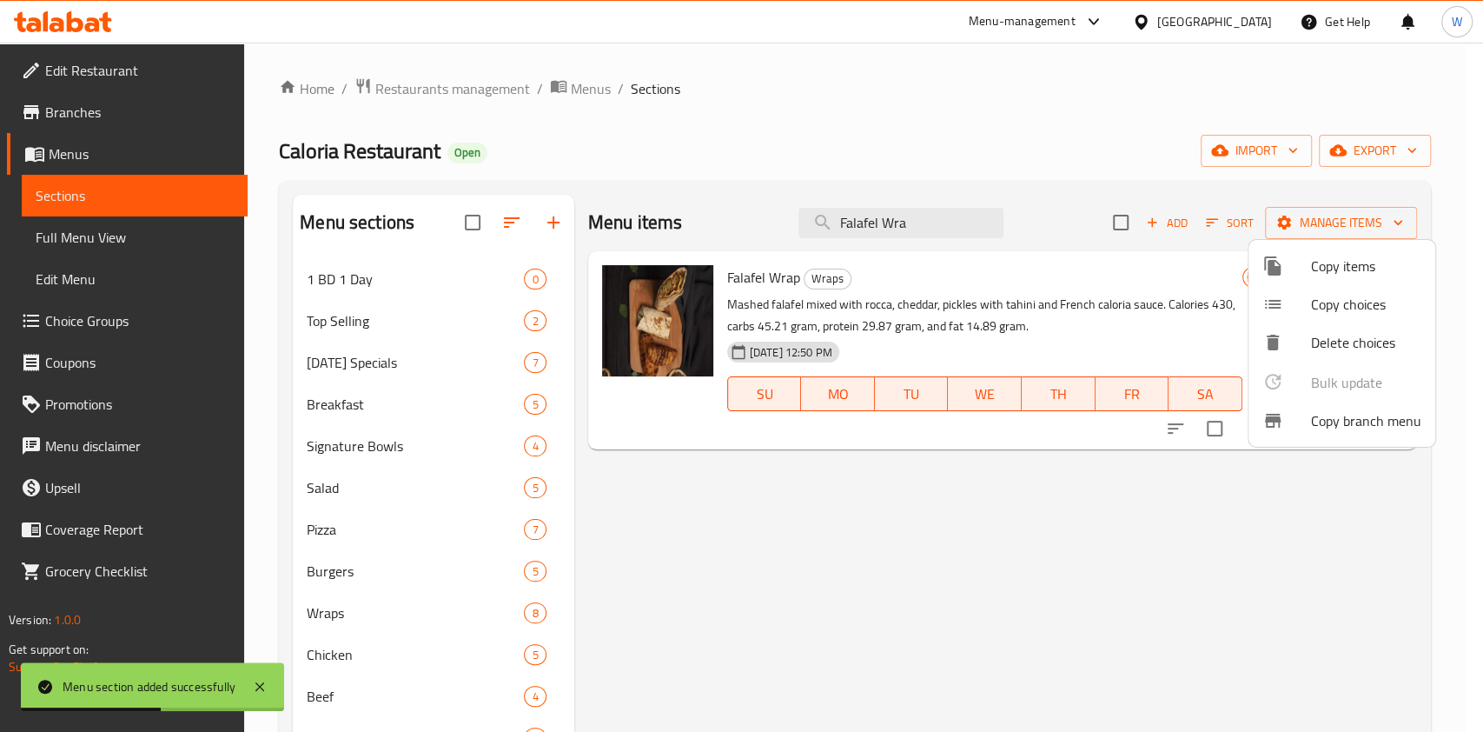
click at [1353, 260] on span "Copy items" at bounding box center [1366, 265] width 110 height 21
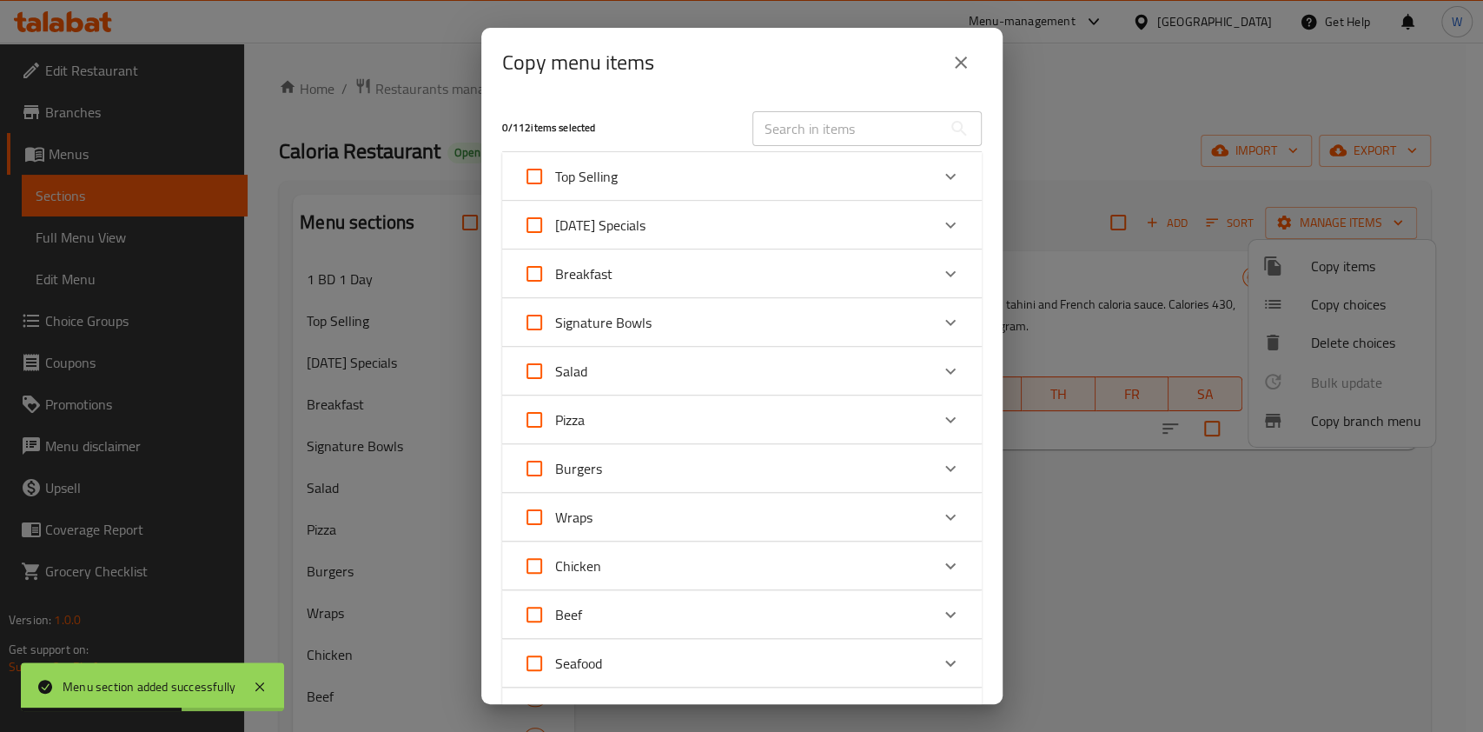
click at [853, 146] on div "​" at bounding box center [867, 129] width 250 height 56
click at [863, 136] on input "text" at bounding box center [846, 128] width 189 height 35
paste input "Falafel Wrap"
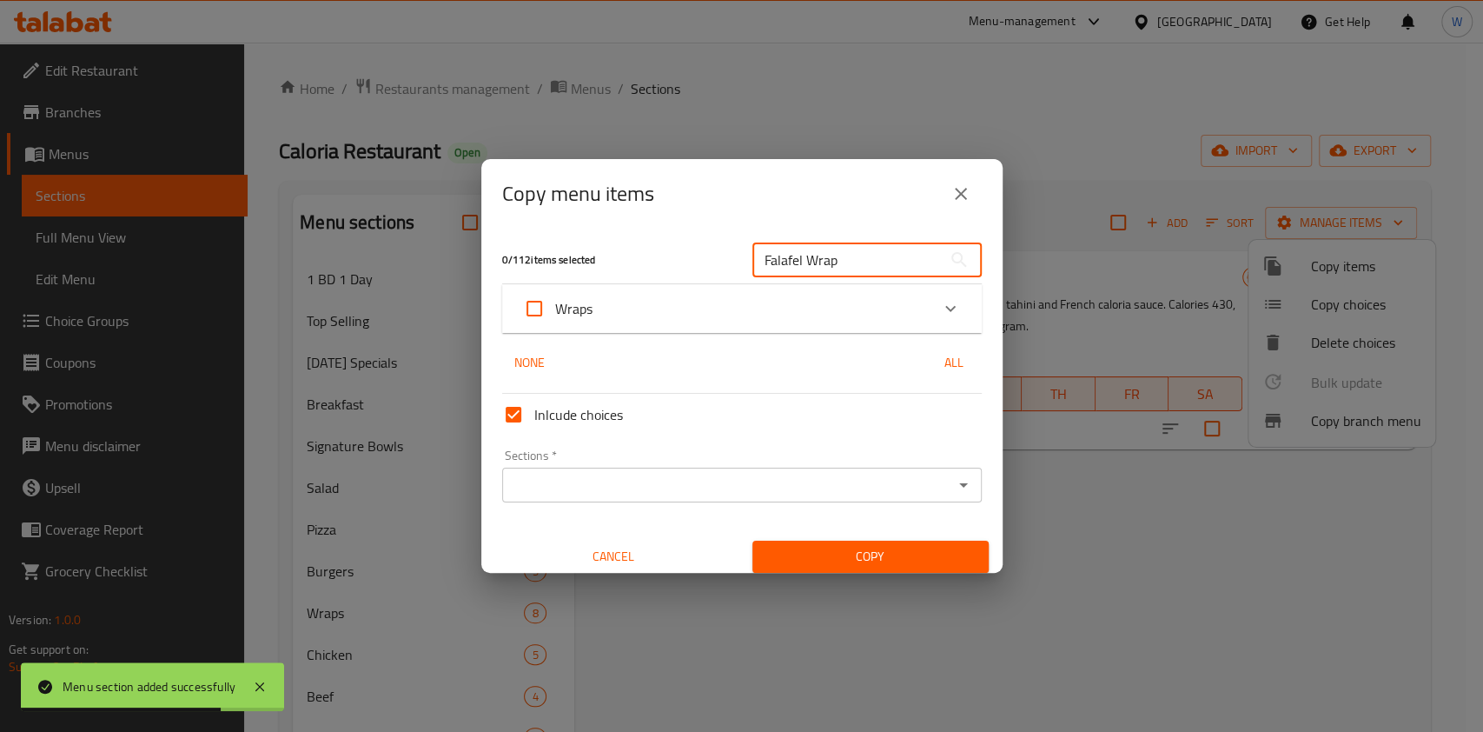
type input "Falafel Wrap"
click at [739, 288] on div "Wraps" at bounding box center [726, 309] width 407 height 42
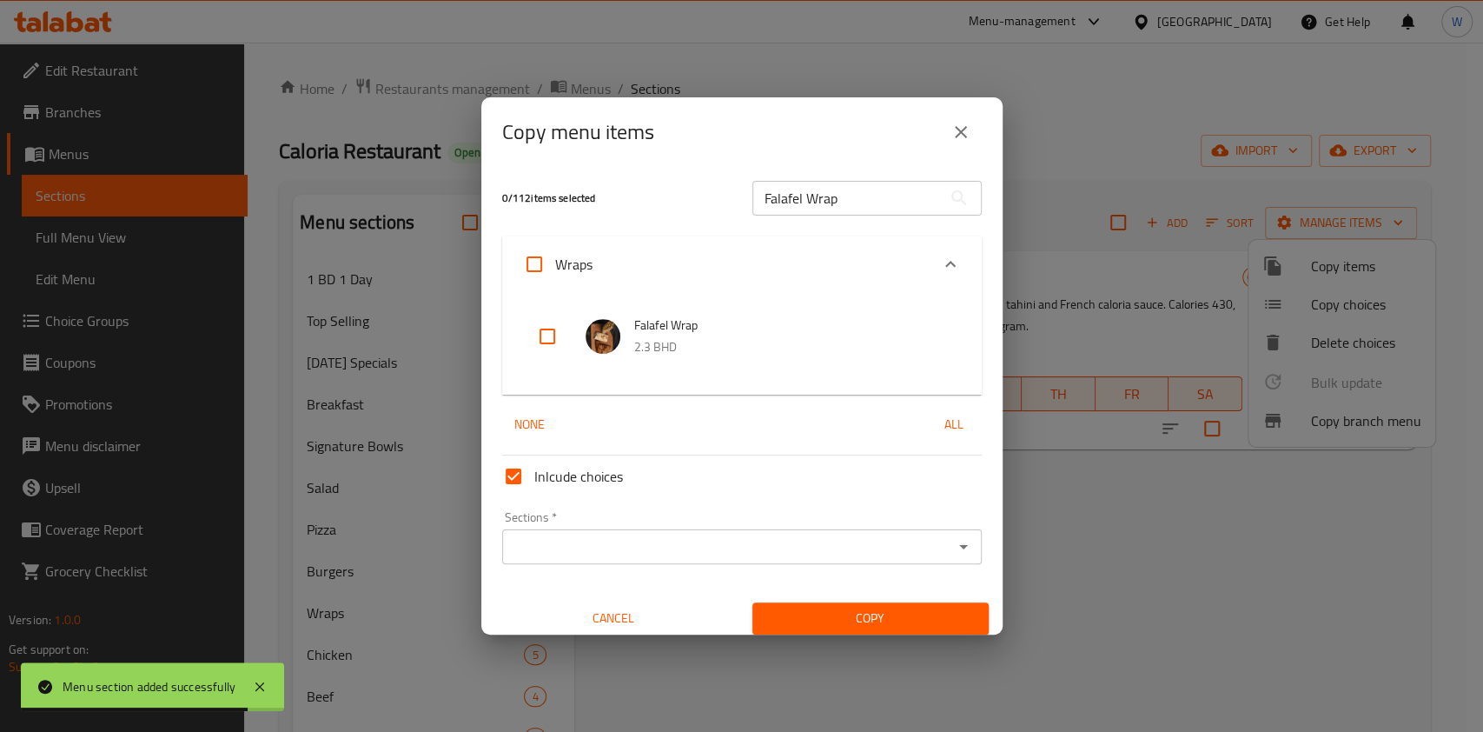
click at [558, 333] on input "checkbox" at bounding box center [548, 336] width 42 height 42
checkbox input "true"
click at [758, 547] on input "Sections   *" at bounding box center [727, 546] width 441 height 24
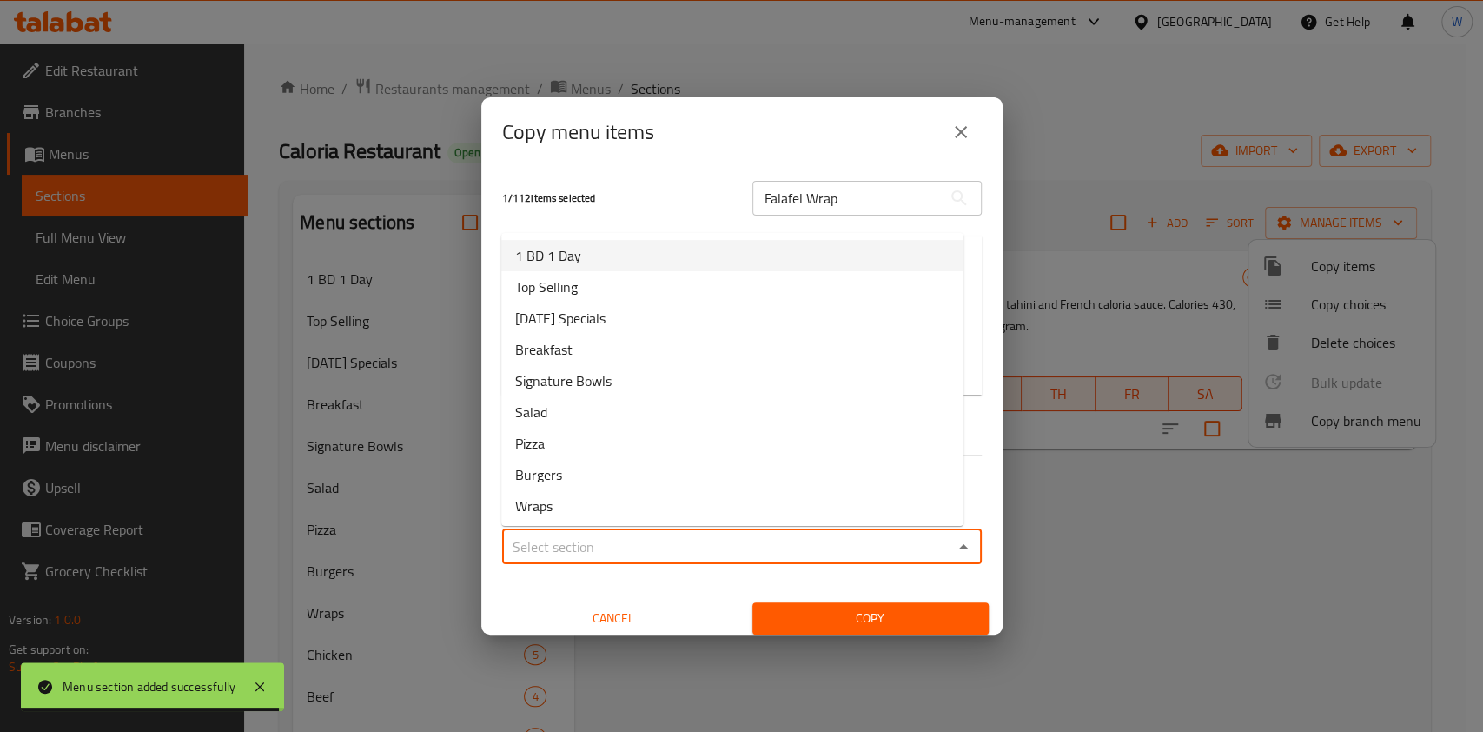
click at [718, 256] on li "1 BD 1 Day" at bounding box center [732, 255] width 462 height 31
type input "1 BD 1 Day"
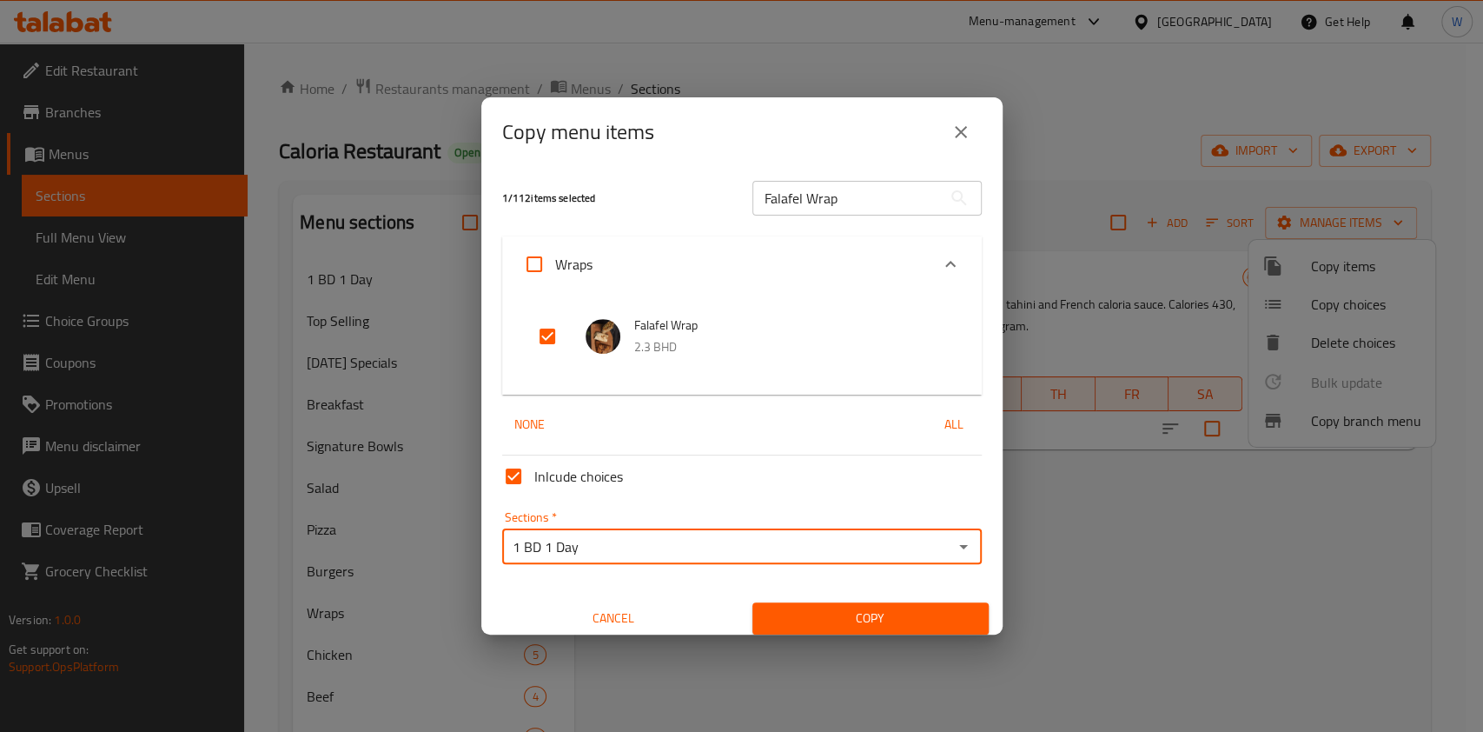
click at [807, 602] on button "Copy" at bounding box center [870, 618] width 236 height 32
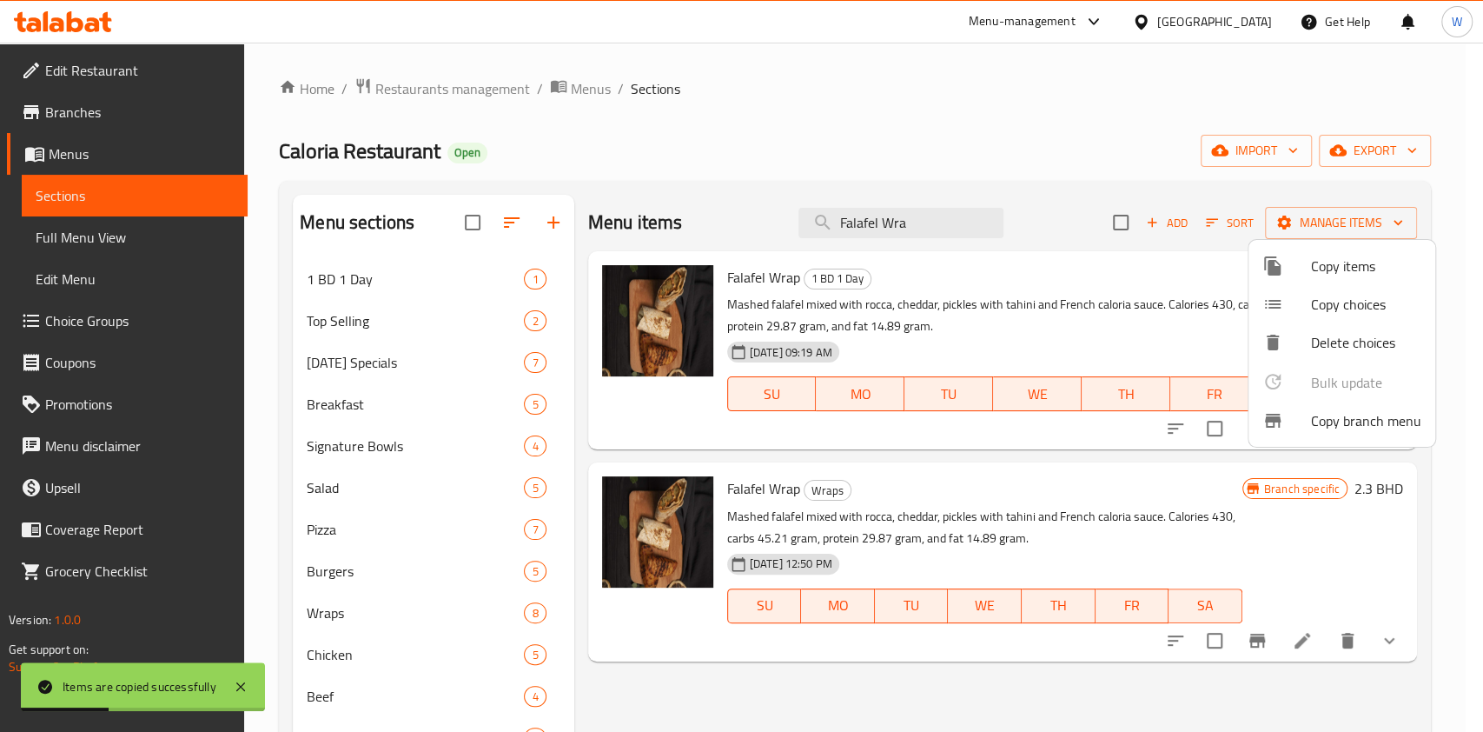
click at [416, 270] on div at bounding box center [741, 366] width 1483 height 732
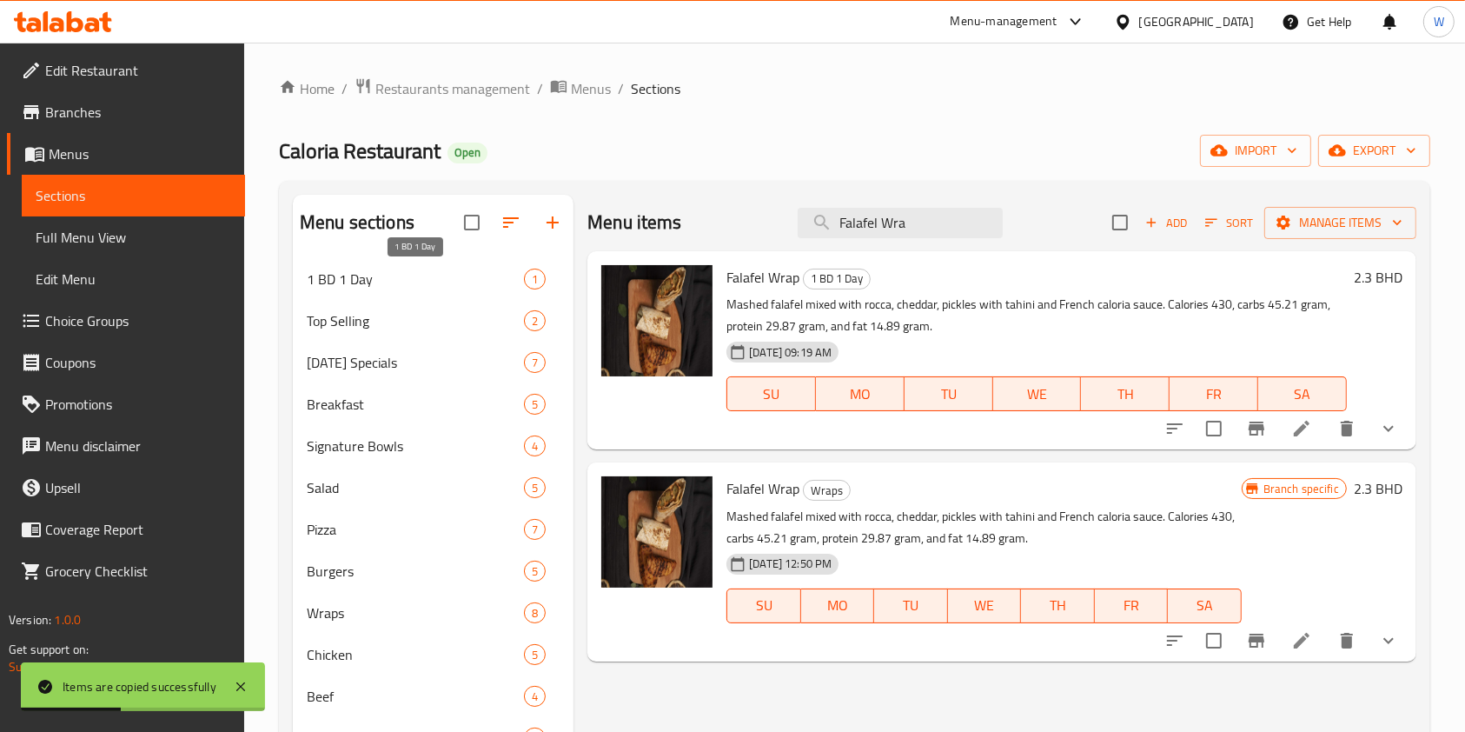
click at [416, 275] on span "1 BD 1 Day" at bounding box center [415, 278] width 217 height 21
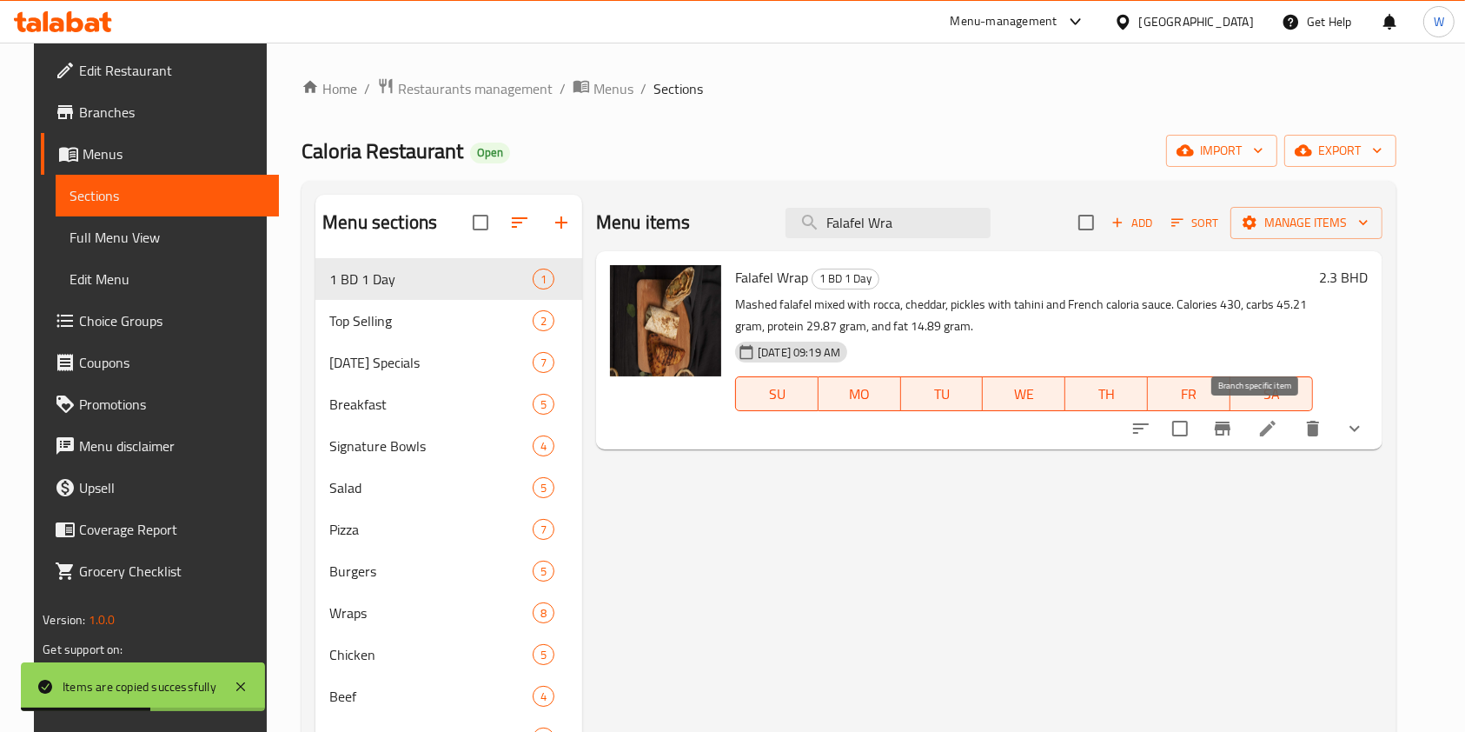
click at [1230, 429] on icon "Branch-specific-item" at bounding box center [1223, 428] width 16 height 14
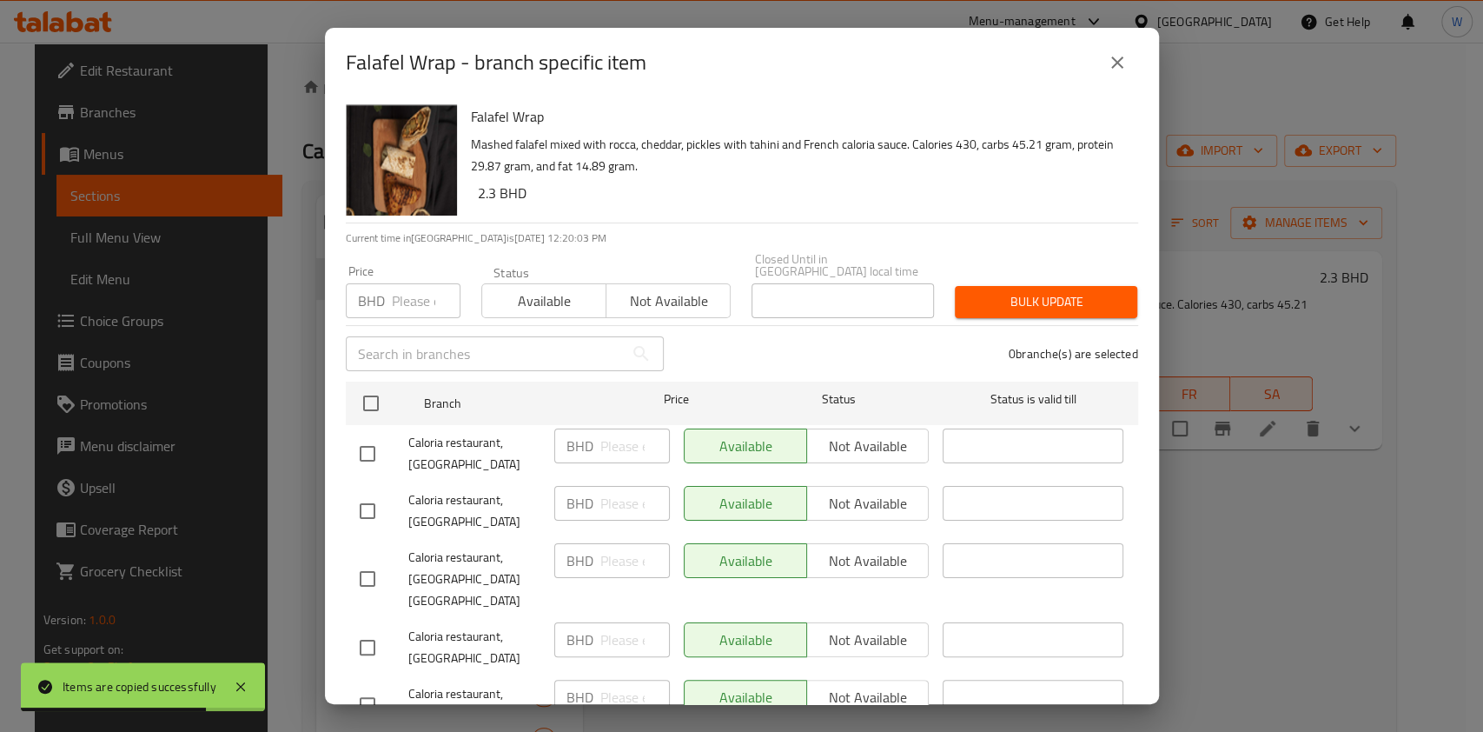
click at [1110, 60] on icon "close" at bounding box center [1117, 62] width 21 height 21
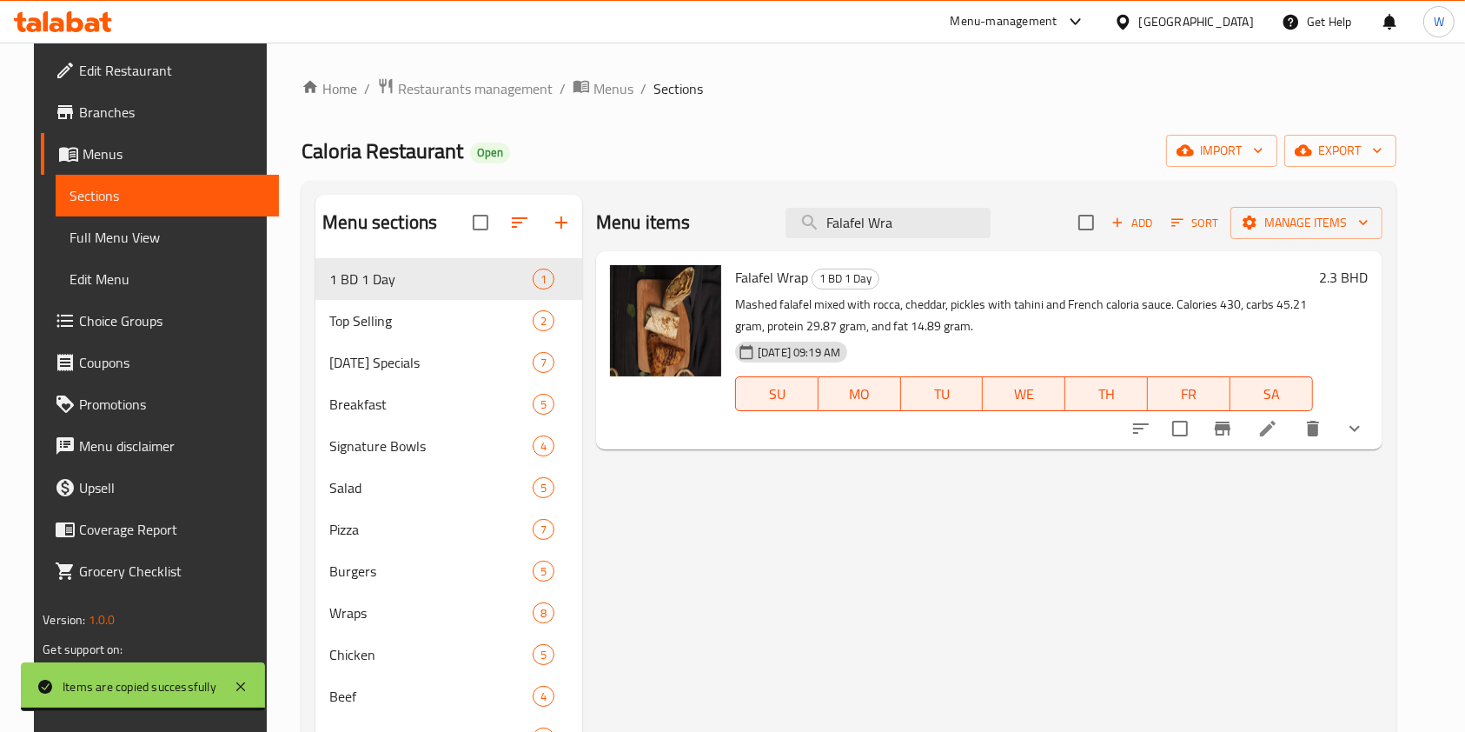
click at [1104, 226] on input "checkbox" at bounding box center [1086, 222] width 36 height 36
checkbox input "true"
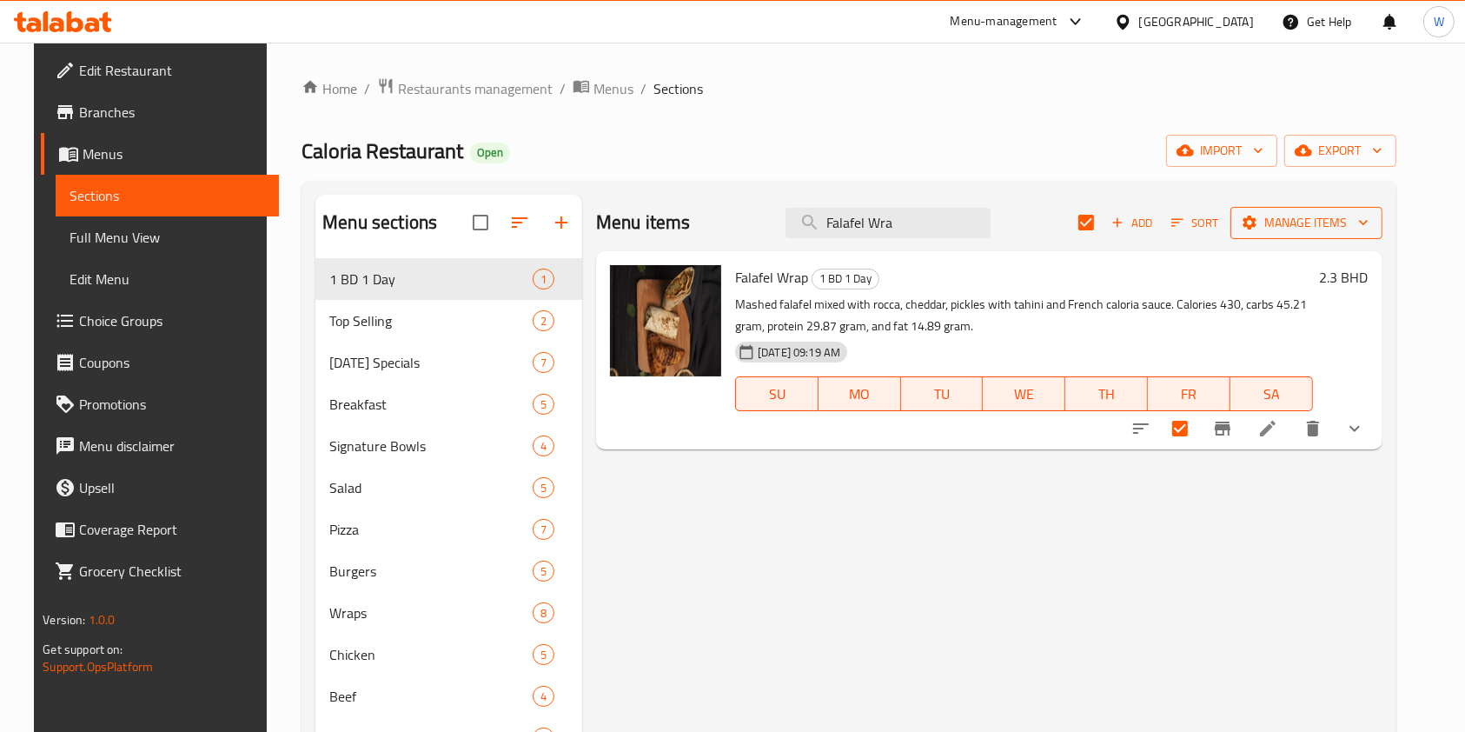
click at [1335, 223] on span "Manage items" at bounding box center [1306, 223] width 124 height 22
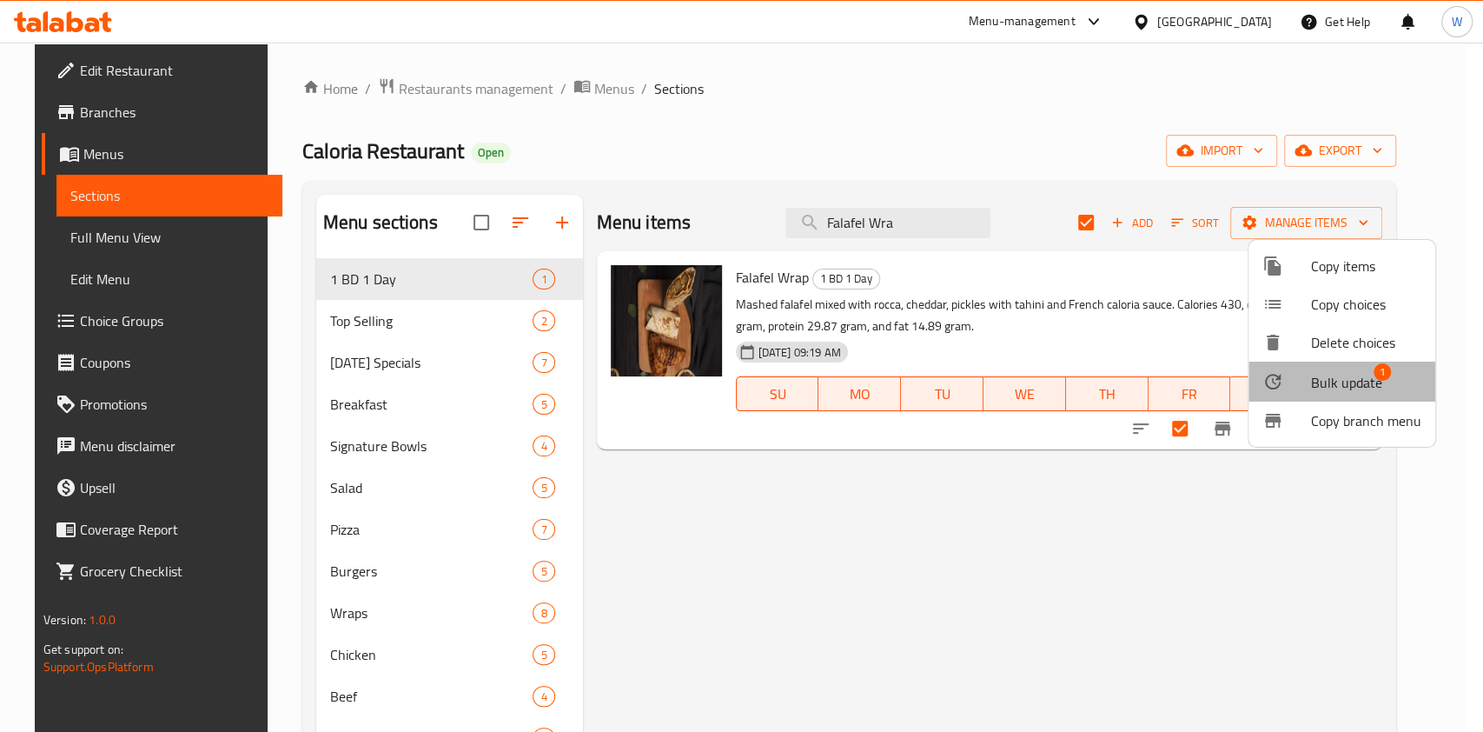
click at [1369, 389] on span "Bulk update" at bounding box center [1346, 382] width 71 height 21
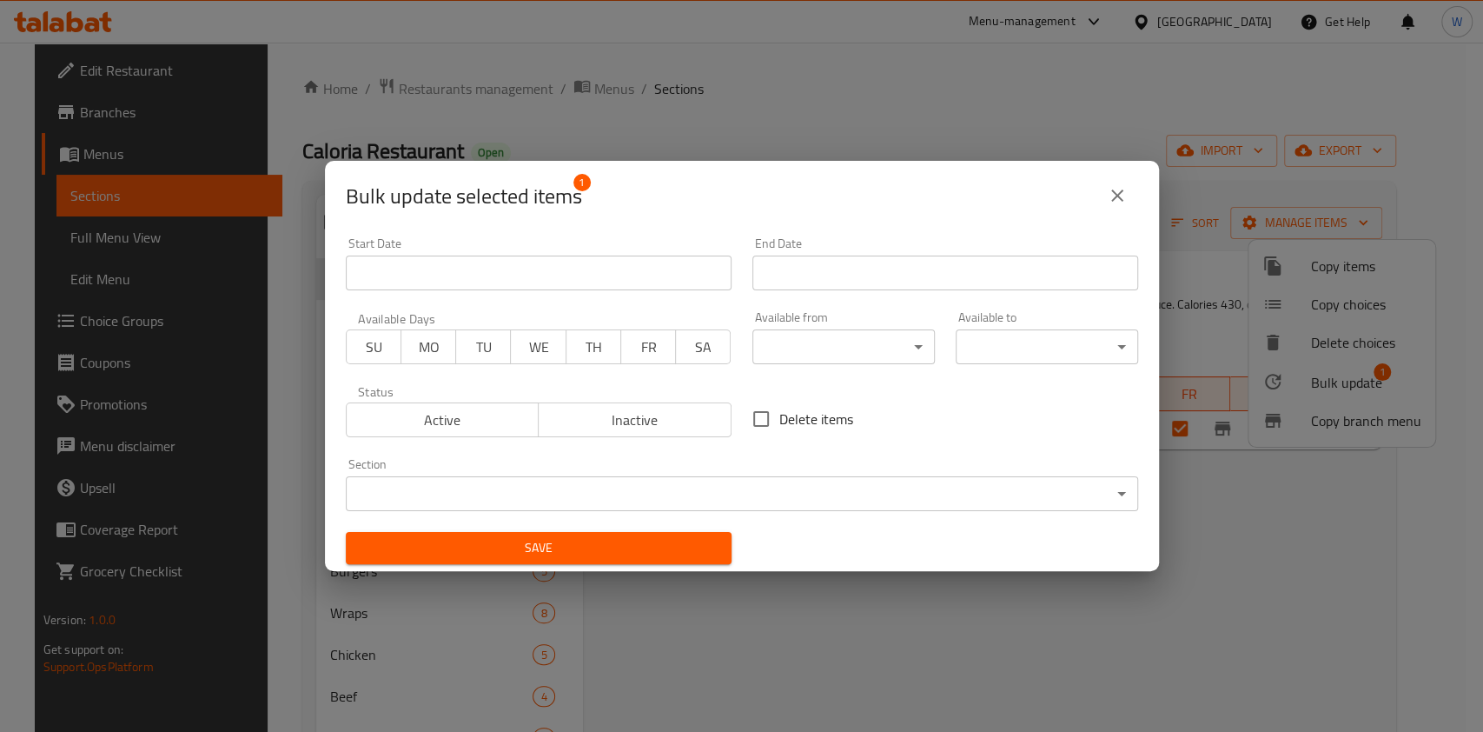
click at [812, 253] on div "End Date End Date" at bounding box center [945, 263] width 386 height 53
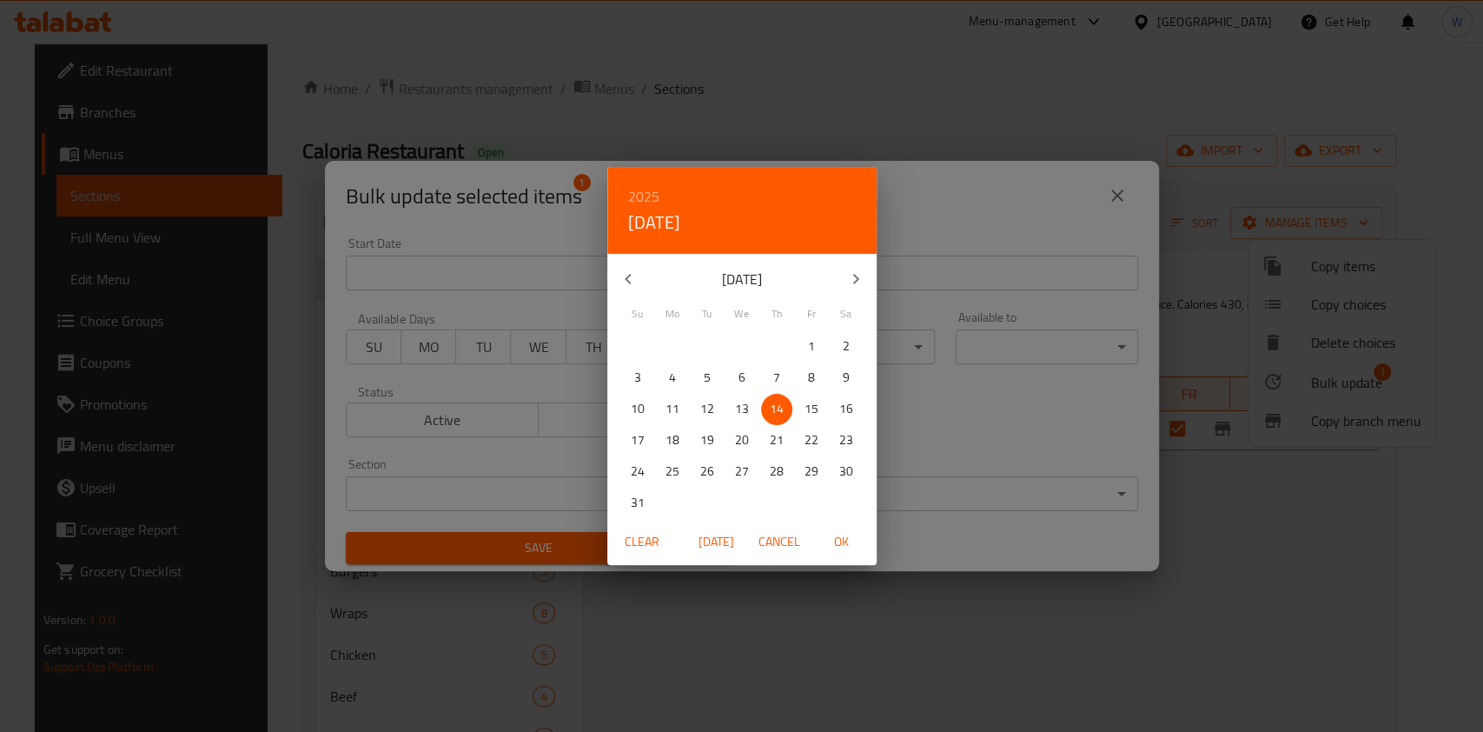
click at [814, 268] on div "[DATE]" at bounding box center [741, 279] width 269 height 42
click at [846, 411] on p "16" at bounding box center [846, 409] width 14 height 22
click at [852, 540] on span "OK" at bounding box center [842, 542] width 42 height 22
type input "16-08-2025"
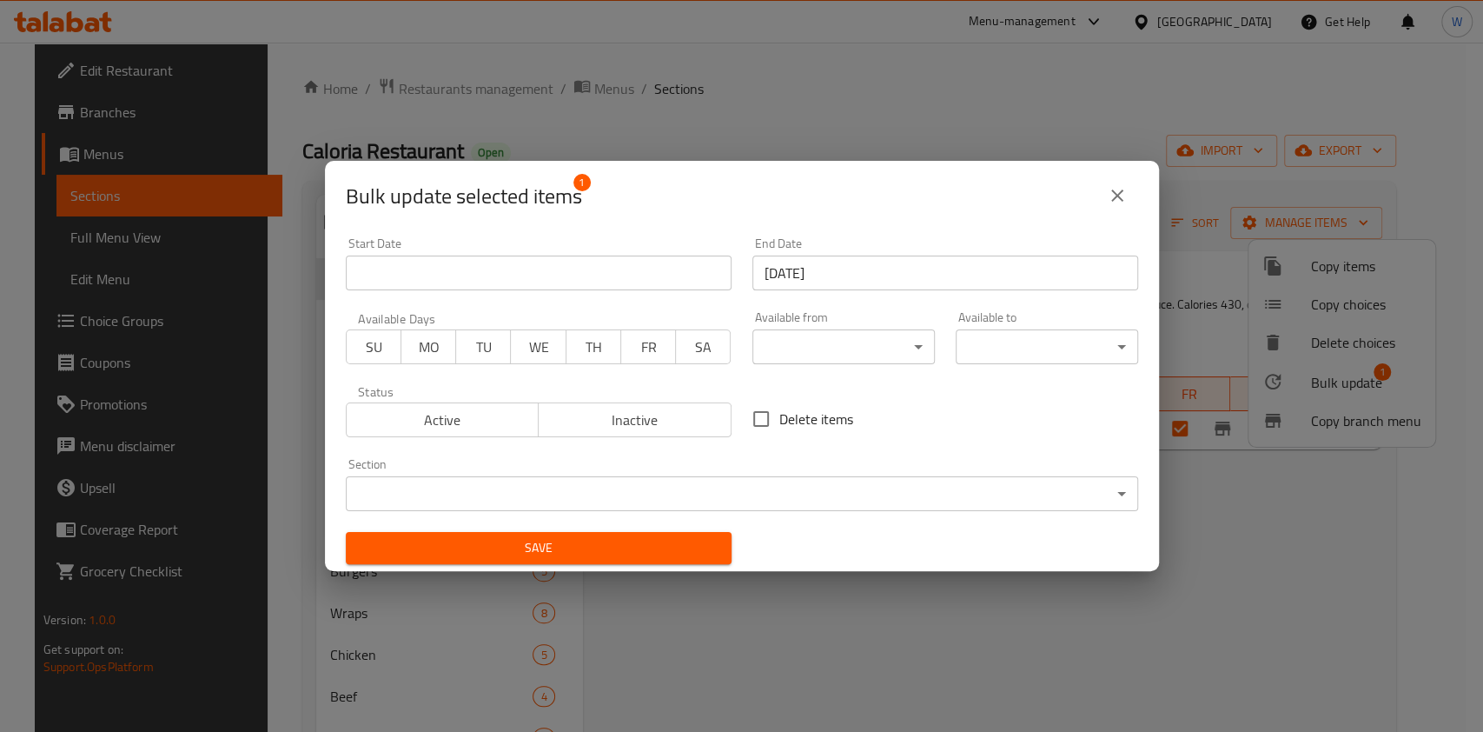
click at [700, 345] on span "SA" at bounding box center [703, 347] width 41 height 25
click at [680, 556] on span "Save" at bounding box center [539, 548] width 358 height 22
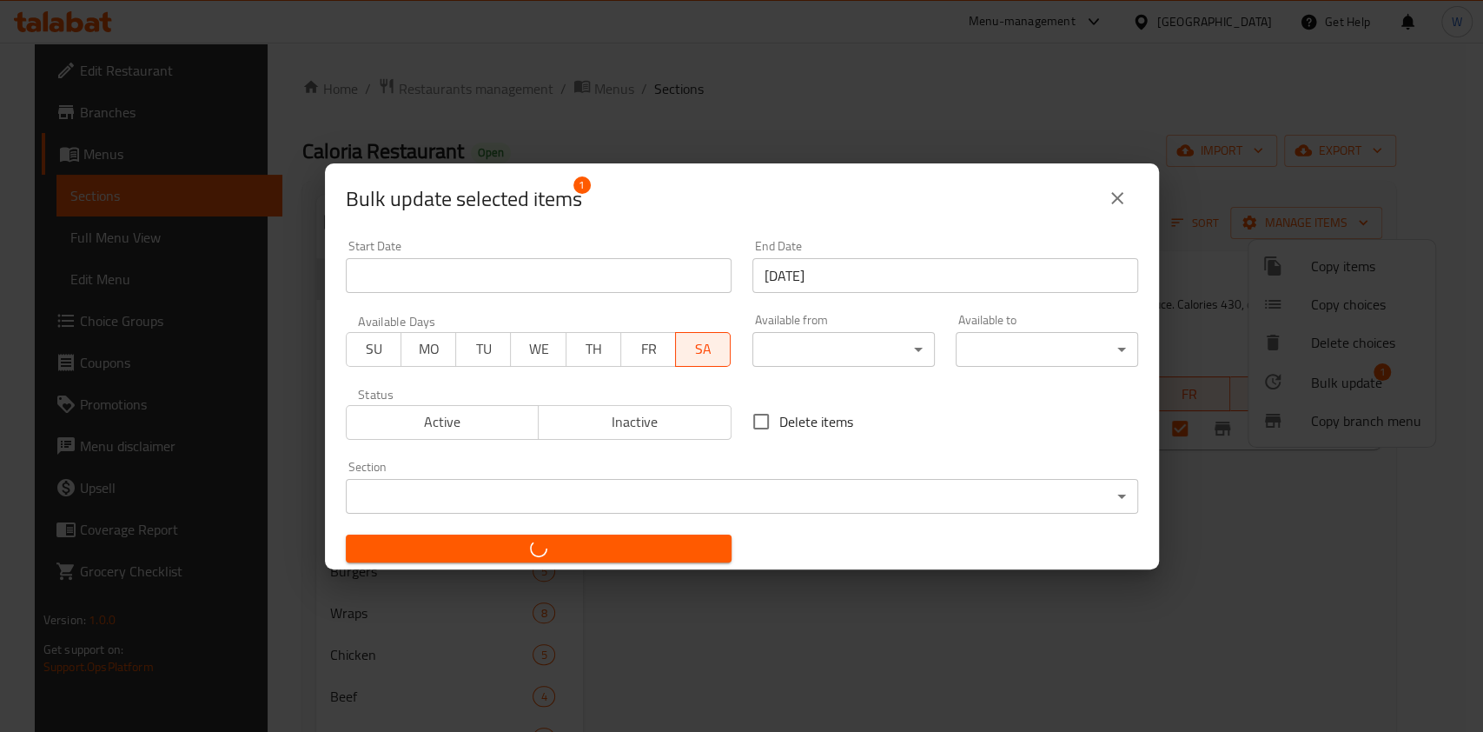
checkbox input "false"
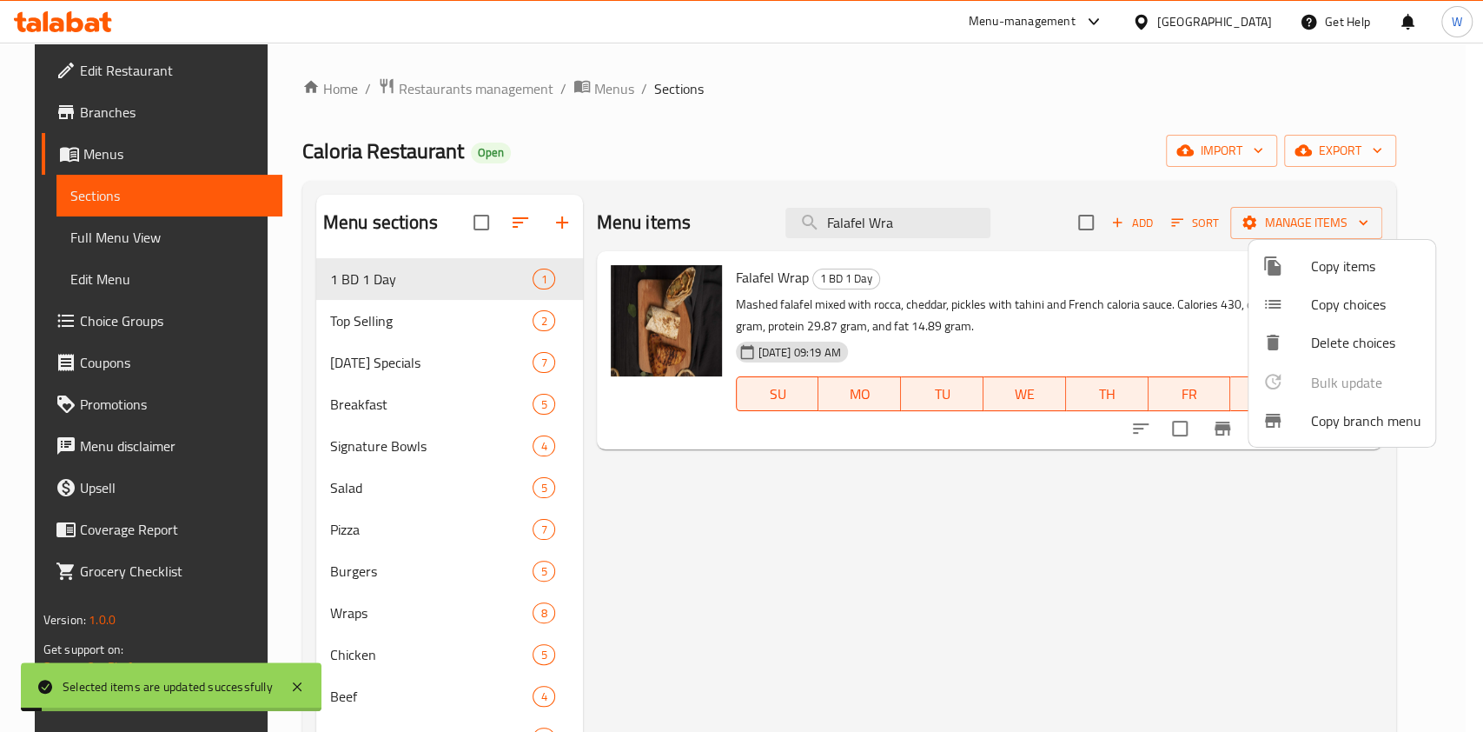
click at [1079, 508] on div at bounding box center [741, 366] width 1483 height 732
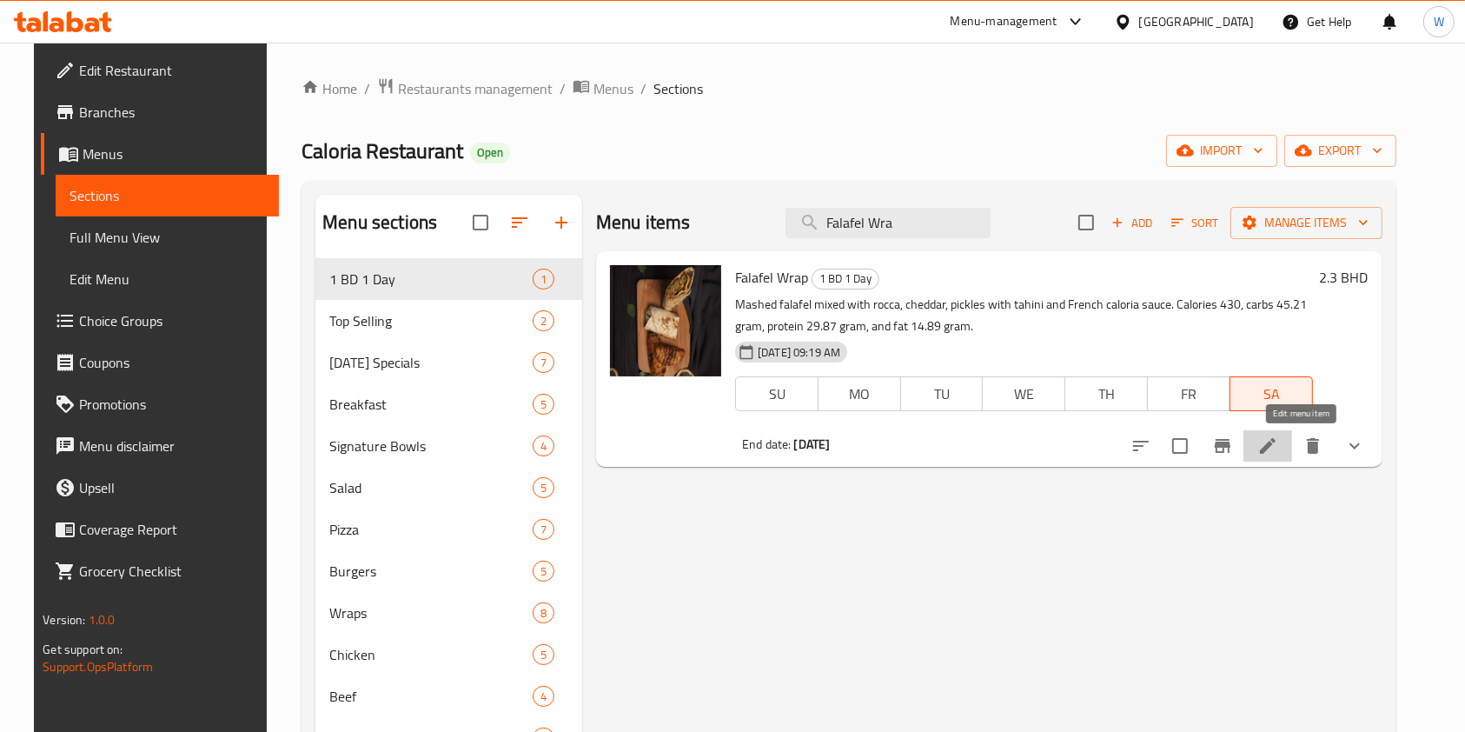
click at [1278, 445] on icon at bounding box center [1267, 445] width 21 height 21
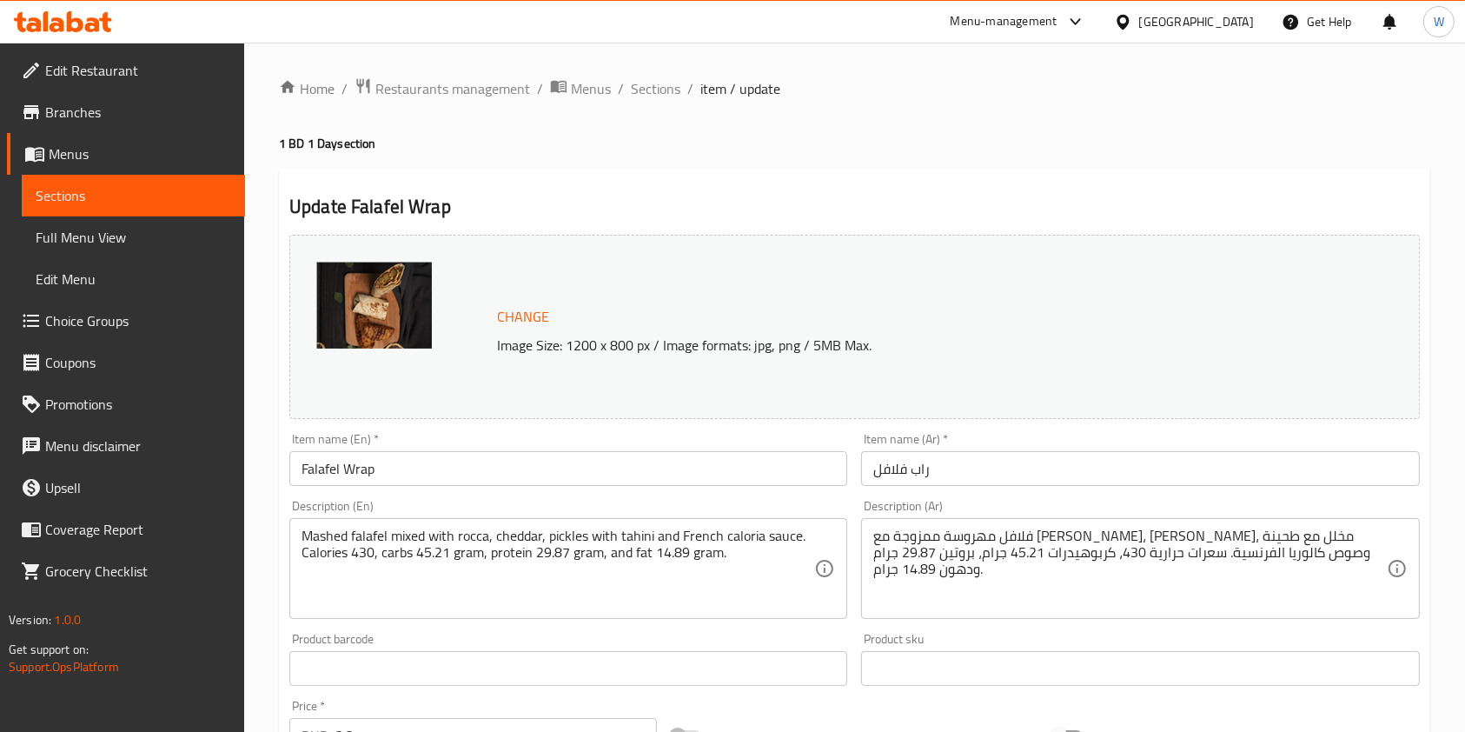
click at [116, 123] on link "Branches" at bounding box center [126, 112] width 238 height 42
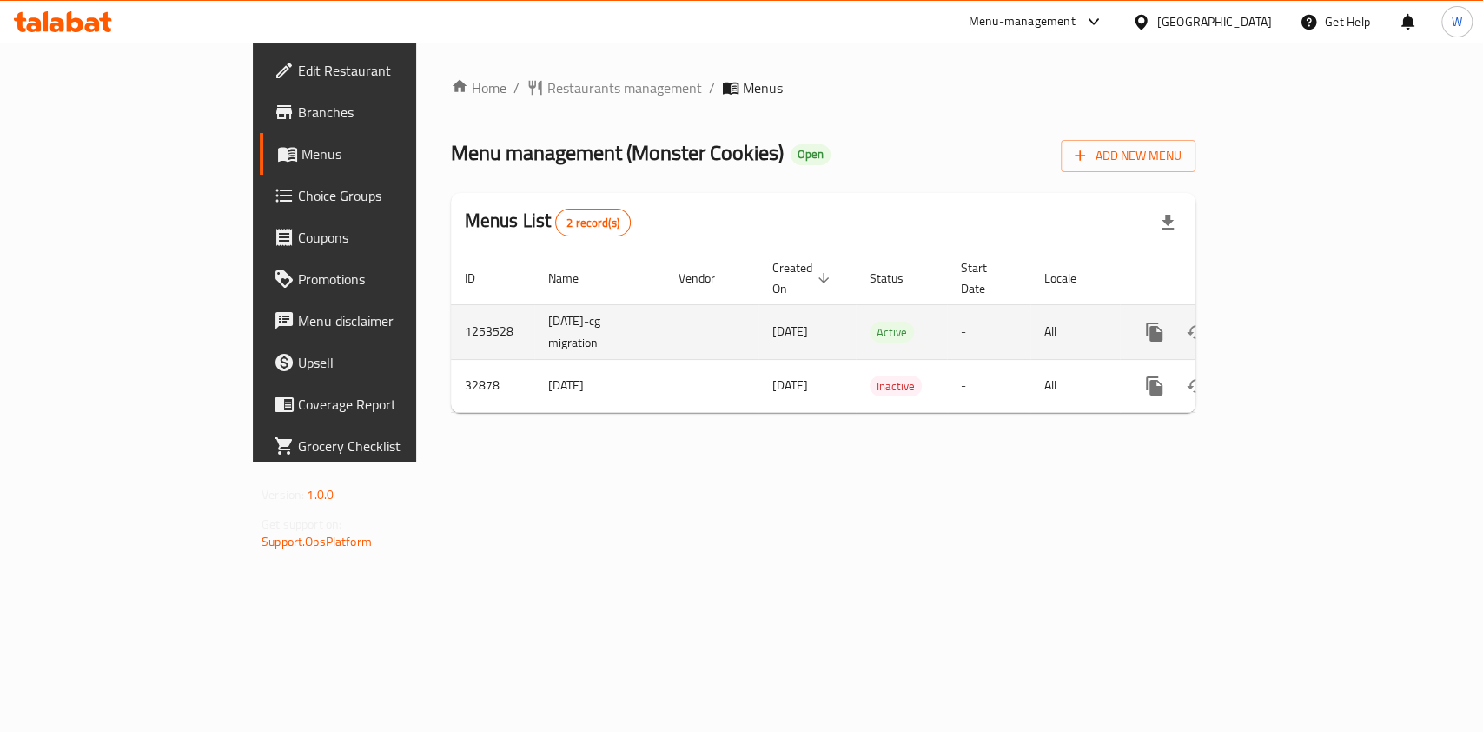
click at [1290, 321] on icon "enhanced table" at bounding box center [1279, 331] width 21 height 21
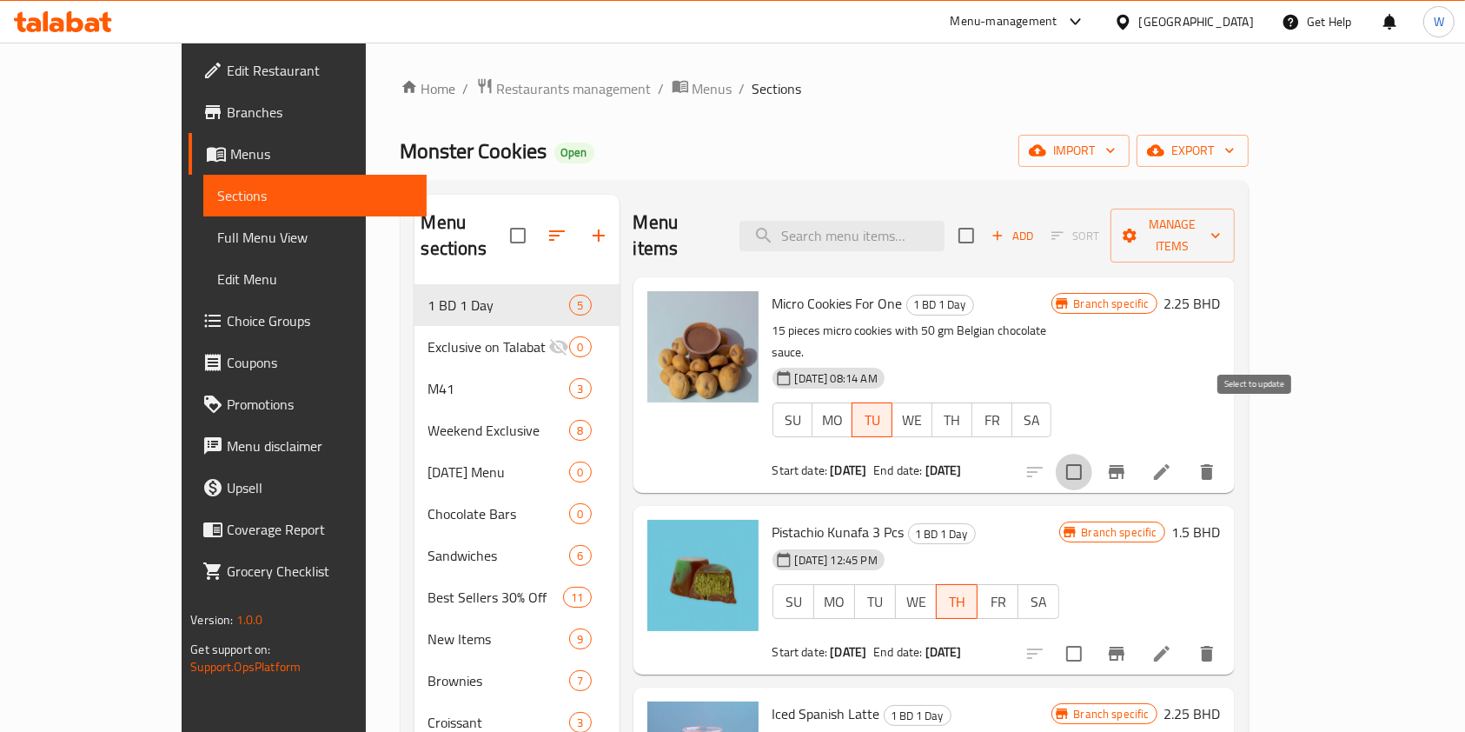
drag, startPoint x: 1249, startPoint y: 422, endPoint x: 1300, endPoint y: 357, distance: 82.9
click at [1092, 454] on input "checkbox" at bounding box center [1074, 472] width 36 height 36
checkbox input "true"
click at [1221, 231] on span "Manage items" at bounding box center [1172, 235] width 96 height 43
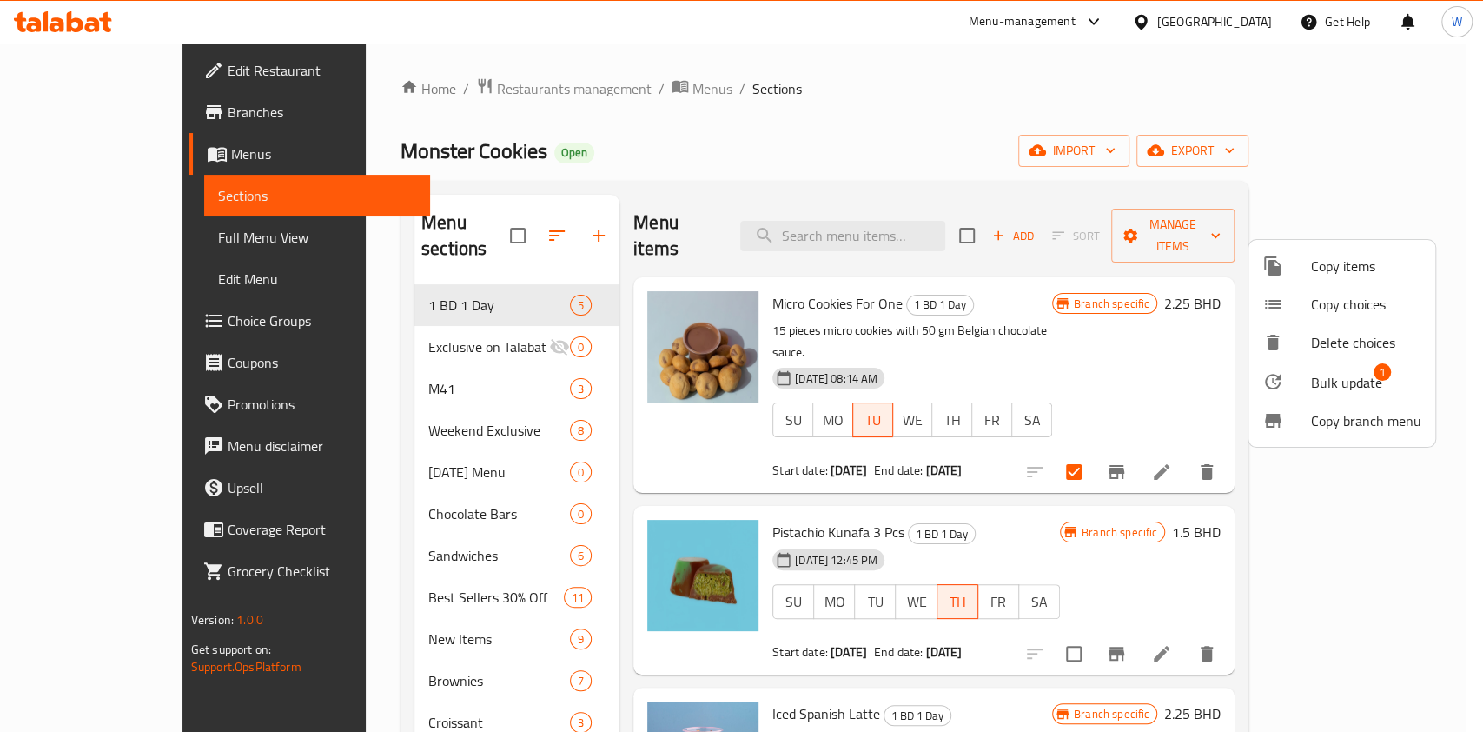
click at [1341, 391] on span "Bulk update" at bounding box center [1346, 382] width 71 height 21
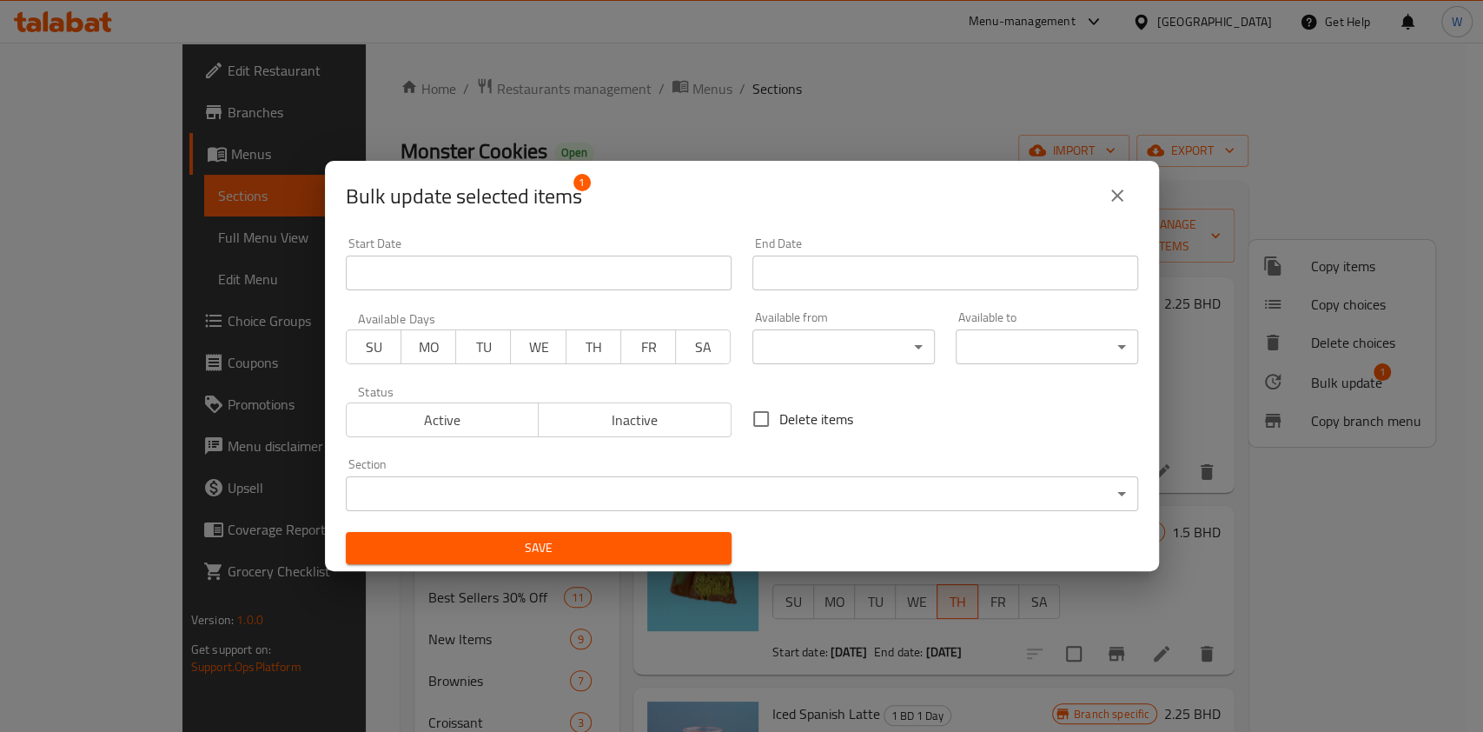
click at [809, 272] on input "Start Date" at bounding box center [945, 272] width 386 height 35
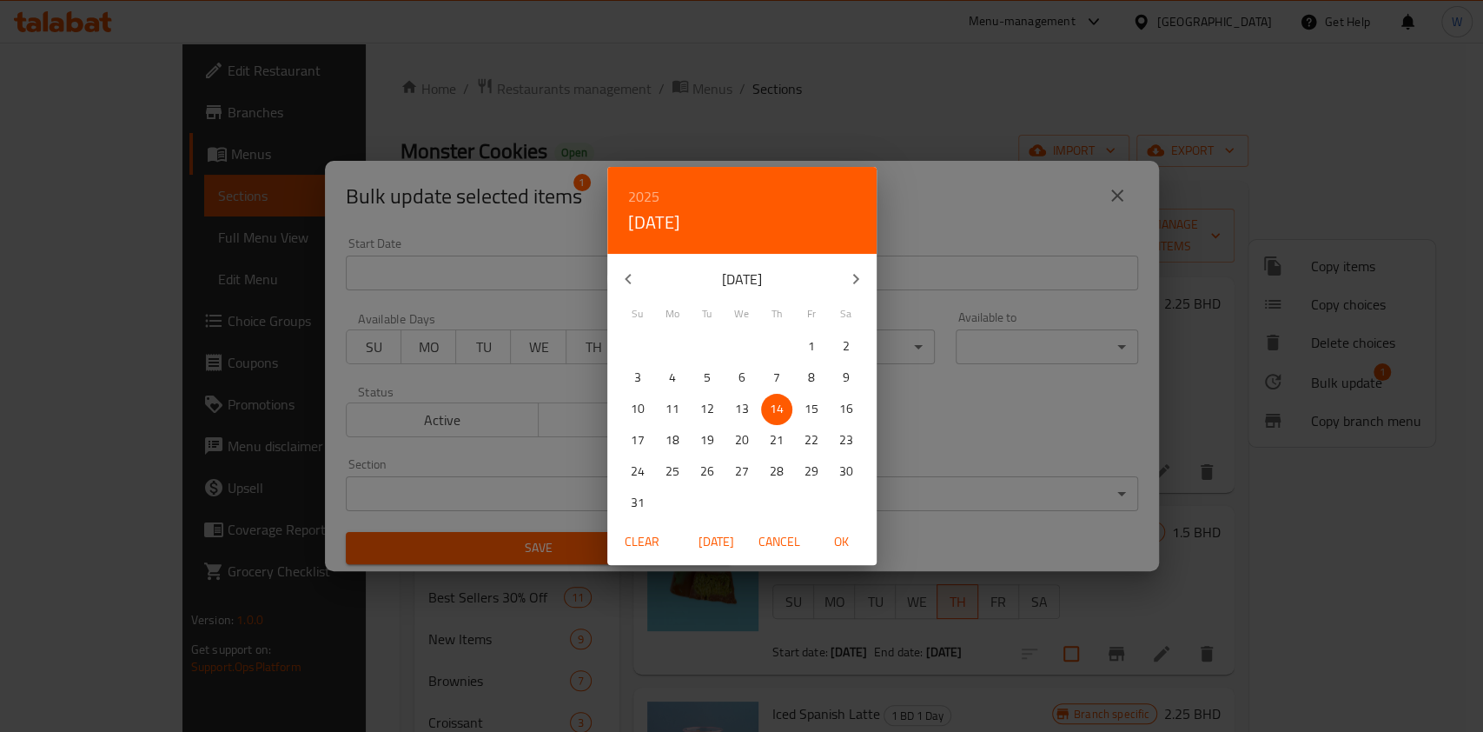
click at [813, 408] on p "15" at bounding box center [812, 409] width 14 height 22
click at [848, 552] on span "OK" at bounding box center [842, 542] width 42 height 22
type input "[DATE]"
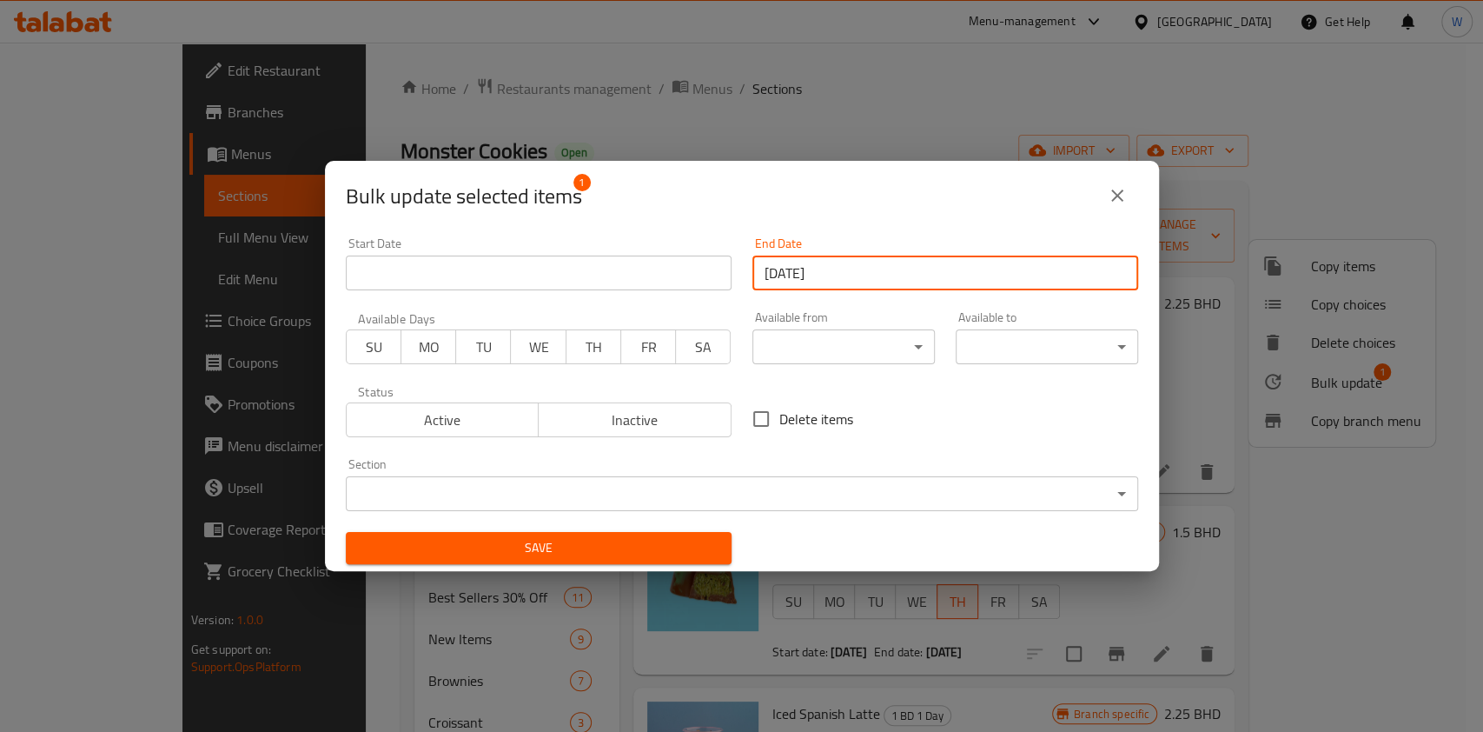
click at [647, 344] on span "FR" at bounding box center [648, 347] width 41 height 25
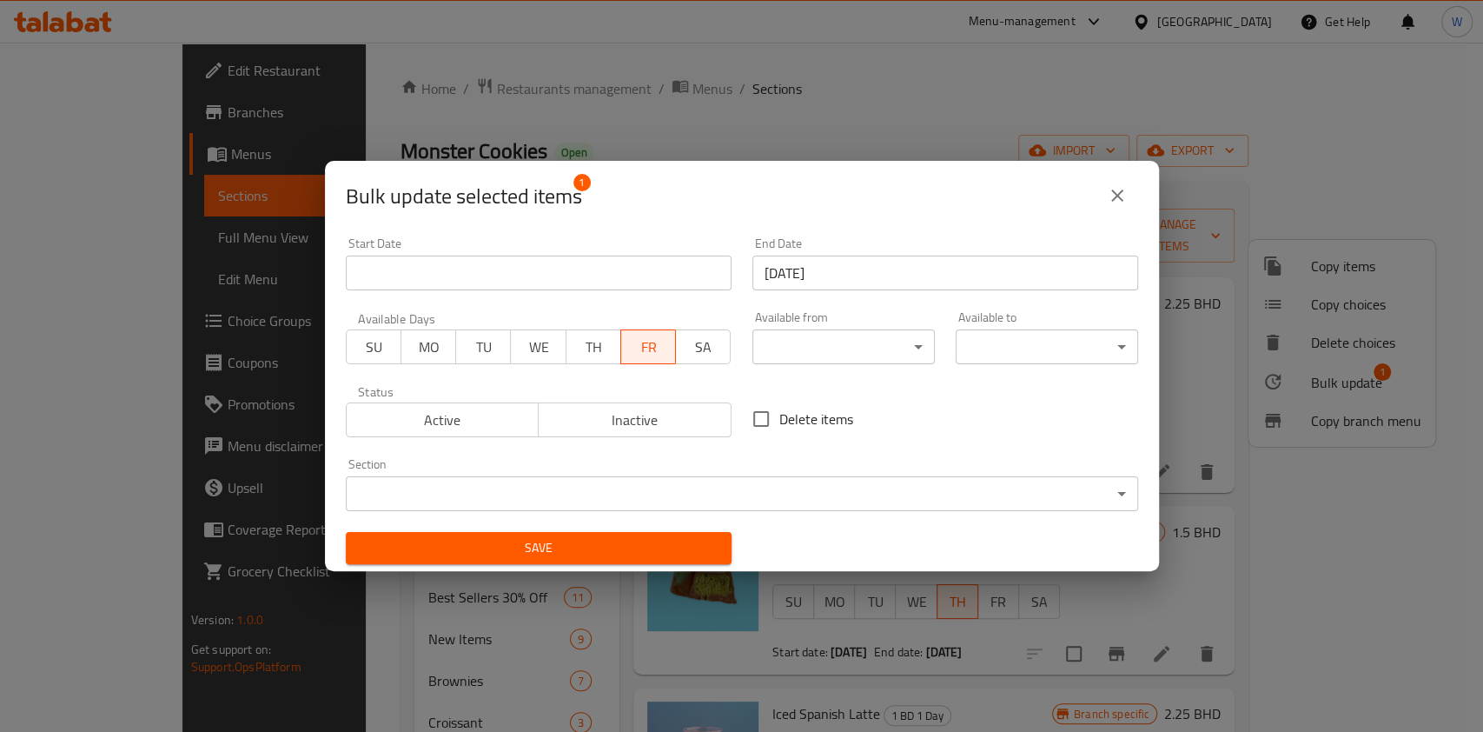
click at [659, 538] on span "Save" at bounding box center [539, 548] width 358 height 22
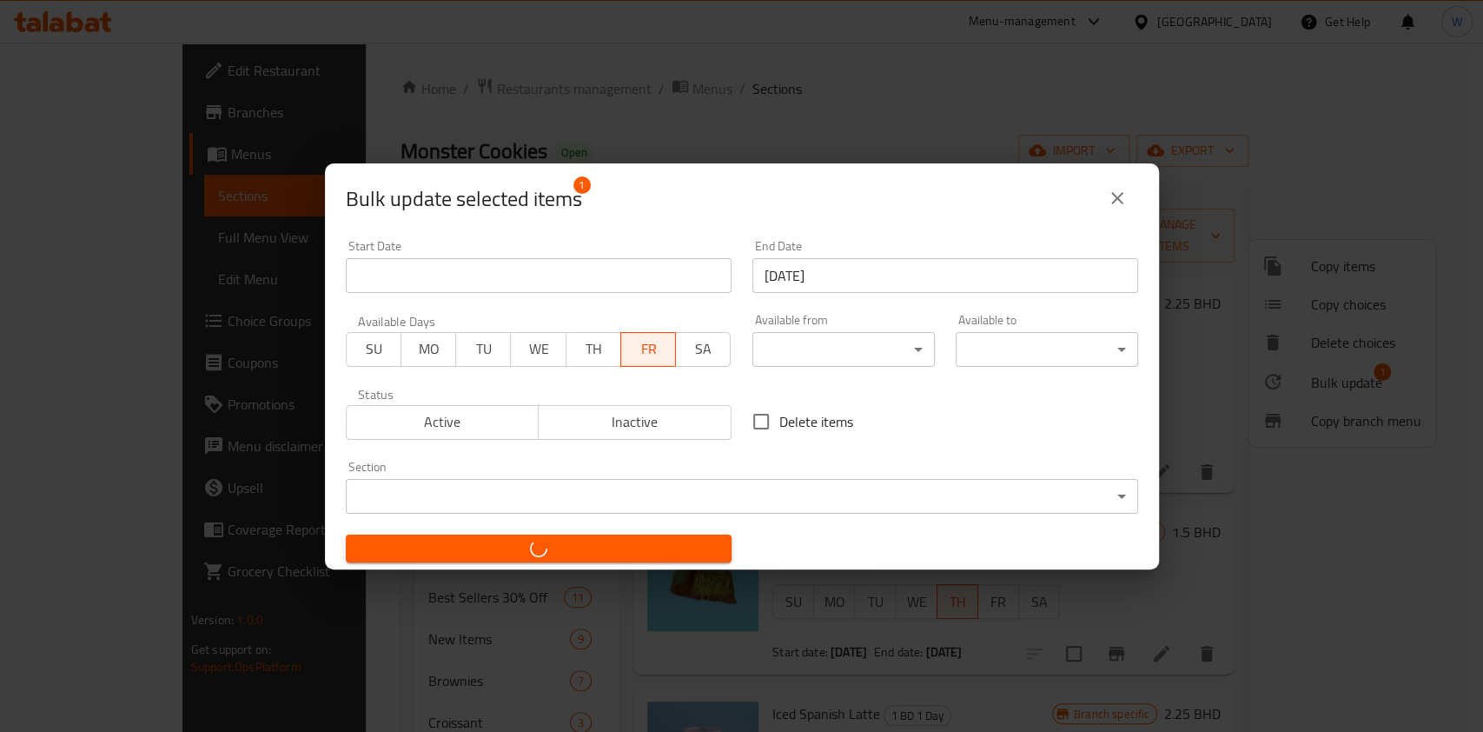
checkbox input "false"
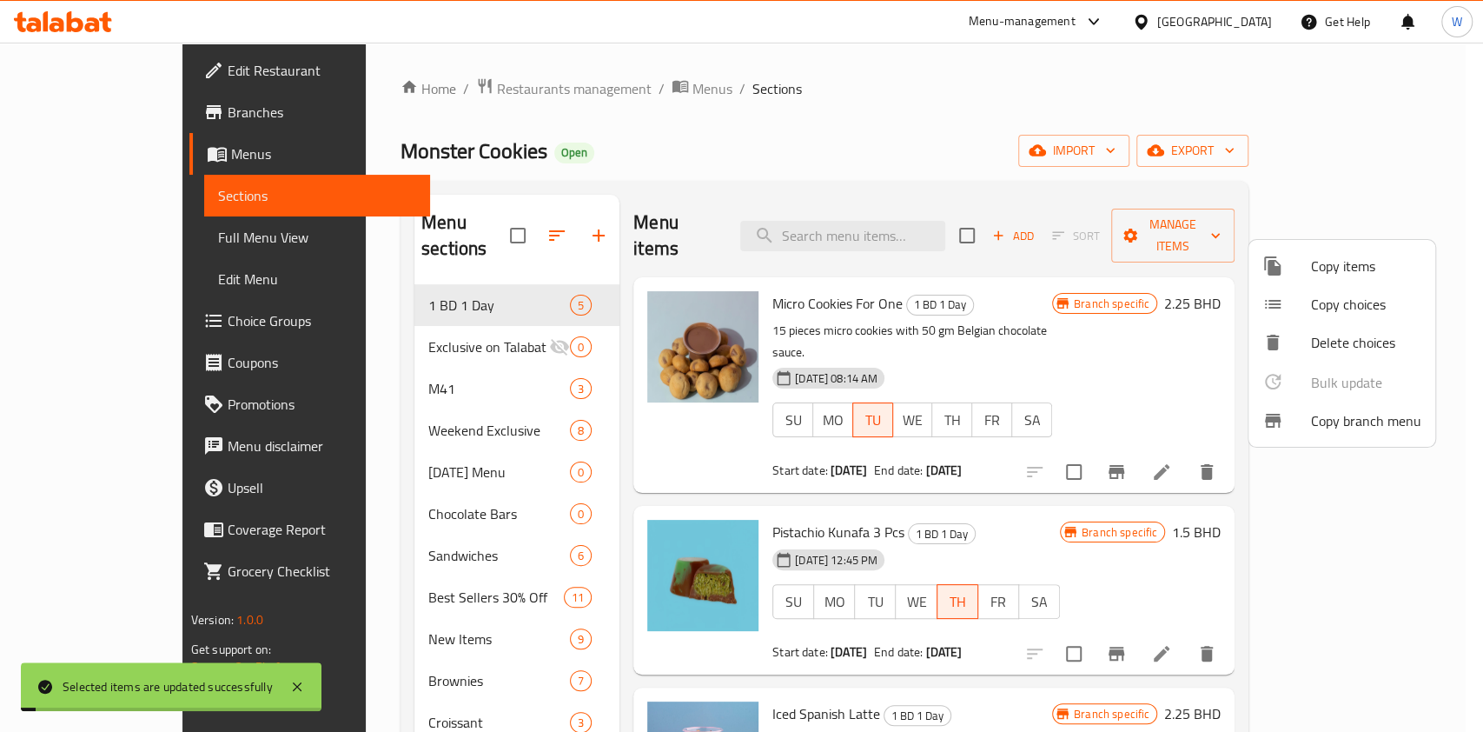
click at [1130, 477] on div at bounding box center [741, 366] width 1483 height 732
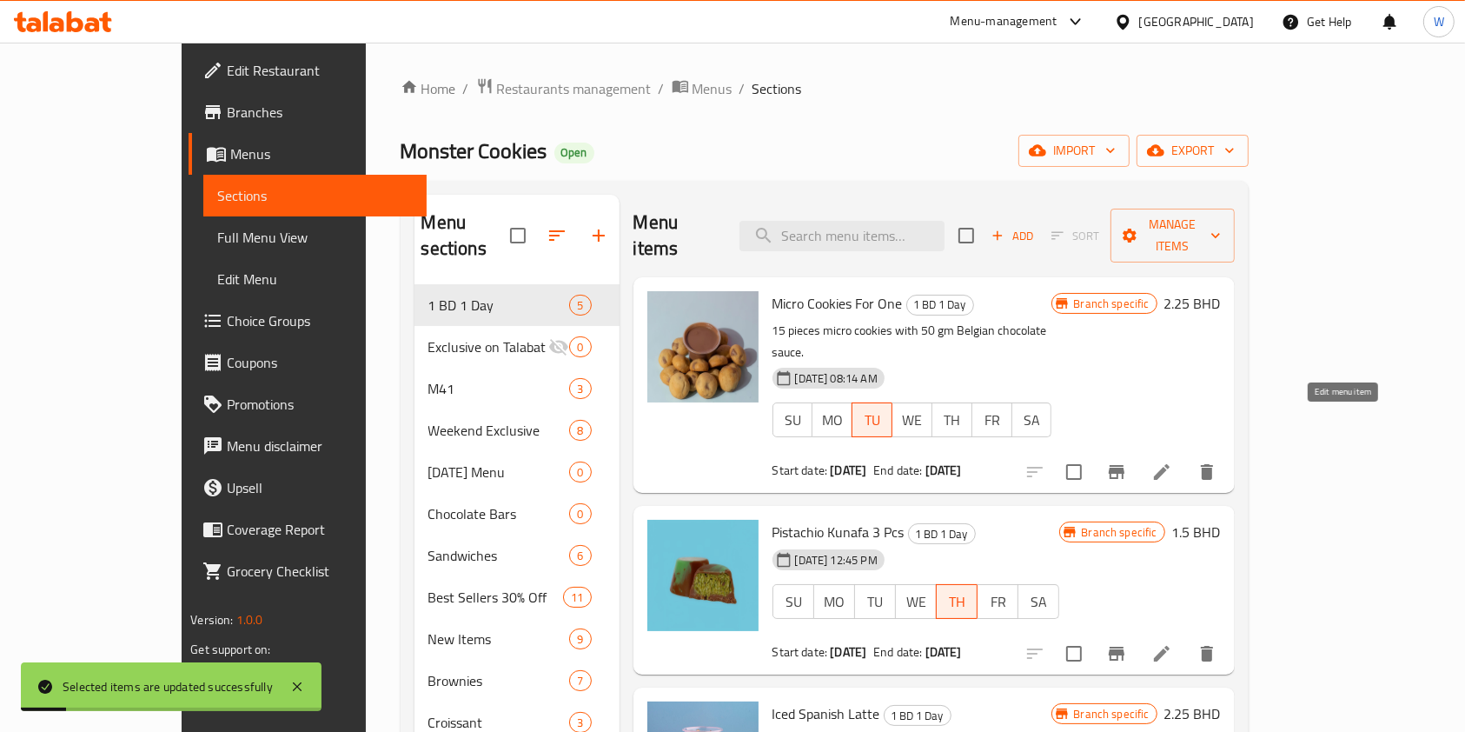
click at [1170, 464] on icon at bounding box center [1162, 472] width 16 height 16
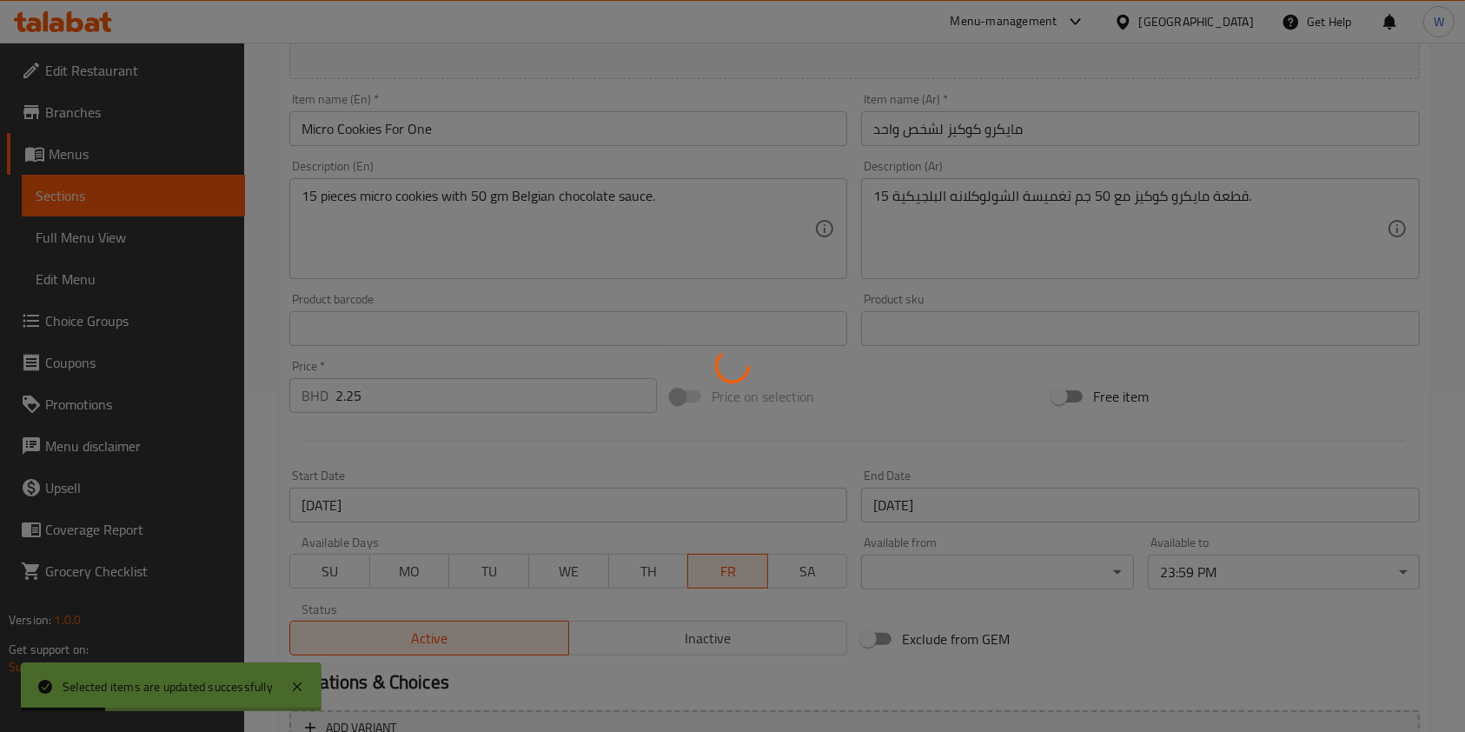
scroll to position [507, 0]
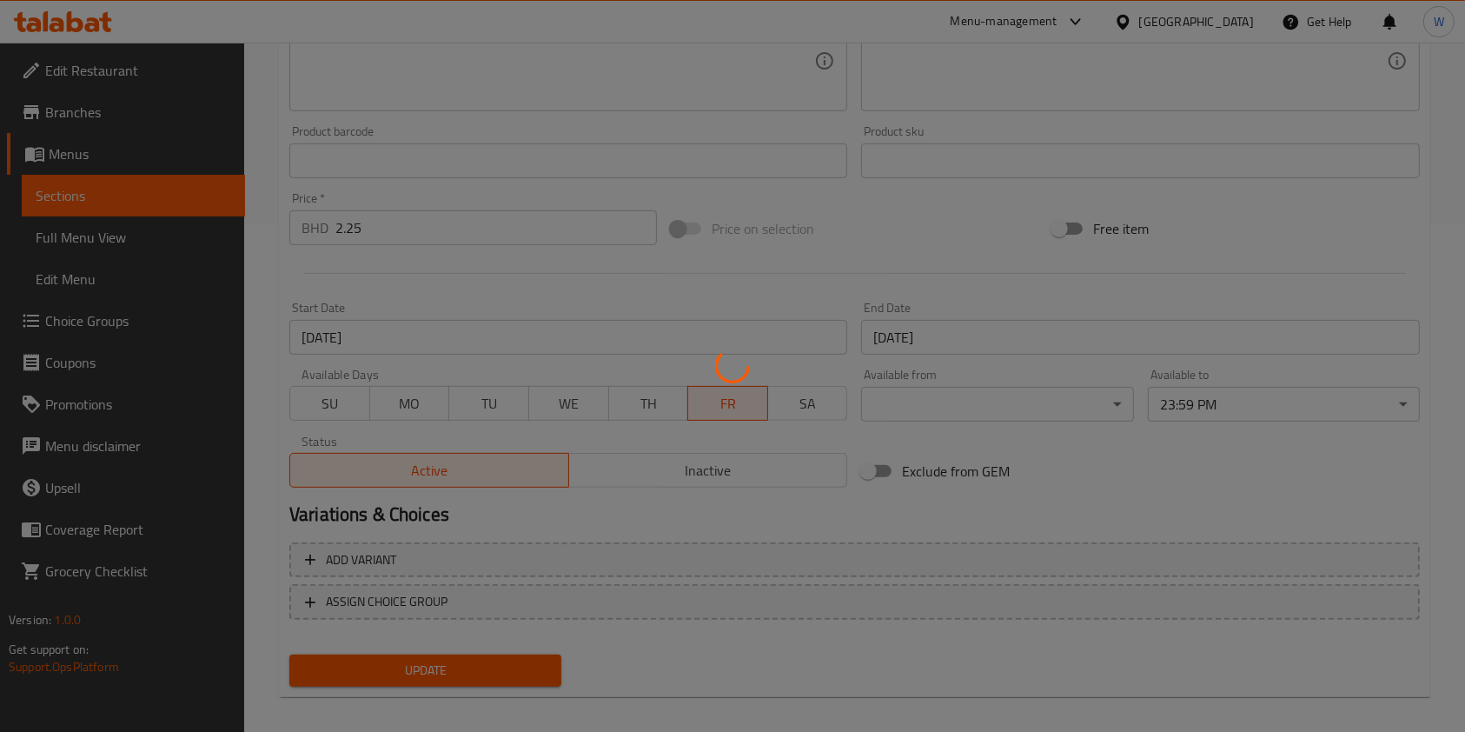
click at [441, 347] on div at bounding box center [732, 366] width 1465 height 732
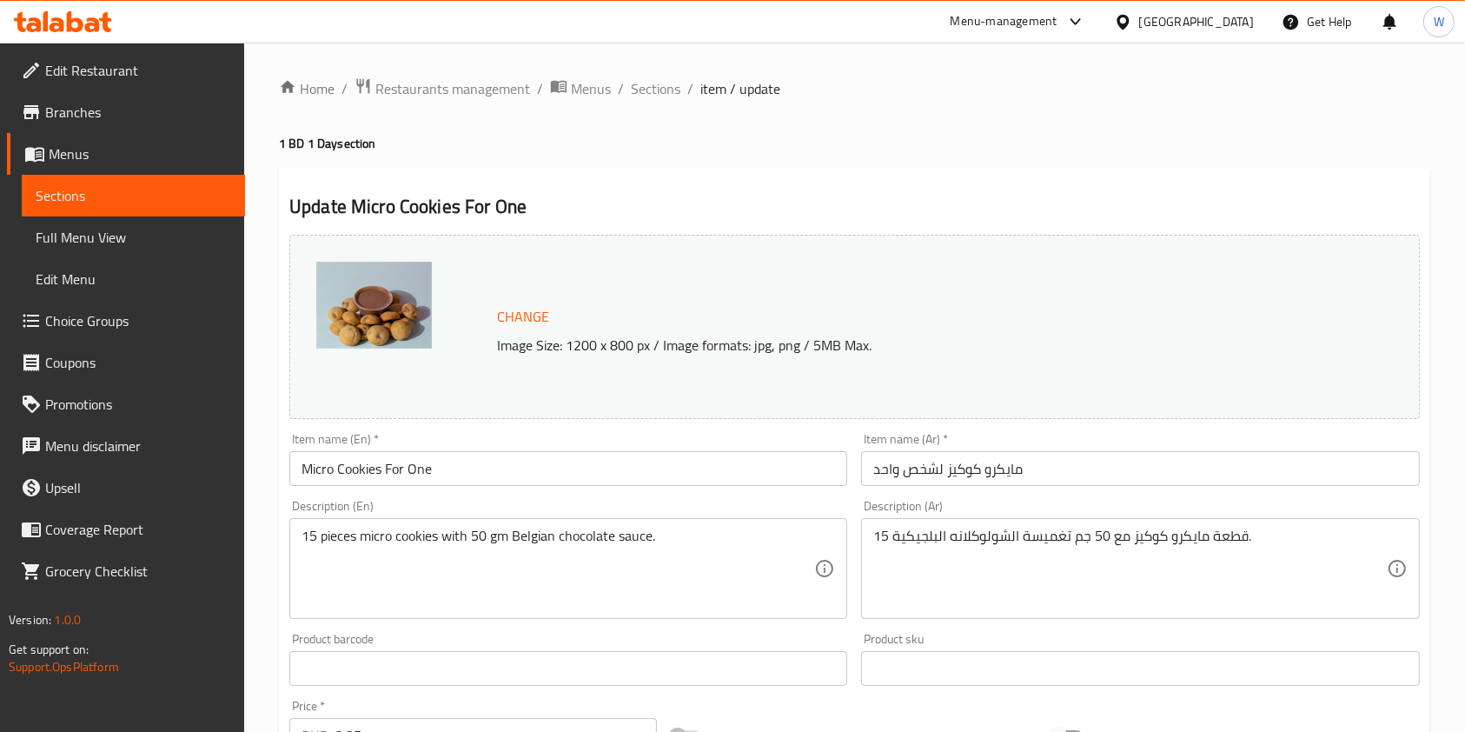
scroll to position [0, 0]
click at [654, 87] on span "Sections" at bounding box center [656, 88] width 50 height 21
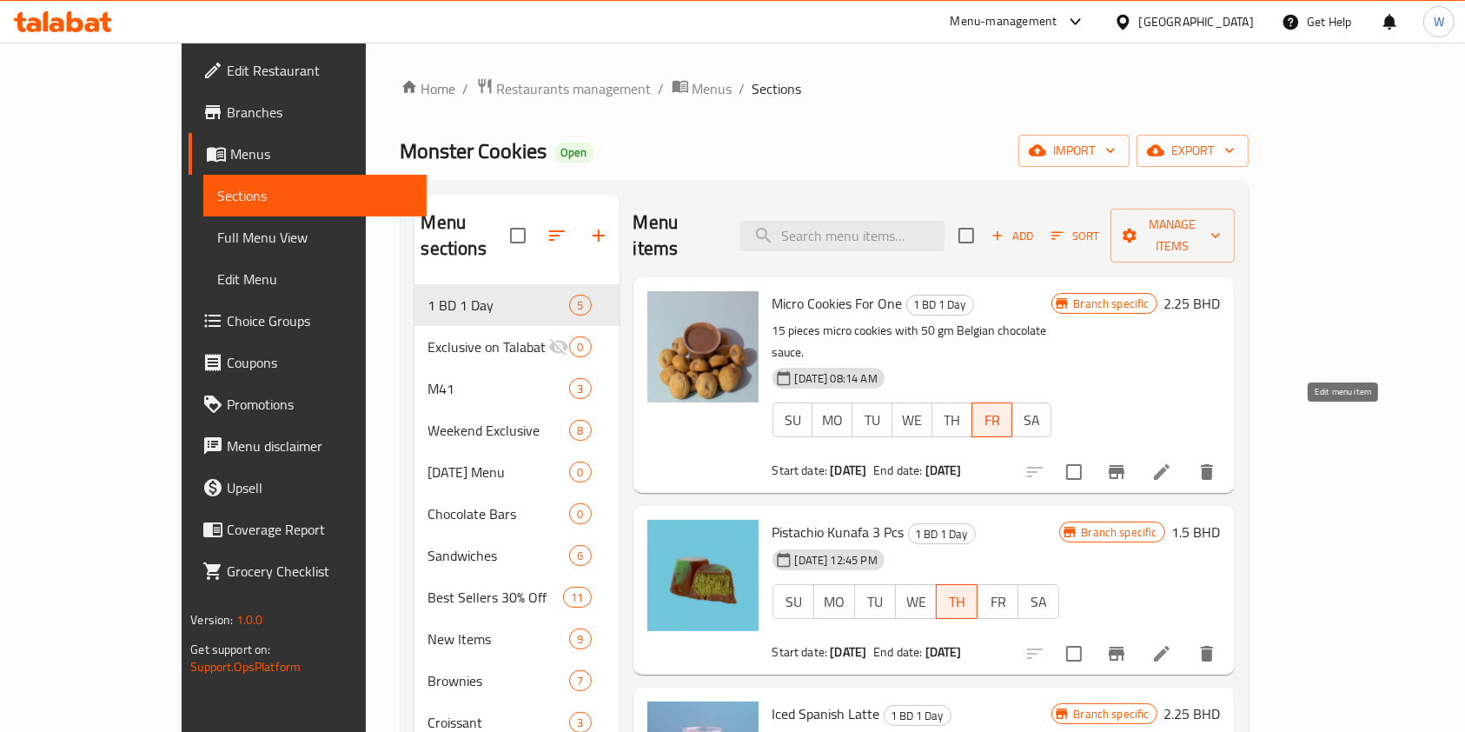
click at [1172, 461] on icon at bounding box center [1161, 471] width 21 height 21
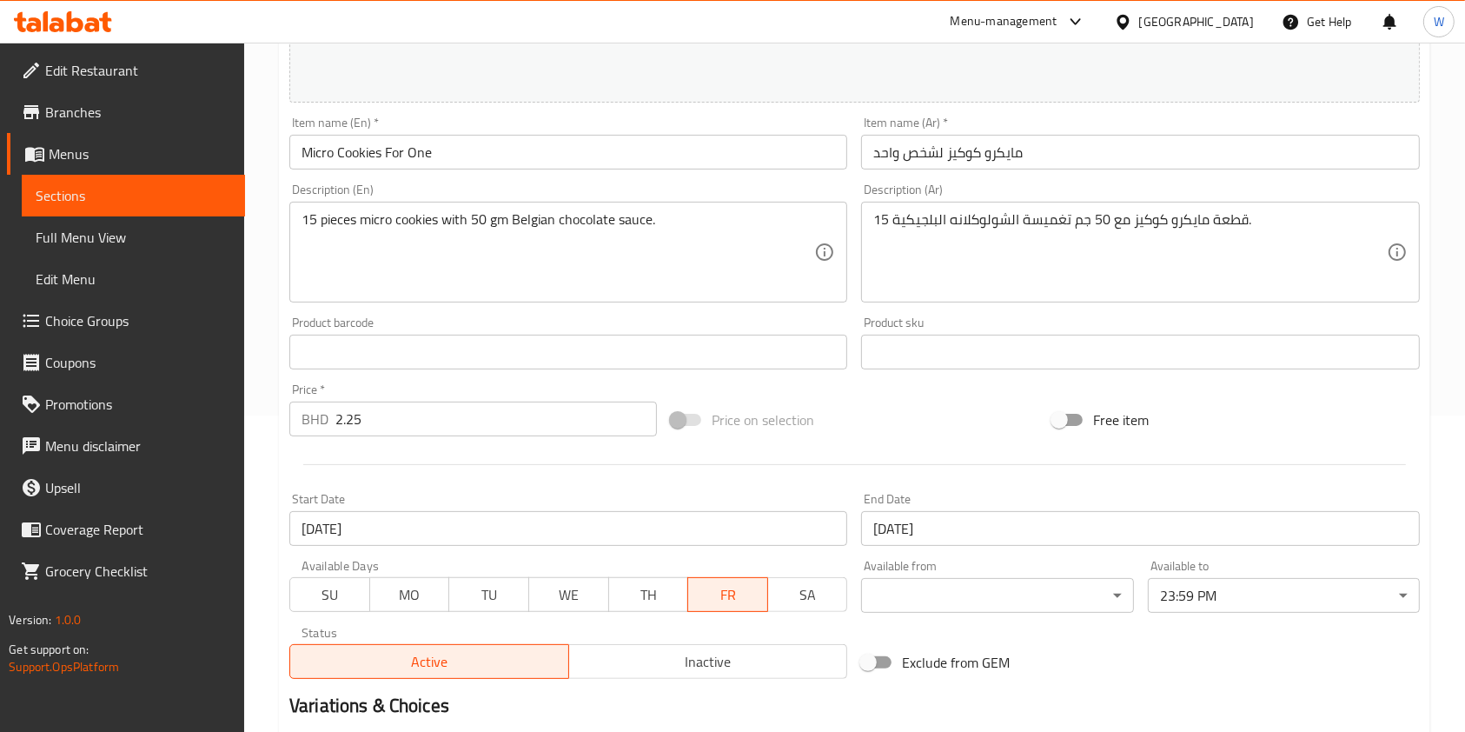
scroll to position [521, 0]
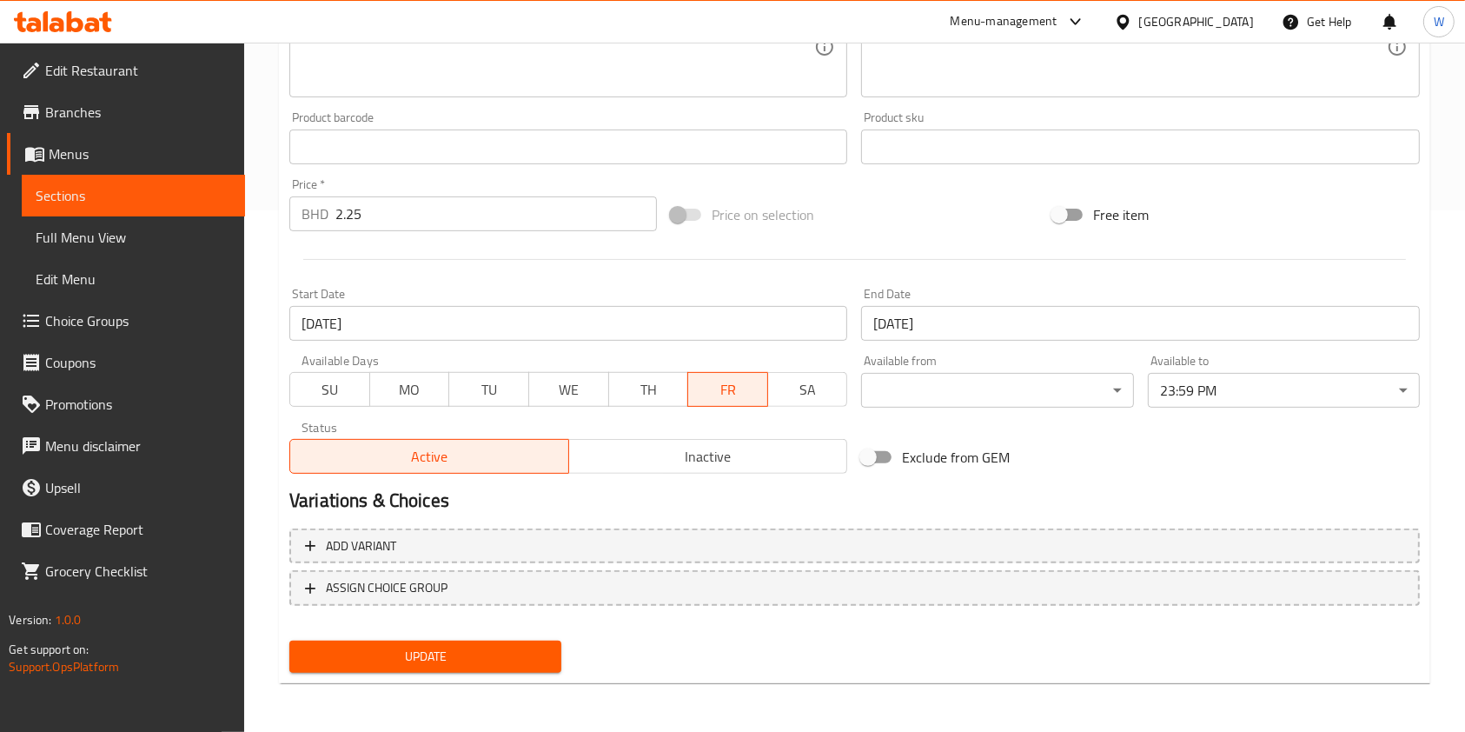
click at [420, 347] on div "Start Date [DATE] Start Date" at bounding box center [568, 314] width 572 height 67
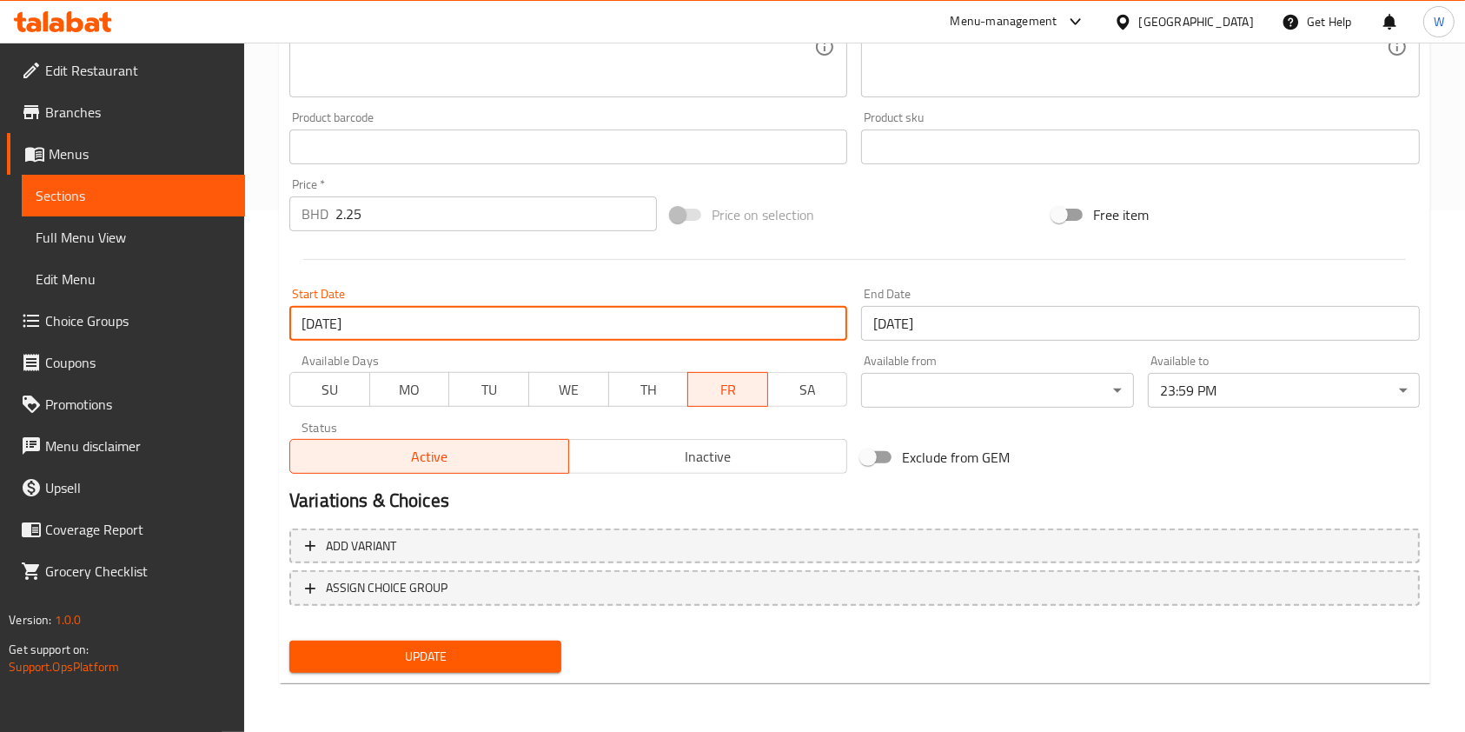
click at [429, 322] on input "[DATE]" at bounding box center [568, 323] width 558 height 35
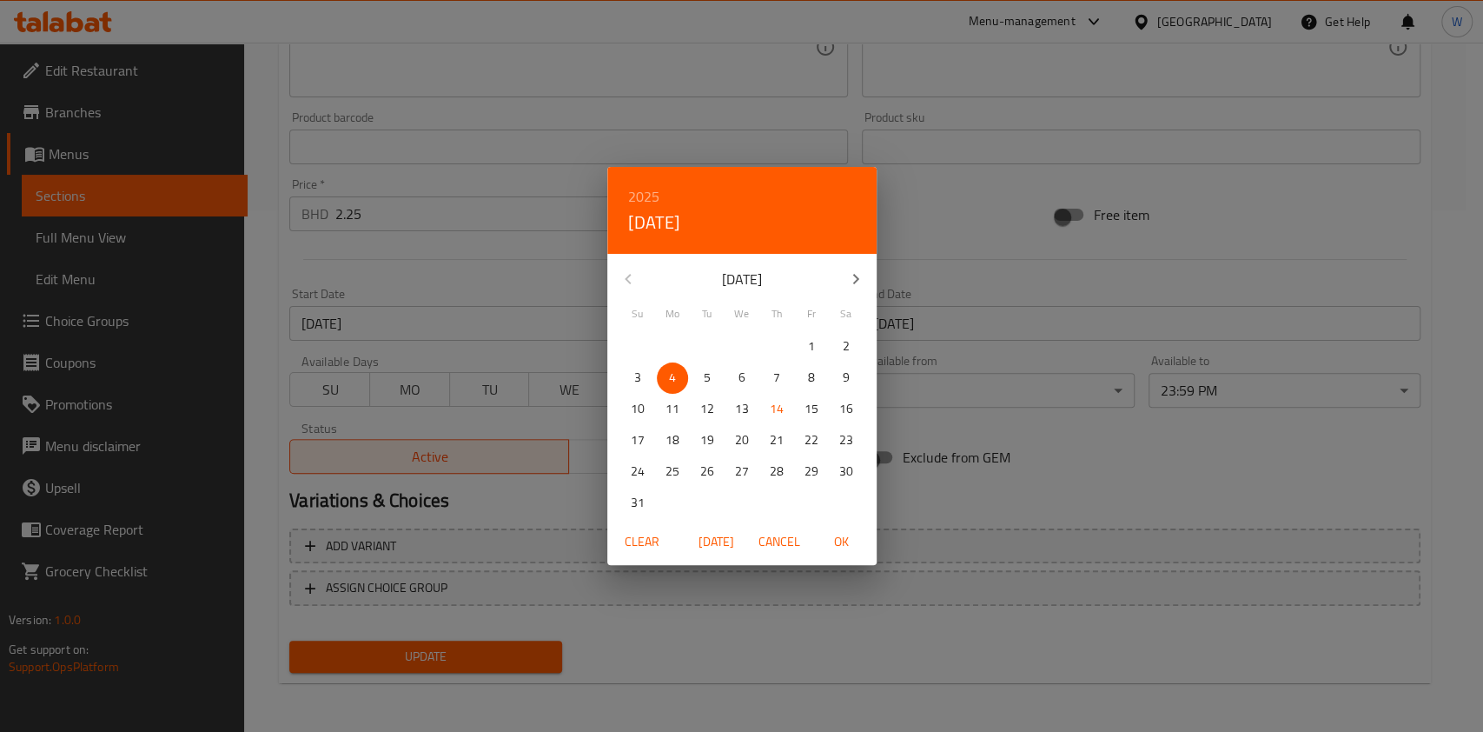
click at [652, 546] on span "Clear" at bounding box center [642, 542] width 42 height 22
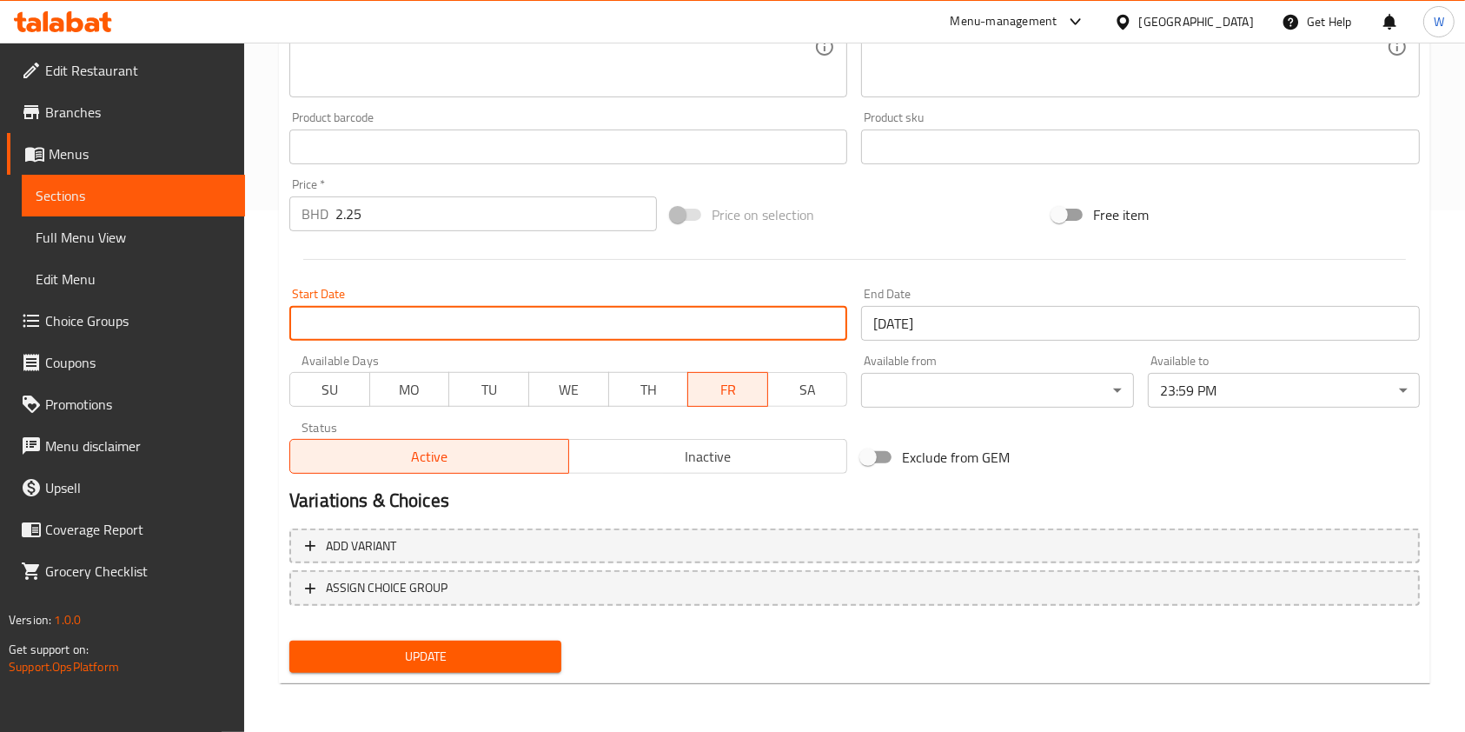
click at [457, 657] on span "Update" at bounding box center [425, 657] width 244 height 22
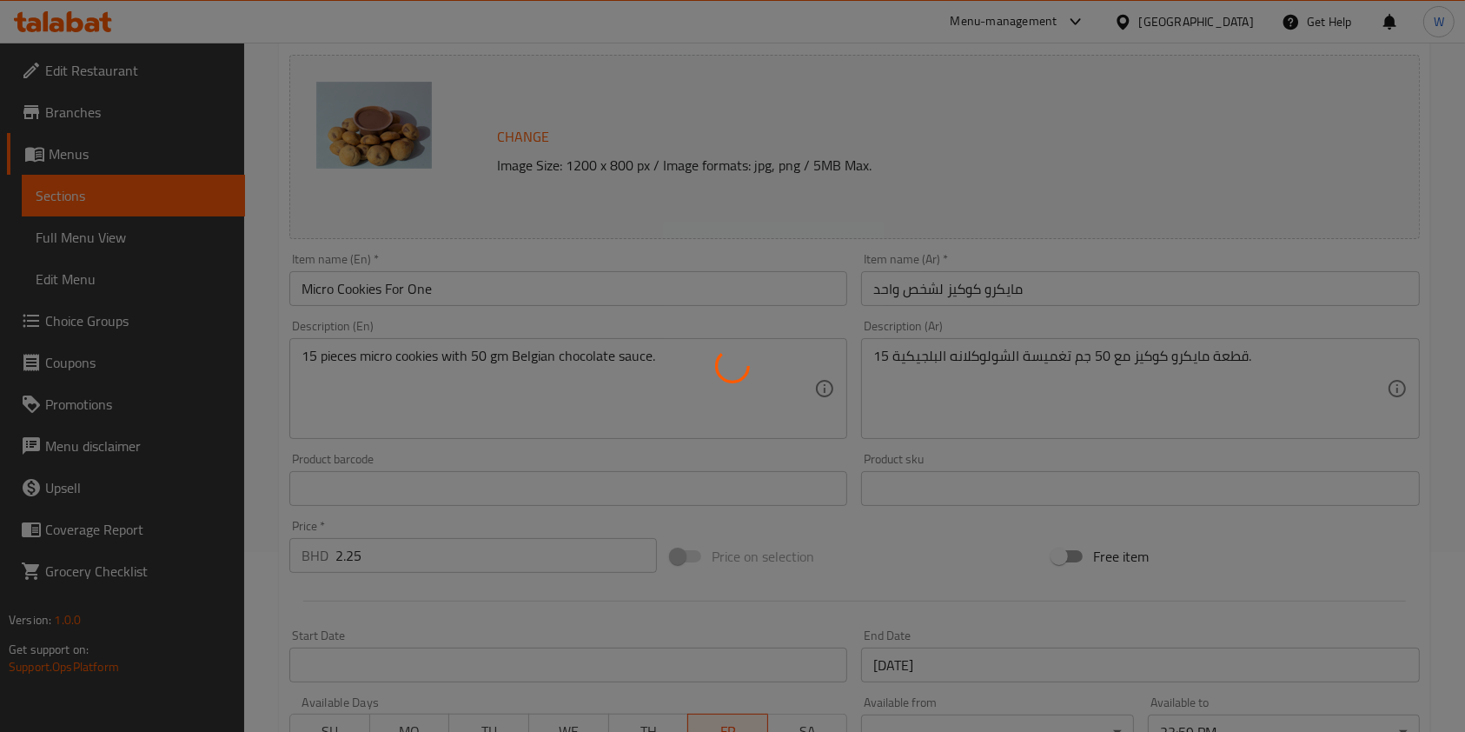
scroll to position [0, 0]
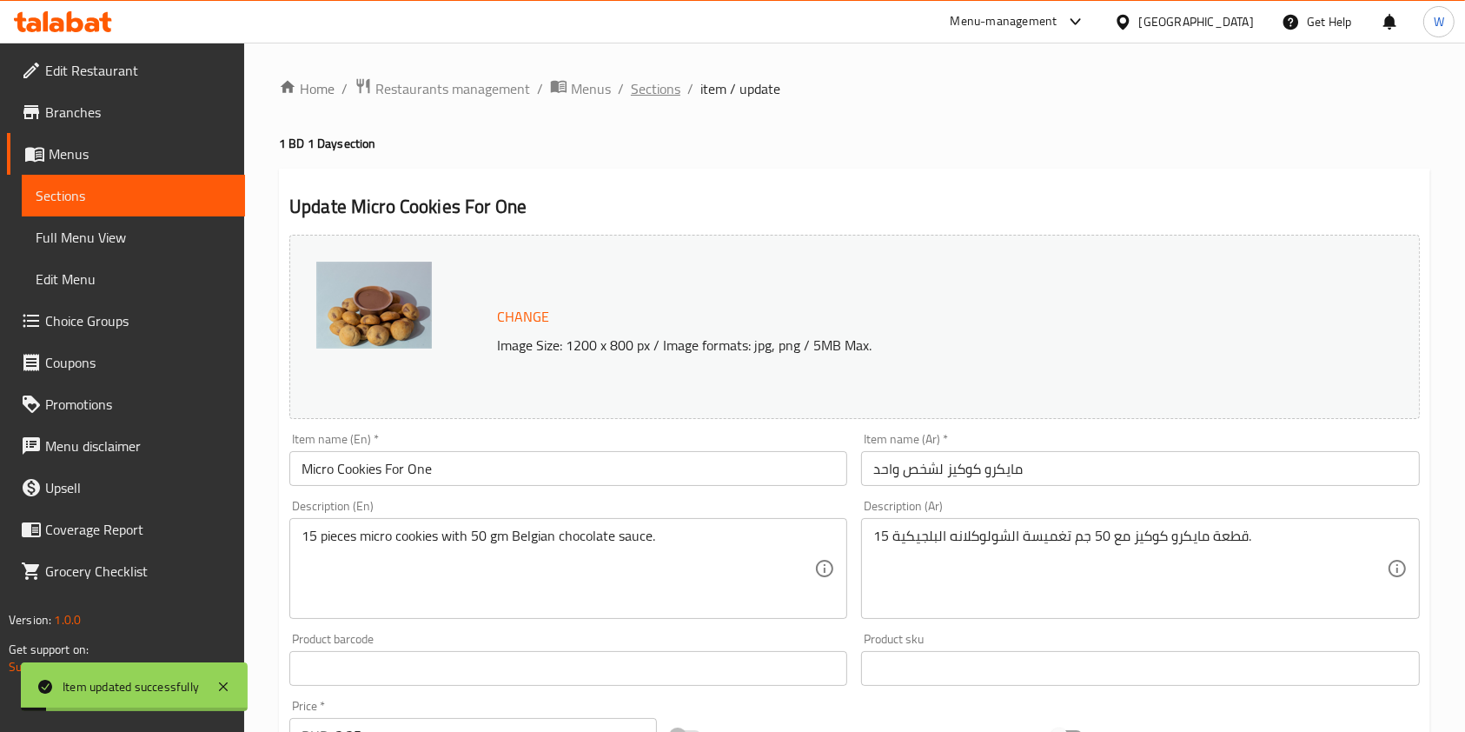
click at [660, 91] on span "Sections" at bounding box center [656, 88] width 50 height 21
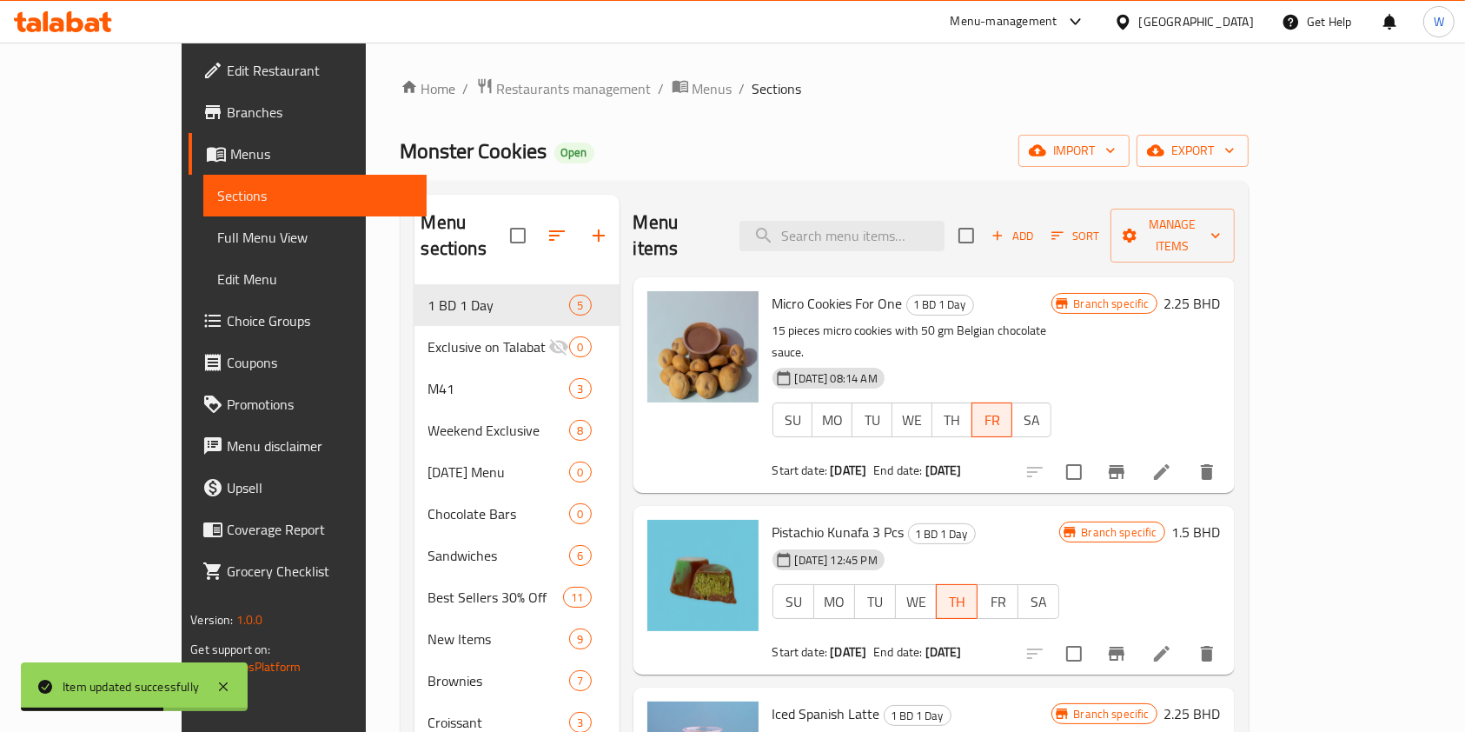
click at [1170, 464] on icon at bounding box center [1162, 472] width 16 height 16
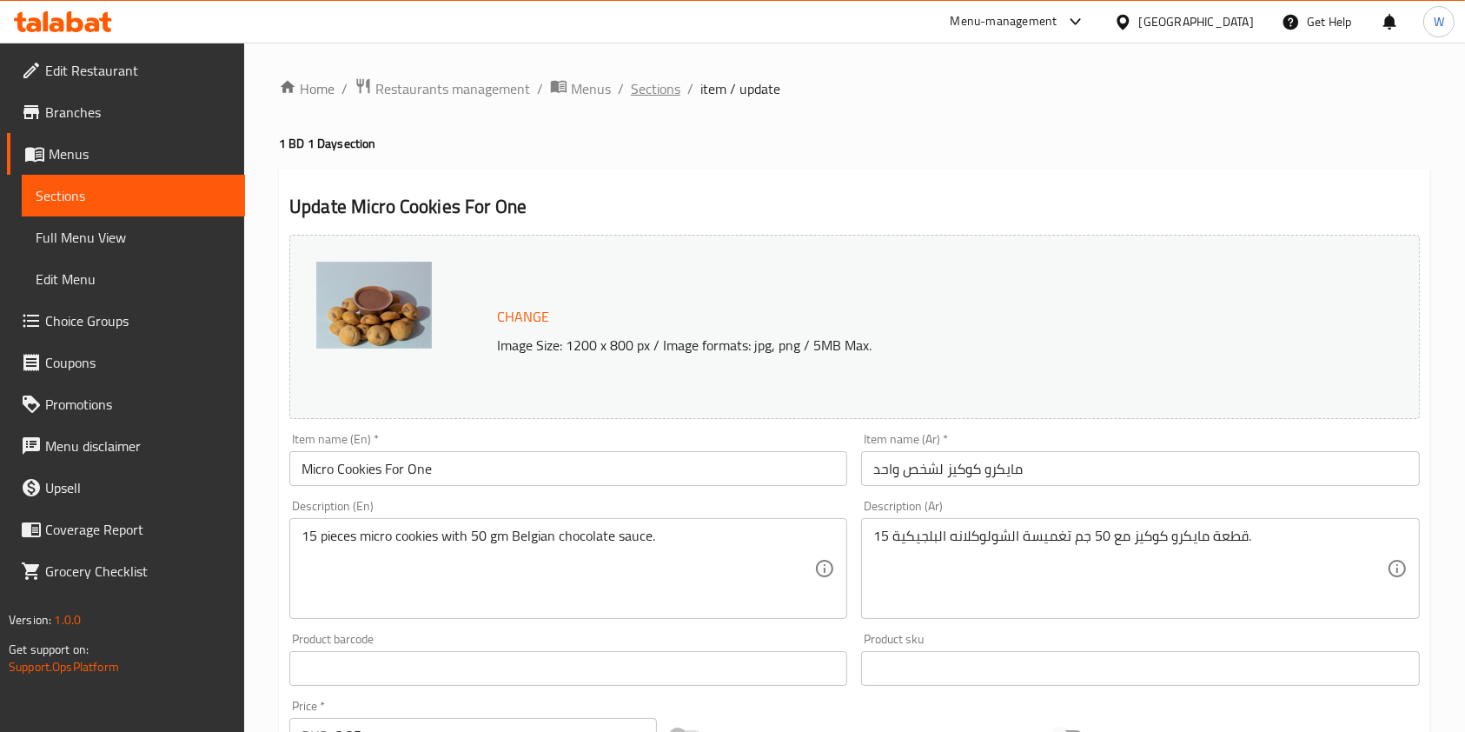
click at [660, 87] on span "Sections" at bounding box center [656, 88] width 50 height 21
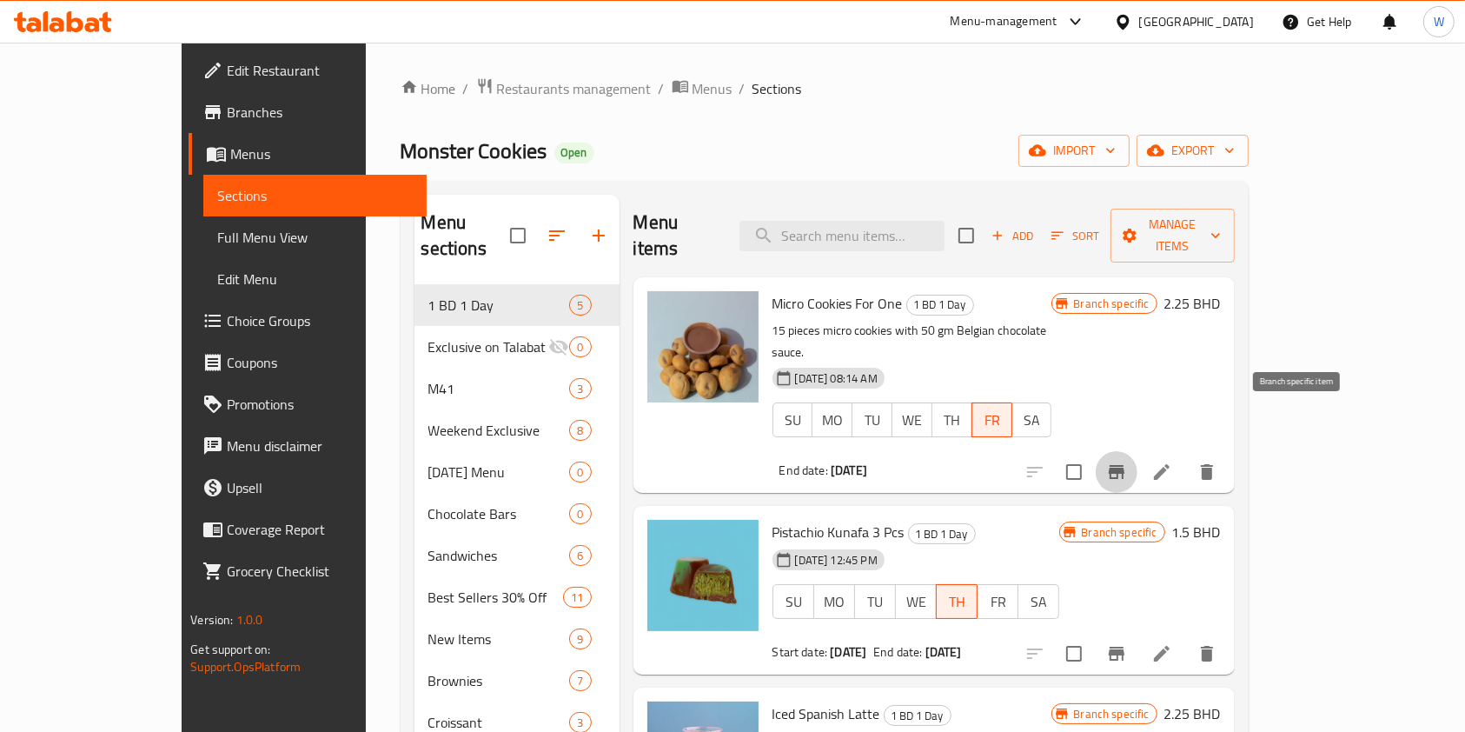
click at [1127, 461] on icon "Branch-specific-item" at bounding box center [1116, 471] width 21 height 21
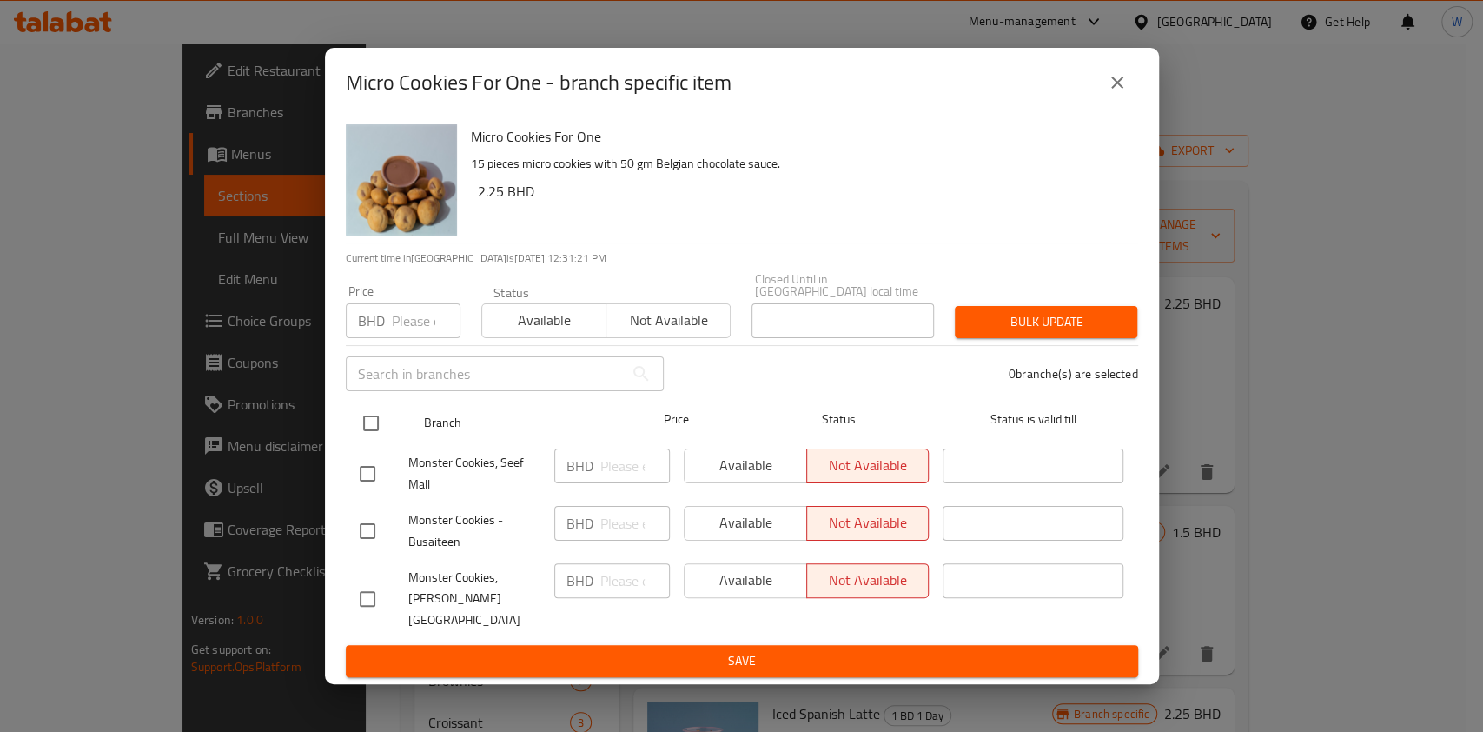
click at [366, 420] on input "checkbox" at bounding box center [371, 423] width 36 height 36
checkbox input "true"
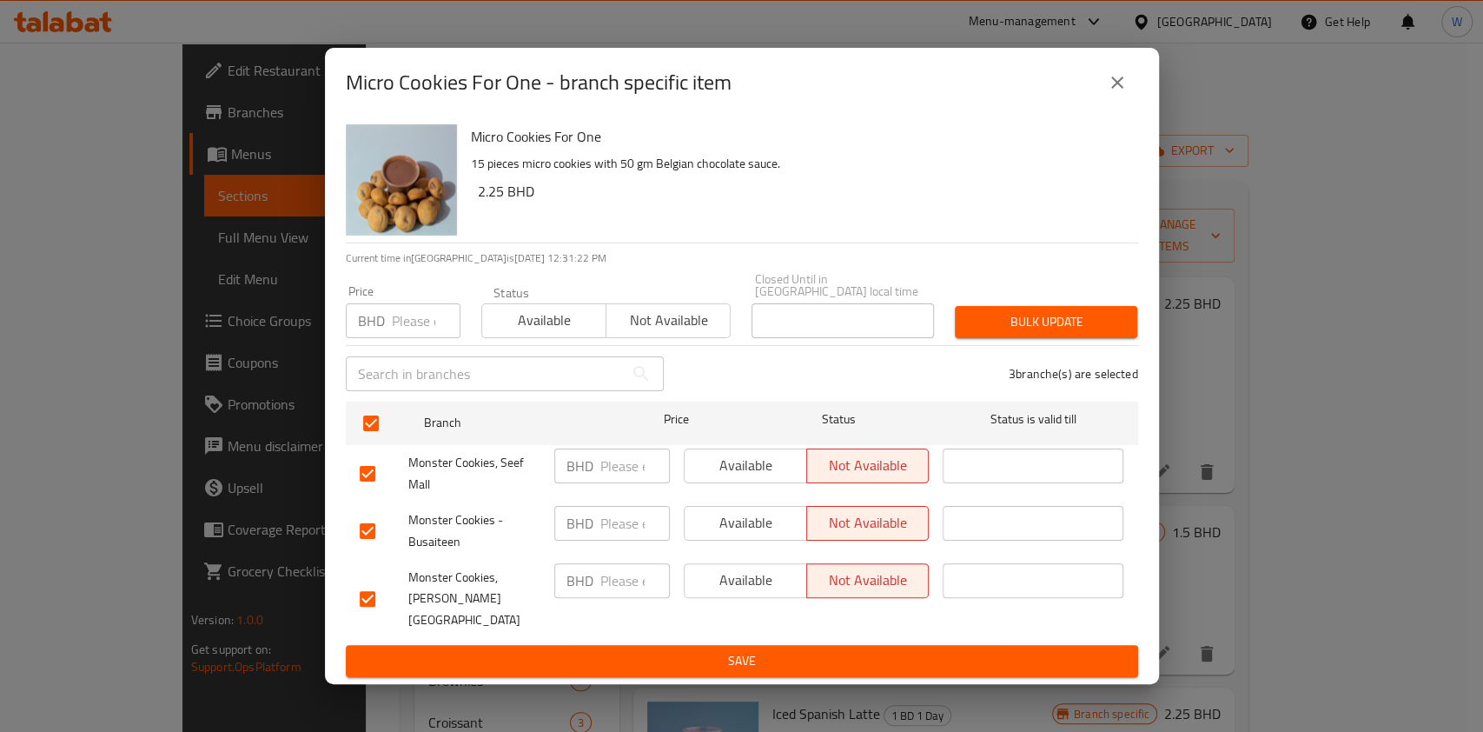
click at [573, 323] on span "Available" at bounding box center [544, 320] width 110 height 25
click at [1015, 332] on span "Bulk update" at bounding box center [1046, 322] width 155 height 22
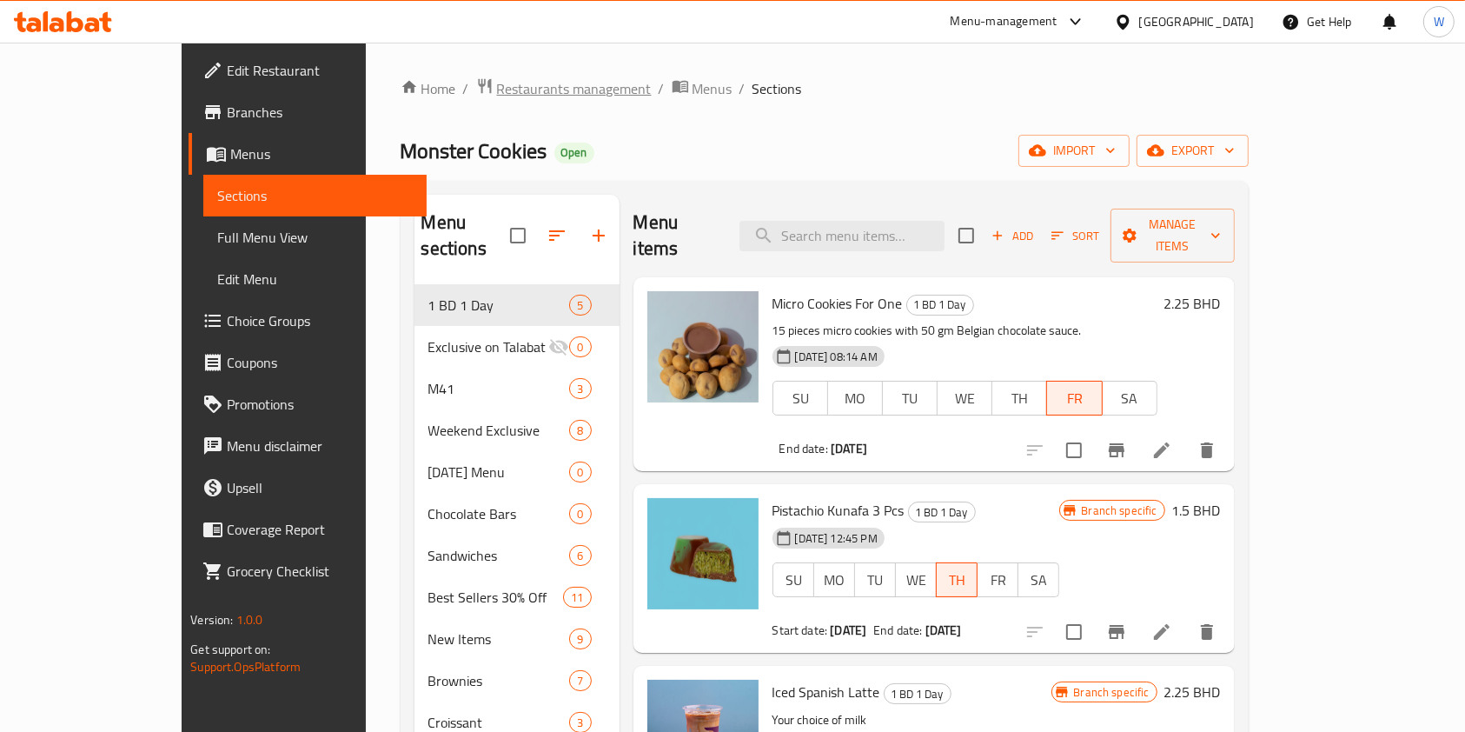
click at [497, 92] on span "Restaurants management" at bounding box center [574, 88] width 155 height 21
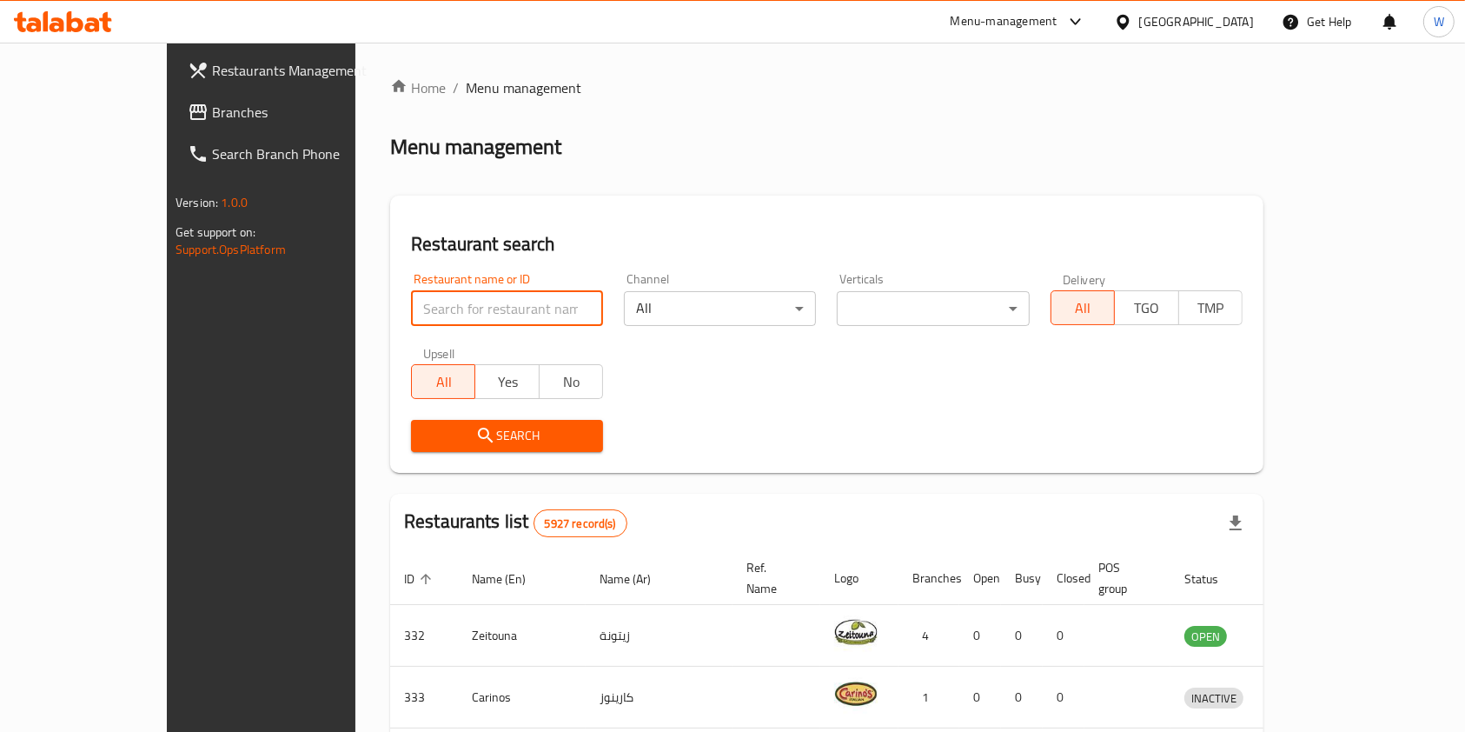
click at [479, 305] on input "search" at bounding box center [507, 308] width 192 height 35
paste input "The Good Wolf Eatery"
type input "The Good Wolf Eatery"
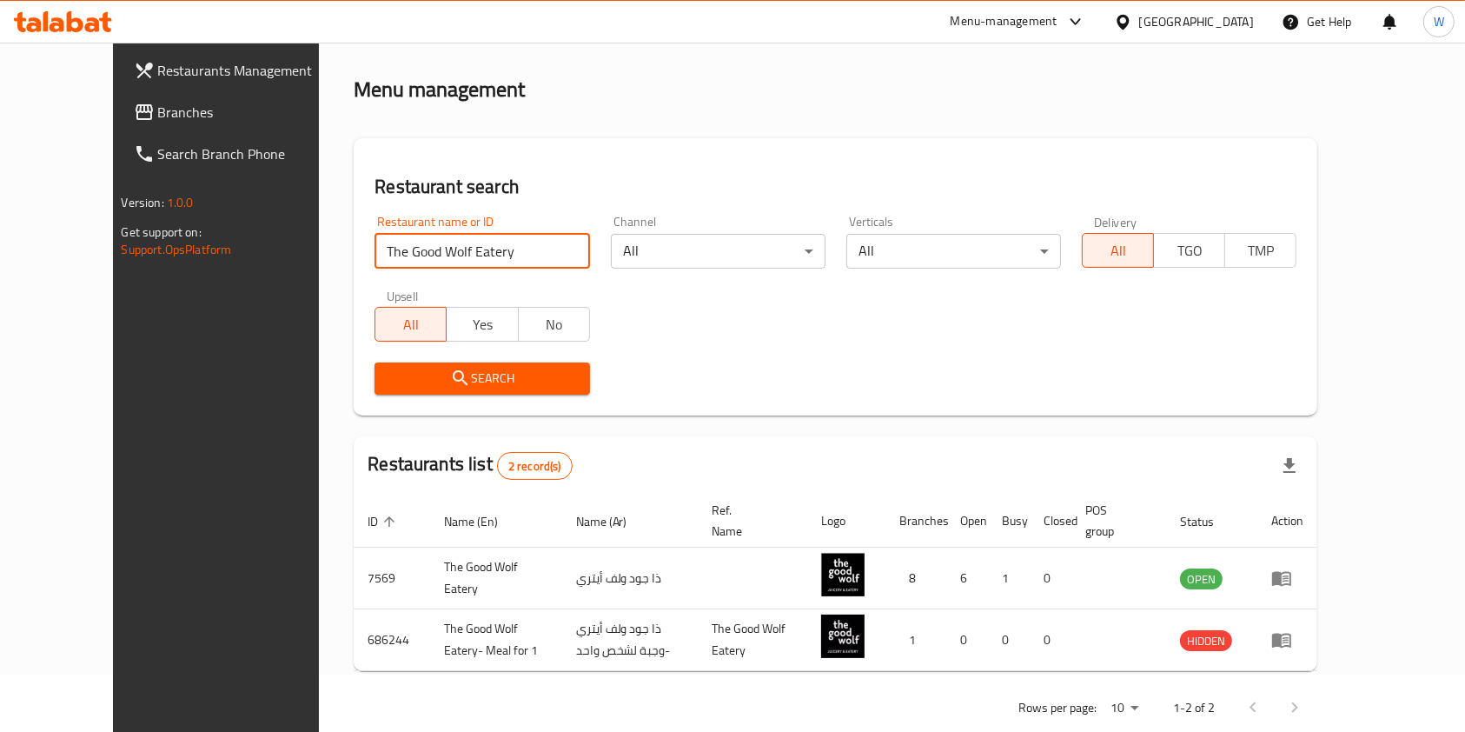
scroll to position [89, 0]
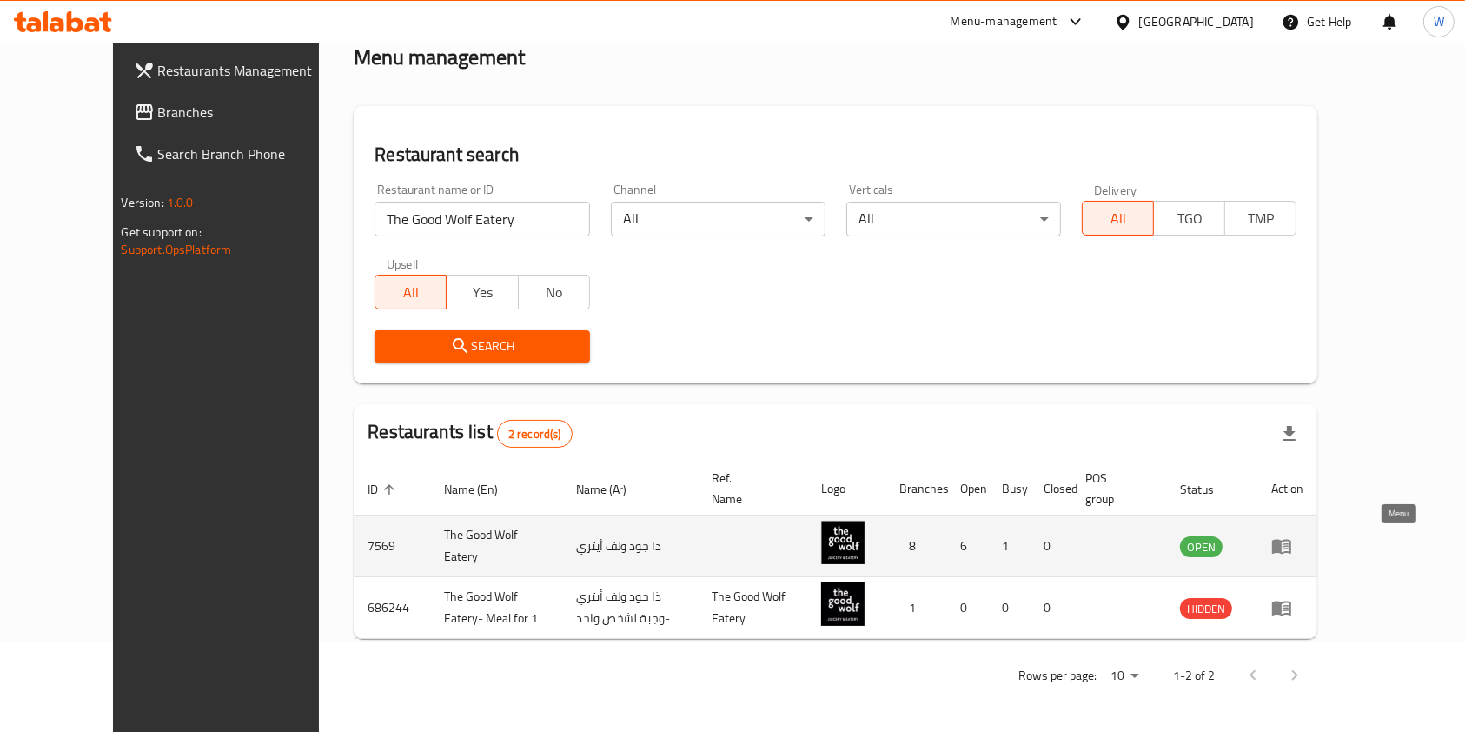
click at [1291, 553] on icon "enhanced table" at bounding box center [1281, 547] width 19 height 15
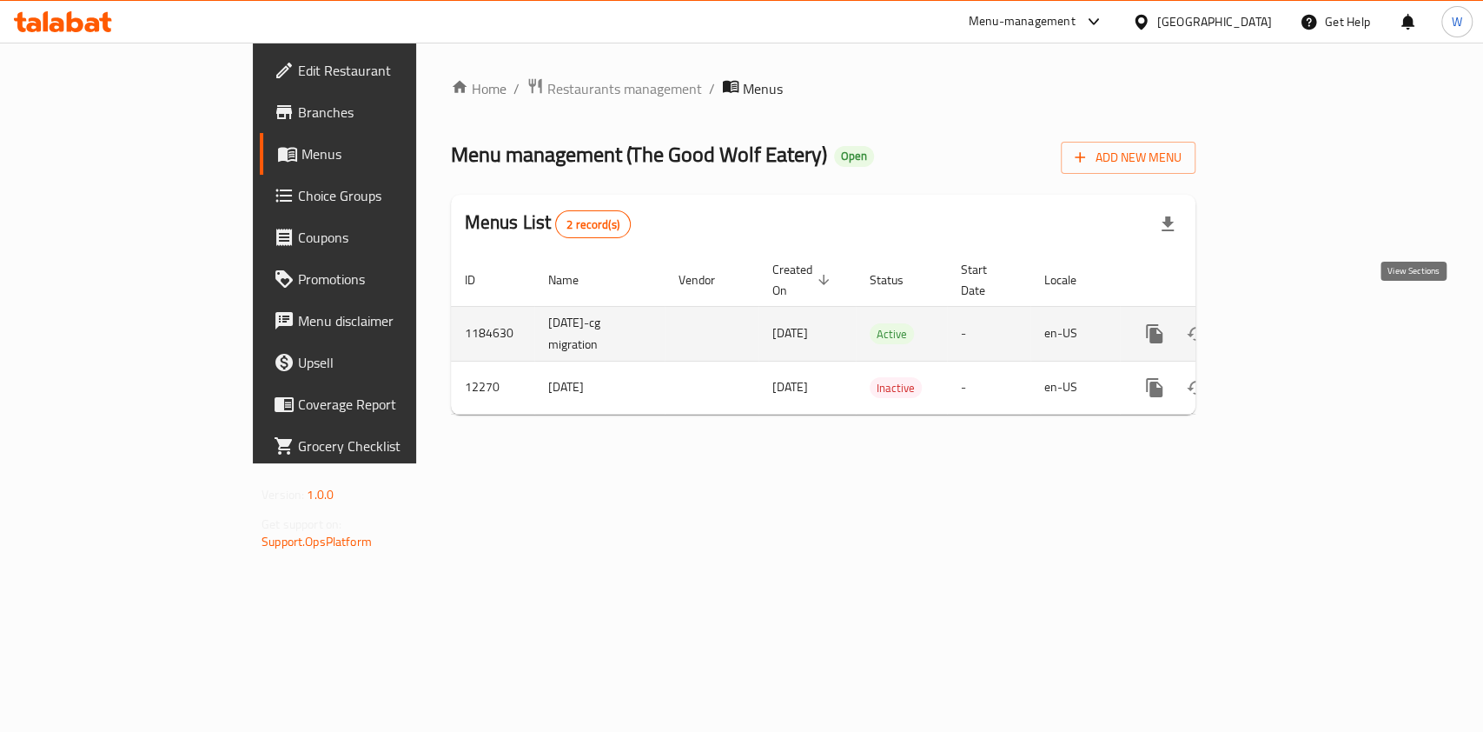
click at [1301, 320] on link "enhanced table" at bounding box center [1280, 334] width 42 height 42
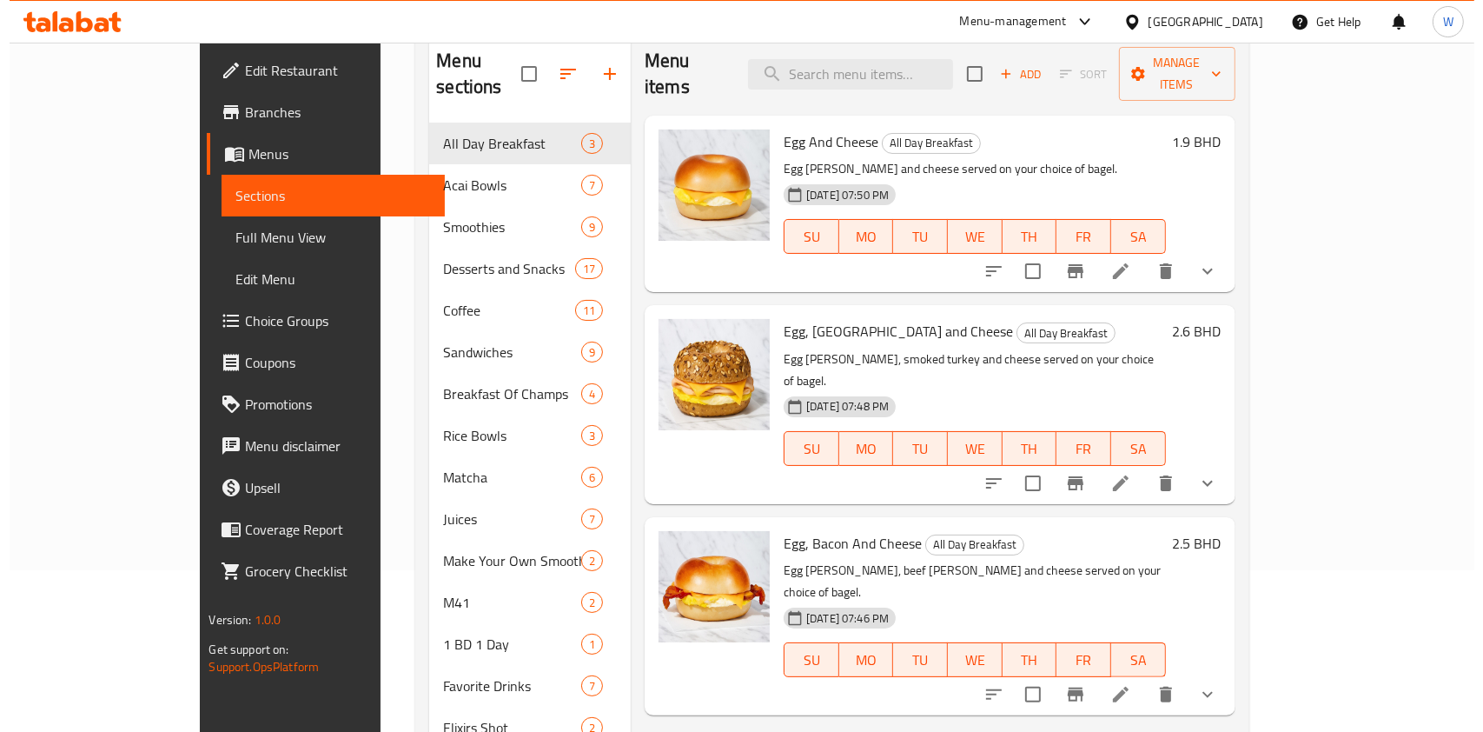
scroll to position [119, 0]
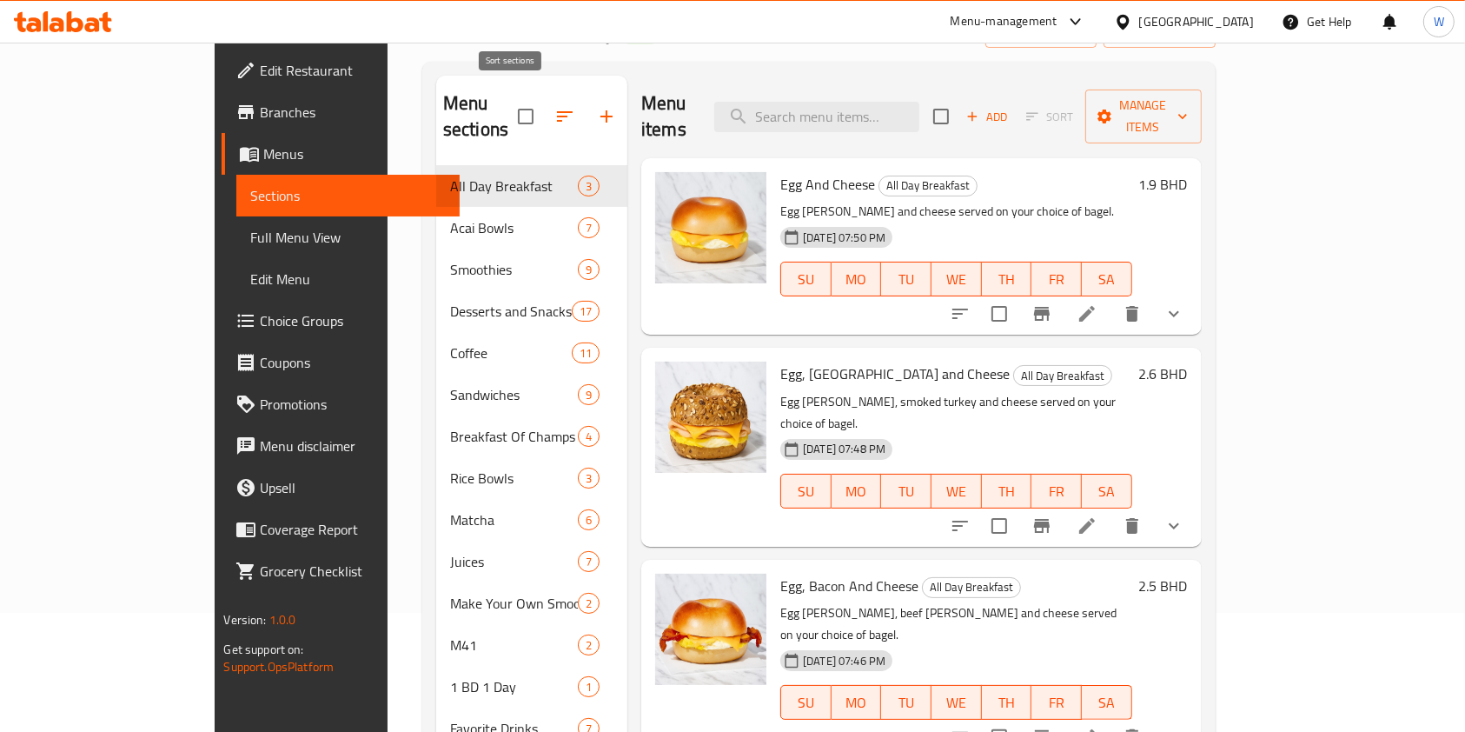
click at [557, 111] on icon "button" at bounding box center [565, 116] width 16 height 10
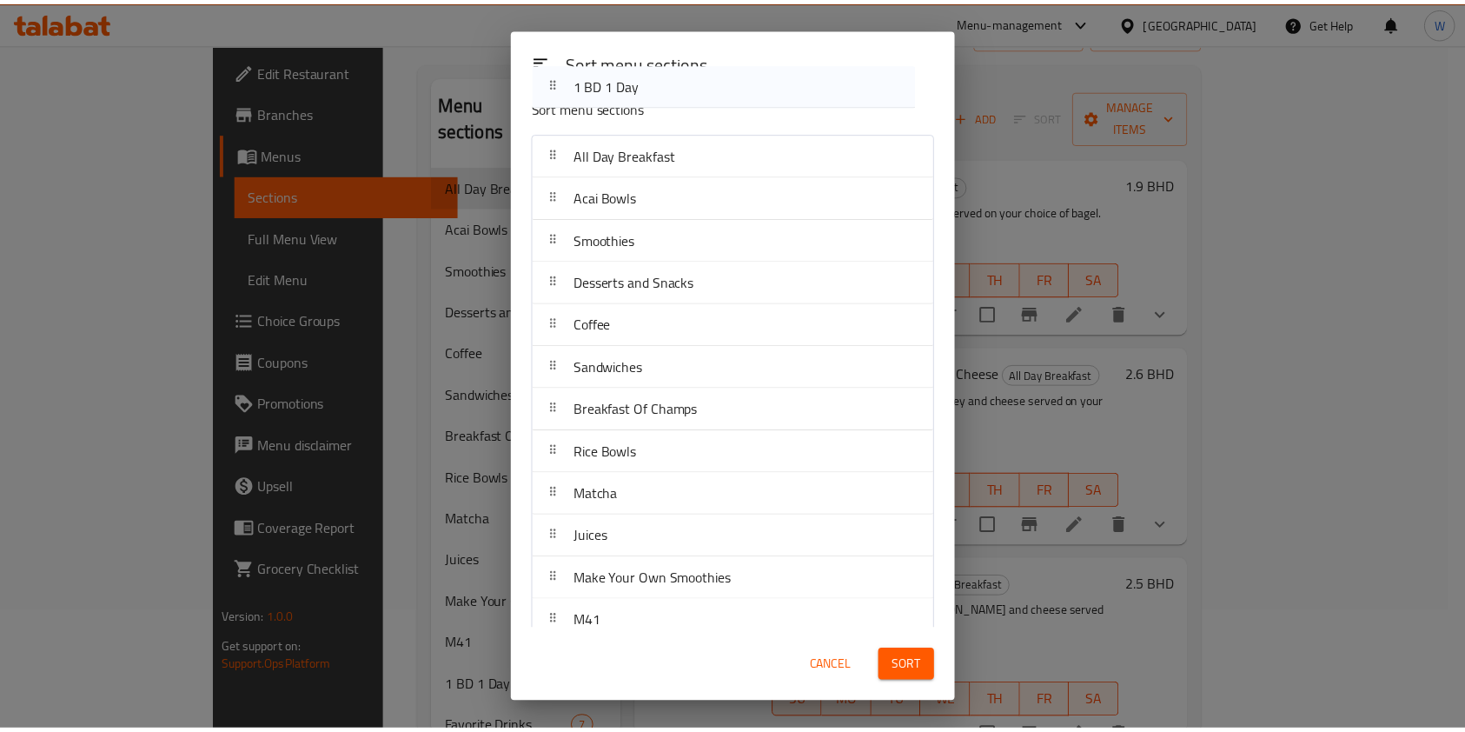
scroll to position [0, 0]
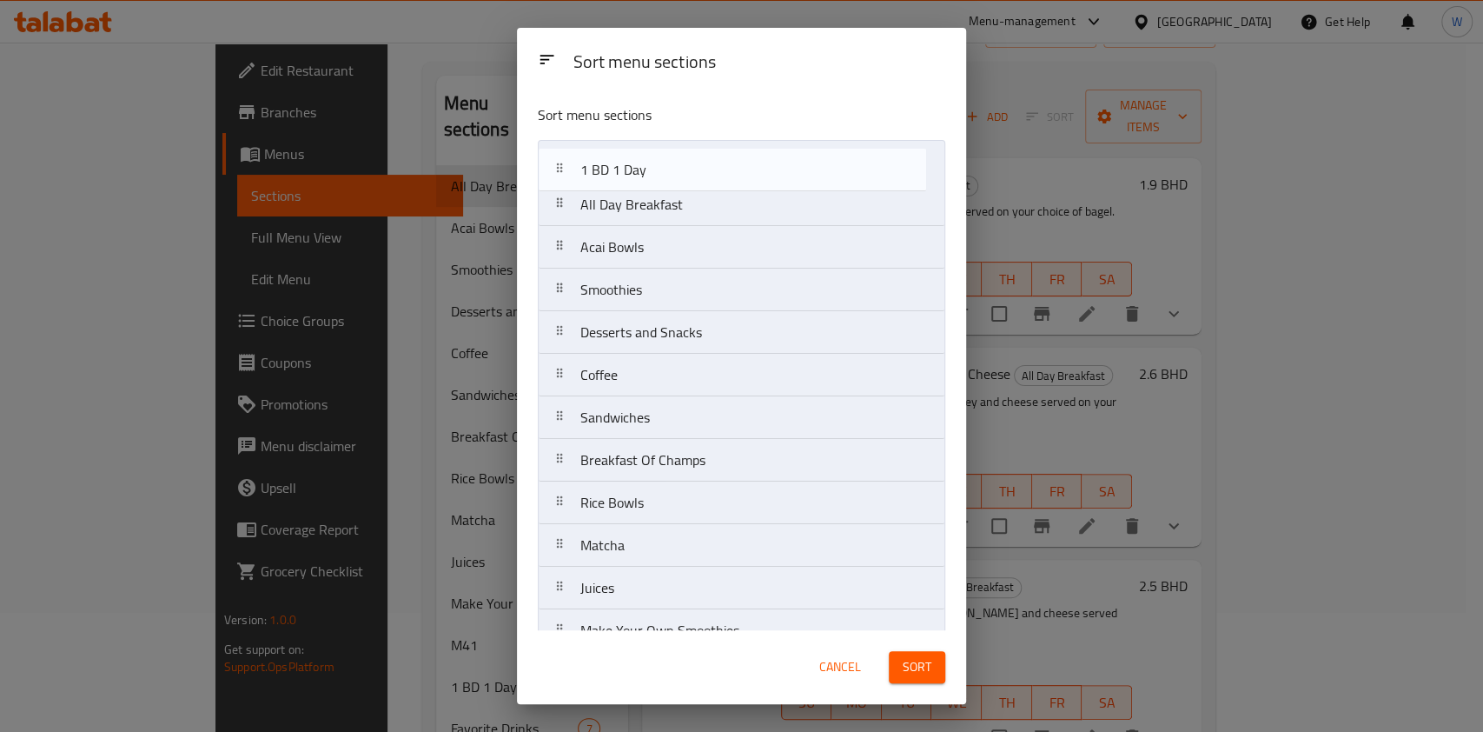
drag, startPoint x: 659, startPoint y: 448, endPoint x: 659, endPoint y: 170, distance: 278.0
click at [659, 170] on nav "All Day Breakfast Acai Bowls Smoothies Desserts and Snacks Coffee Sandwiches Br…" at bounding box center [742, 652] width 408 height 1024
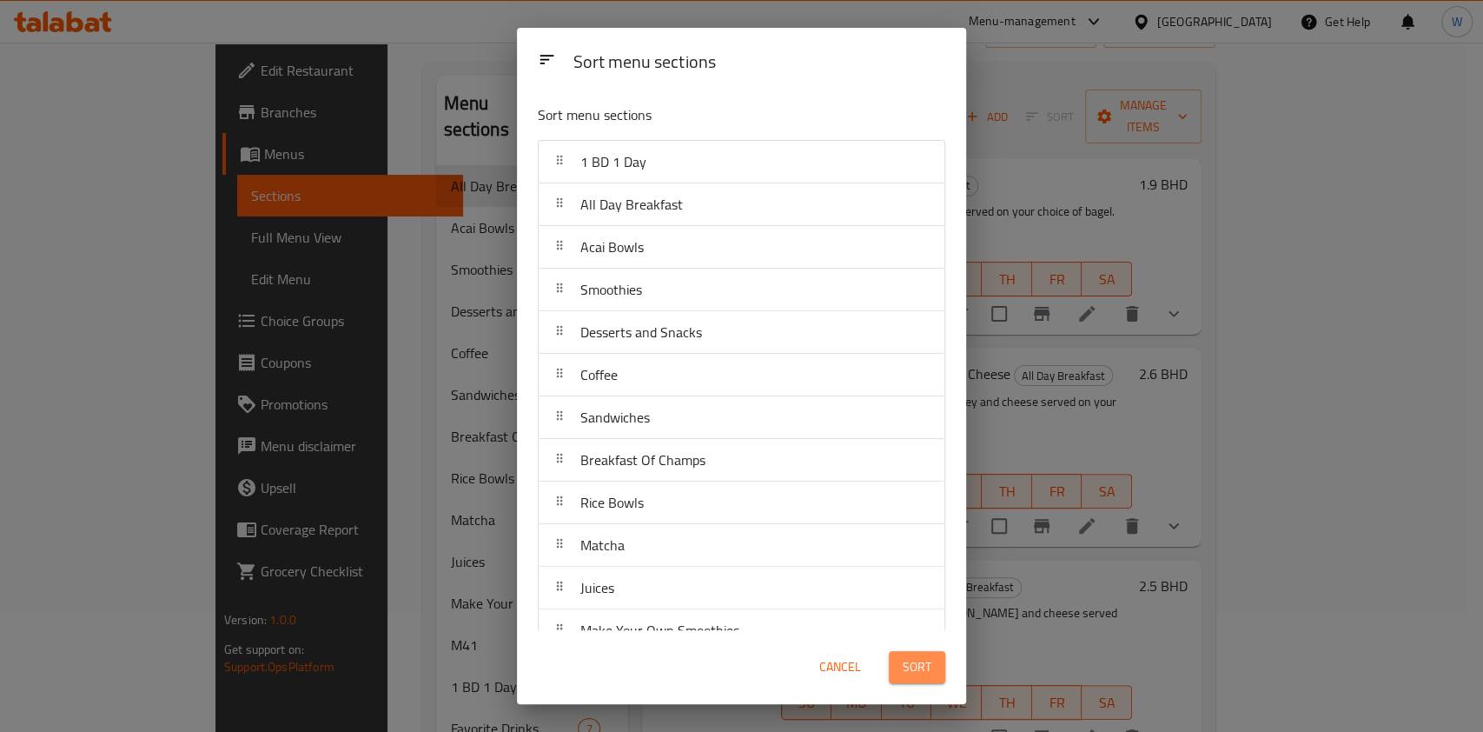
click at [931, 679] on button "Sort" at bounding box center [917, 667] width 56 height 32
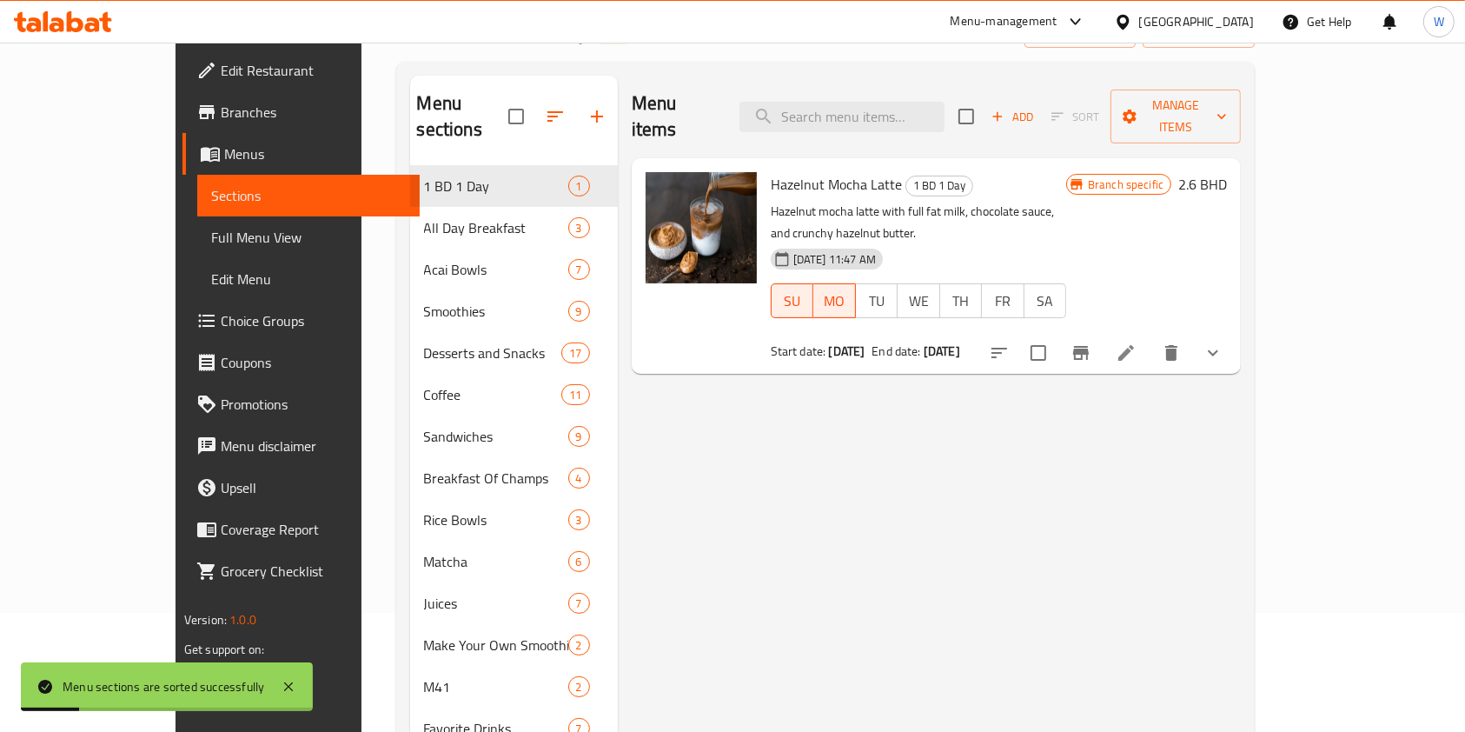
click at [991, 494] on div "Menu items Add Sort Manage items Hazelnut Mocha Latte 1 BD 1 Day Hazelnut mocha…" at bounding box center [929, 624] width 623 height 1097
click at [876, 103] on input "search" at bounding box center [841, 117] width 205 height 30
paste input "Protein Cinnamon Roll Cup"
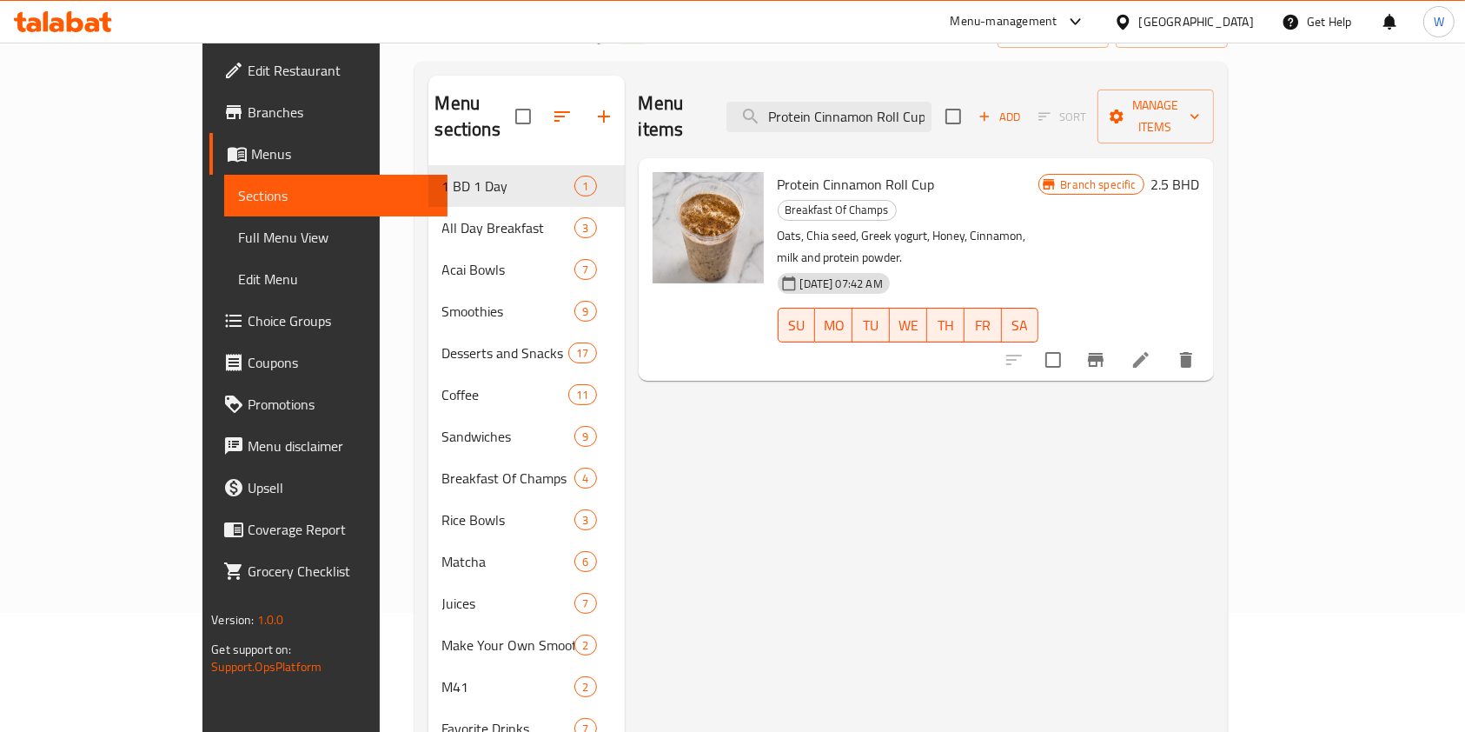
type input "Protein Cinnamon Roll Cup"
click at [857, 171] on span "Protein Cinnamon Roll Cup" at bounding box center [856, 184] width 157 height 26
copy h6 "Protein Cinnamon Roll Cup"
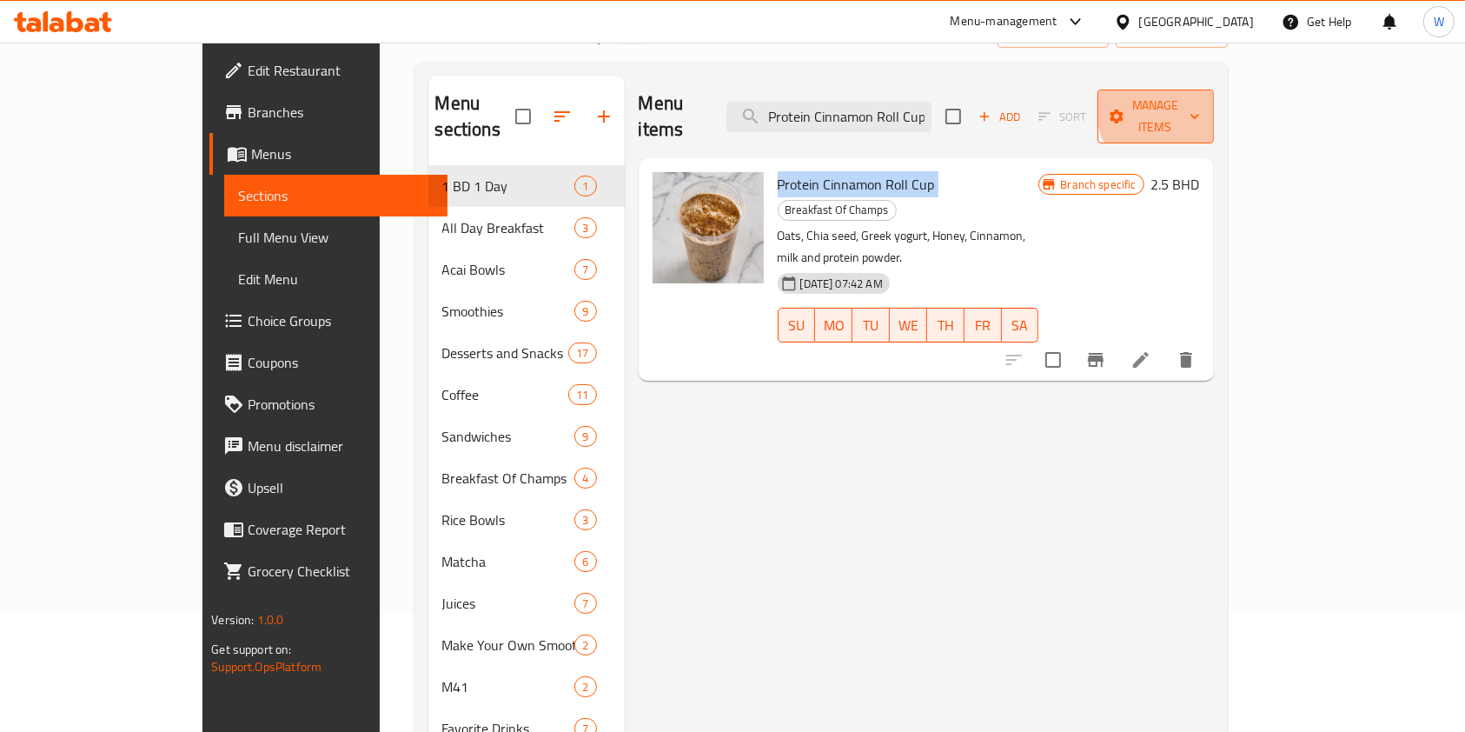
click at [1200, 95] on span "Manage items" at bounding box center [1155, 116] width 89 height 43
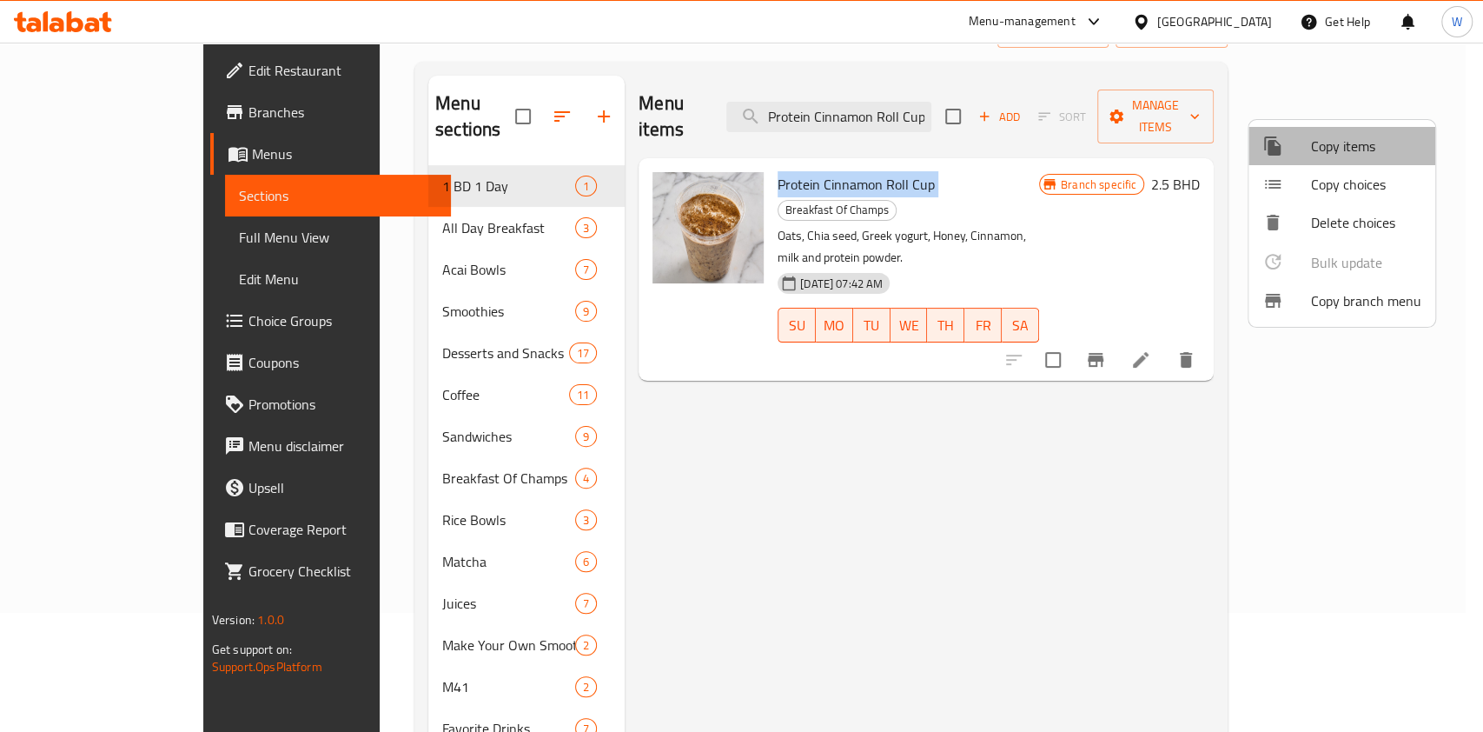
click at [1368, 142] on span "Copy items" at bounding box center [1366, 146] width 110 height 21
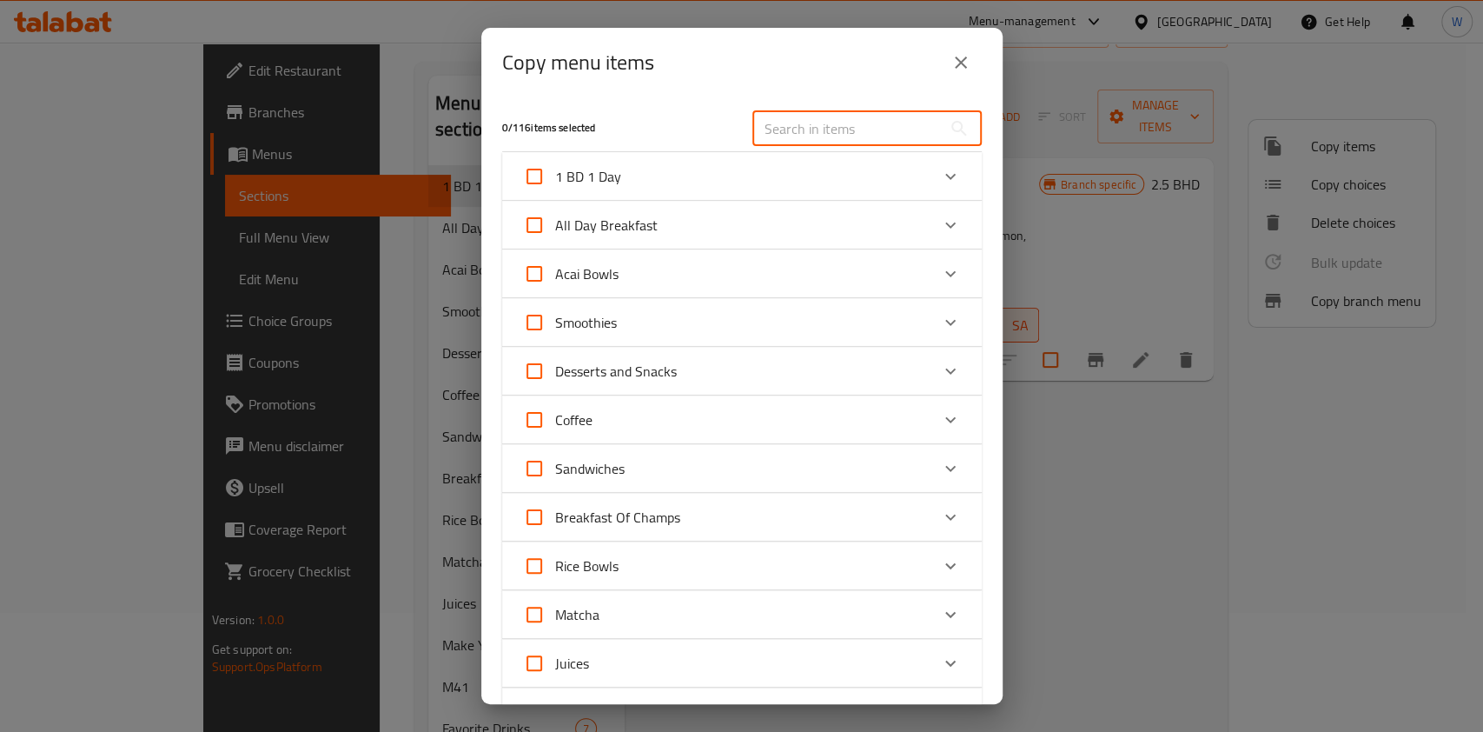
click at [778, 112] on input "text" at bounding box center [846, 128] width 189 height 35
paste input "Protein Cinnamon Roll Cup"
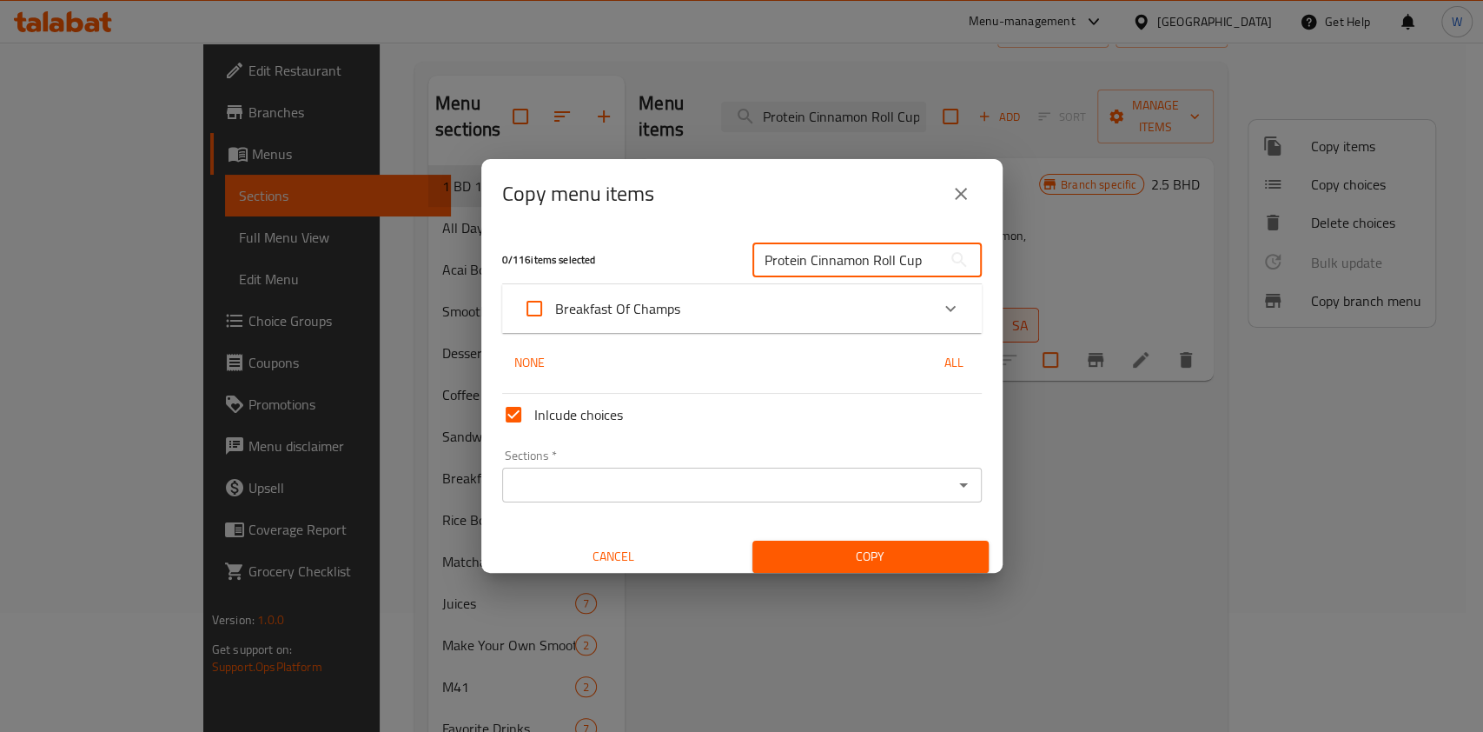
type input "Protein Cinnamon Roll Cup"
click at [699, 320] on div "Breakfast Of Champs" at bounding box center [726, 309] width 407 height 42
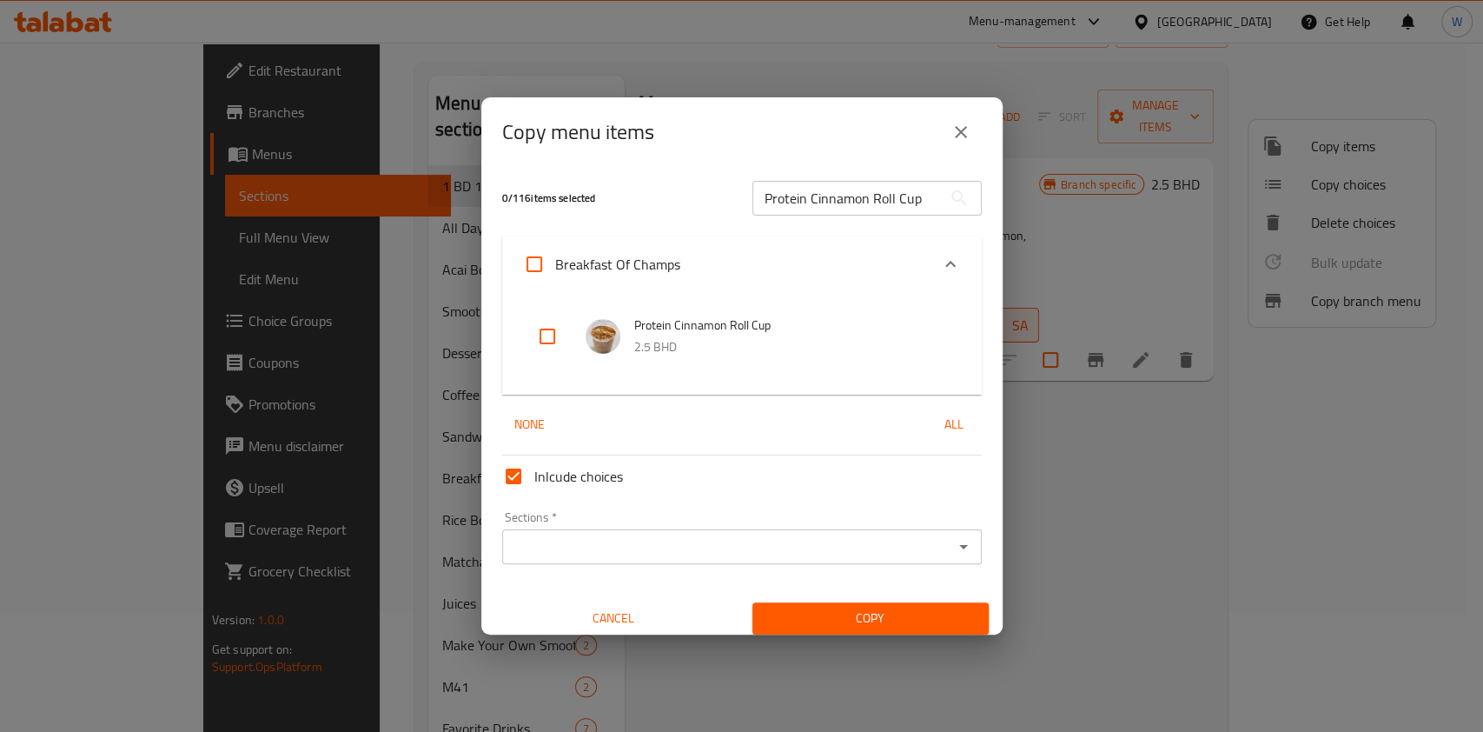
click at [561, 335] on input "checkbox" at bounding box center [548, 336] width 42 height 42
checkbox input "true"
click at [953, 544] on icon "Open" at bounding box center [963, 546] width 21 height 21
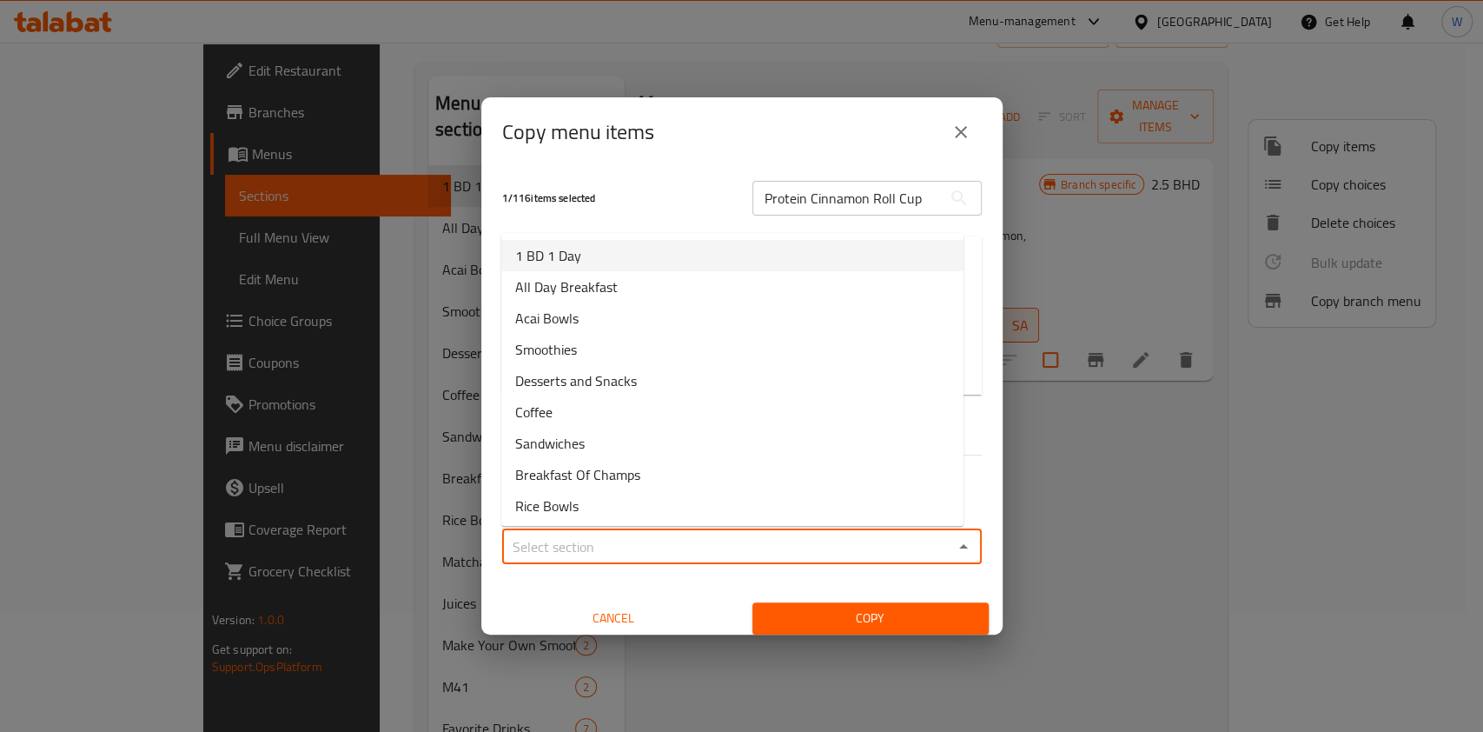
click at [665, 261] on li "1 BD 1 Day" at bounding box center [732, 255] width 462 height 31
type input "1 BD 1 Day"
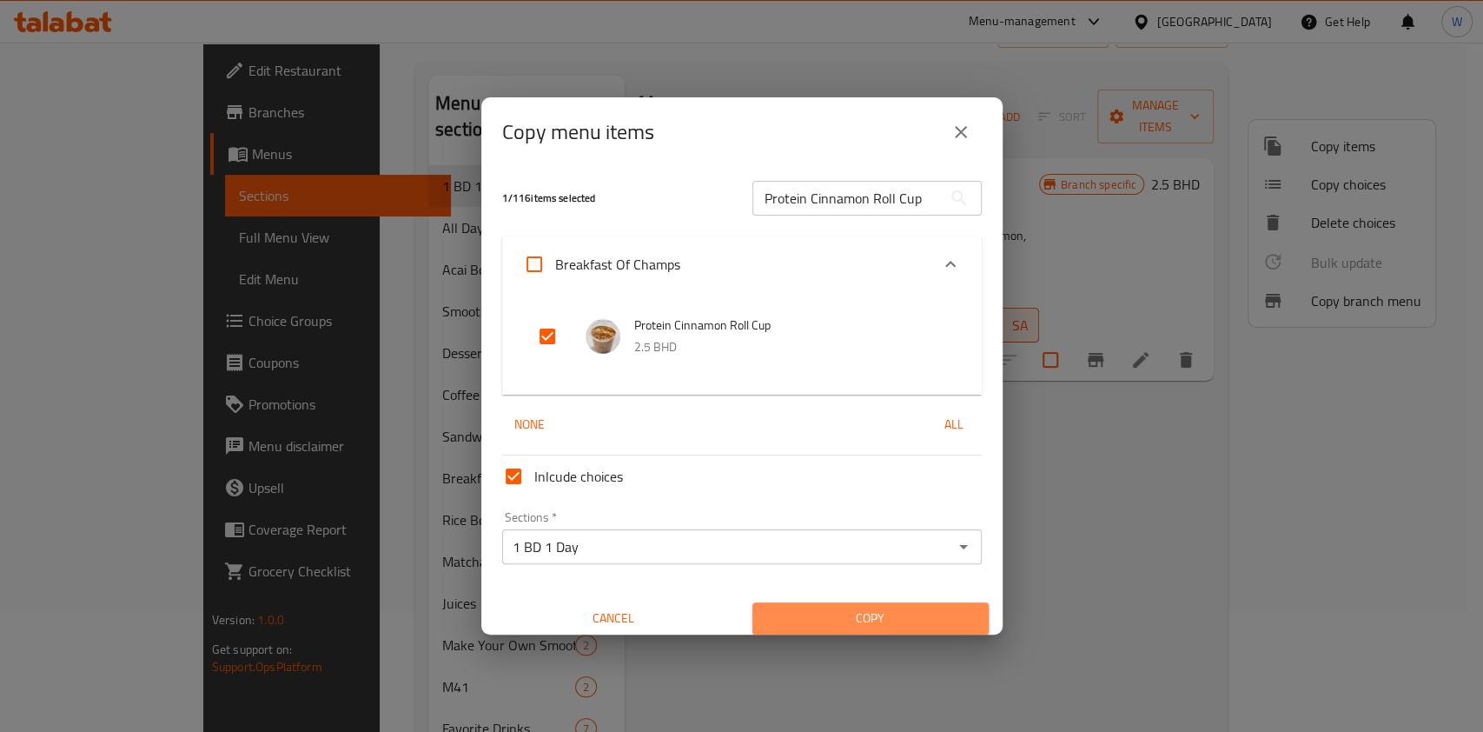
click at [904, 613] on span "Copy" at bounding box center [870, 618] width 209 height 22
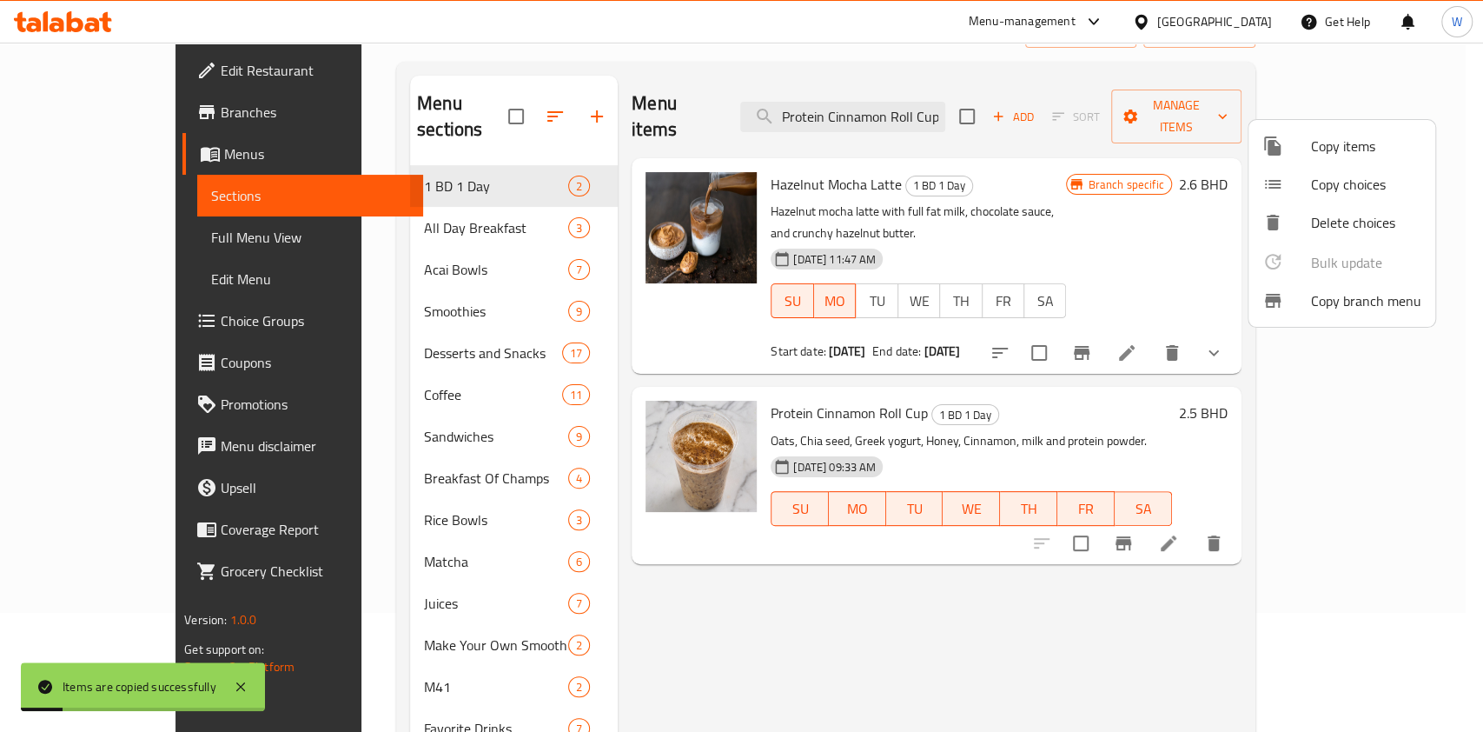
drag, startPoint x: 845, startPoint y: 710, endPoint x: 911, endPoint y: 639, distance: 96.6
click at [846, 709] on div at bounding box center [741, 366] width 1483 height 732
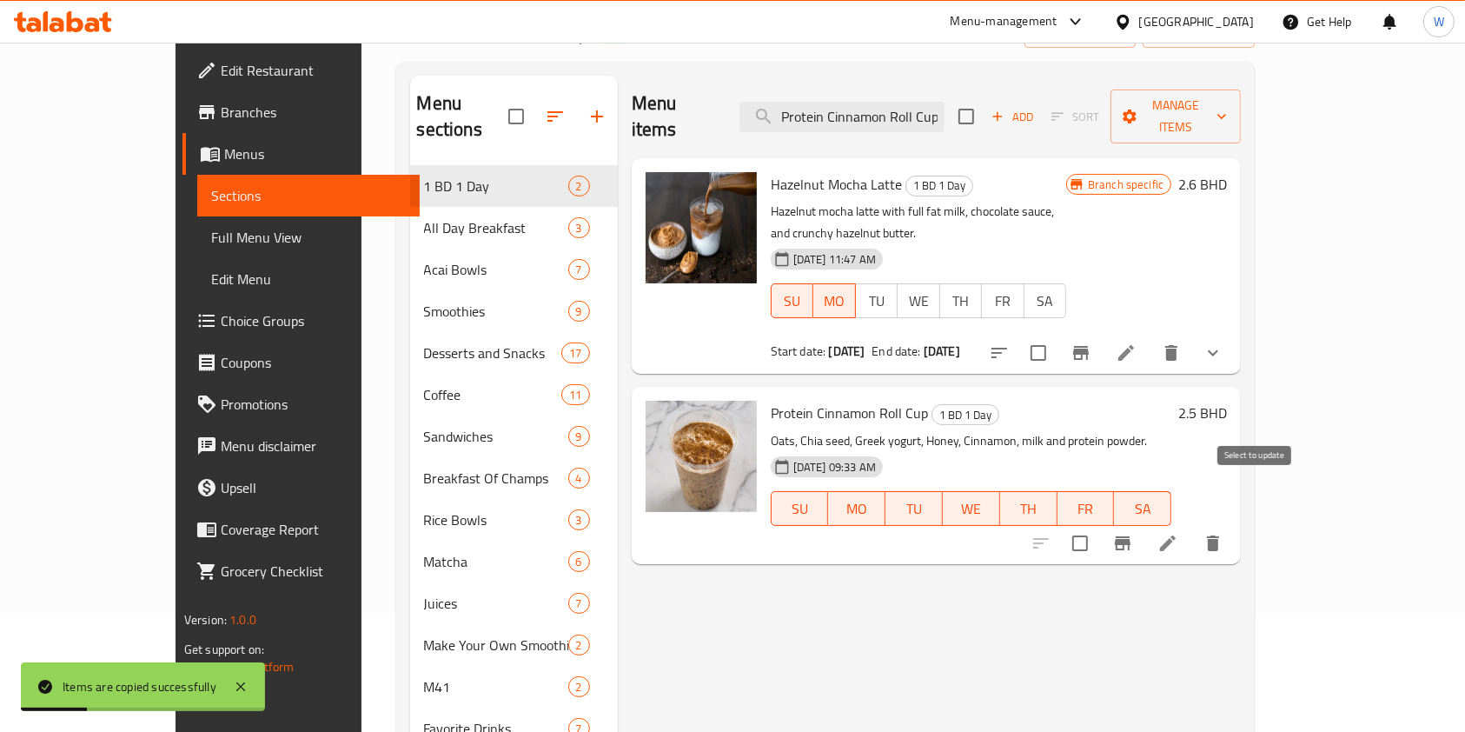
click at [1098, 525] on input "checkbox" at bounding box center [1080, 543] width 36 height 36
checkbox input "true"
click at [1241, 117] on button "Manage items" at bounding box center [1175, 116] width 130 height 54
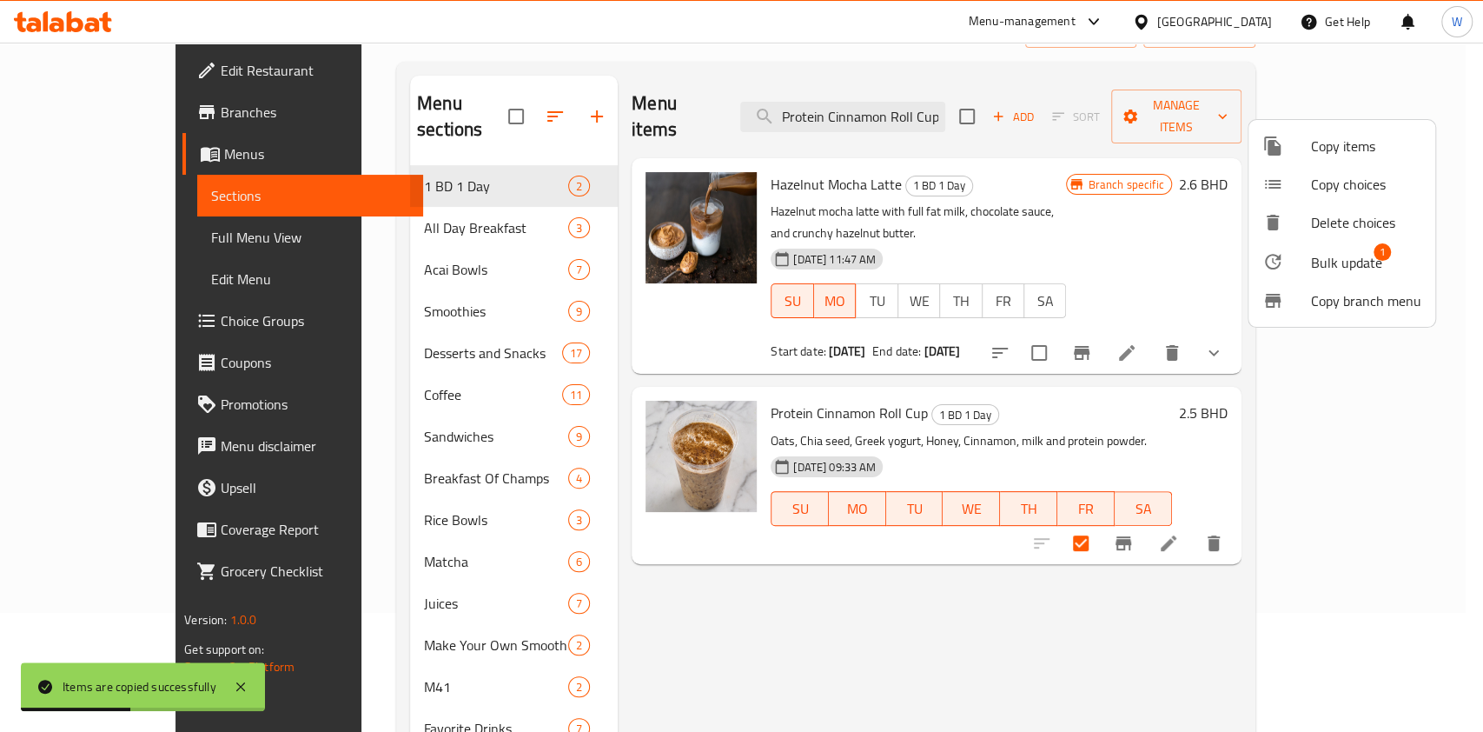
click at [1352, 256] on span "Bulk update" at bounding box center [1346, 262] width 71 height 21
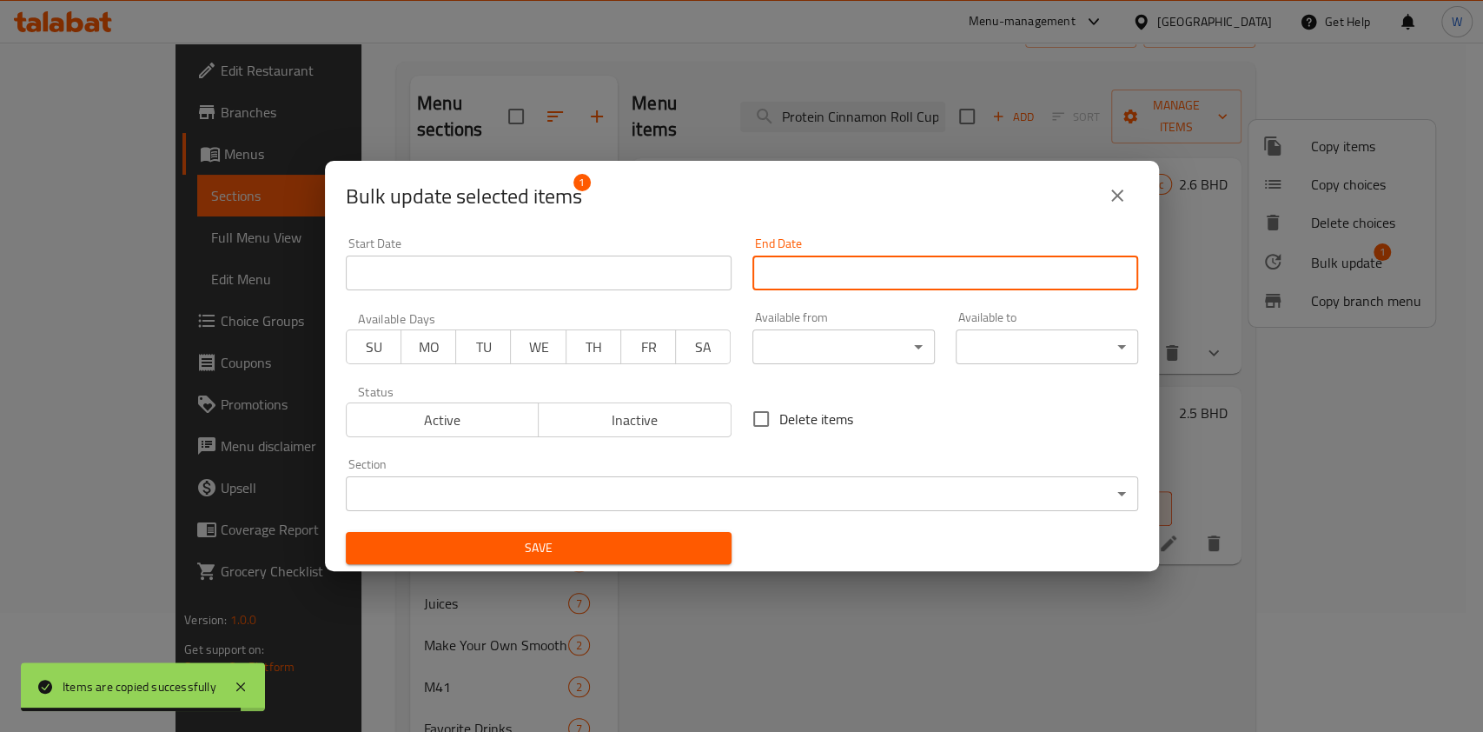
click at [799, 279] on input "Start Date" at bounding box center [945, 272] width 386 height 35
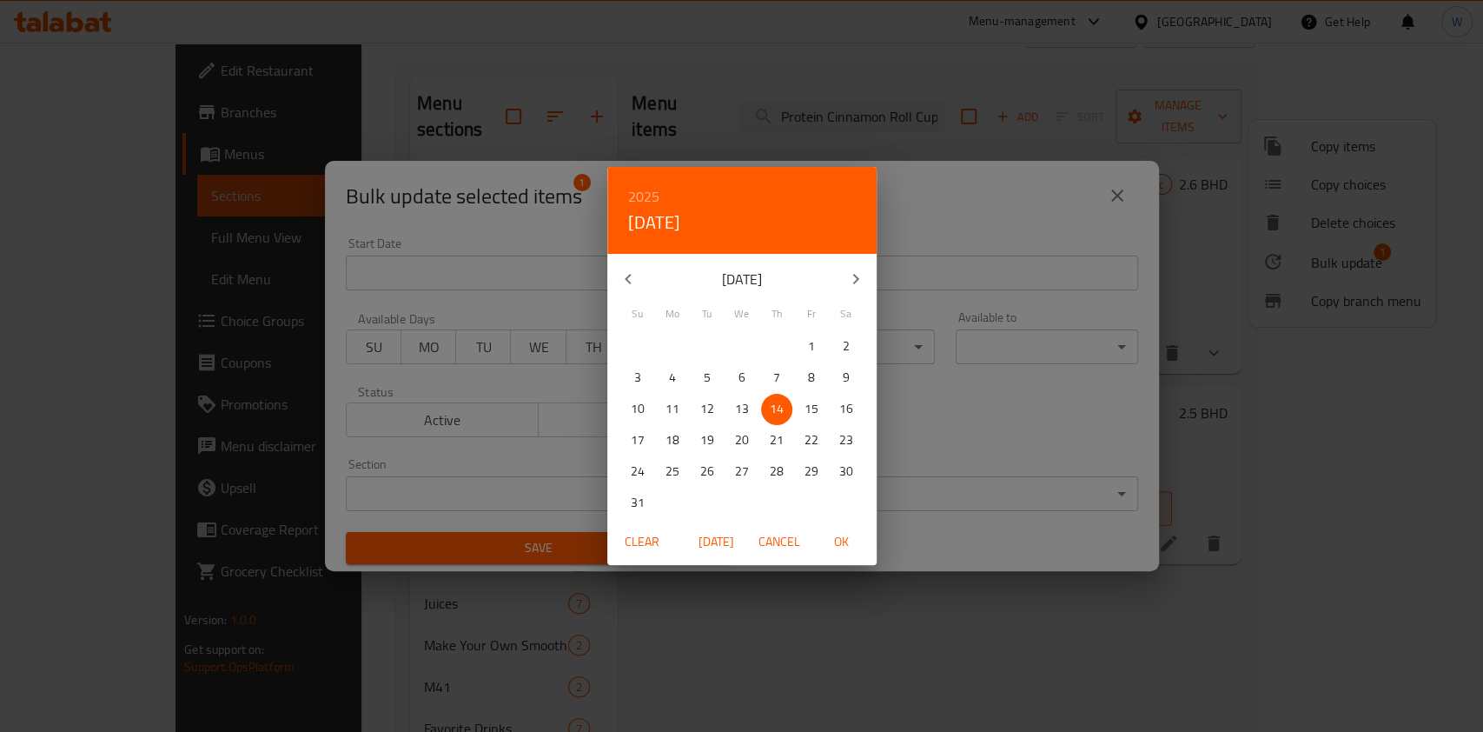
click at [849, 414] on p "16" at bounding box center [846, 409] width 14 height 22
click at [861, 532] on span "OK" at bounding box center [842, 542] width 42 height 22
type input "16-08-2025"
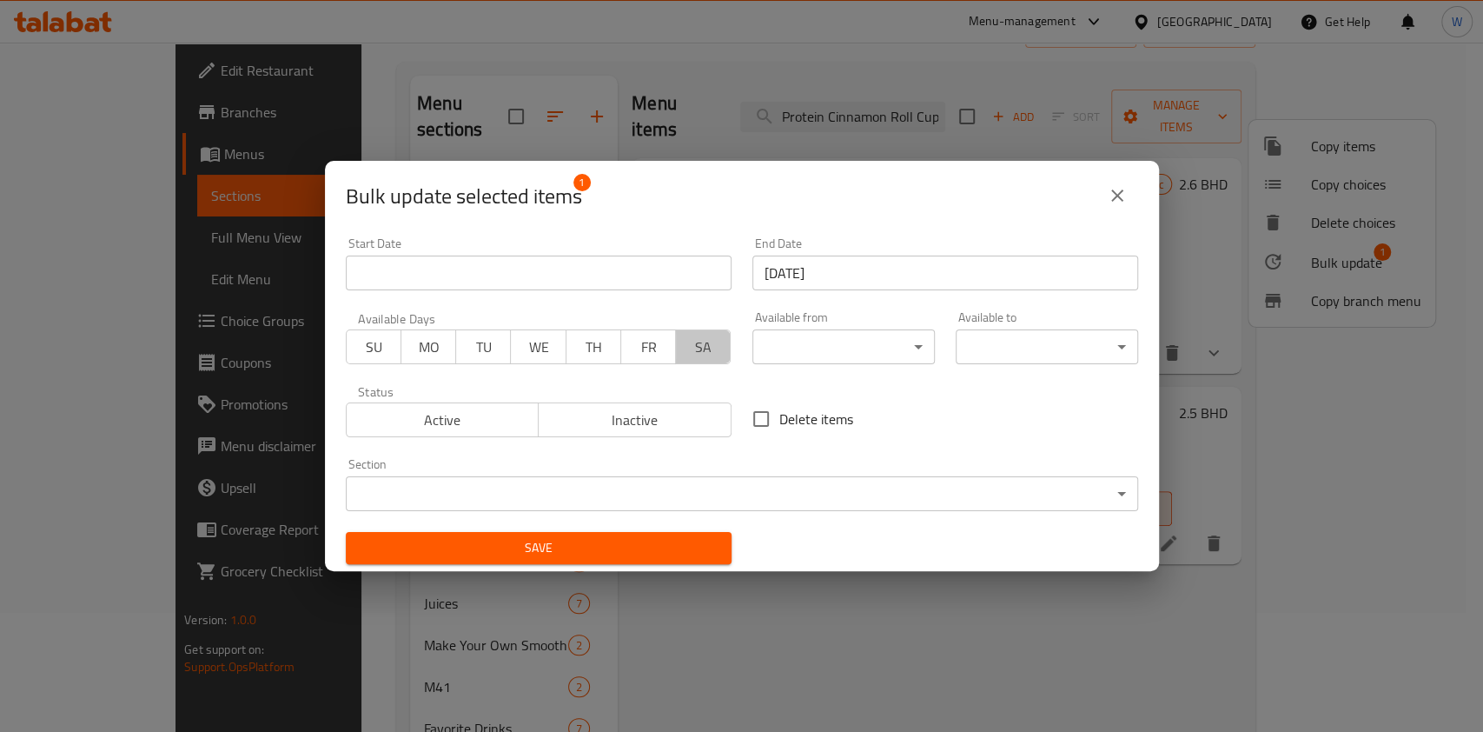
click at [716, 348] on button "SA" at bounding box center [703, 346] width 56 height 35
click at [690, 547] on span "Save" at bounding box center [539, 548] width 358 height 22
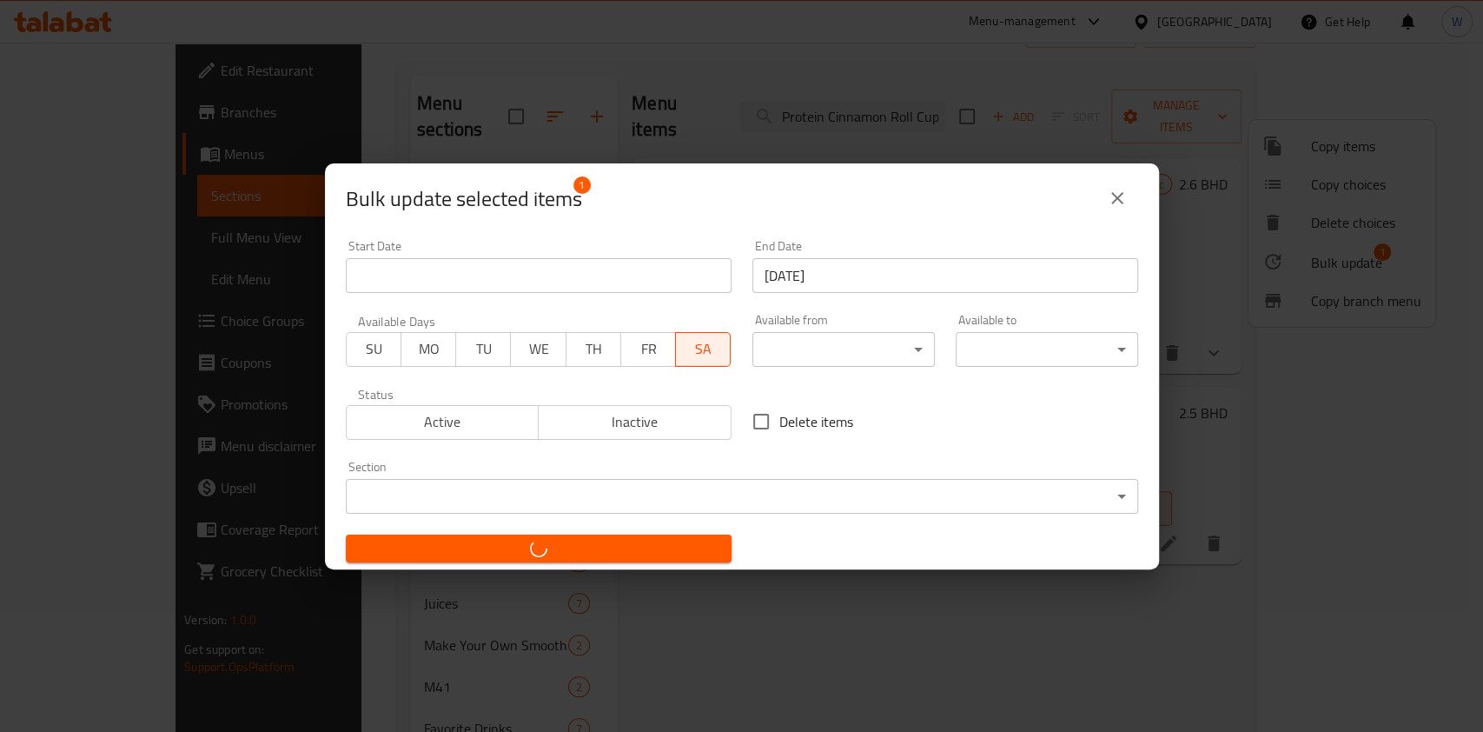
checkbox input "false"
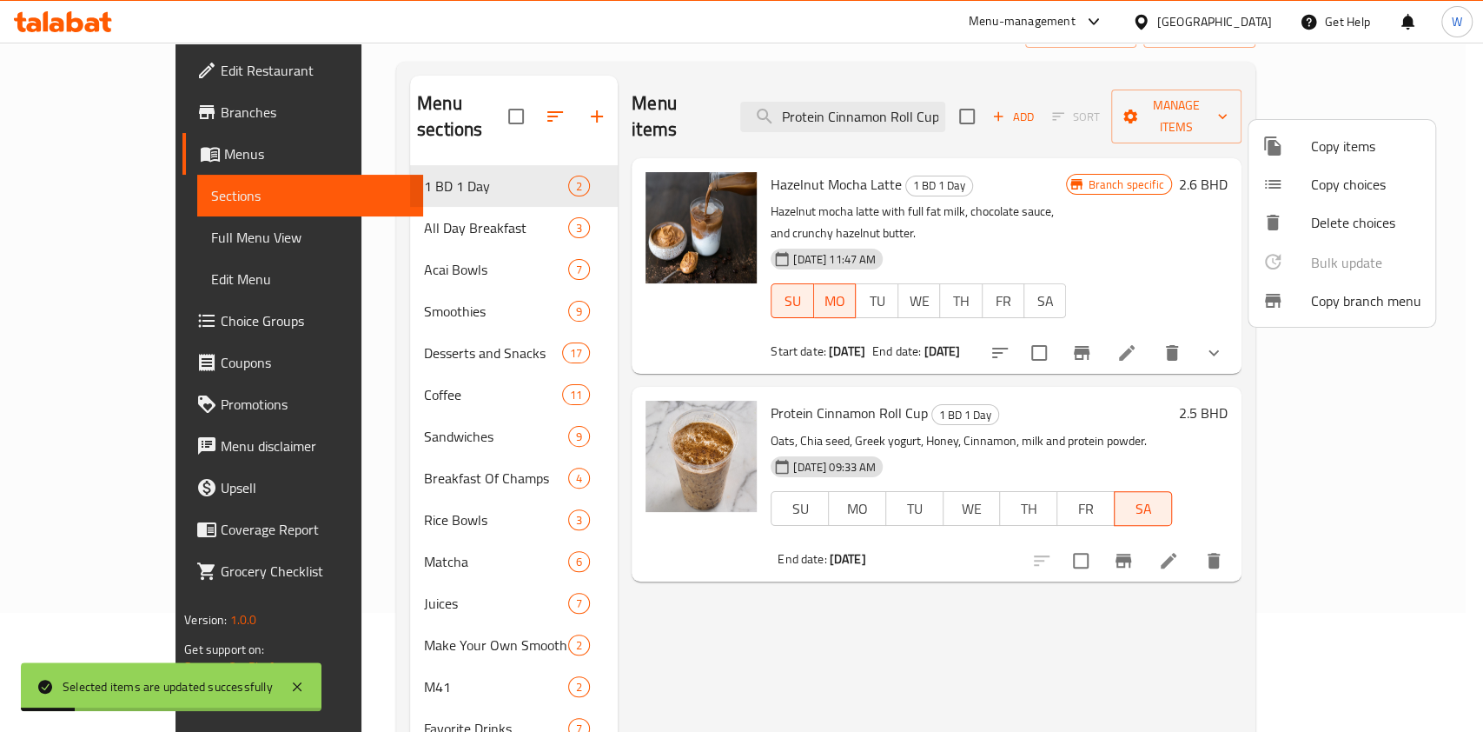
click at [913, 581] on div at bounding box center [741, 366] width 1483 height 732
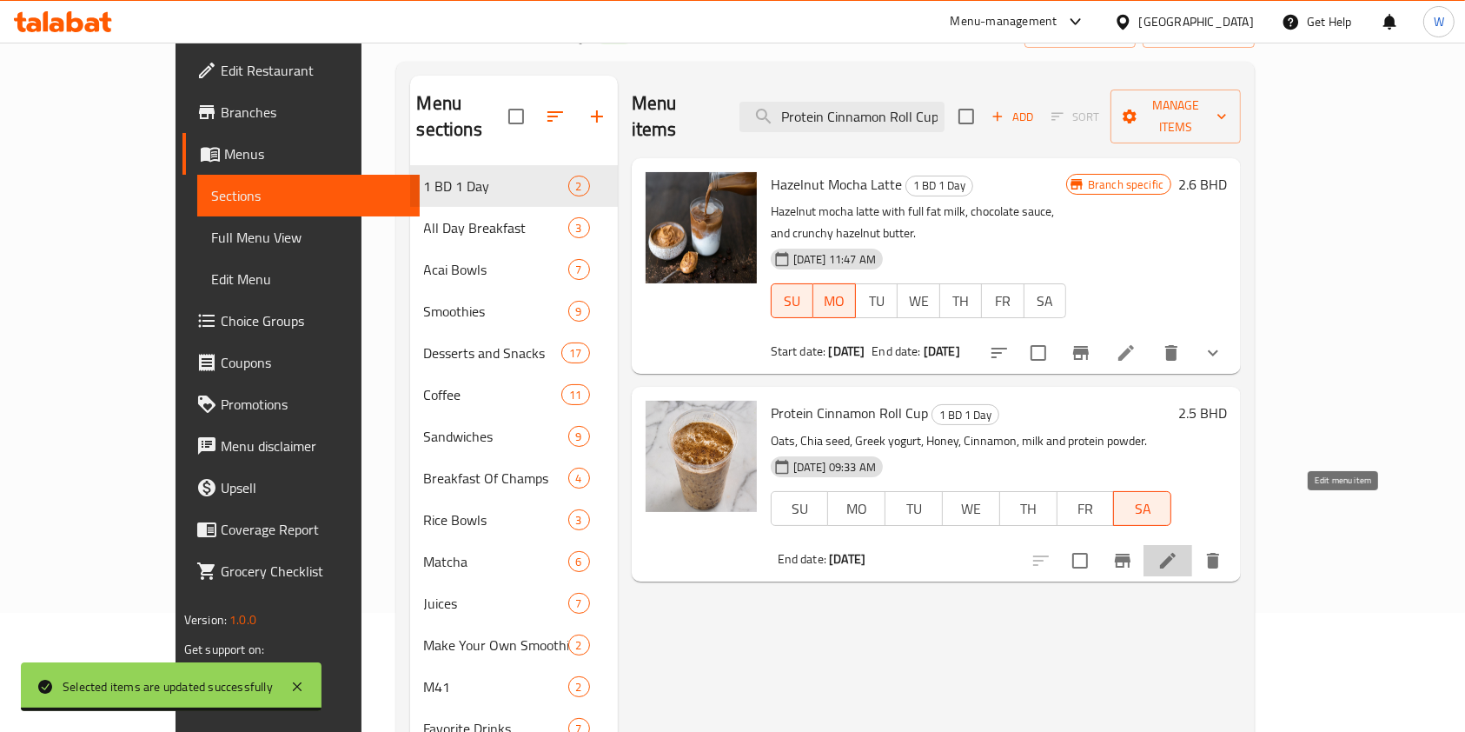
click at [1178, 550] on icon at bounding box center [1167, 560] width 21 height 21
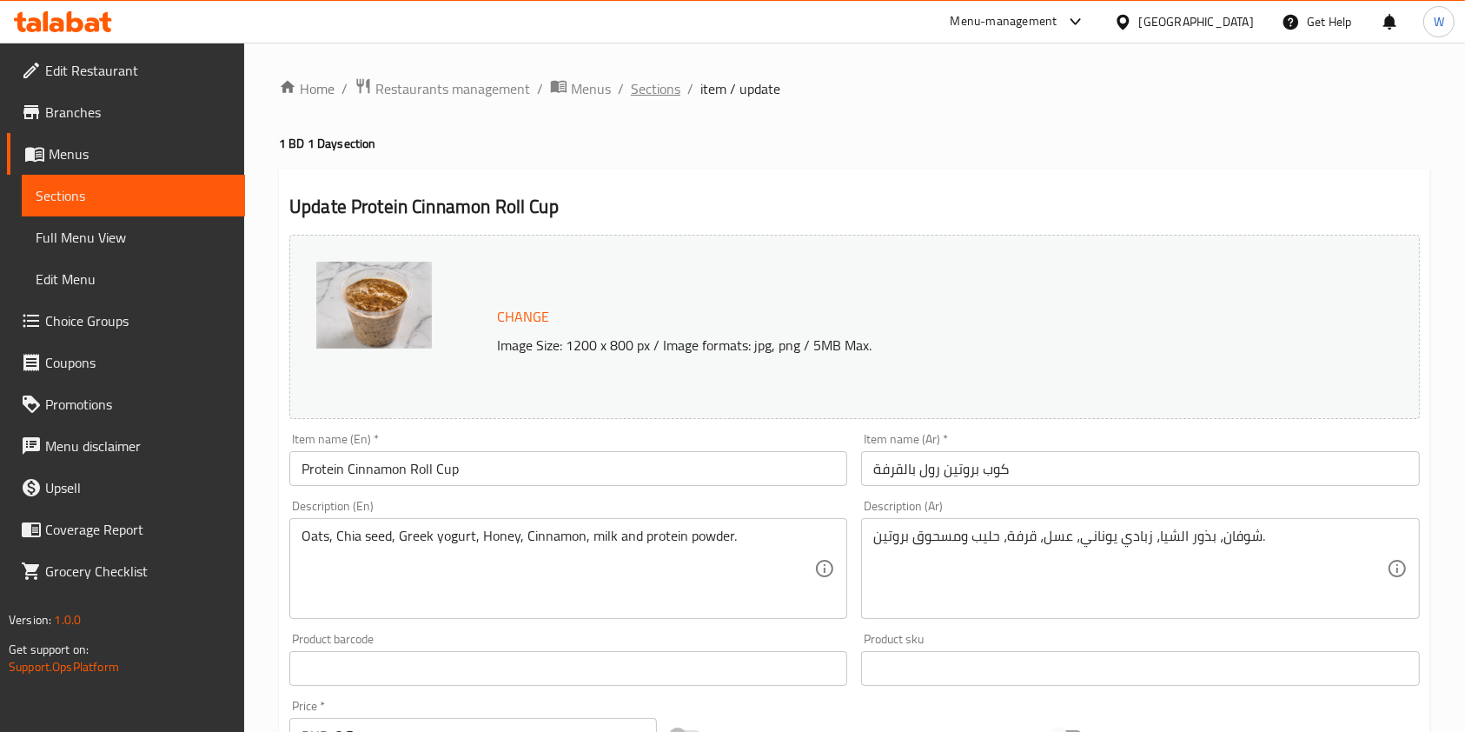
click at [634, 95] on span "Sections" at bounding box center [656, 88] width 50 height 21
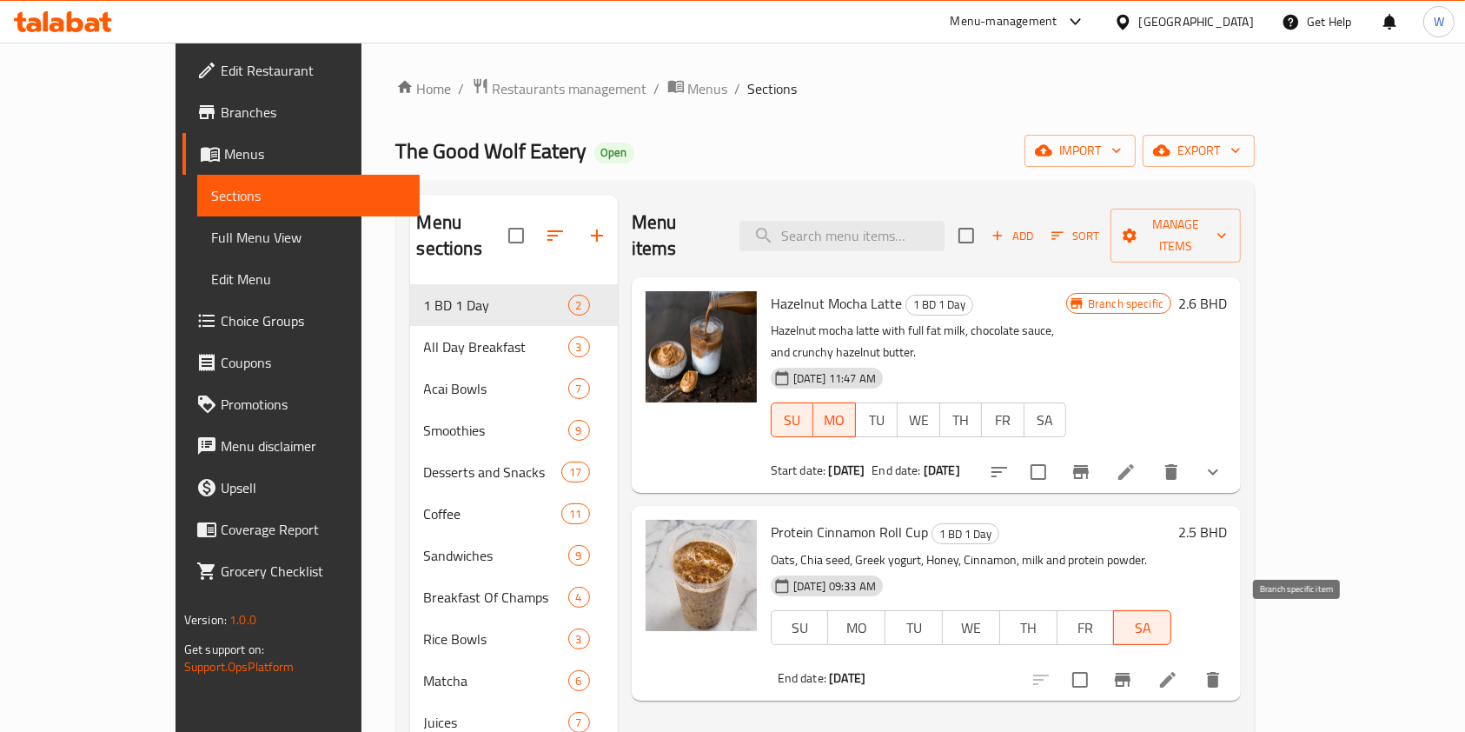
click at [1130, 673] on icon "Branch-specific-item" at bounding box center [1123, 680] width 16 height 14
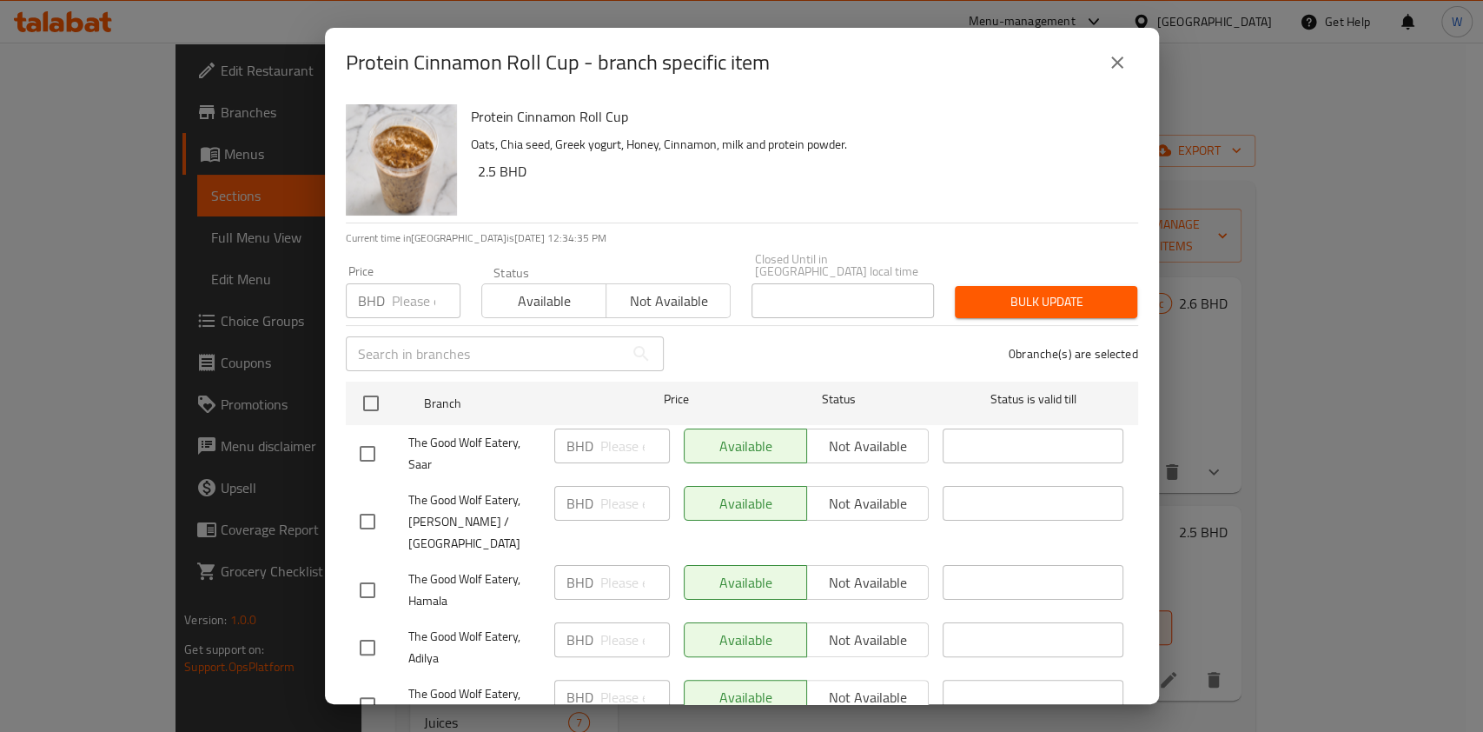
click at [1115, 66] on icon "close" at bounding box center [1117, 62] width 21 height 21
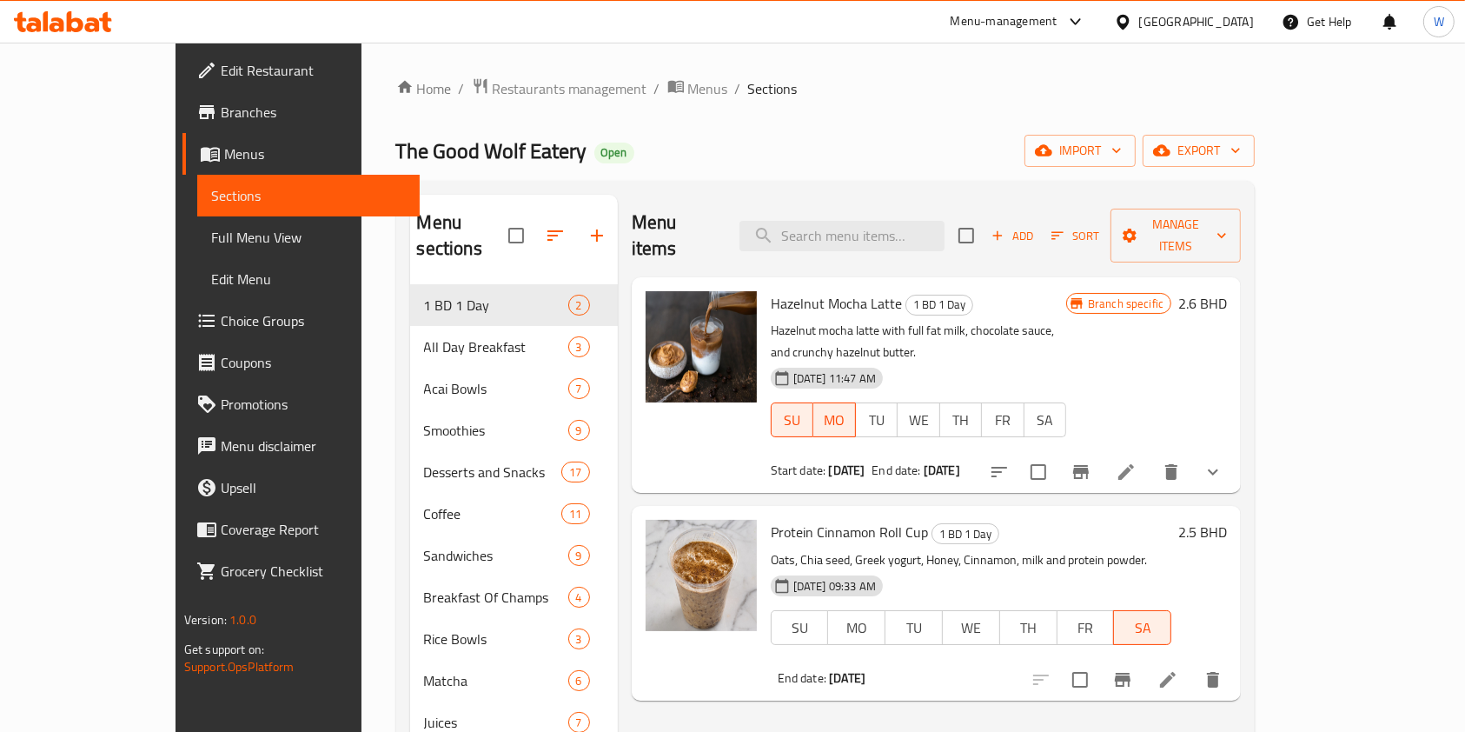
click at [771, 519] on span "Protein Cinnamon Roll Cup" at bounding box center [849, 532] width 157 height 26
copy h6 "Protein Cinnamon Roll Cup"
click at [871, 221] on input "search" at bounding box center [841, 236] width 205 height 30
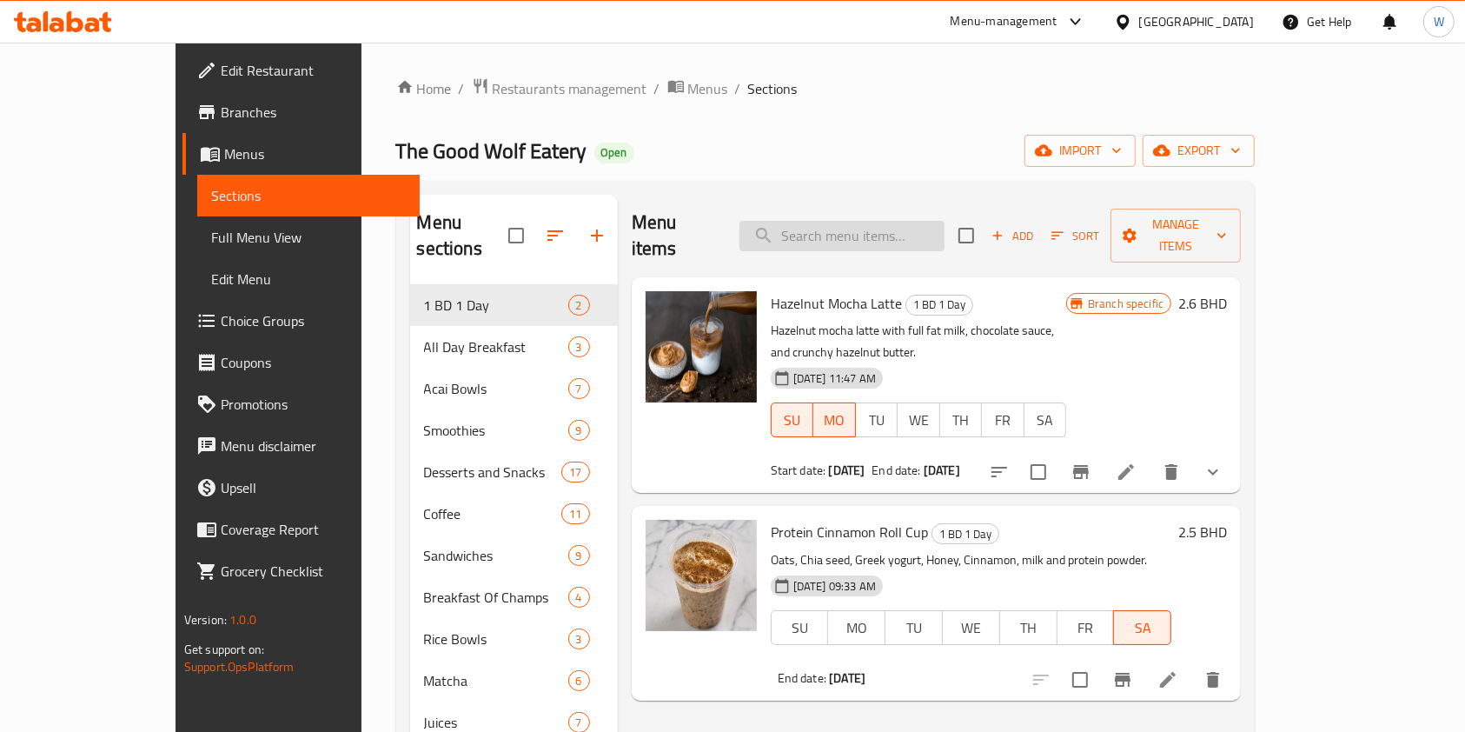
paste input "Protein Cinnamon Roll Cup"
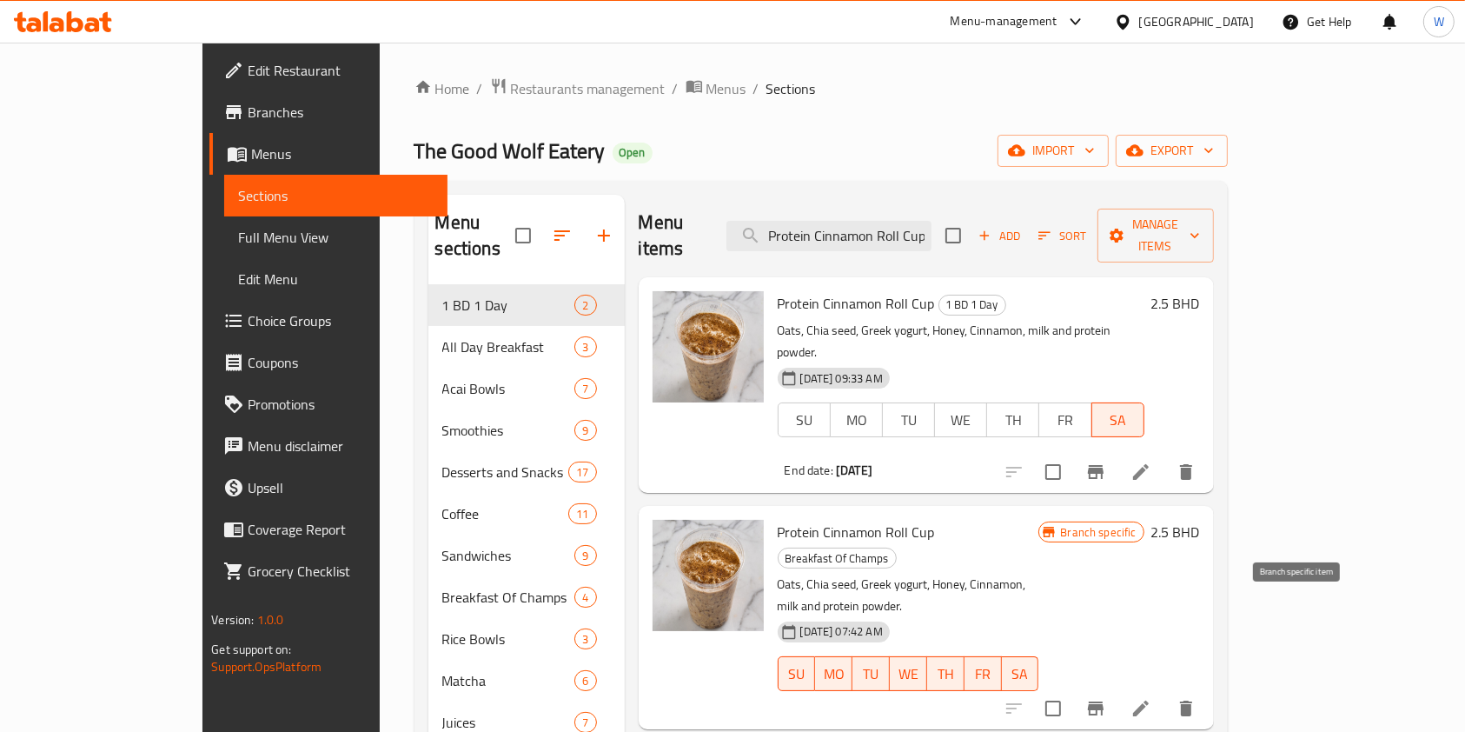
type input "Protein Cinnamon Roll Cup"
click at [1106, 698] on icon "Branch-specific-item" at bounding box center [1095, 708] width 21 height 21
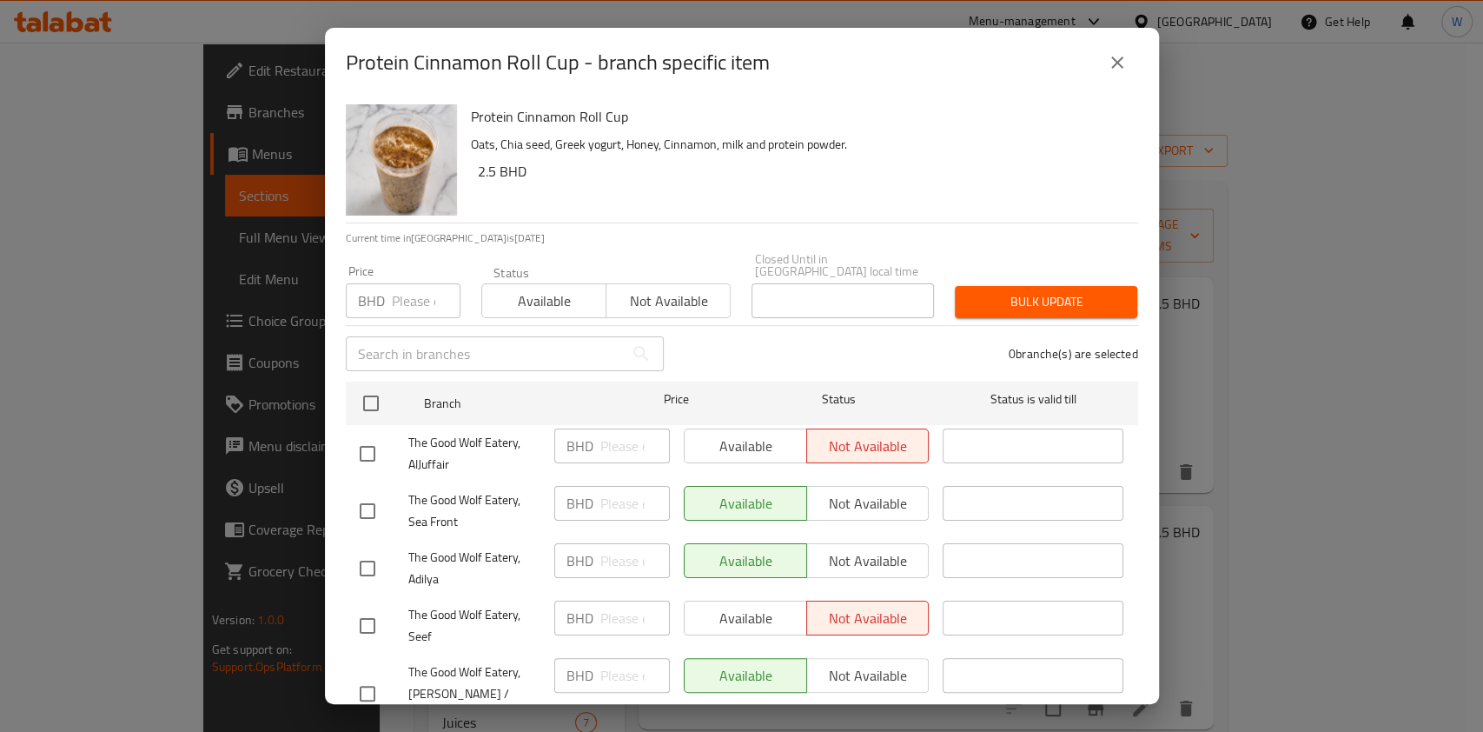
click at [1112, 70] on icon "close" at bounding box center [1117, 62] width 21 height 21
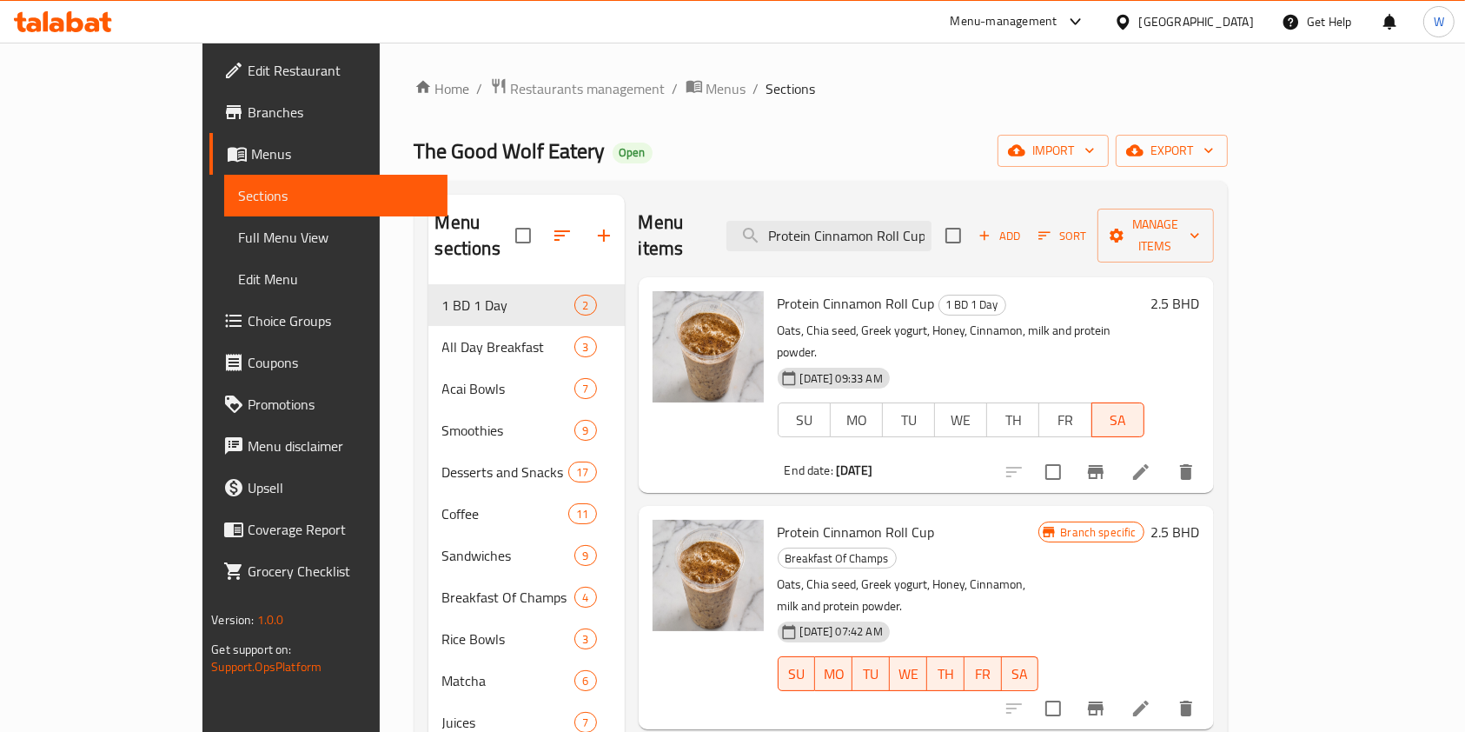
click at [248, 113] on span "Branches" at bounding box center [341, 112] width 186 height 21
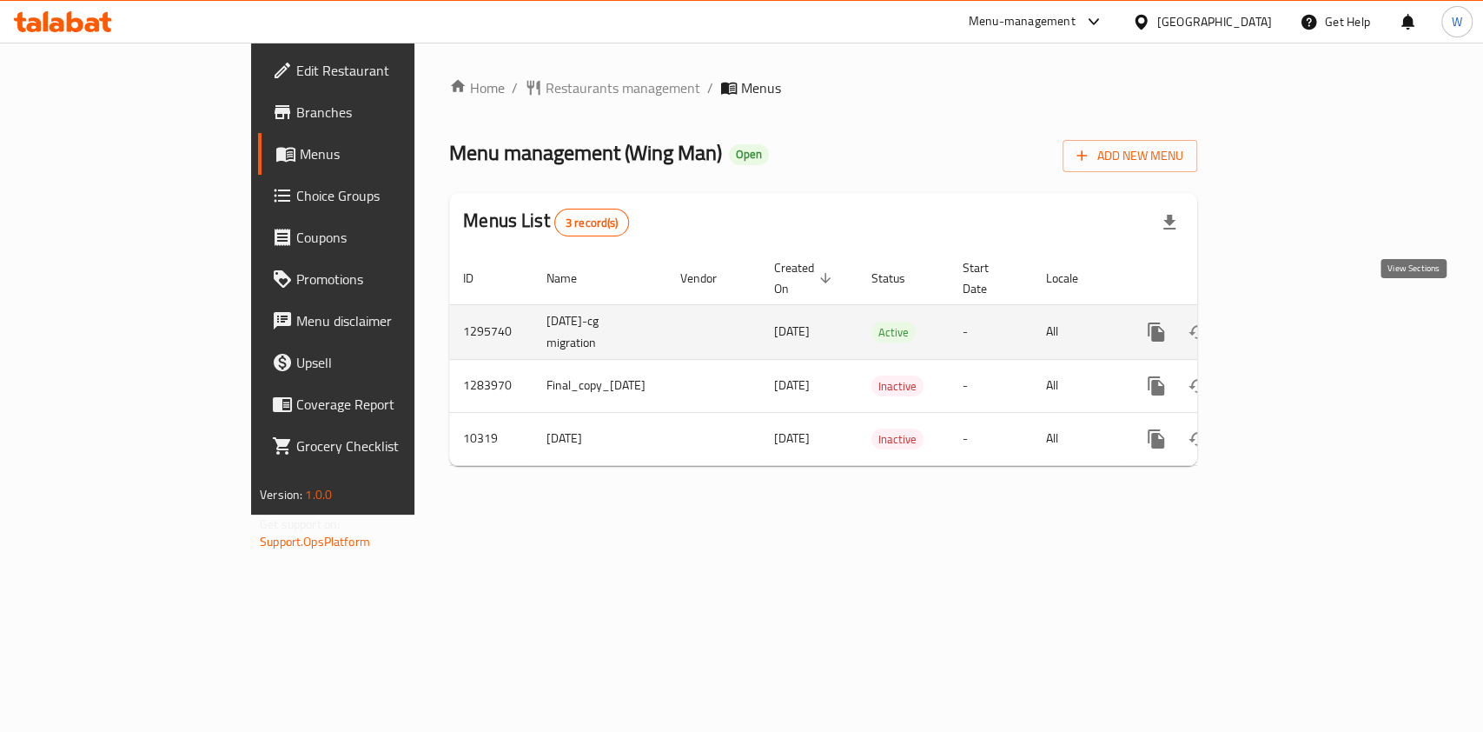
click at [1302, 311] on link "enhanced table" at bounding box center [1282, 332] width 42 height 42
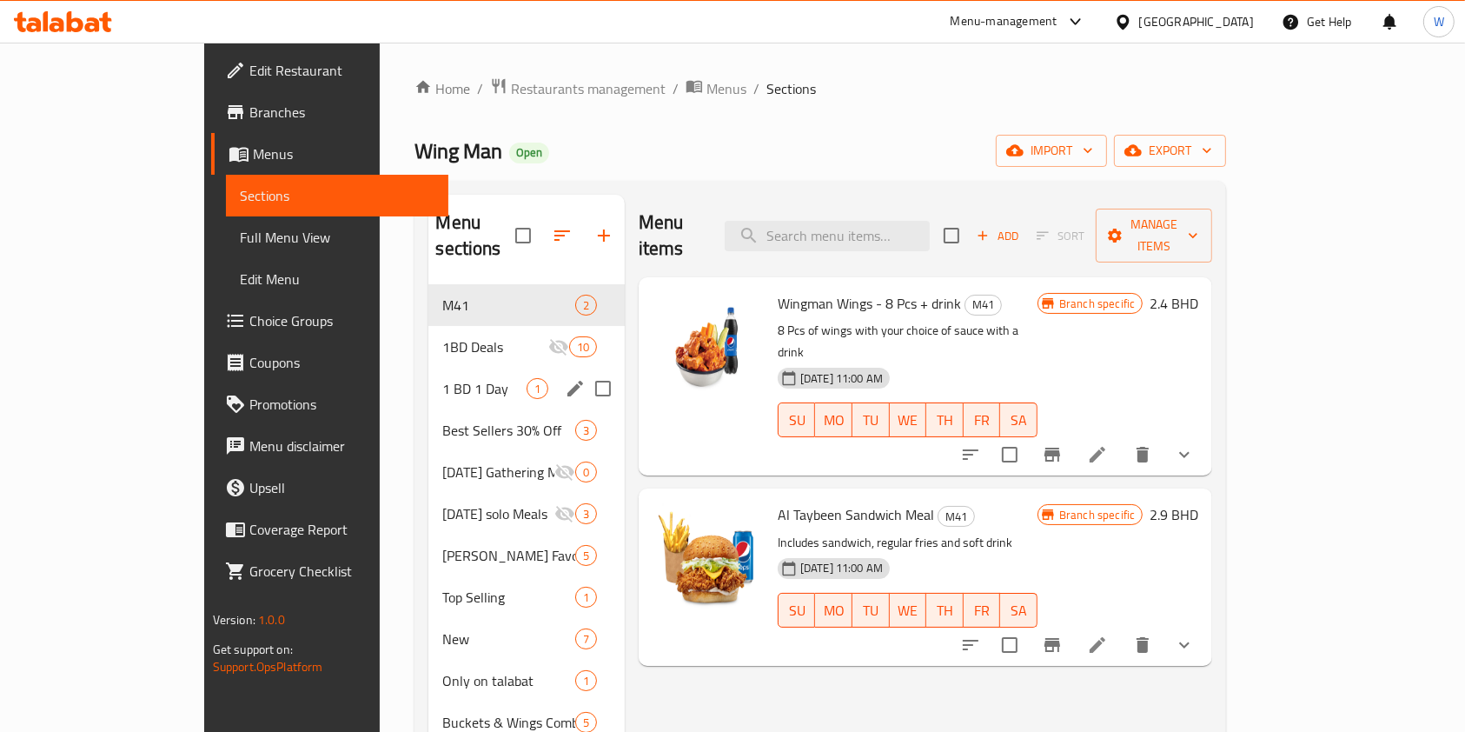
click at [428, 374] on div "1 BD 1 Day 1" at bounding box center [525, 389] width 195 height 42
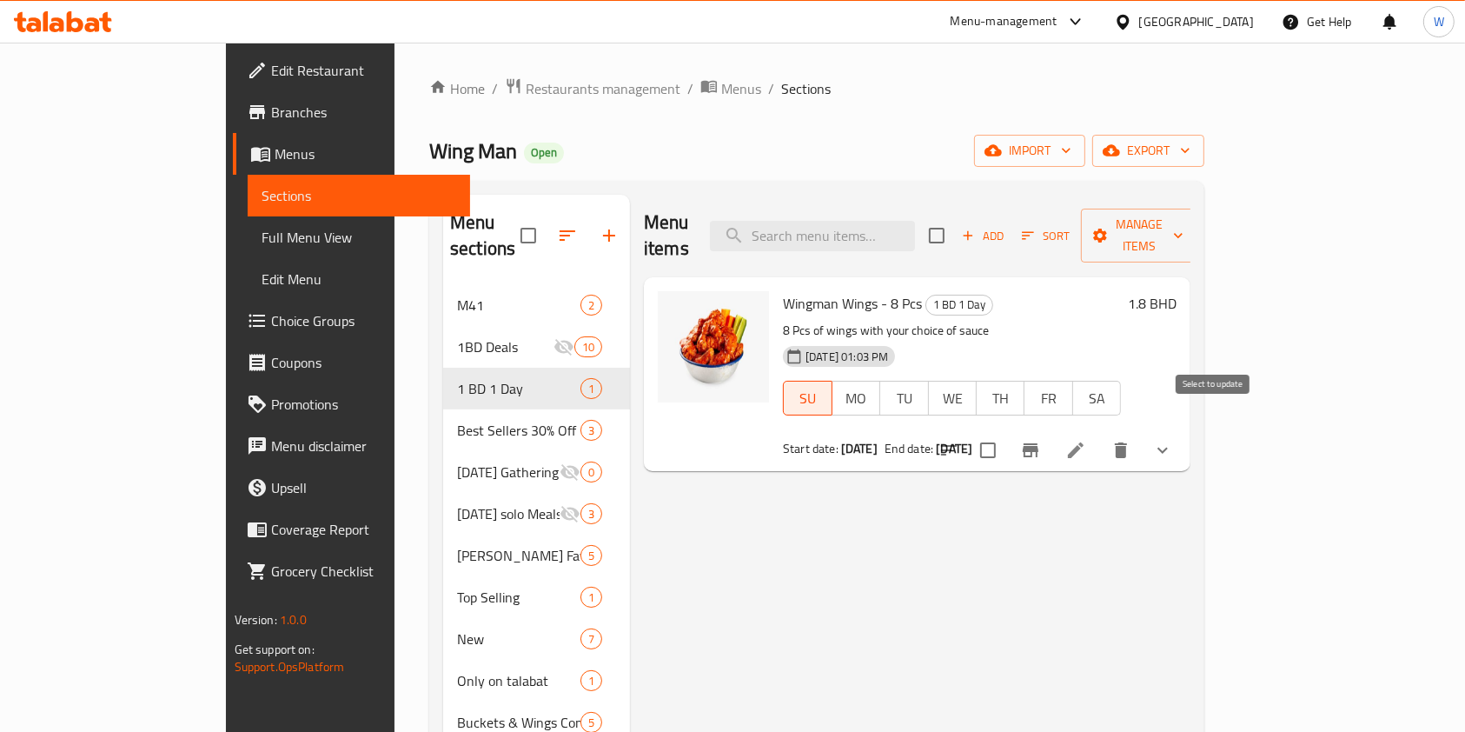
click at [1006, 432] on input "checkbox" at bounding box center [988, 450] width 36 height 36
checkbox input "true"
click at [1183, 225] on span "Manage items" at bounding box center [1139, 235] width 89 height 43
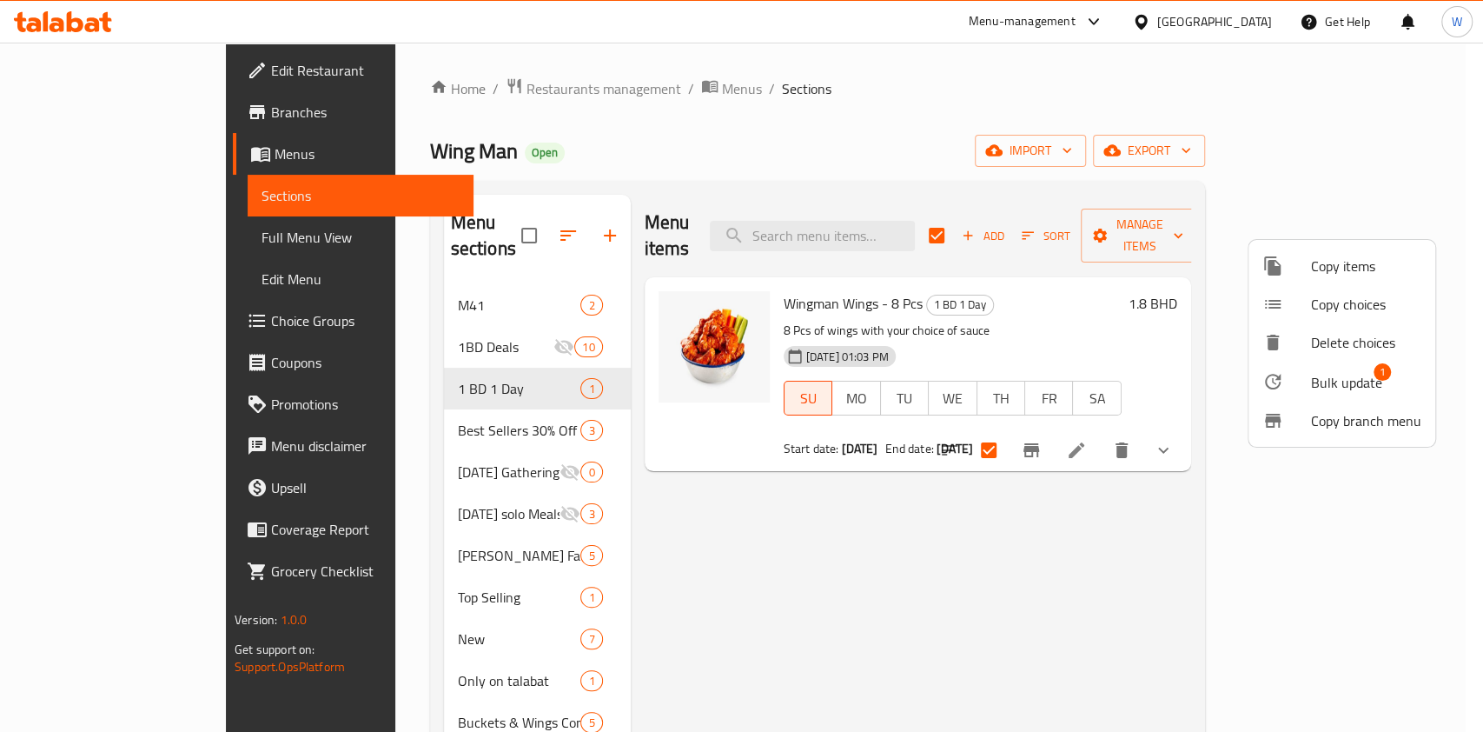
click at [1360, 374] on span "Bulk update" at bounding box center [1346, 382] width 71 height 21
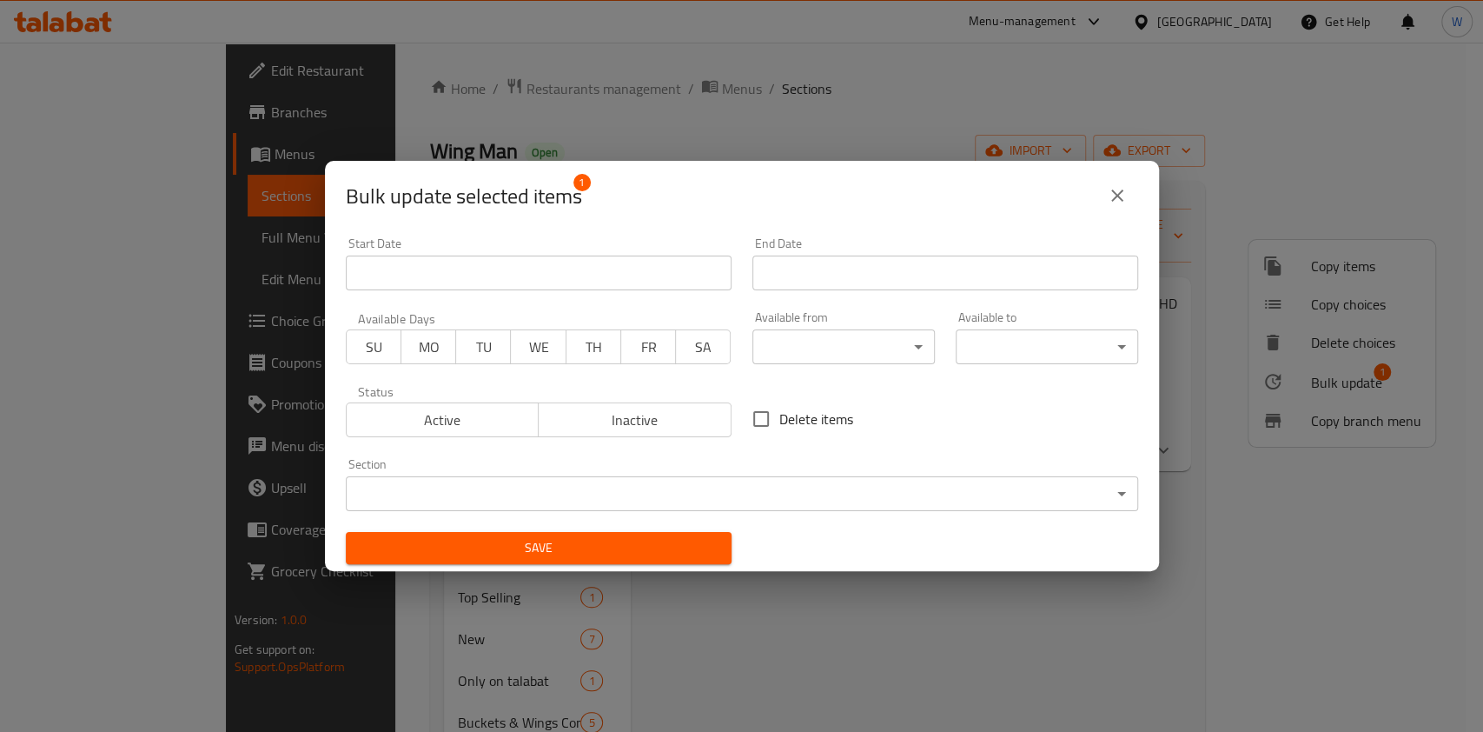
click at [796, 268] on input "Start Date" at bounding box center [945, 272] width 386 height 35
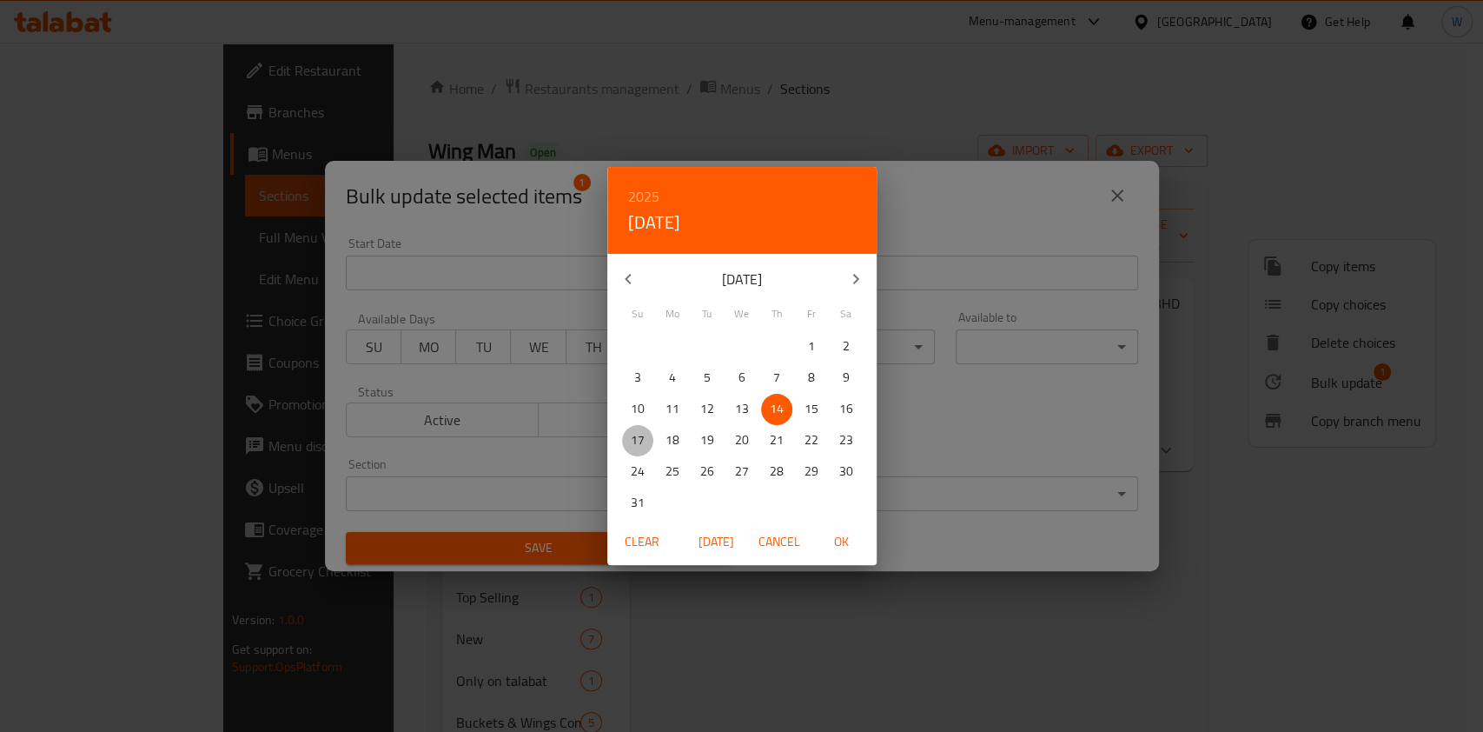
click at [639, 437] on p "17" at bounding box center [638, 440] width 14 height 22
click at [852, 548] on span "OK" at bounding box center [842, 542] width 42 height 22
type input "[DATE]"
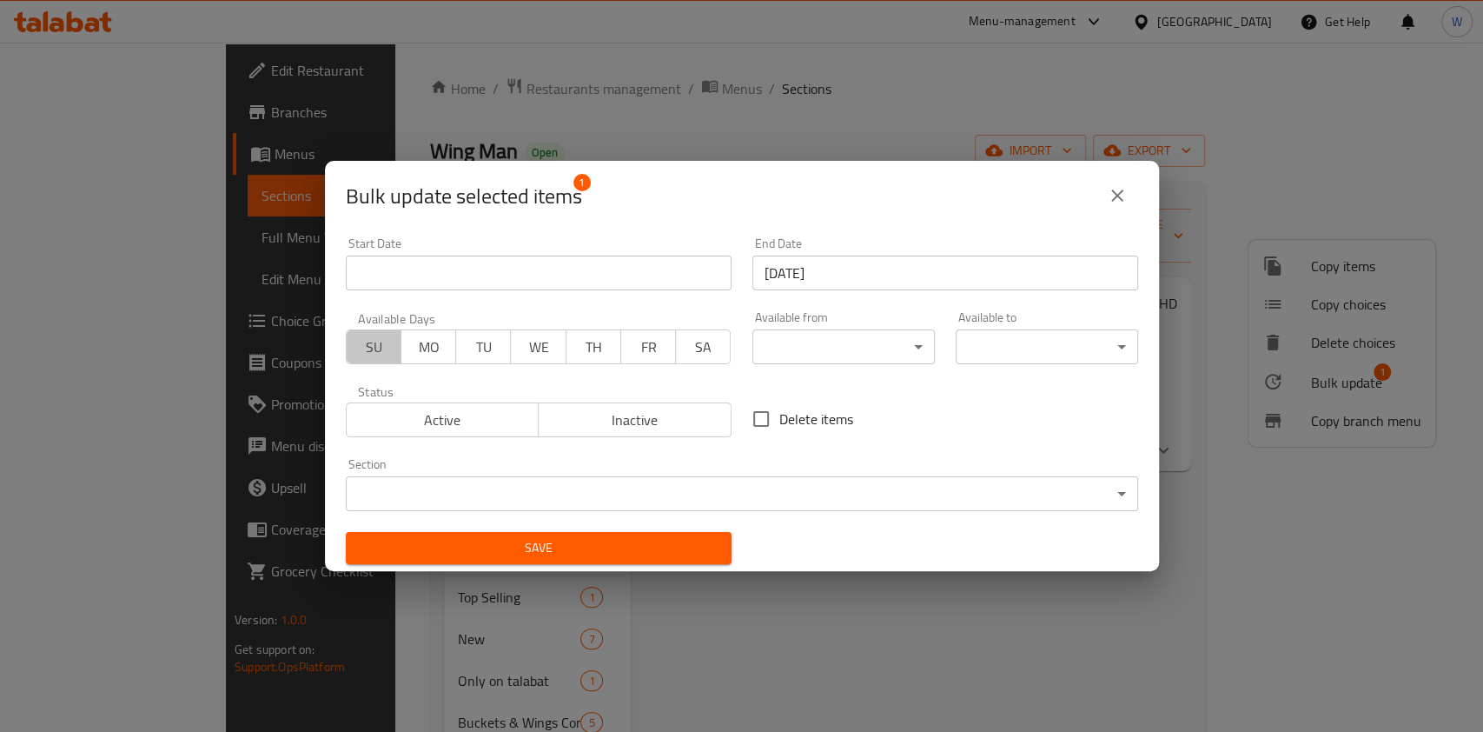
click at [390, 354] on span "SU" at bounding box center [374, 347] width 41 height 25
click at [524, 544] on span "Save" at bounding box center [539, 548] width 358 height 22
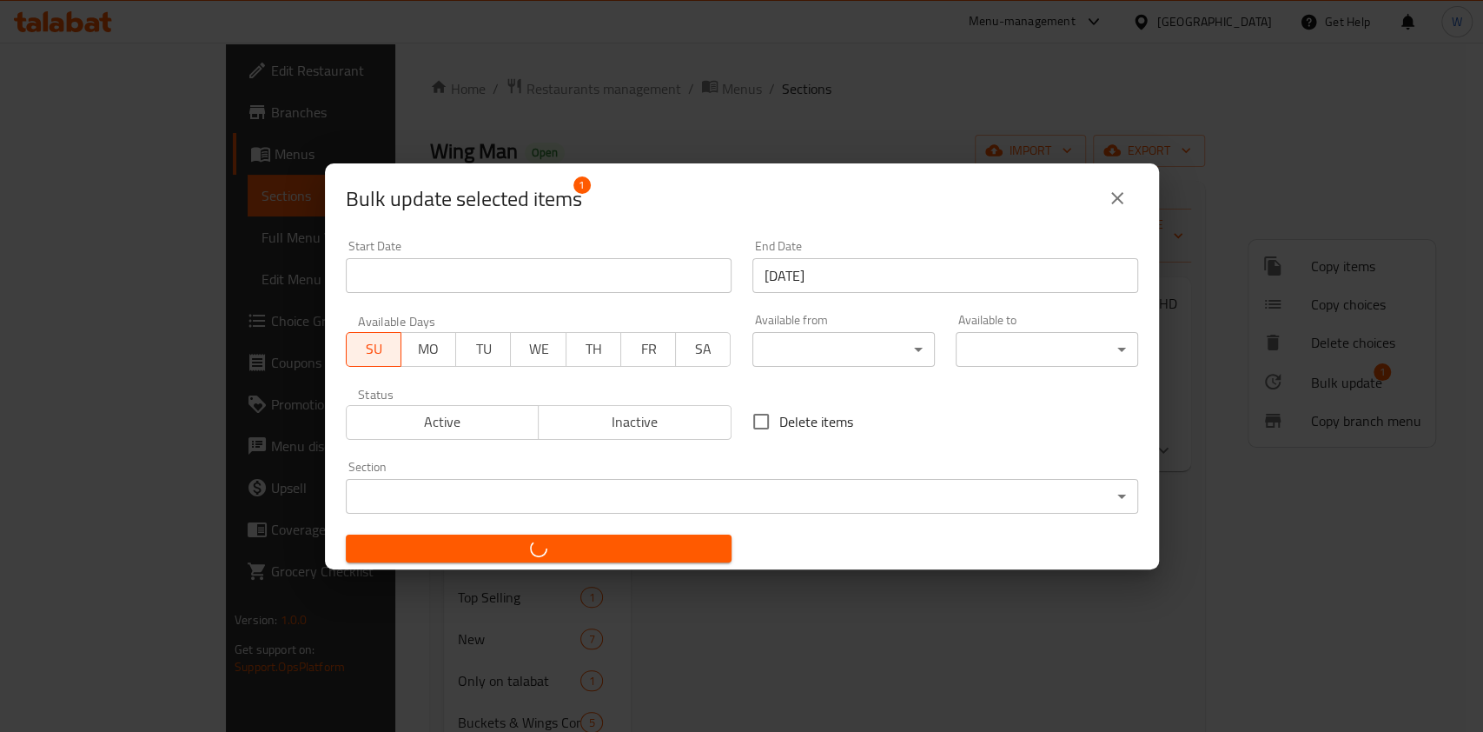
checkbox input "false"
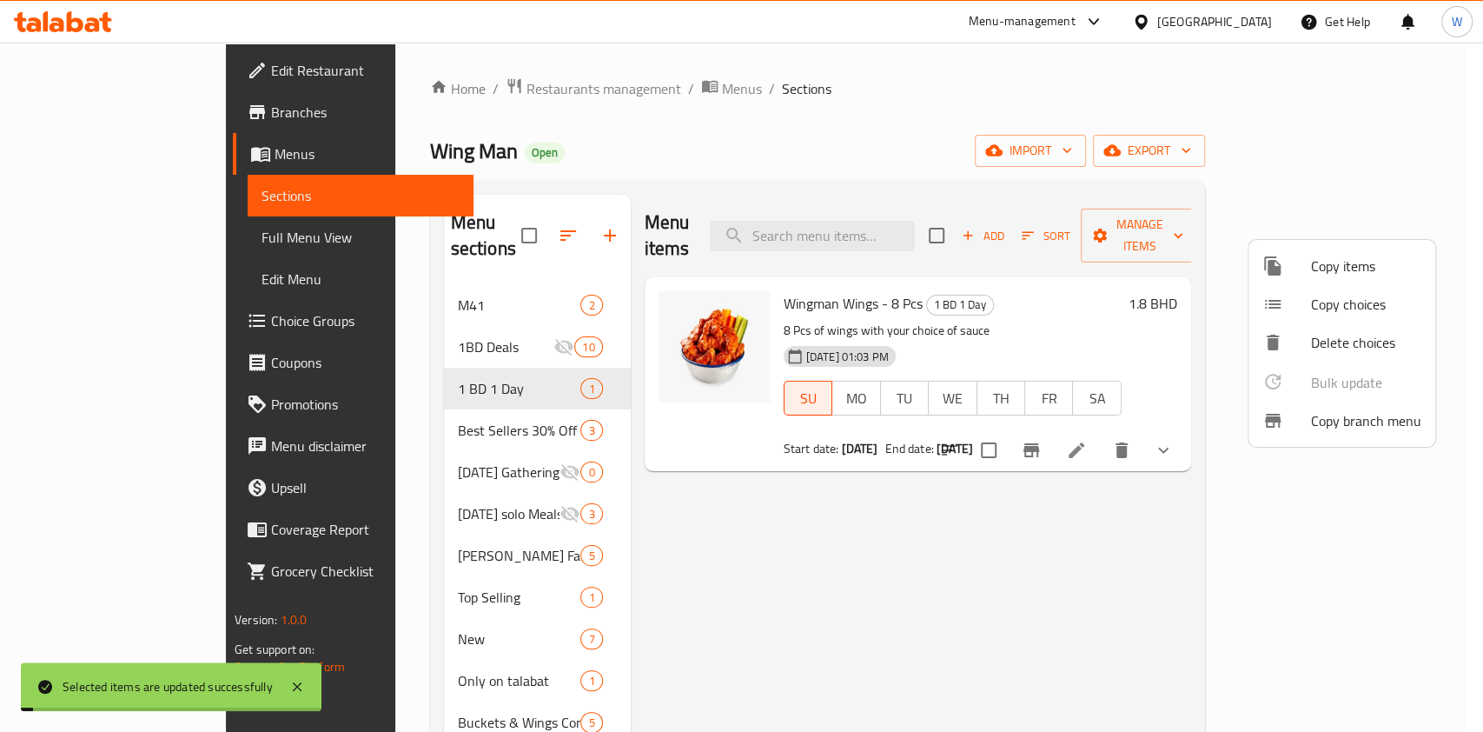
click at [1125, 583] on div at bounding box center [741, 366] width 1483 height 732
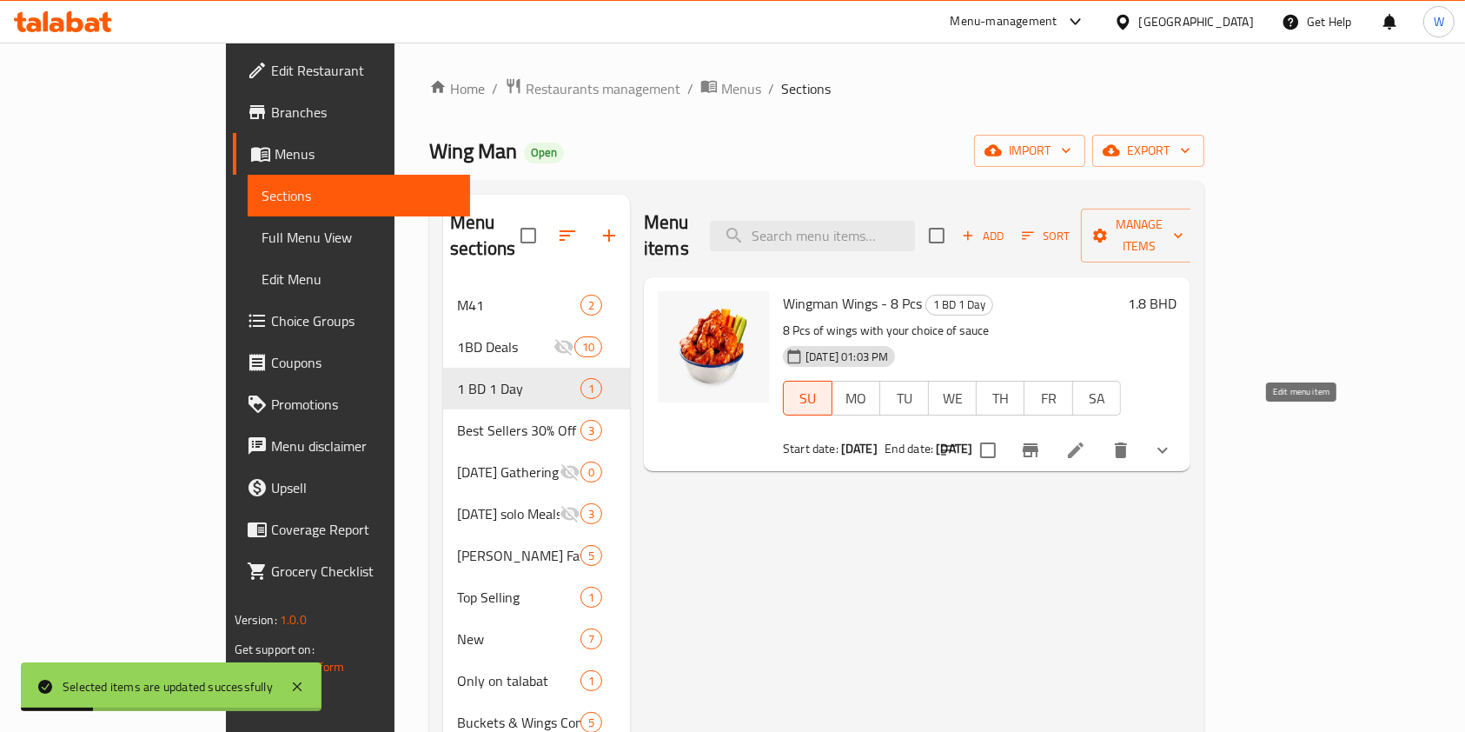
click at [1086, 440] on icon at bounding box center [1075, 450] width 21 height 21
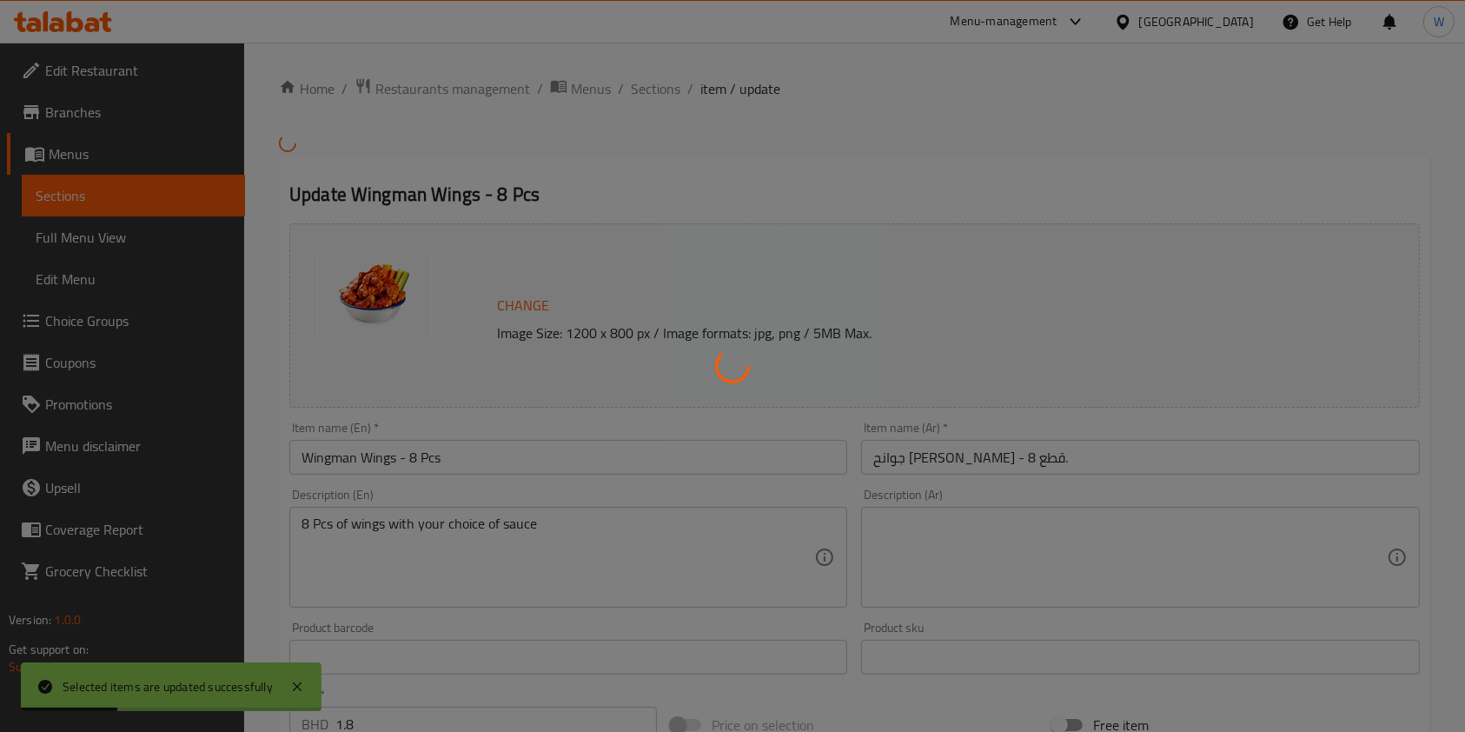
type input "مع اختيارك من"
type input "1"
type input "اختيارك من الصلصة"
type input "1"
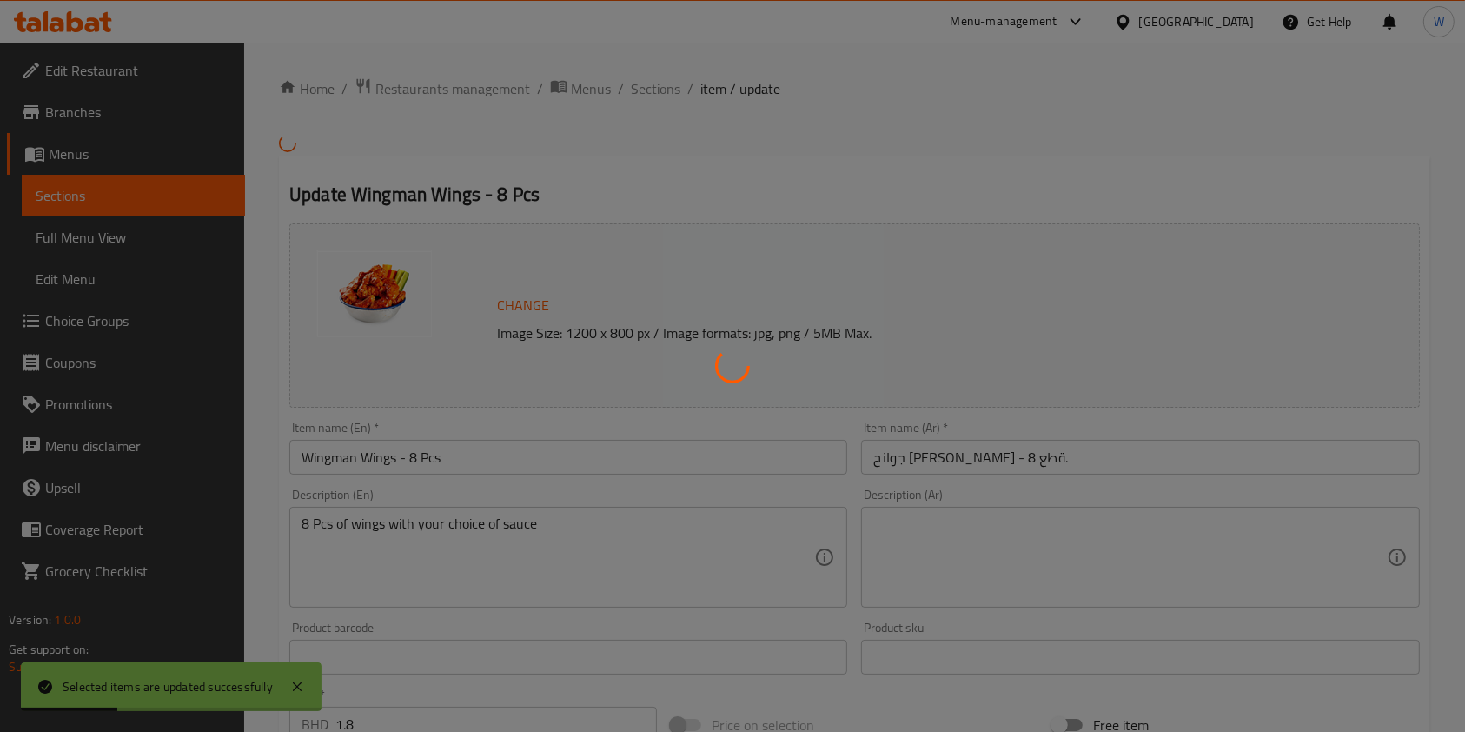
type input "1"
type input "اختيارك من الصلصة الإضافية:"
type input "0"
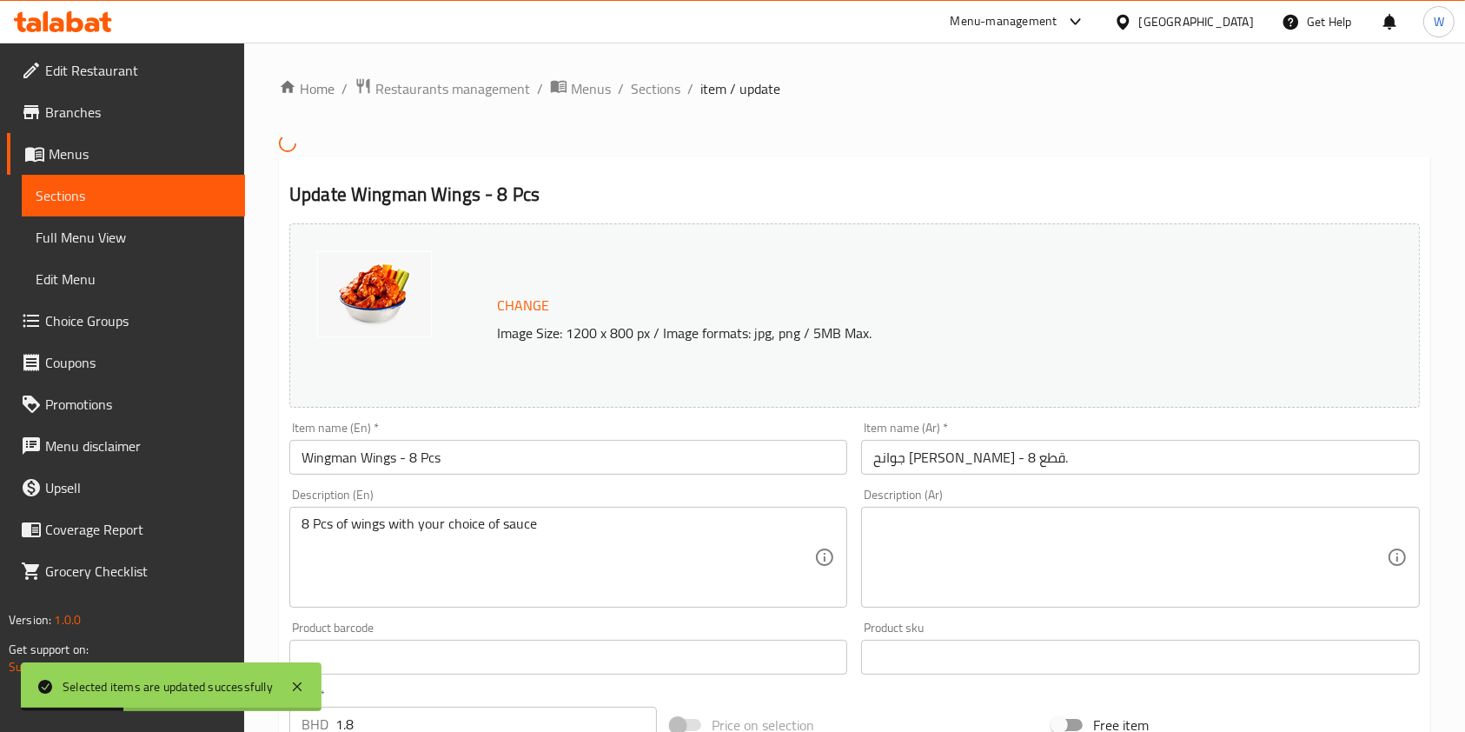
scroll to position [680, 0]
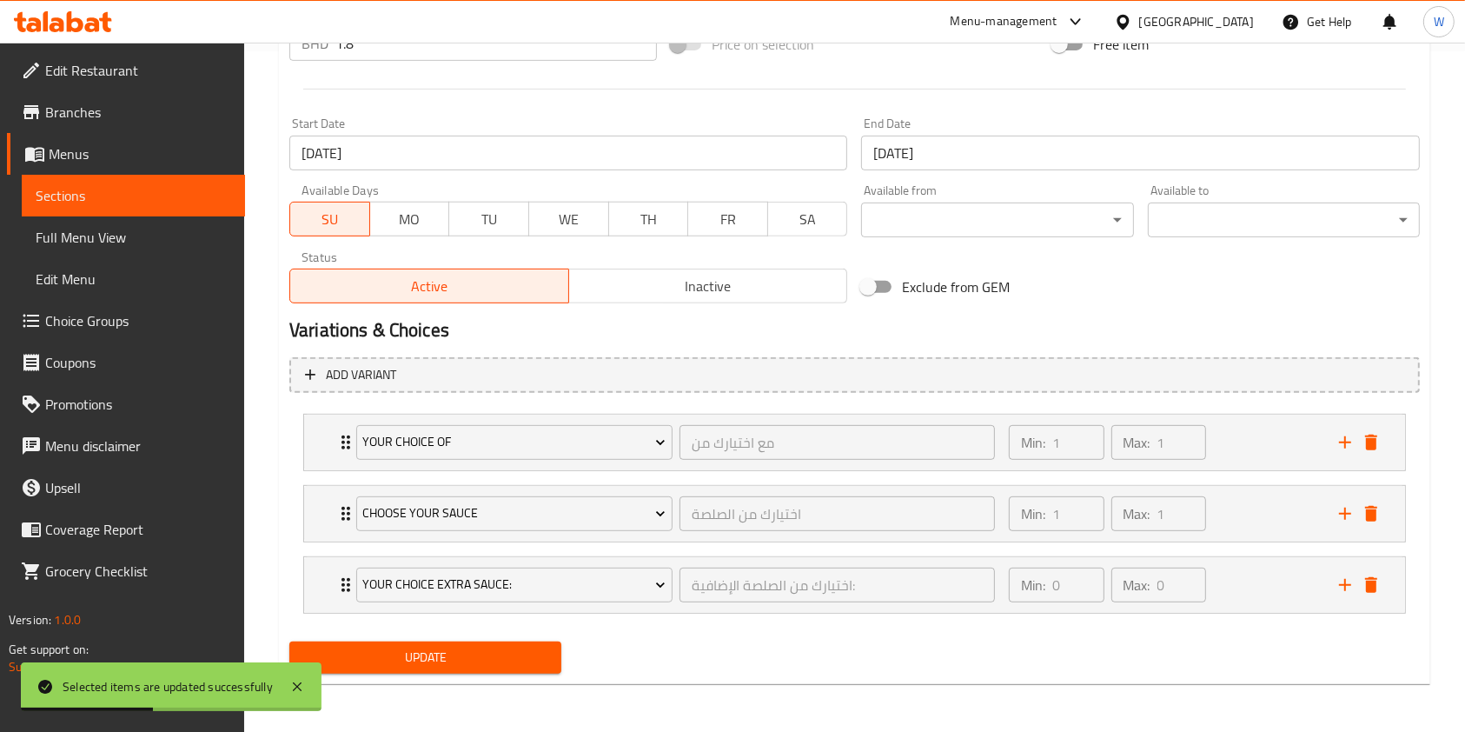
click at [434, 171] on div "Start Date [DATE] Start Date" at bounding box center [568, 143] width 572 height 67
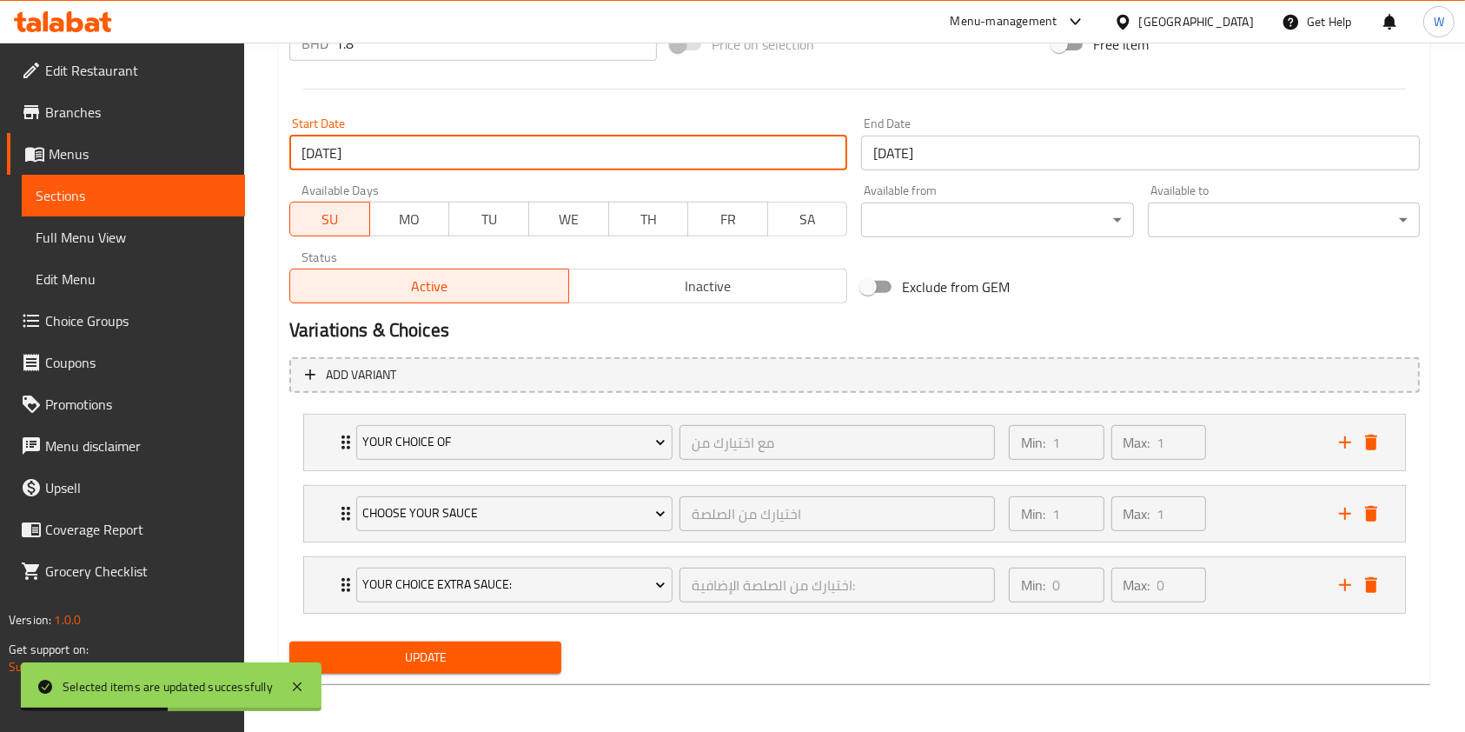
click at [438, 156] on input "[DATE]" at bounding box center [568, 153] width 558 height 35
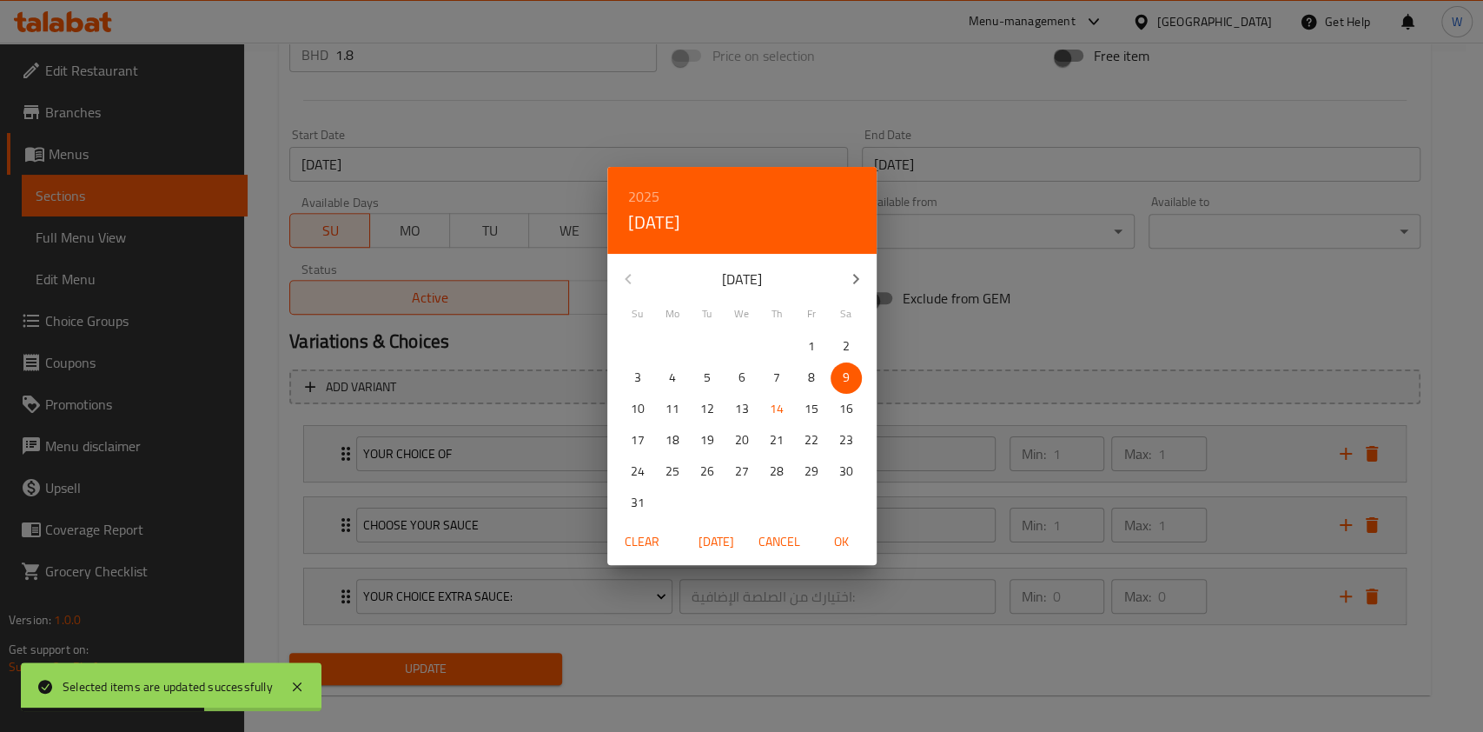
click at [642, 544] on span "Clear" at bounding box center [642, 542] width 42 height 22
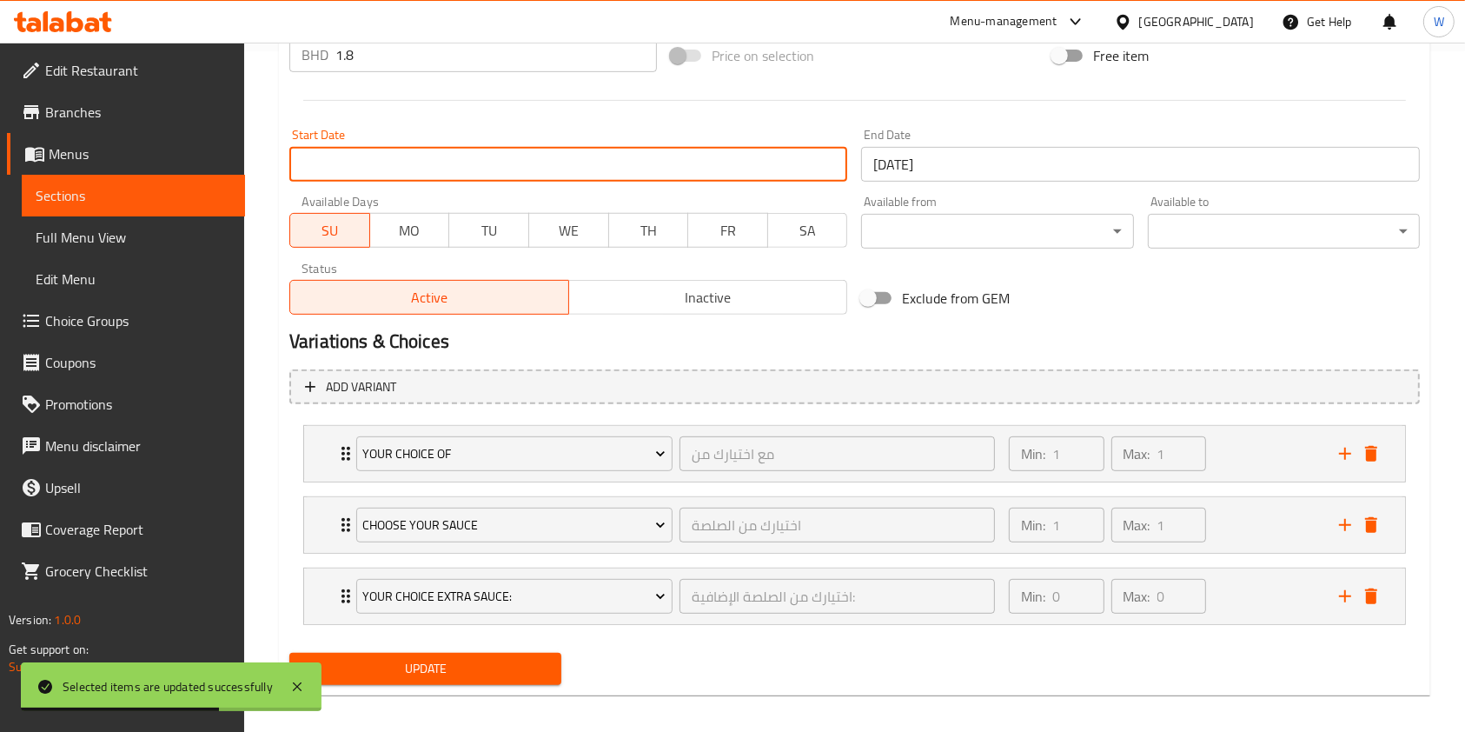
drag, startPoint x: 479, startPoint y: 680, endPoint x: 511, endPoint y: 671, distance: 33.5
click at [479, 681] on button "Update" at bounding box center [425, 669] width 272 height 32
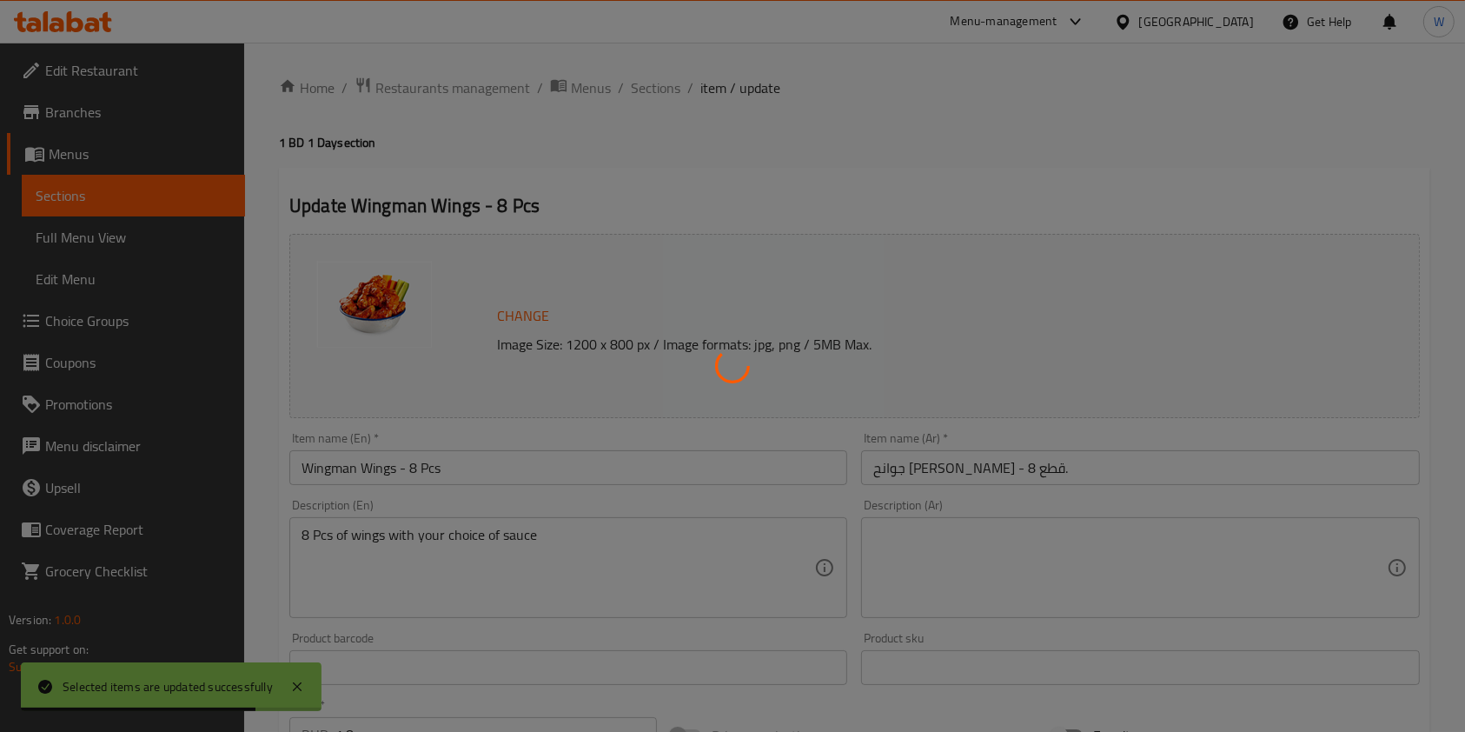
scroll to position [0, 0]
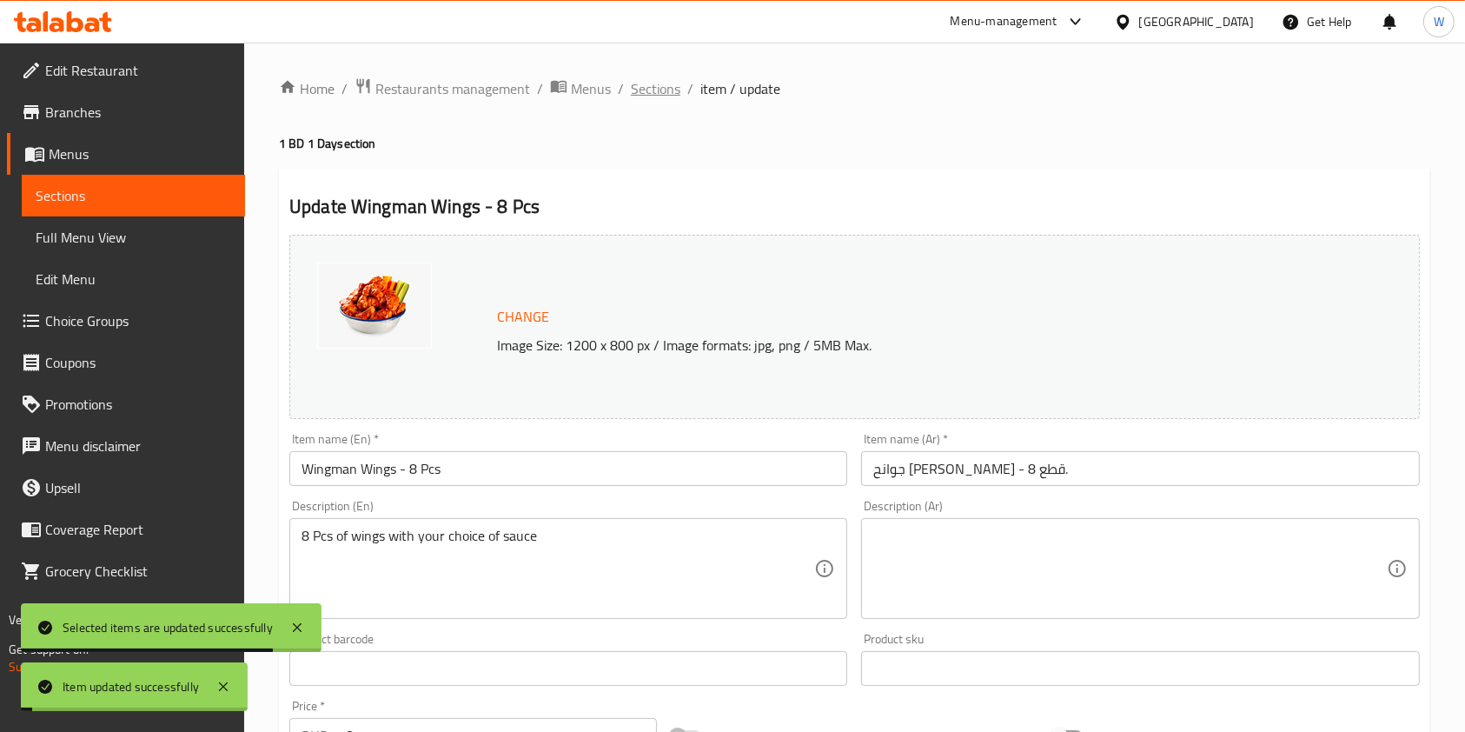
click at [651, 89] on span "Sections" at bounding box center [656, 88] width 50 height 21
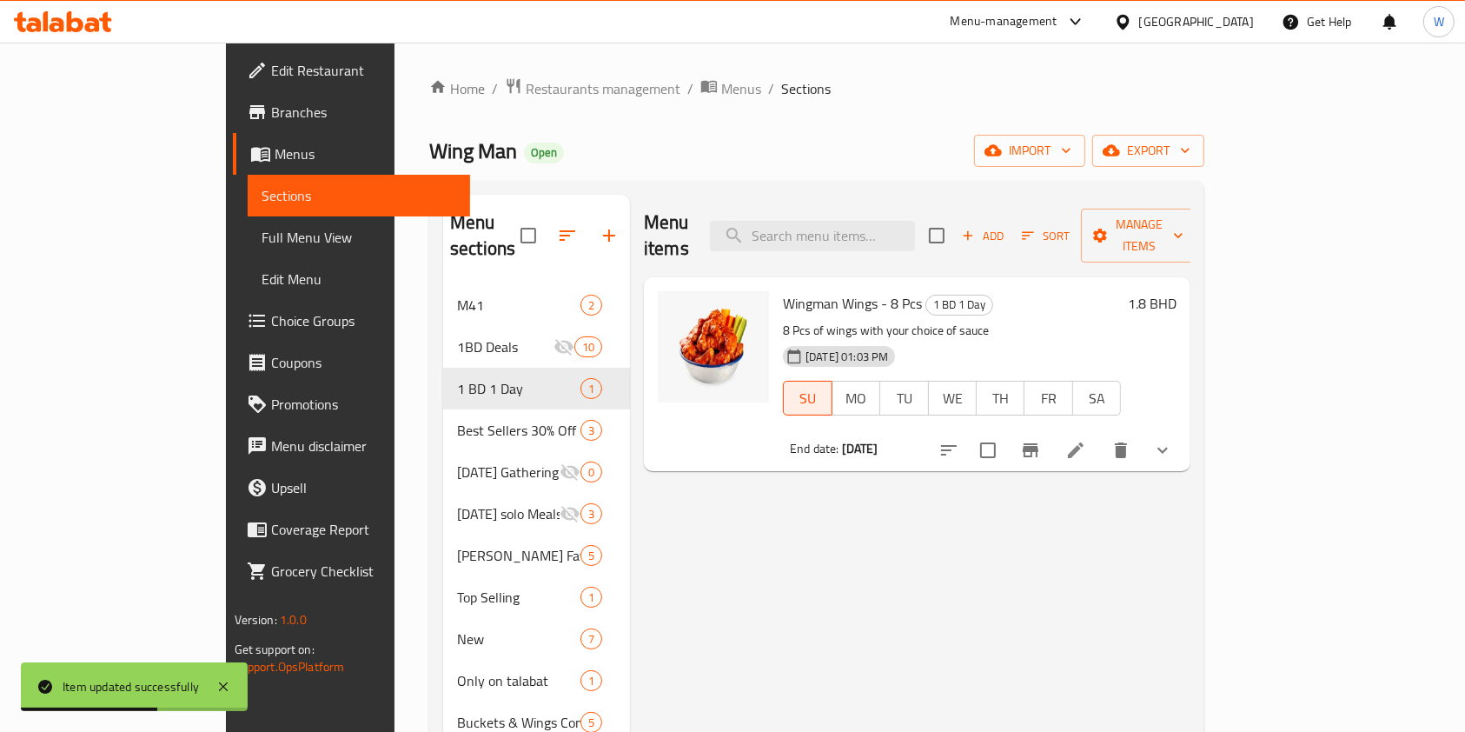
click at [1086, 440] on icon at bounding box center [1075, 450] width 21 height 21
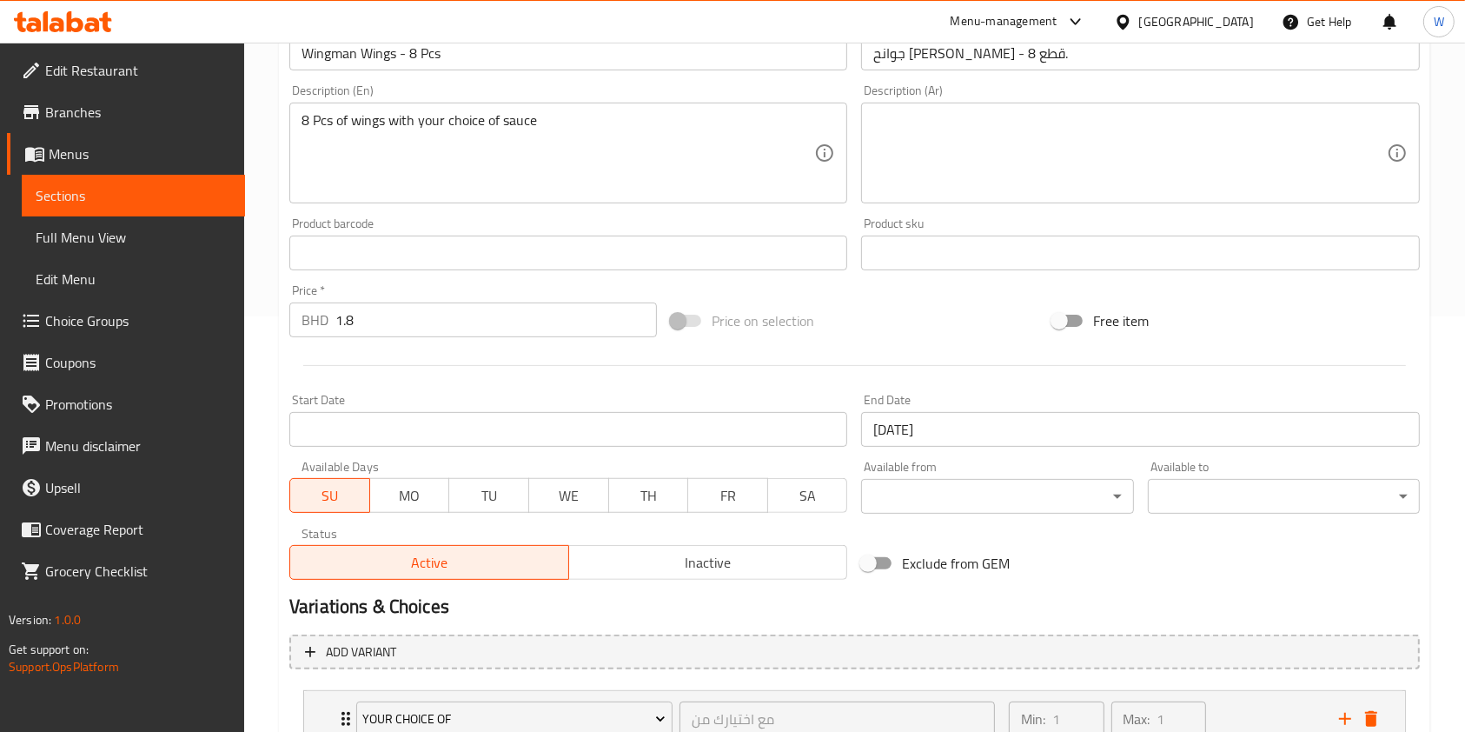
scroll to position [463, 0]
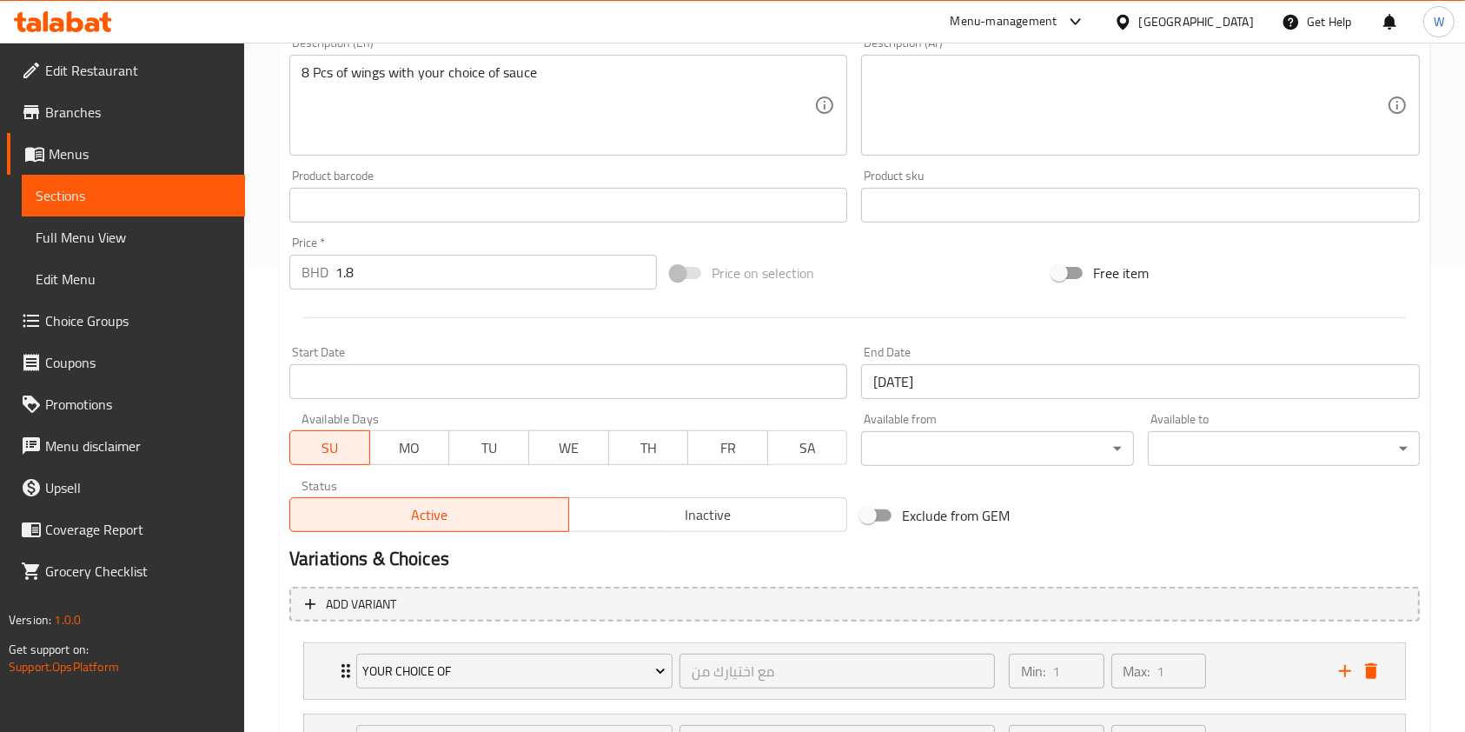
click at [421, 282] on input "1.8" at bounding box center [495, 272] width 321 height 35
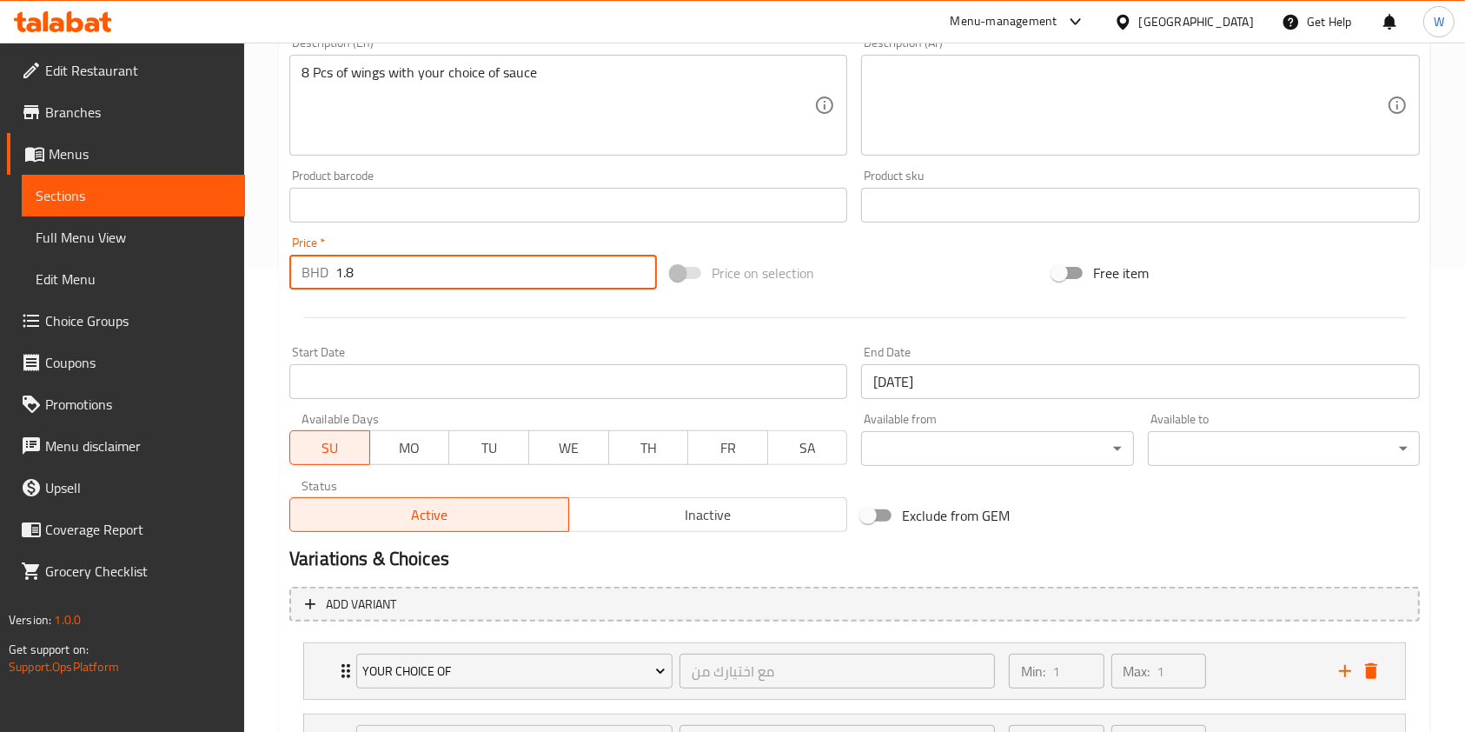
click at [421, 282] on input "1.8" at bounding box center [495, 272] width 321 height 35
drag, startPoint x: 393, startPoint y: 266, endPoint x: 300, endPoint y: 265, distance: 93.0
click at [313, 265] on div "BHD 1.8 Price *" at bounding box center [473, 272] width 368 height 35
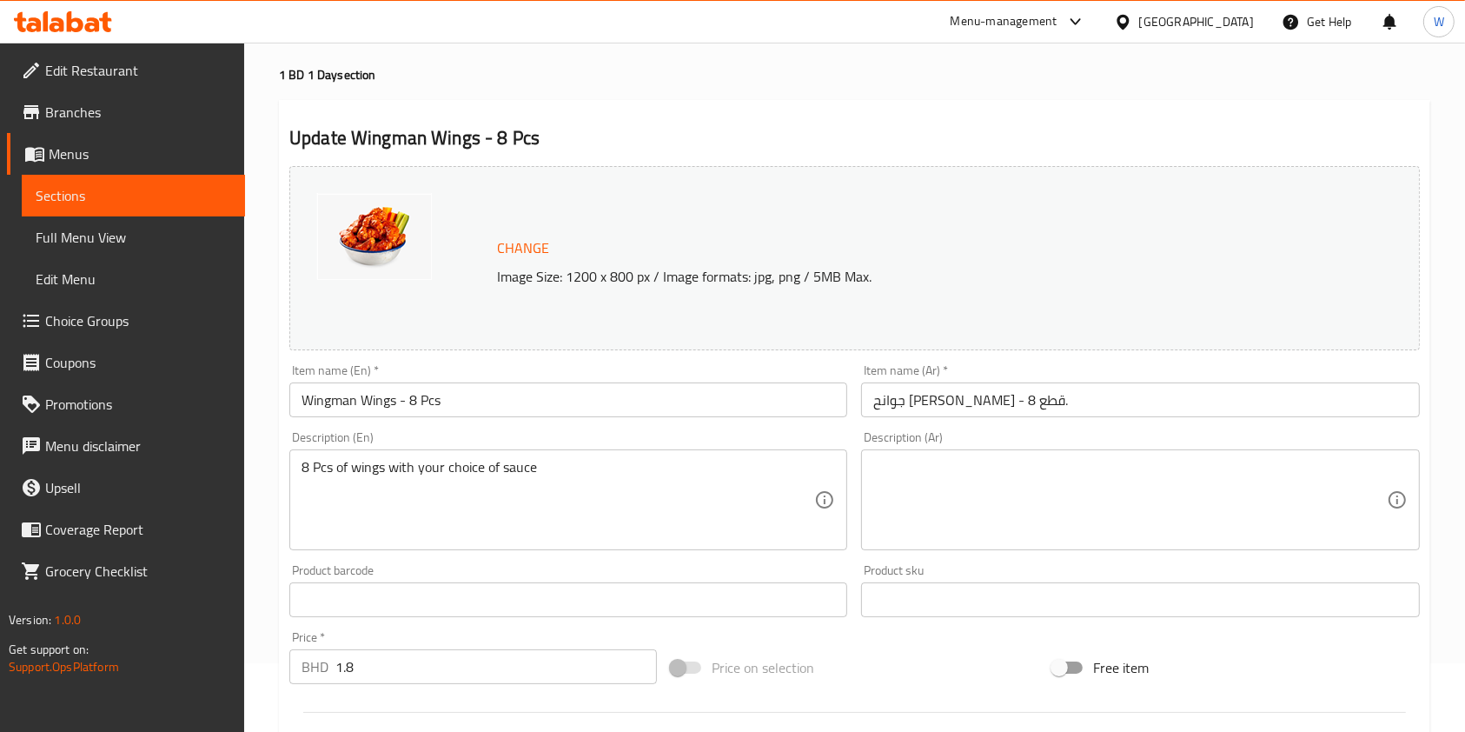
scroll to position [0, 0]
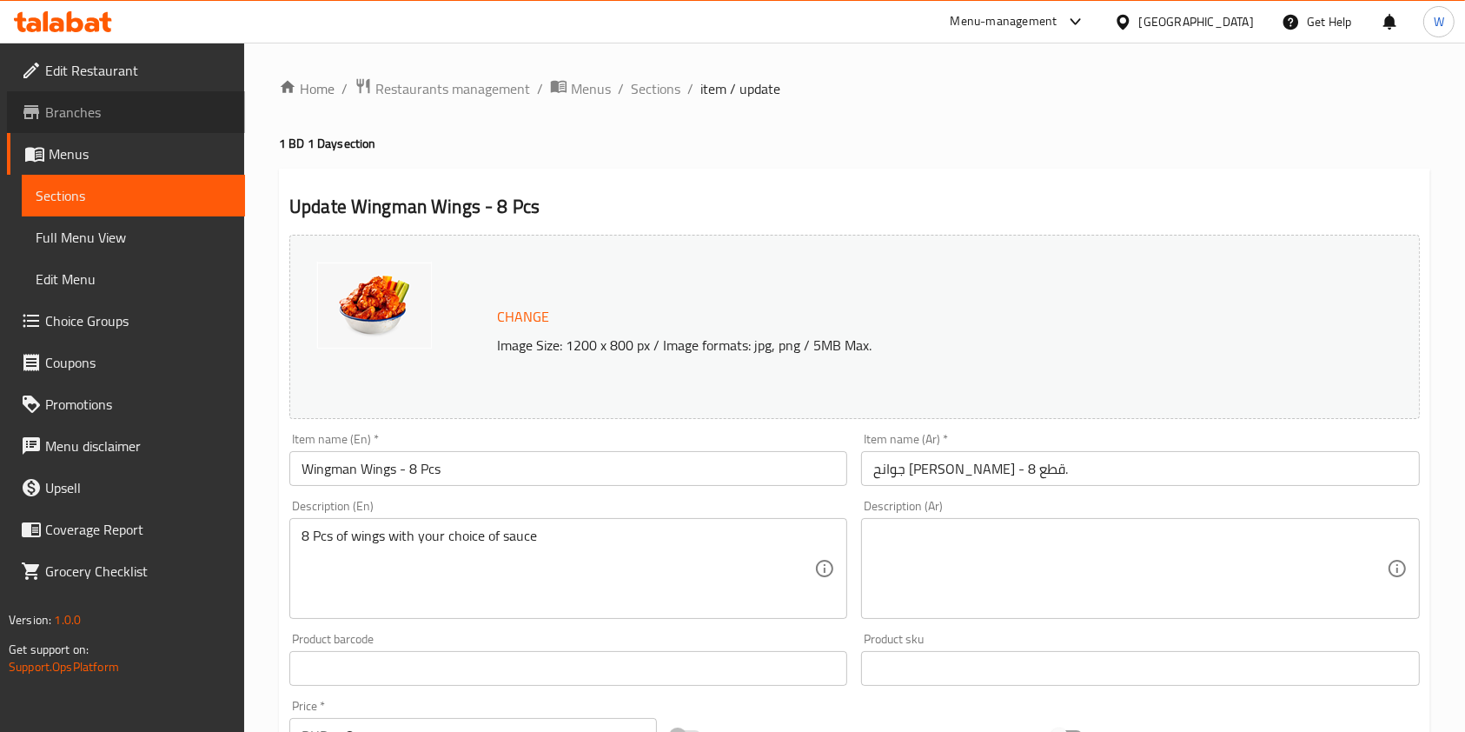
click at [106, 111] on span "Branches" at bounding box center [138, 112] width 186 height 21
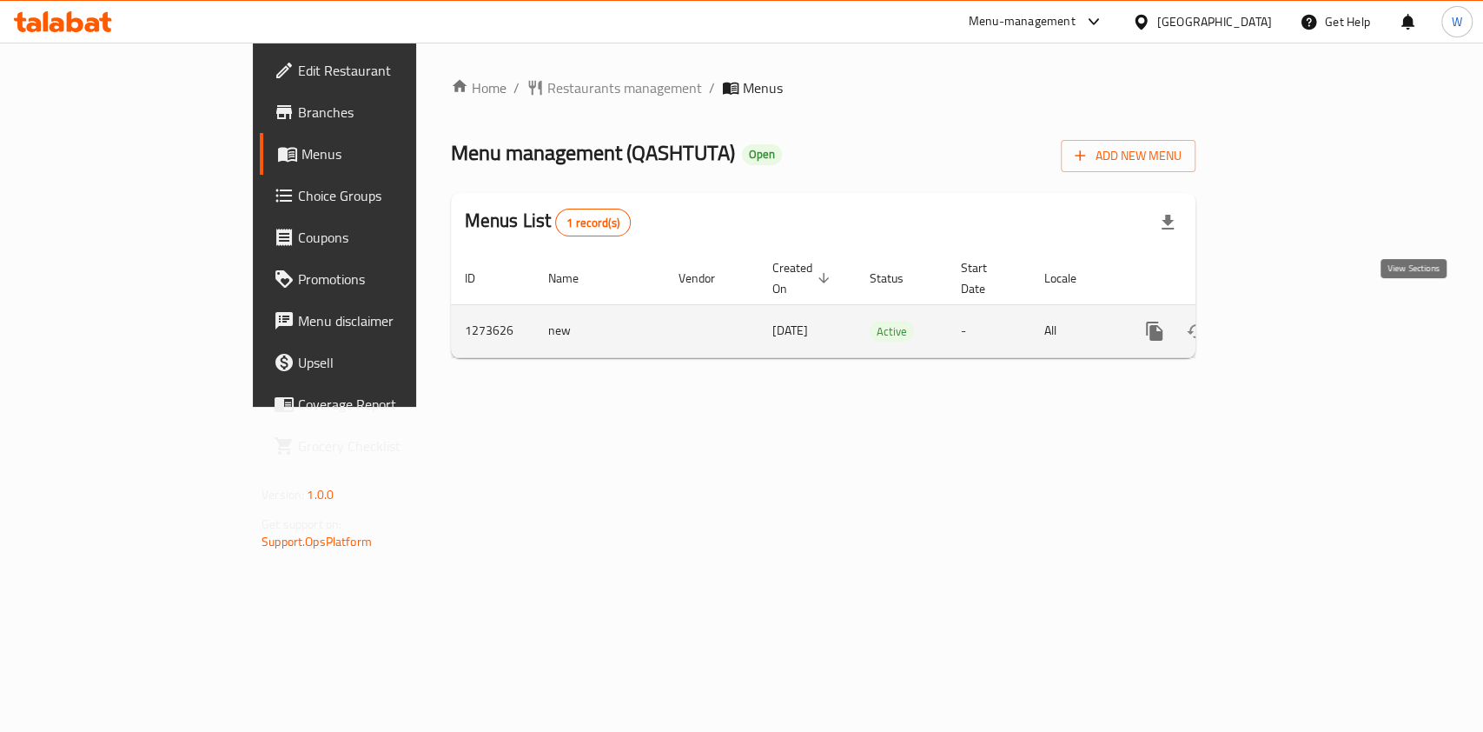
click at [1288, 323] on icon "enhanced table" at bounding box center [1280, 331] width 16 height 16
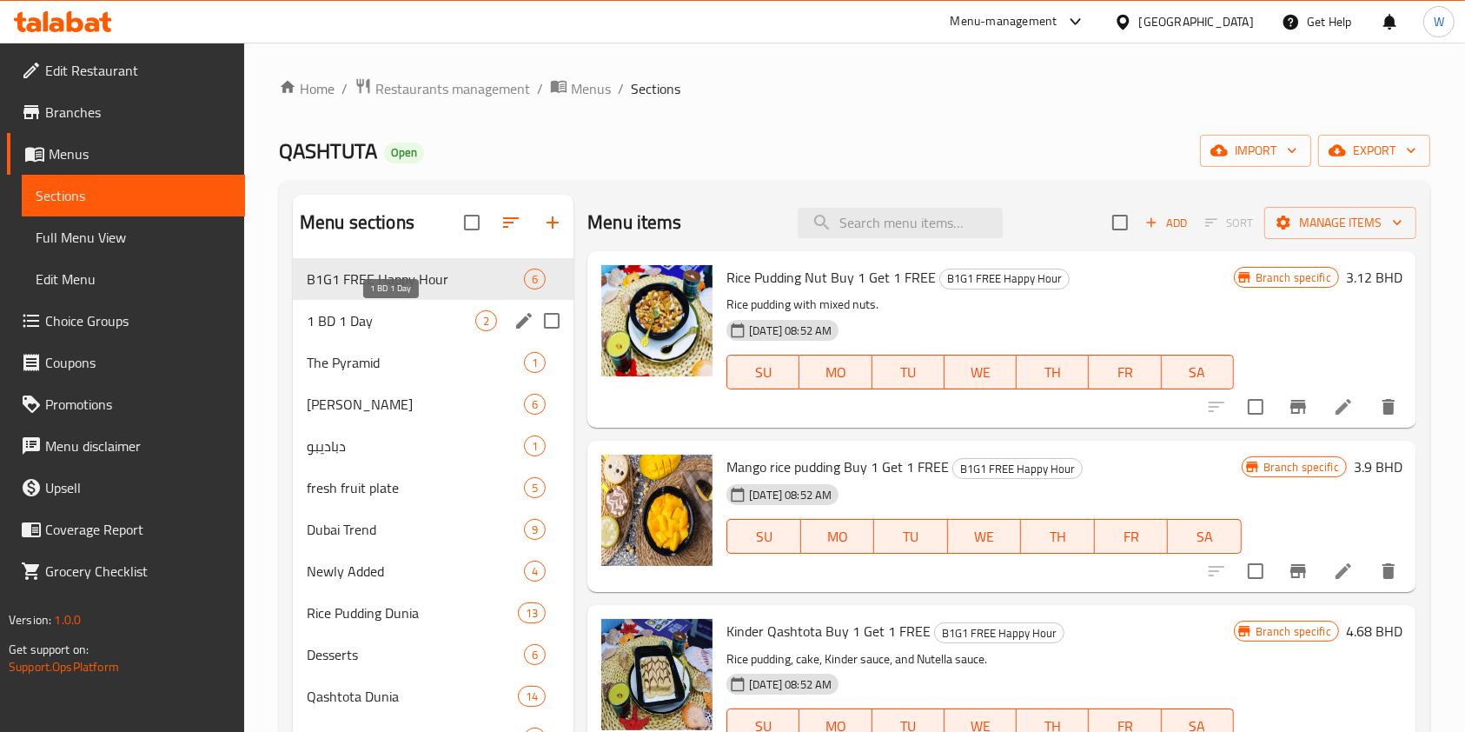
click at [438, 324] on span "1 BD 1 Day" at bounding box center [391, 320] width 169 height 21
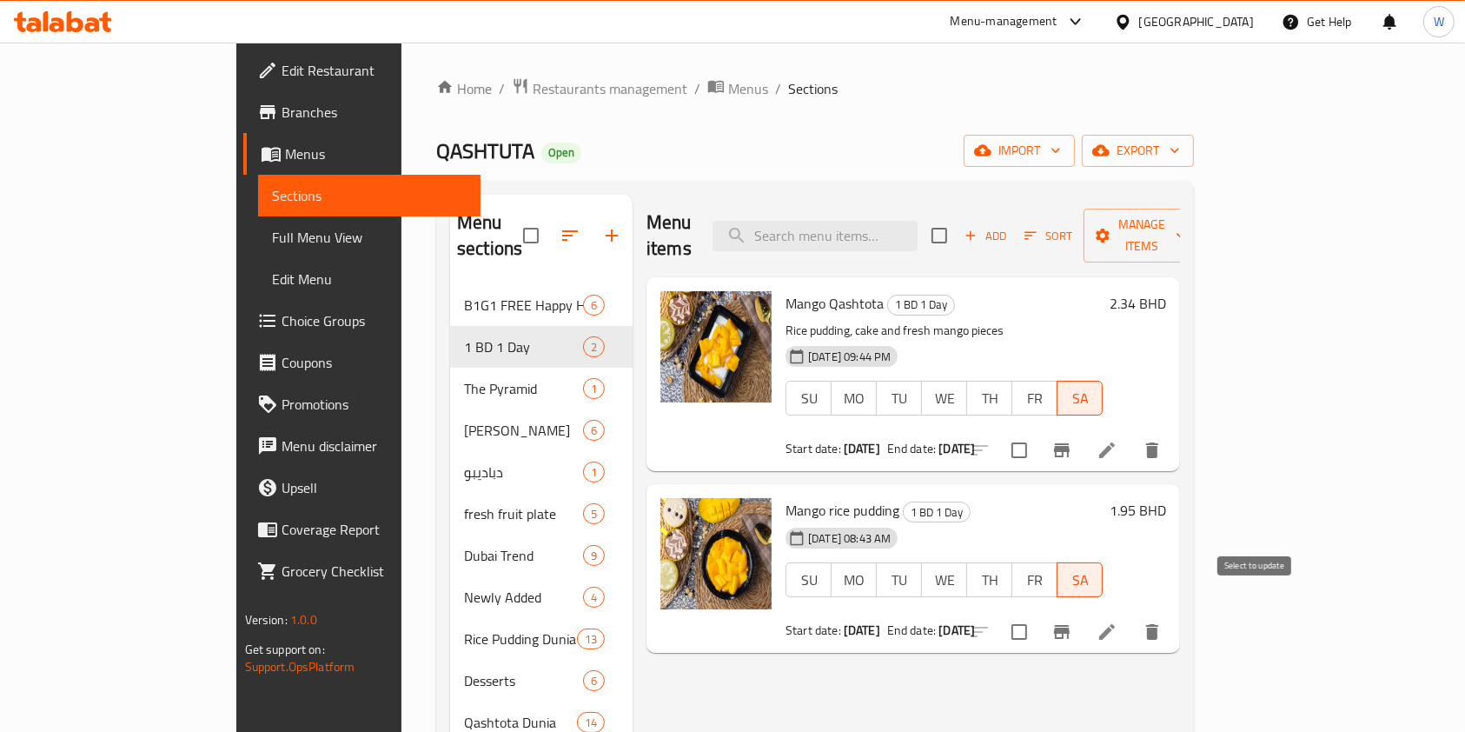
click at [1037, 613] on input "checkbox" at bounding box center [1019, 631] width 36 height 36
click at [1186, 230] on span "Manage items" at bounding box center [1141, 235] width 89 height 43
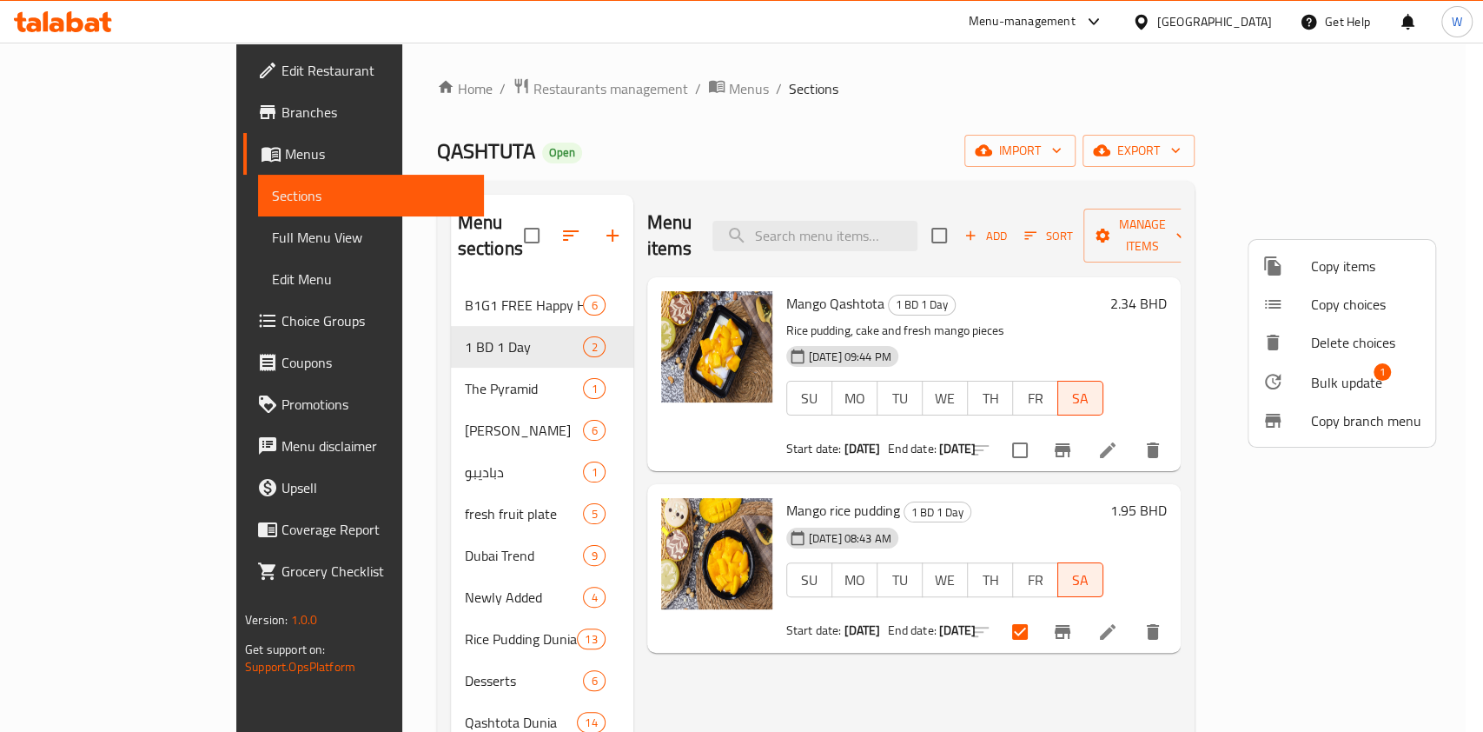
click at [1330, 659] on div at bounding box center [741, 366] width 1483 height 732
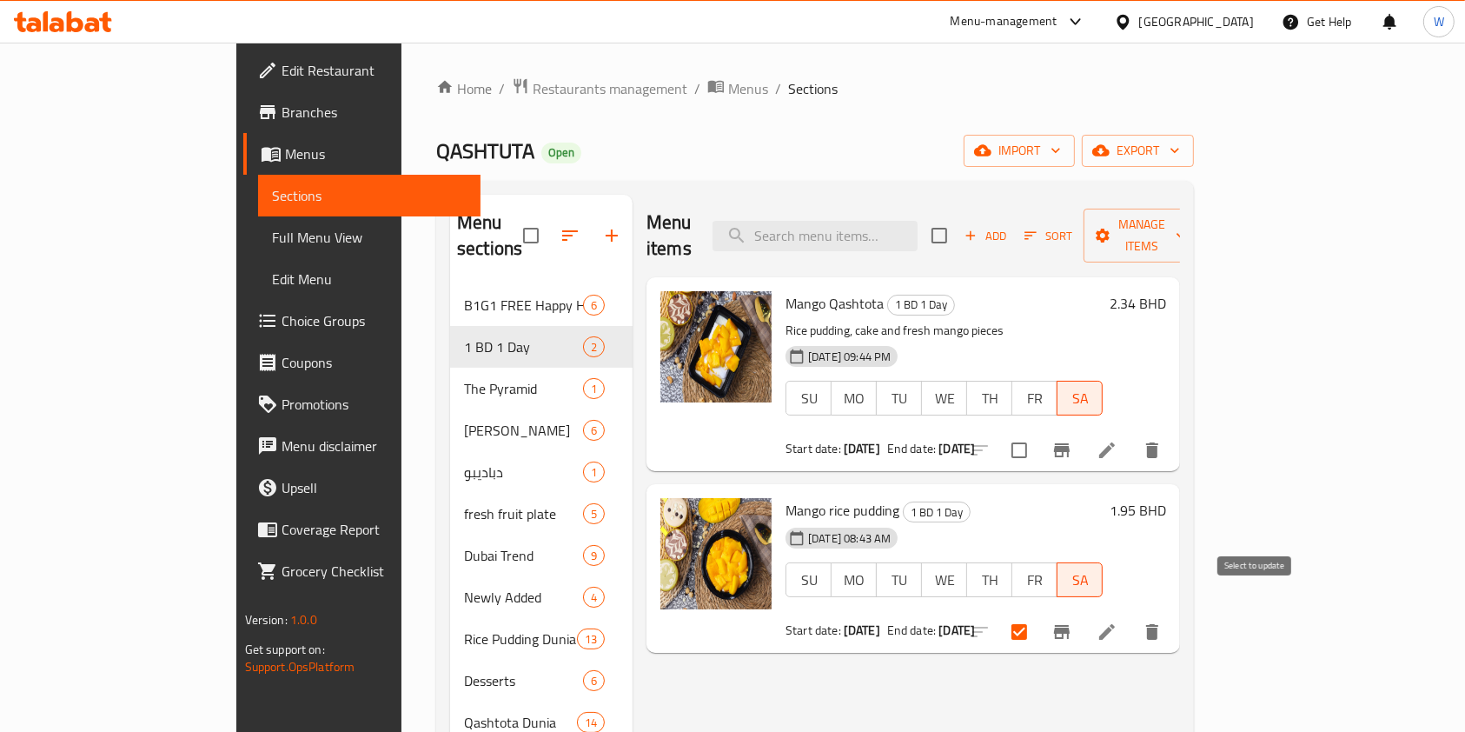
click at [1037, 613] on input "checkbox" at bounding box center [1019, 631] width 36 height 36
checkbox input "false"
click at [1174, 672] on div "Menu items Add Sort Manage items Mango Qashtota 1 BD 1 Day Rice pudding, cake a…" at bounding box center [906, 597] width 547 height 805
click at [1037, 432] on input "checkbox" at bounding box center [1019, 450] width 36 height 36
checkbox input "true"
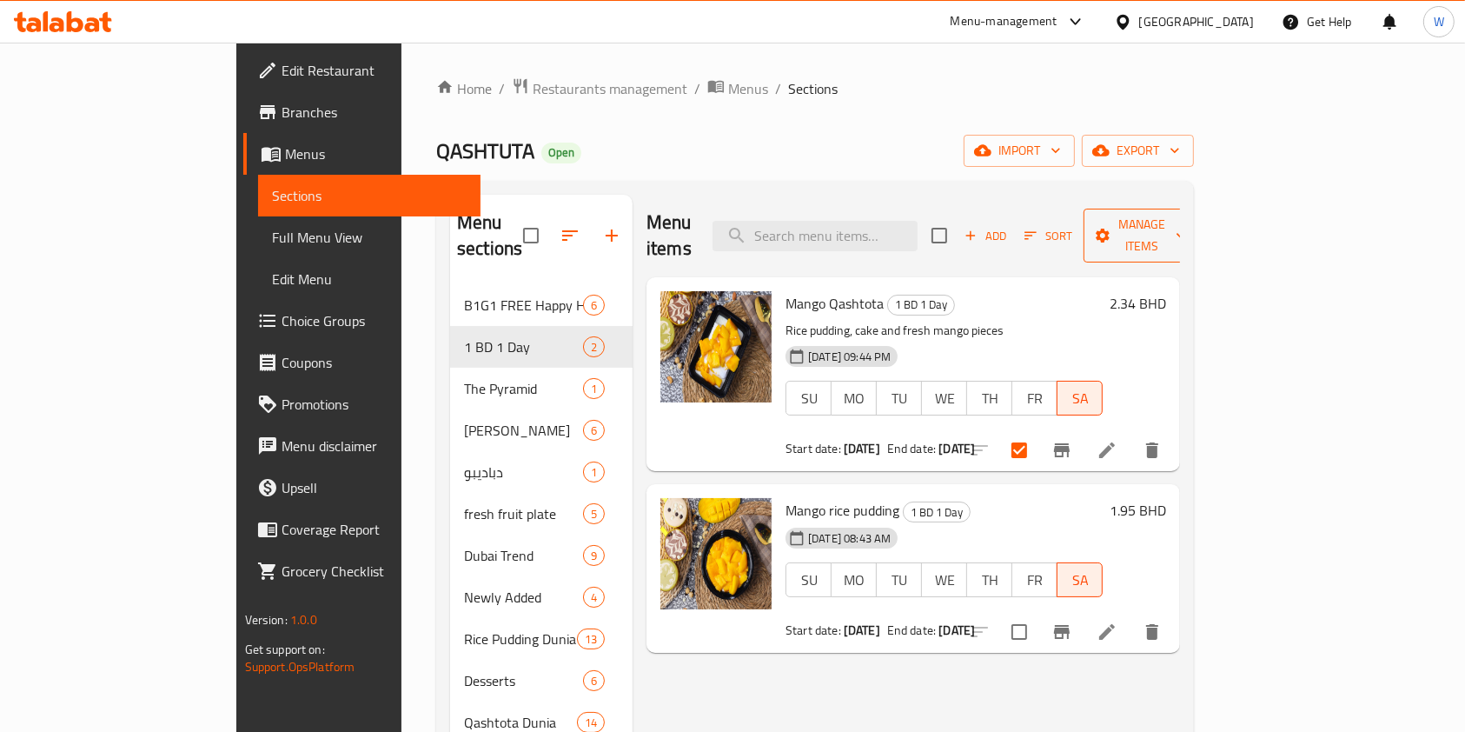
click at [1186, 232] on span "Manage items" at bounding box center [1141, 235] width 89 height 43
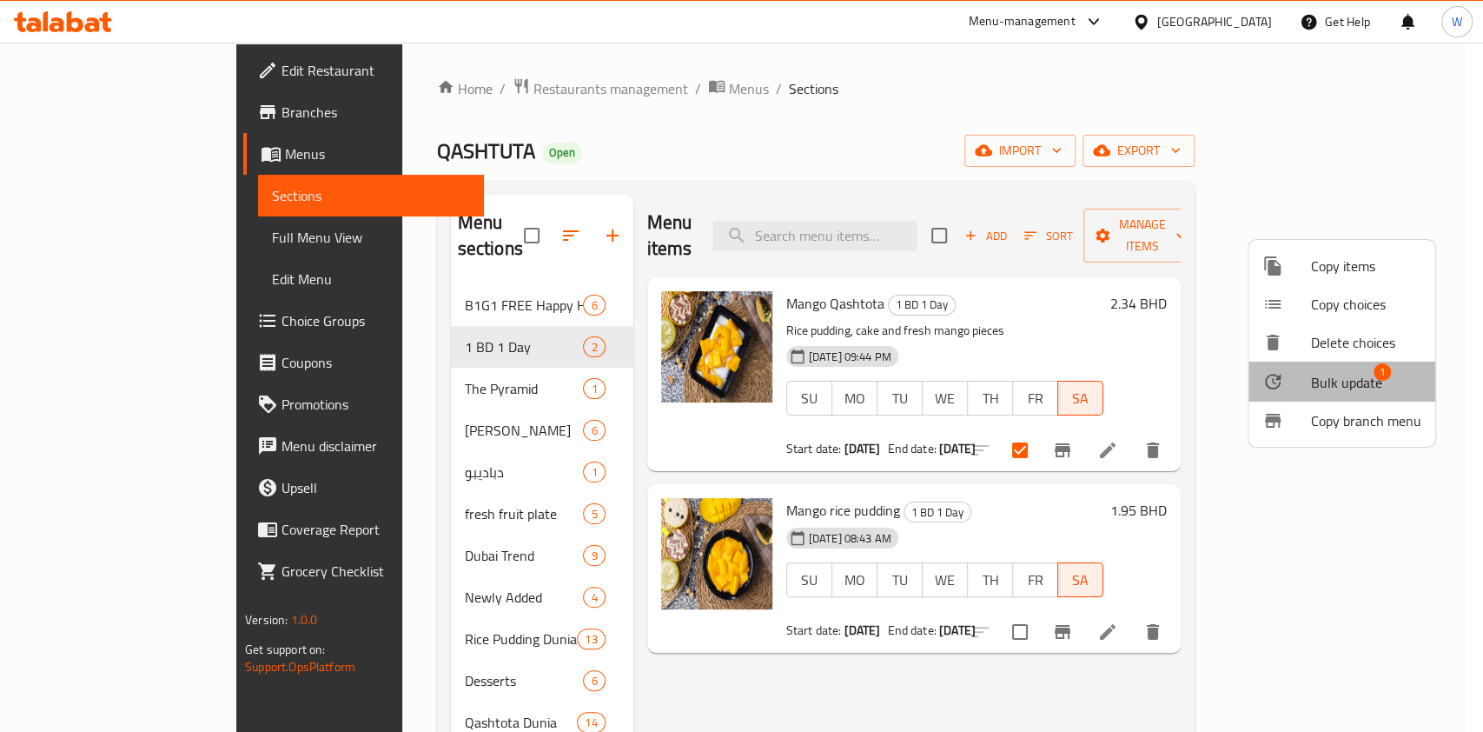
click at [1349, 389] on span "Bulk update" at bounding box center [1346, 382] width 71 height 21
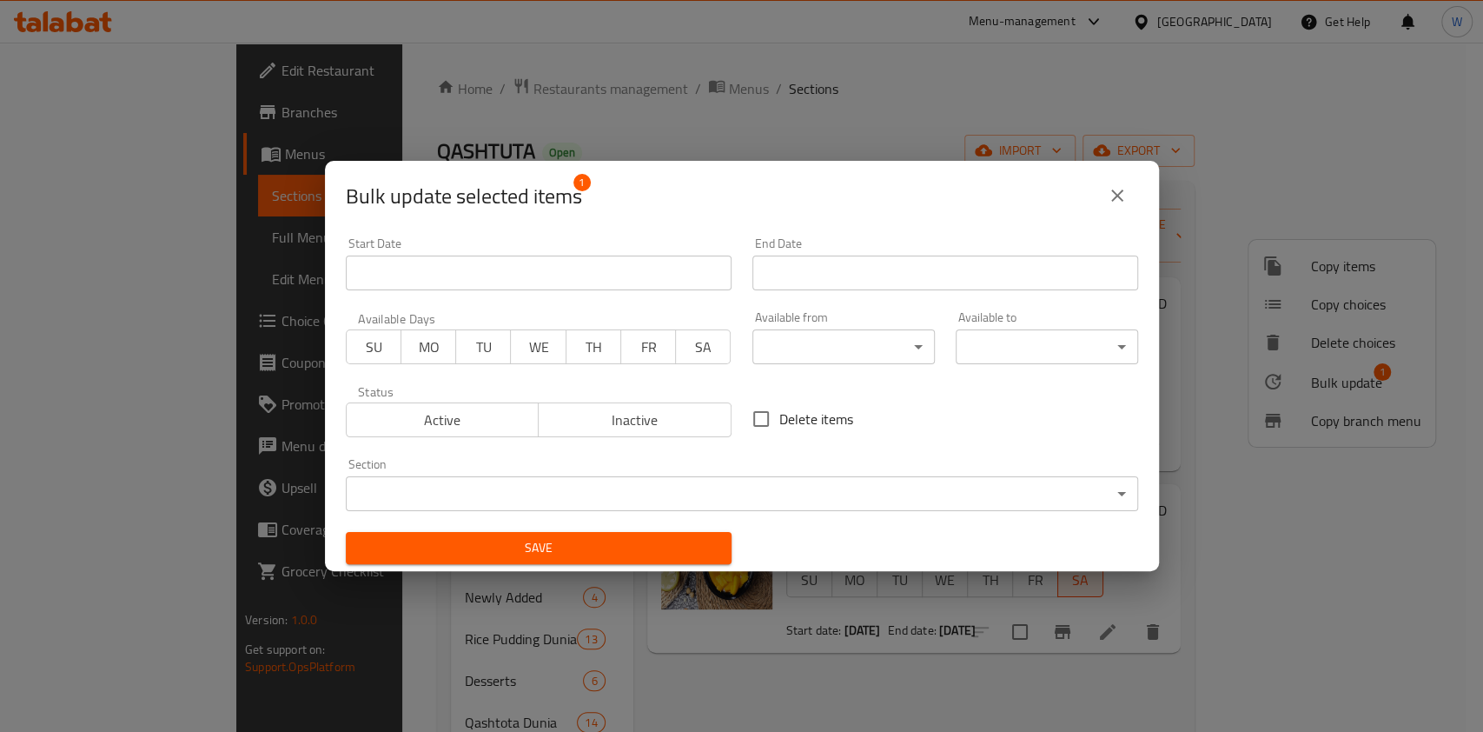
click at [812, 282] on input "Start Date" at bounding box center [945, 272] width 386 height 35
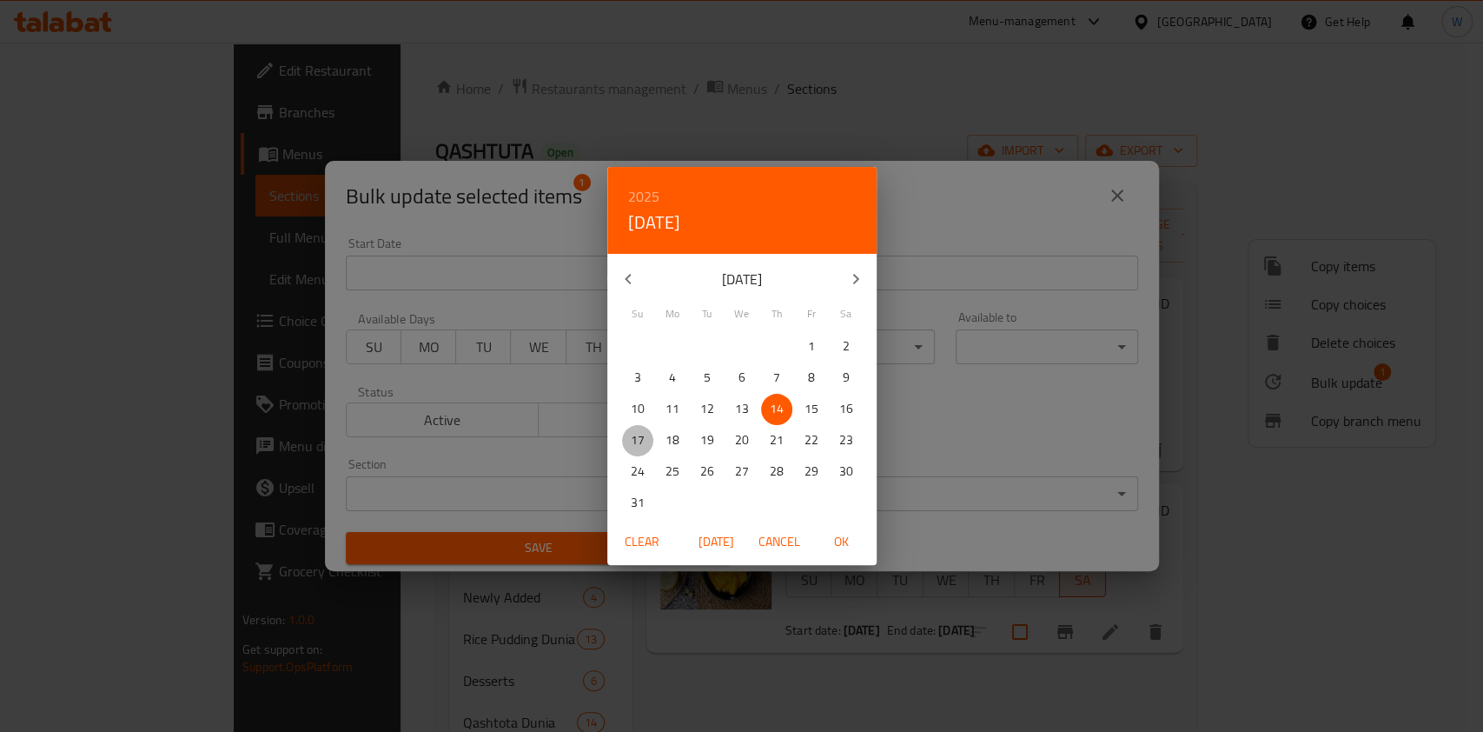
click at [640, 448] on p "17" at bounding box center [638, 440] width 14 height 22
click at [848, 539] on span "OK" at bounding box center [842, 542] width 42 height 22
type input "[DATE]"
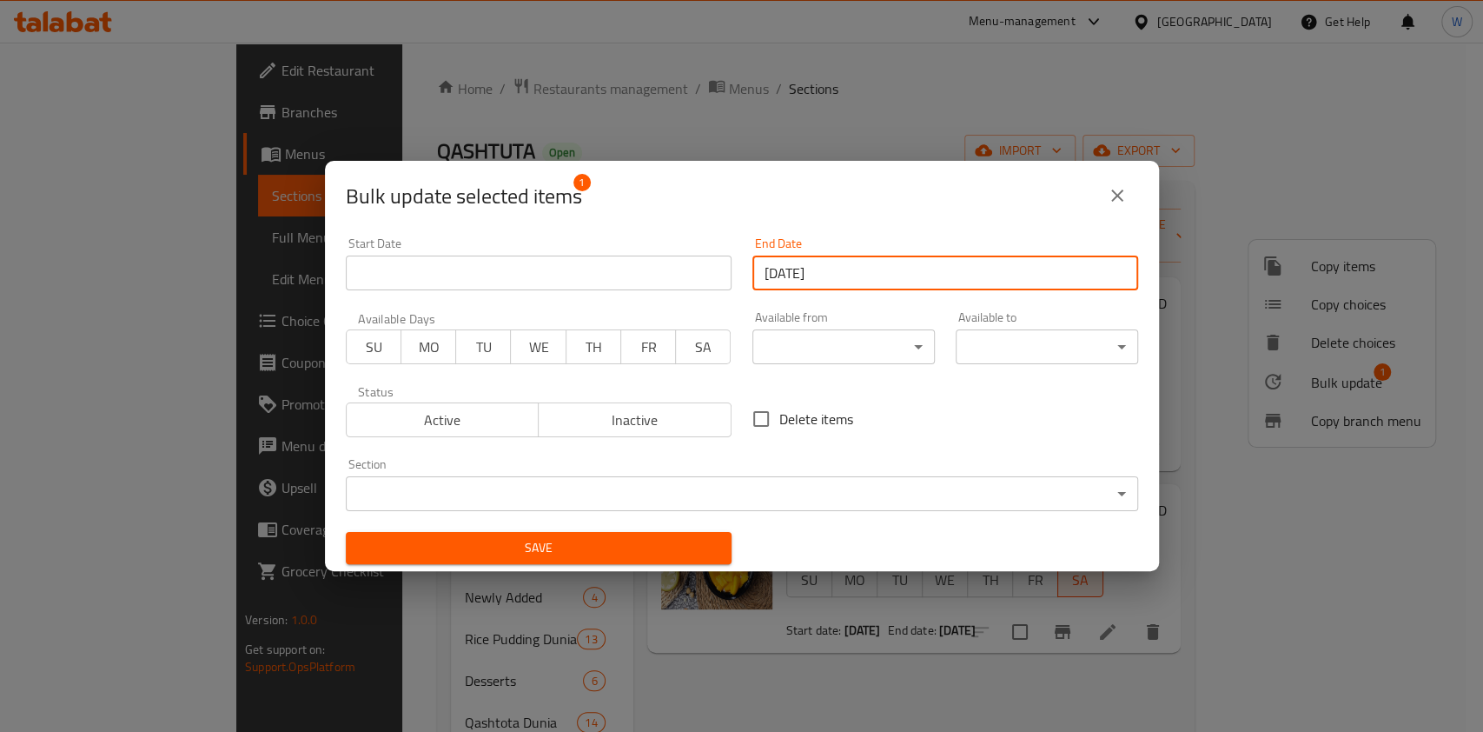
click at [384, 354] on span "SU" at bounding box center [374, 347] width 41 height 25
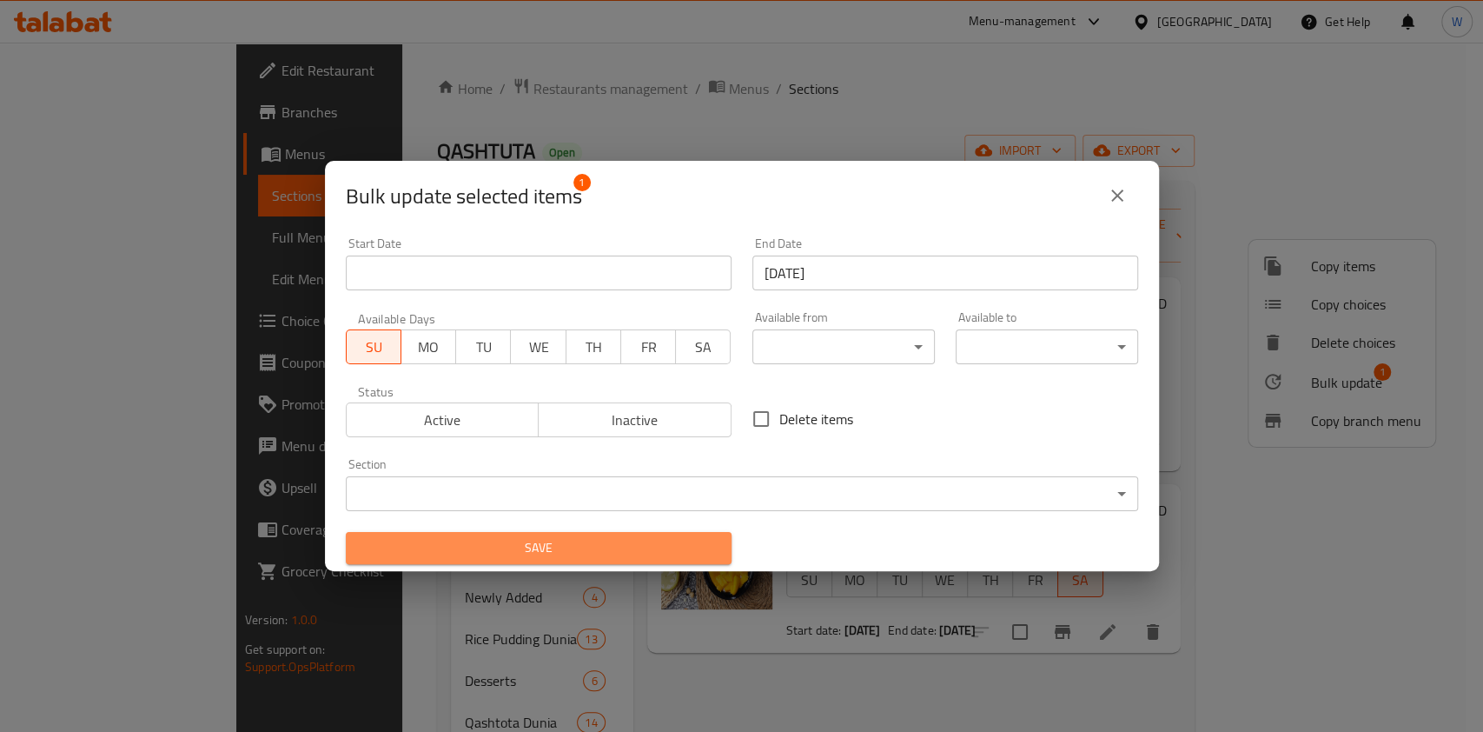
click at [698, 547] on span "Save" at bounding box center [539, 548] width 358 height 22
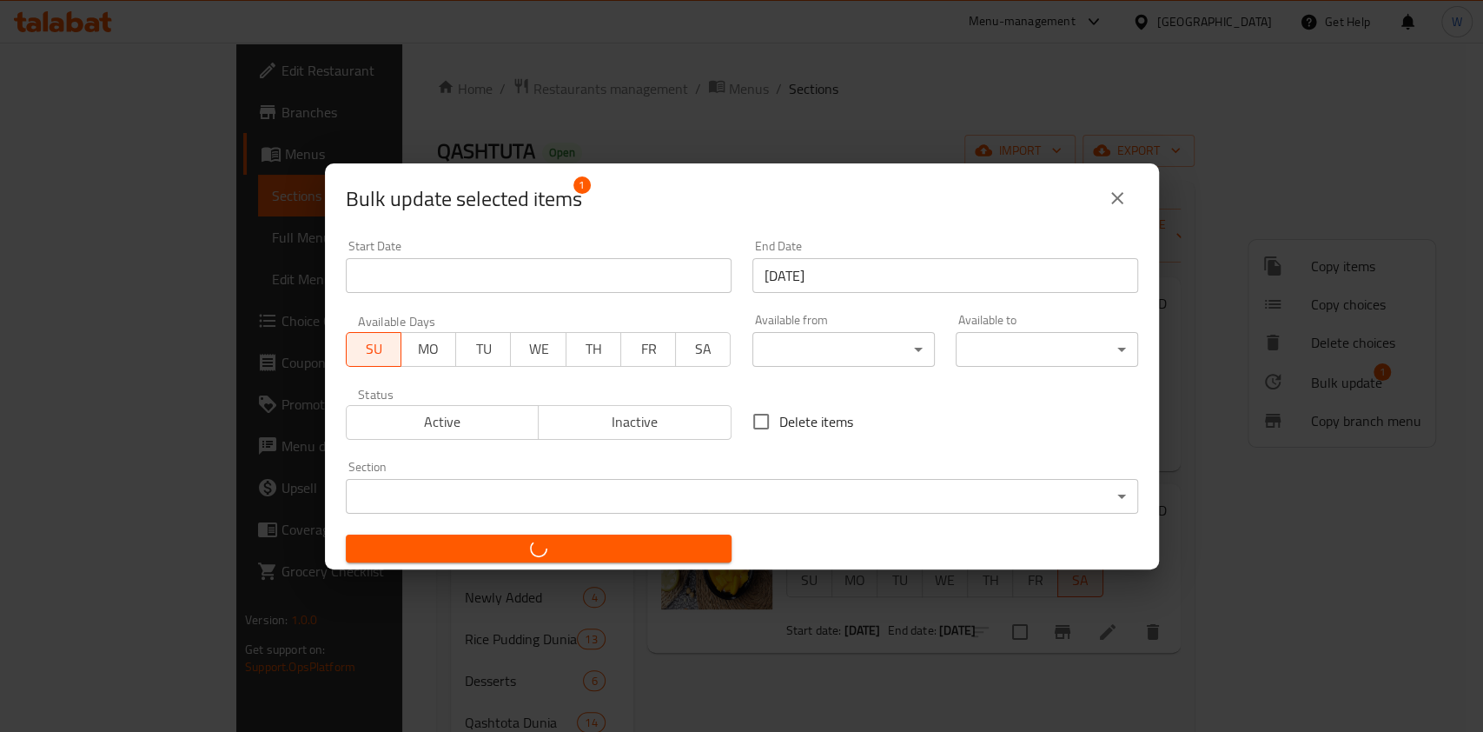
checkbox input "false"
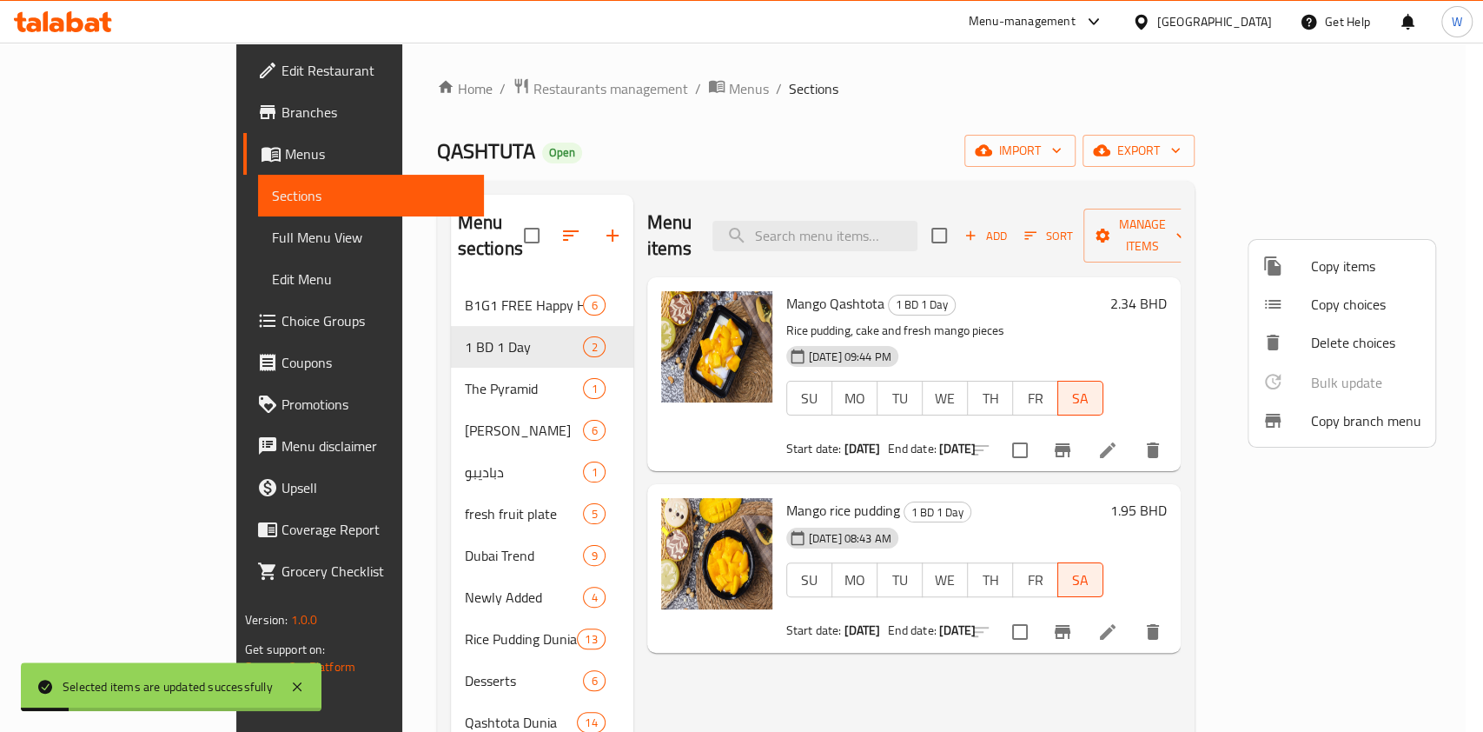
click at [1084, 659] on div at bounding box center [741, 366] width 1483 height 732
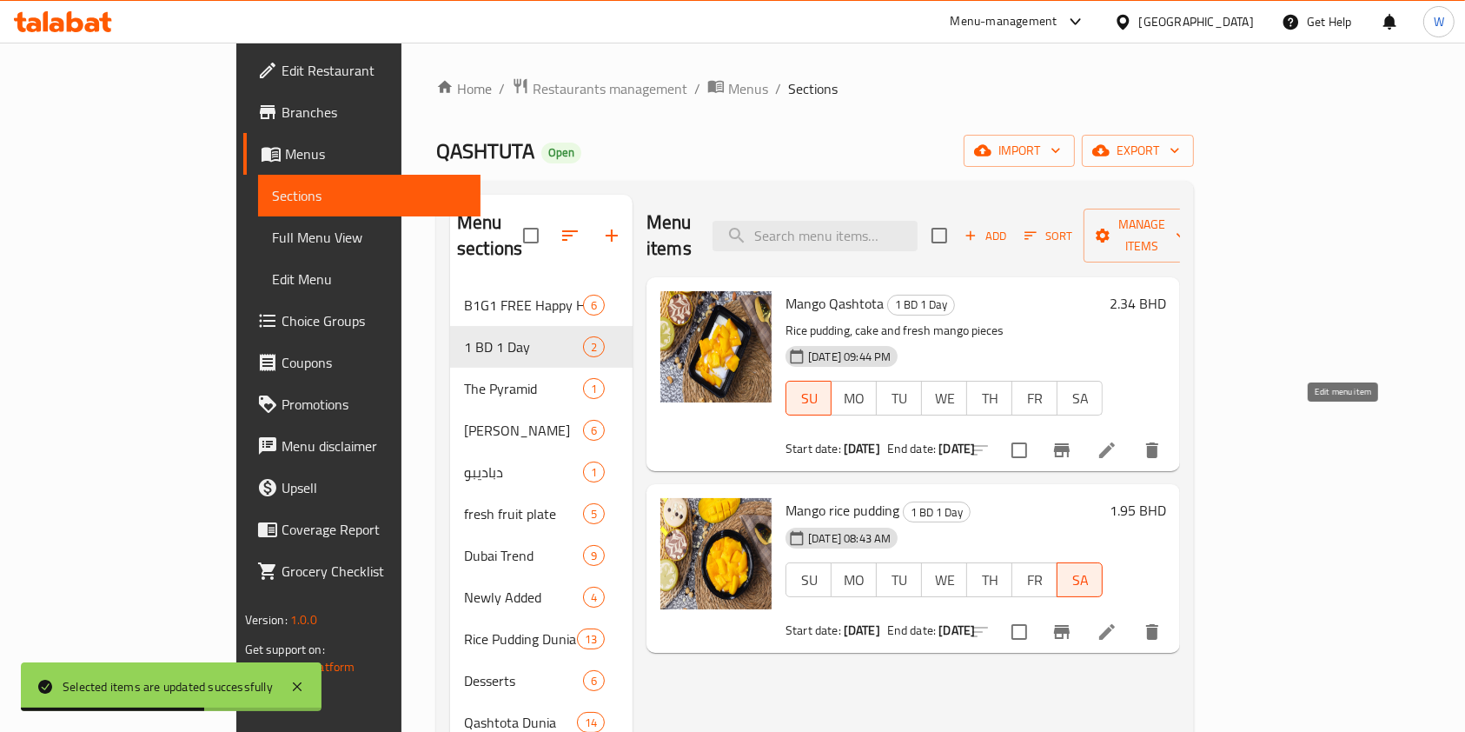
click at [1117, 440] on icon at bounding box center [1107, 450] width 21 height 21
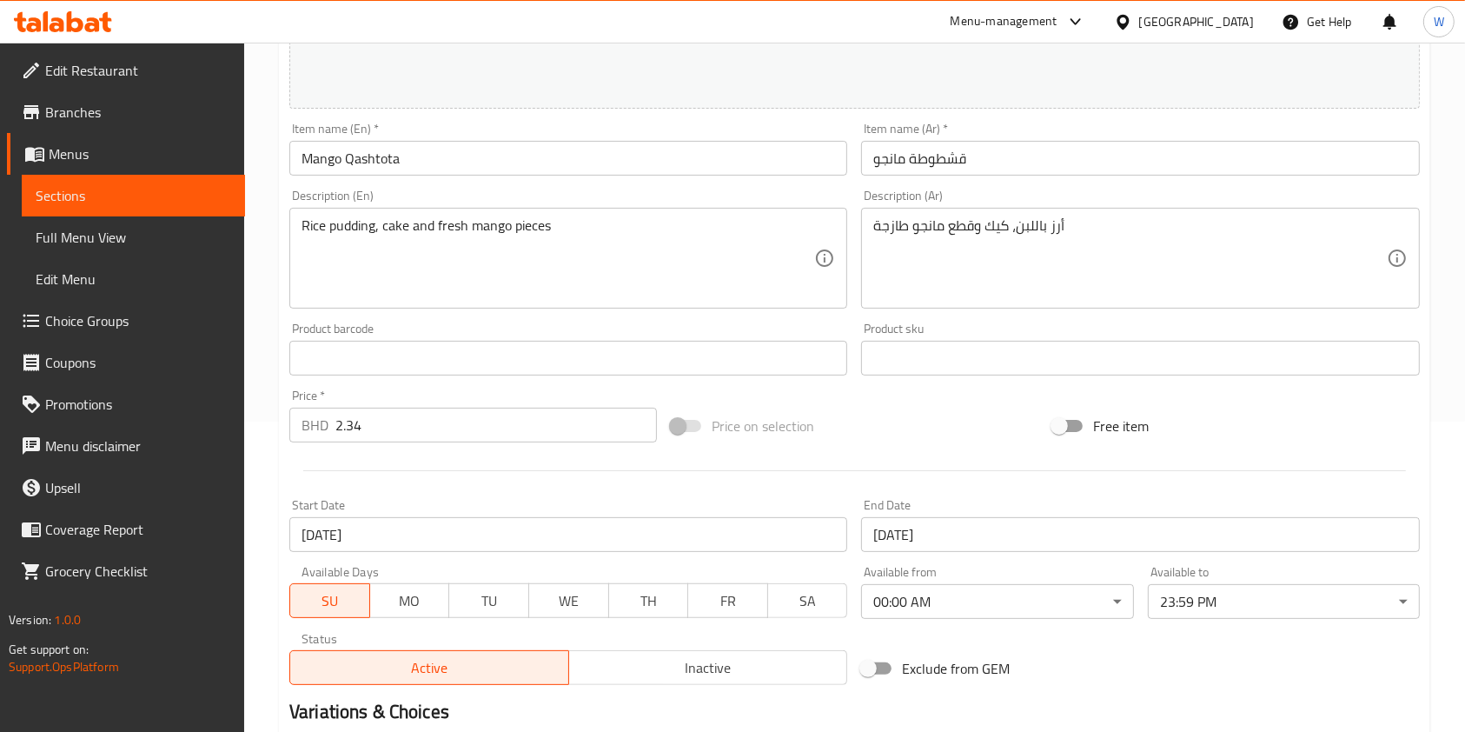
scroll to position [348, 0]
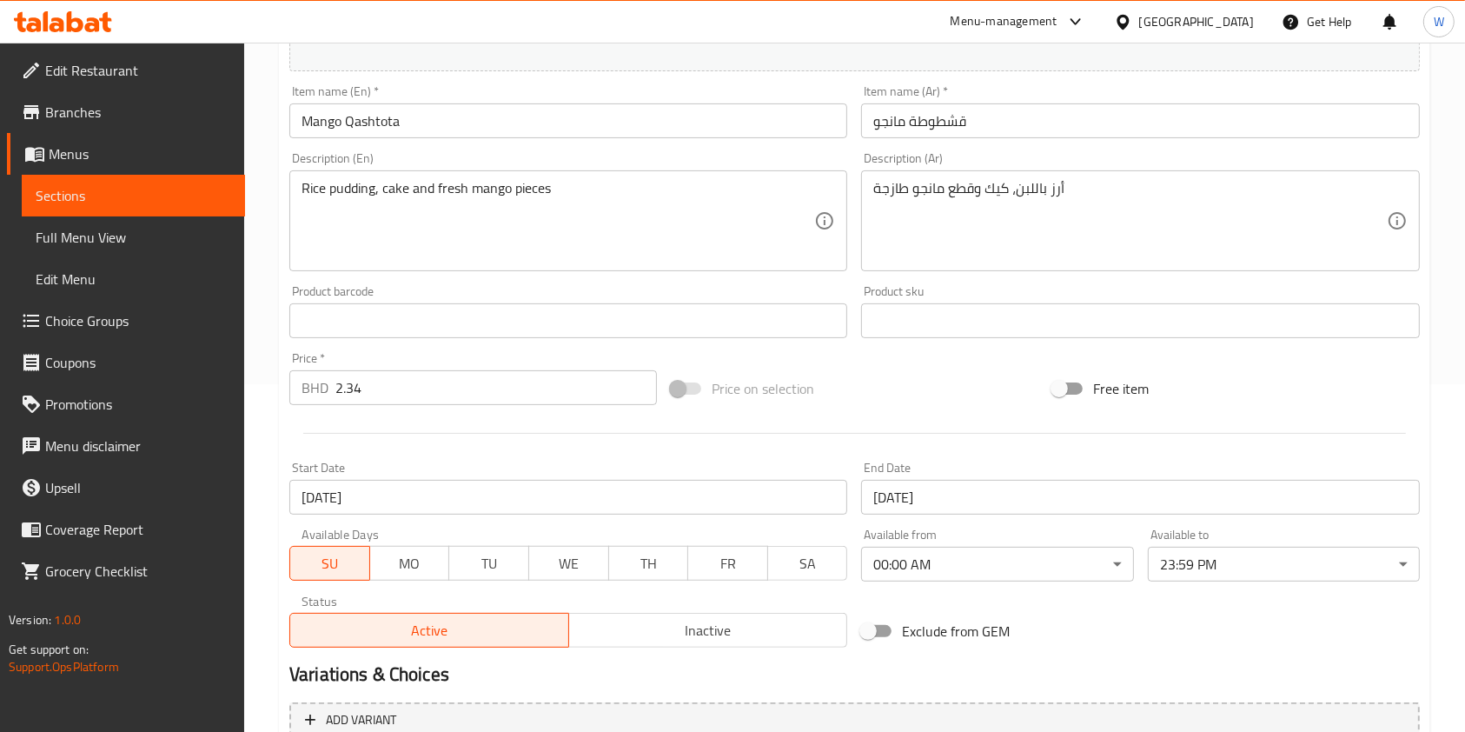
click at [449, 517] on div "Start Date [DATE] Start Date" at bounding box center [568, 487] width 572 height 67
click at [457, 497] on input "[DATE]" at bounding box center [568, 497] width 558 height 35
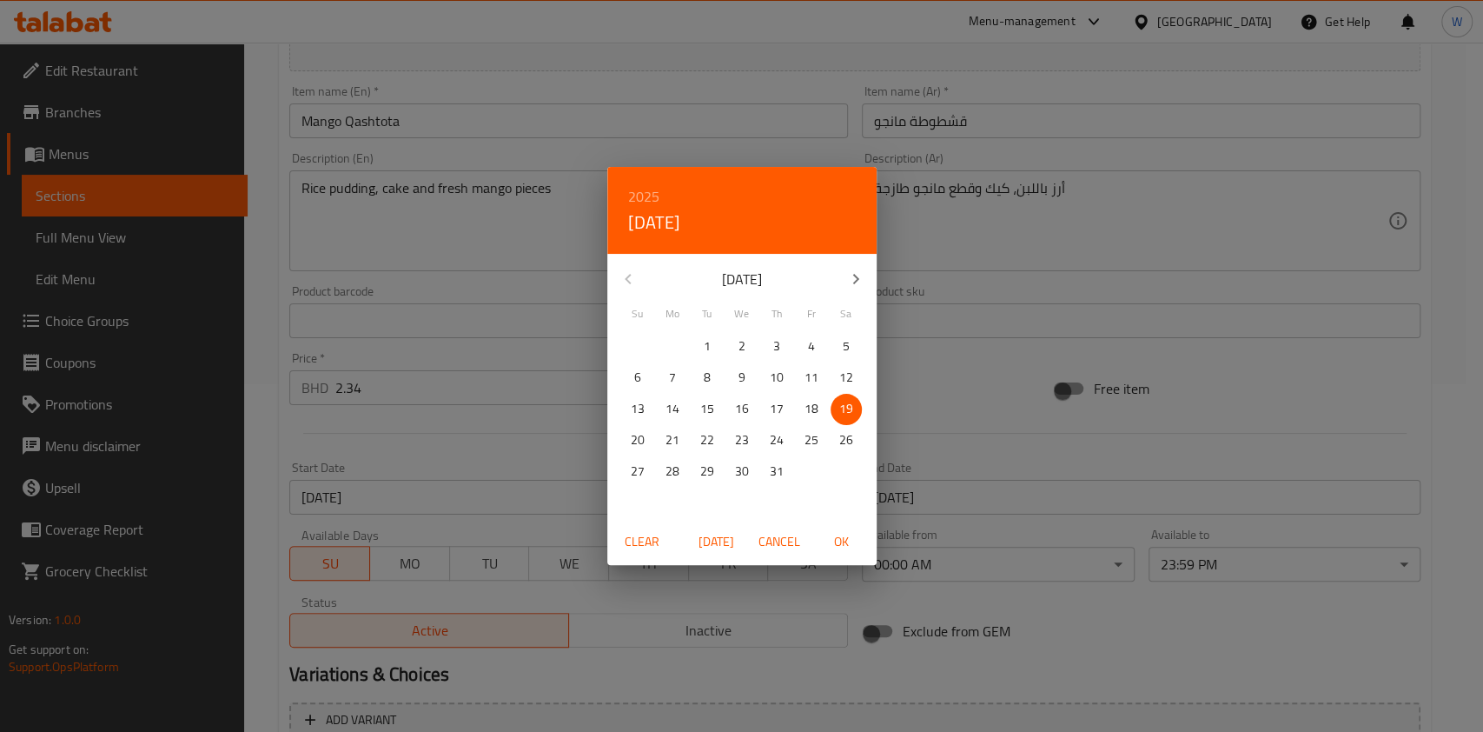
click at [641, 550] on span "Clear" at bounding box center [642, 542] width 42 height 22
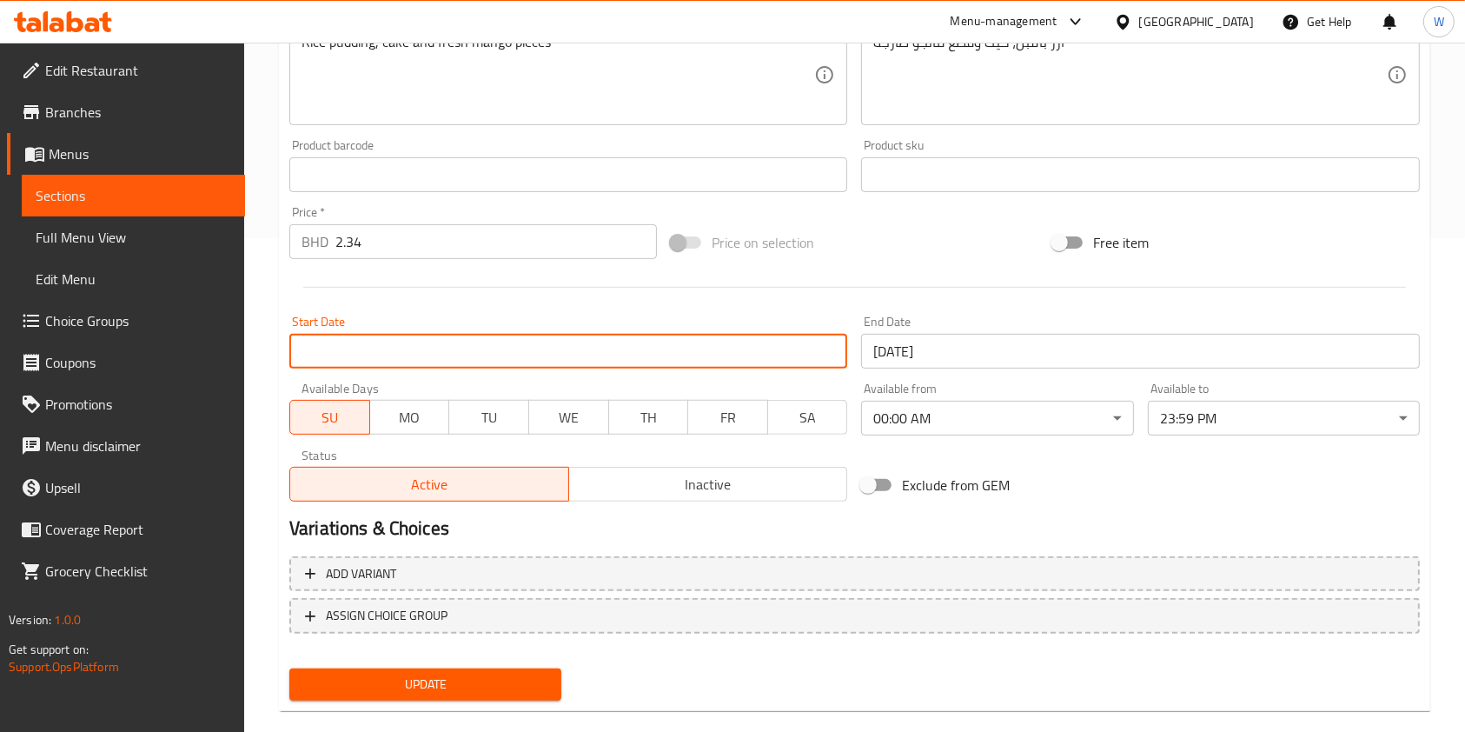
scroll to position [521, 0]
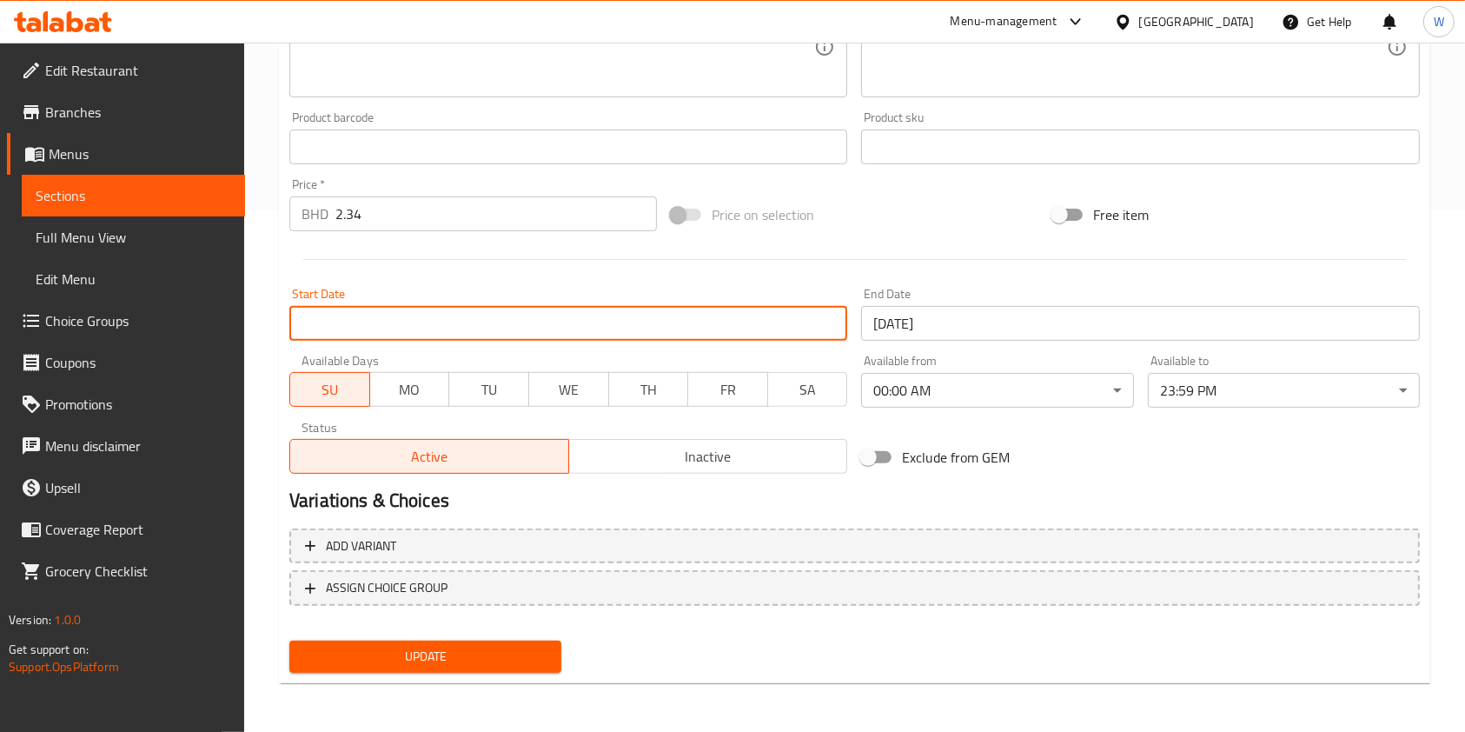
click at [496, 654] on span "Update" at bounding box center [425, 657] width 244 height 22
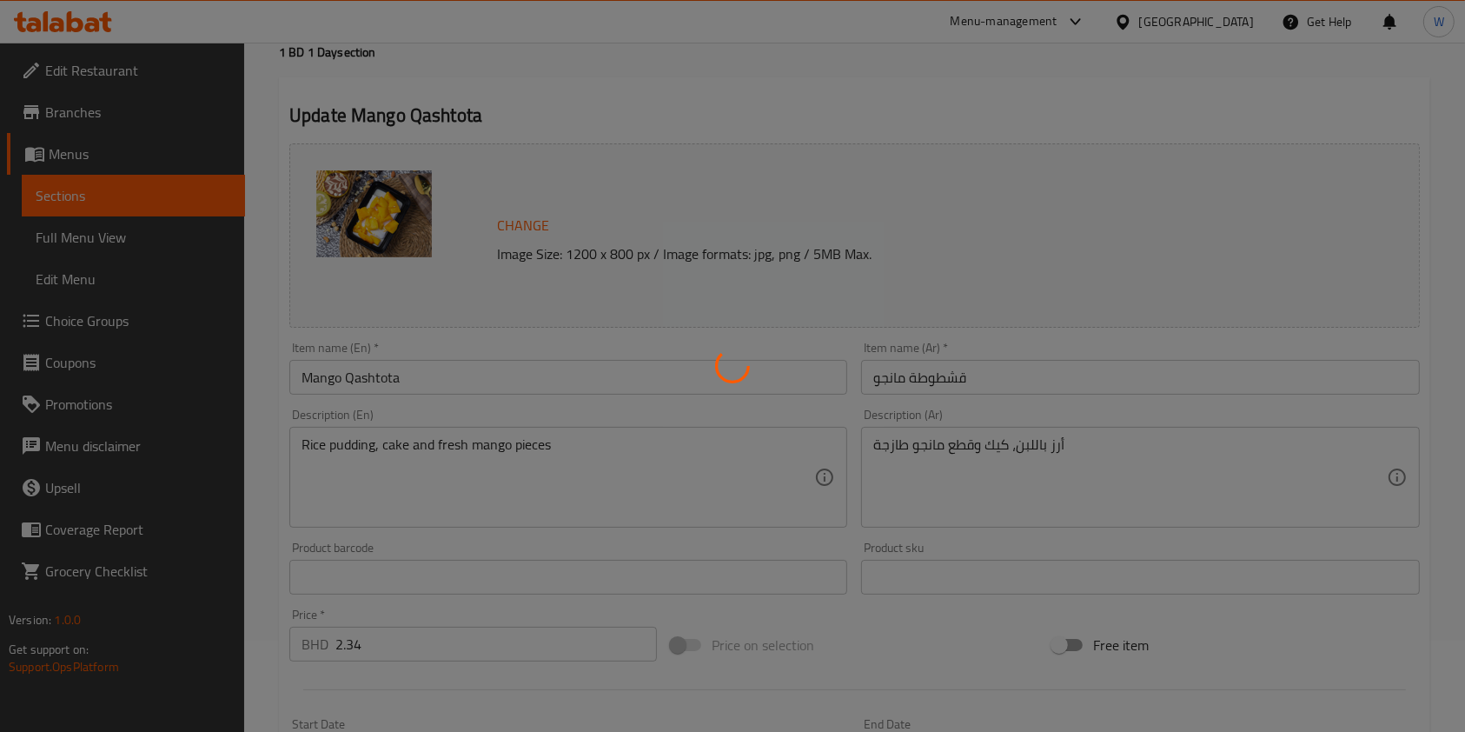
scroll to position [0, 0]
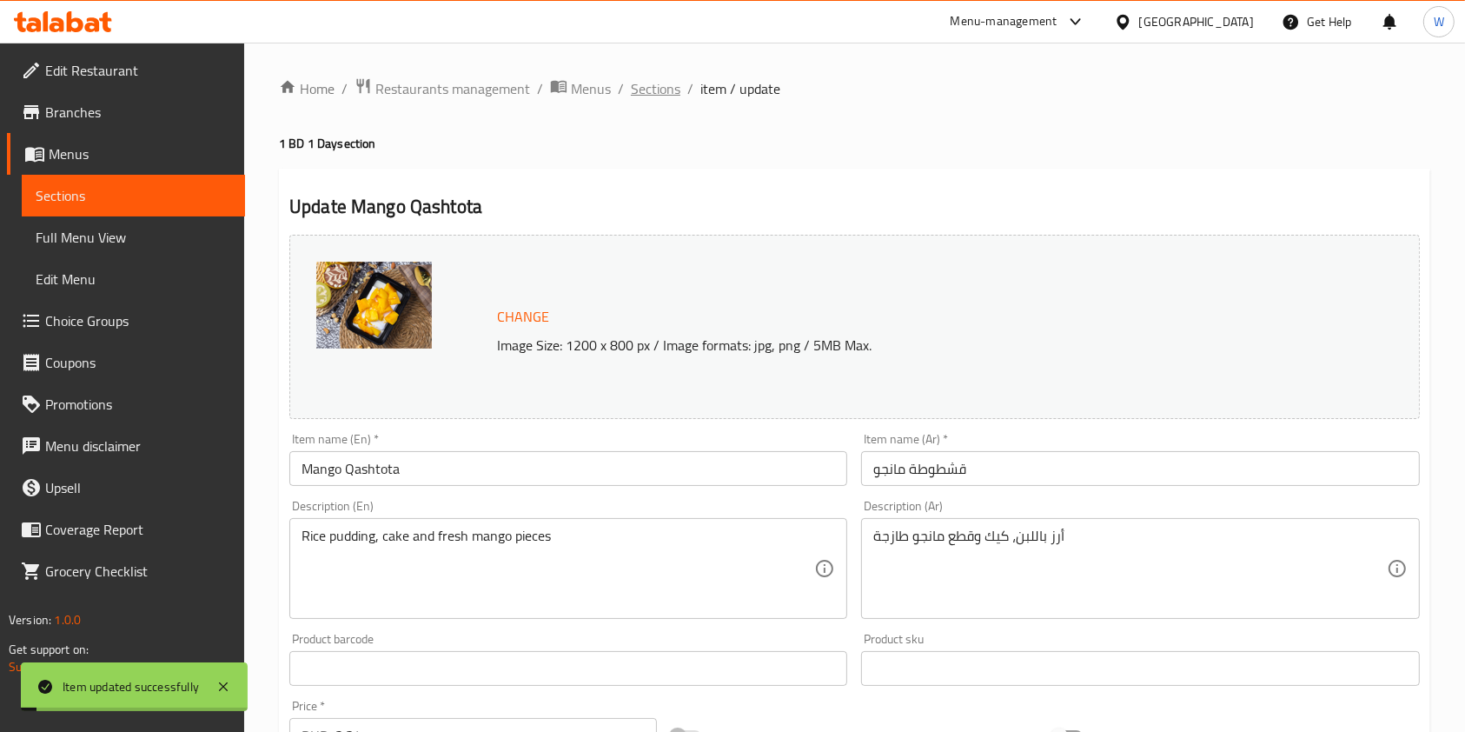
click at [660, 97] on span "Sections" at bounding box center [656, 88] width 50 height 21
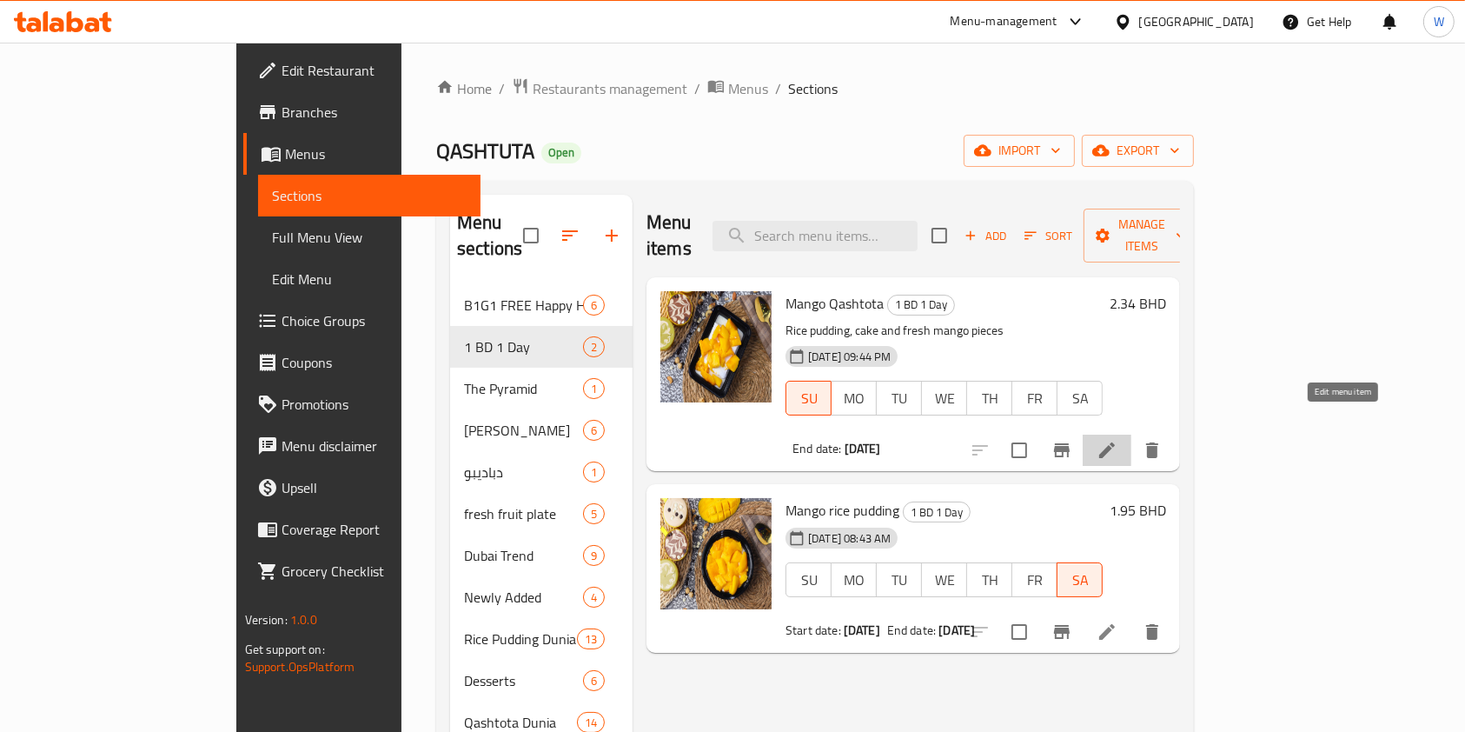
click at [1115, 442] on icon at bounding box center [1107, 450] width 16 height 16
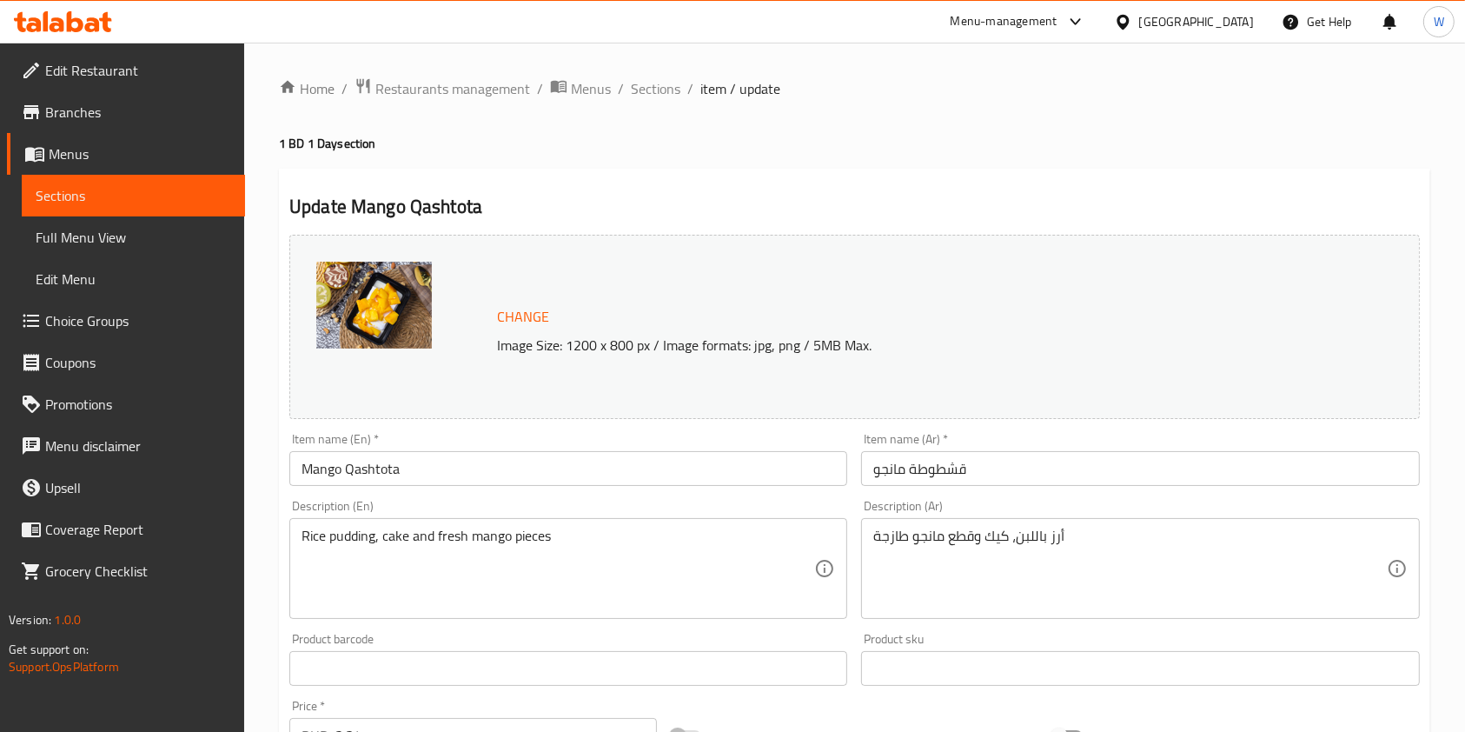
click at [185, 113] on span "Branches" at bounding box center [138, 112] width 186 height 21
